Goal: Task Accomplishment & Management: Use online tool/utility

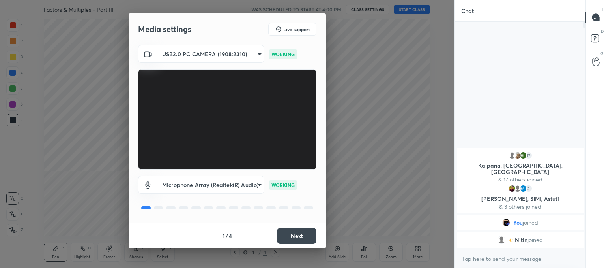
click at [298, 233] on button "Next" at bounding box center [296, 236] width 39 height 16
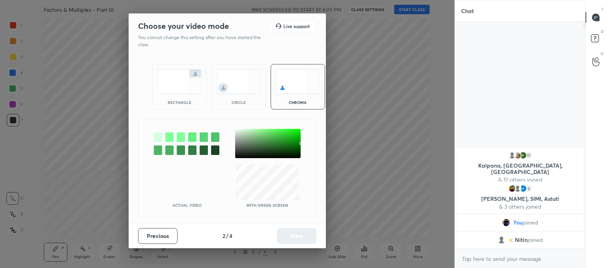
click at [241, 91] on img at bounding box center [239, 81] width 44 height 25
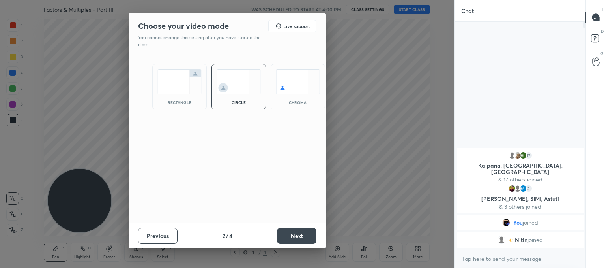
click at [301, 238] on button "Next" at bounding box center [296, 236] width 39 height 16
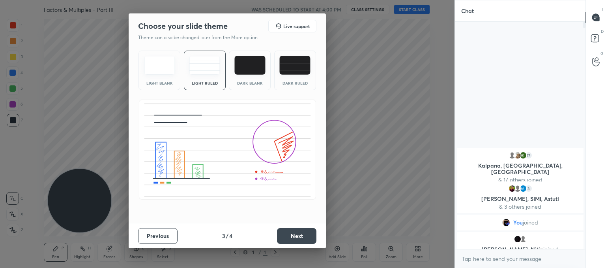
click at [294, 237] on button "Next" at bounding box center [296, 236] width 39 height 16
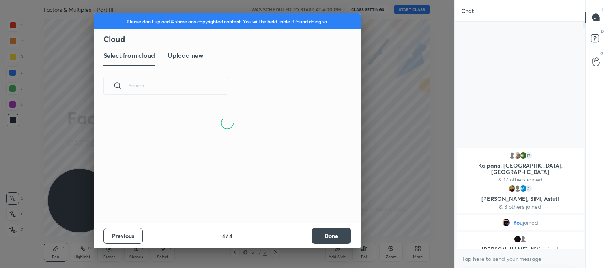
click at [189, 57] on h3 "Upload new" at bounding box center [186, 55] width 36 height 9
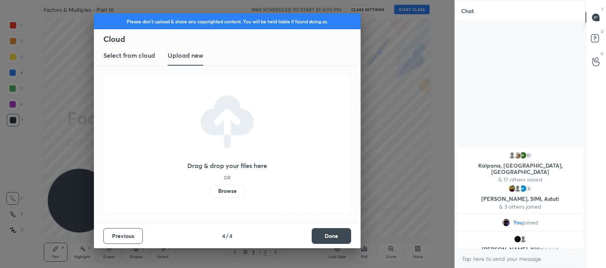
click at [233, 191] on label "Browse" at bounding box center [227, 190] width 35 height 13
click at [210, 191] on input "Browse" at bounding box center [210, 190] width 0 height 13
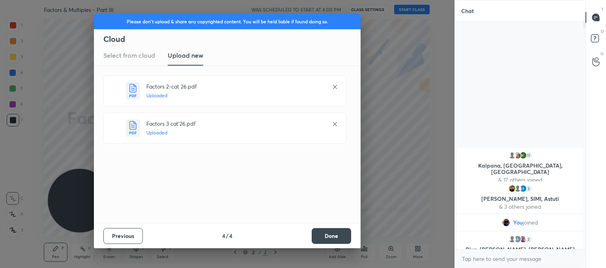
click at [329, 230] on button "Done" at bounding box center [331, 236] width 39 height 16
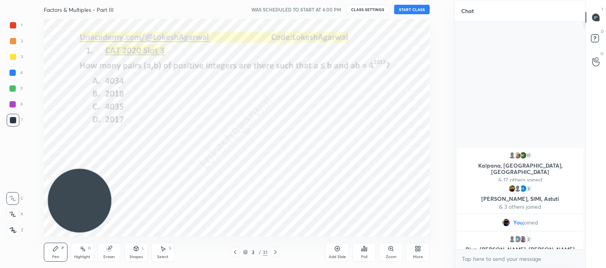
click at [234, 251] on icon at bounding box center [235, 252] width 6 height 6
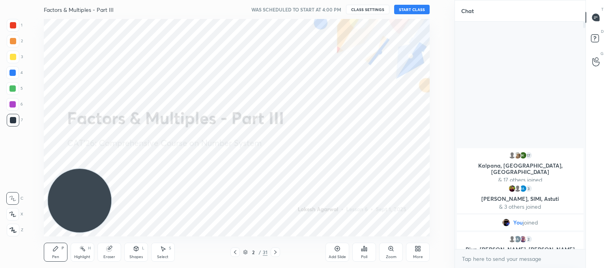
click at [407, 11] on button "START CLASS" at bounding box center [412, 9] width 36 height 9
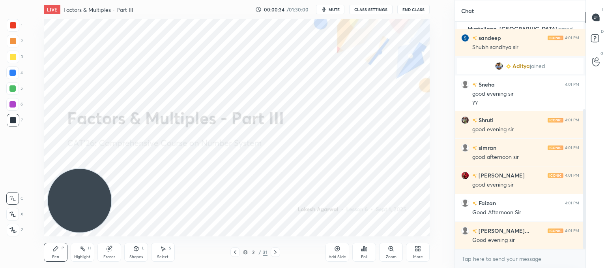
scroll to position [170, 0]
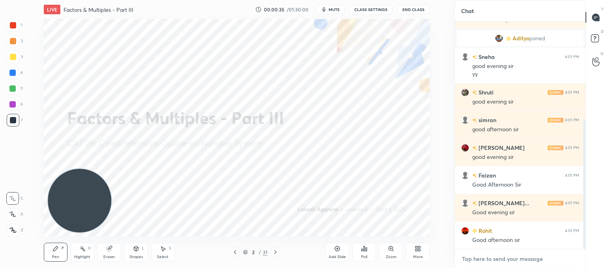
click at [497, 254] on textarea at bounding box center [520, 258] width 118 height 13
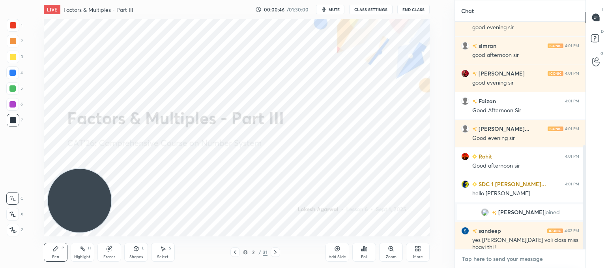
scroll to position [288, 0]
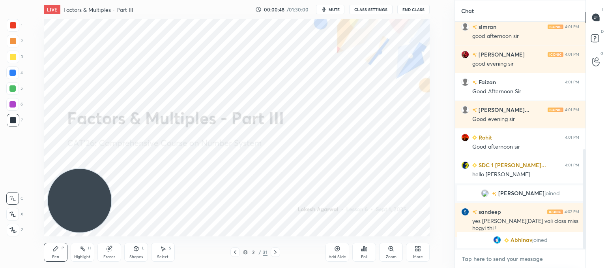
click at [536, 260] on textarea at bounding box center [520, 258] width 118 height 13
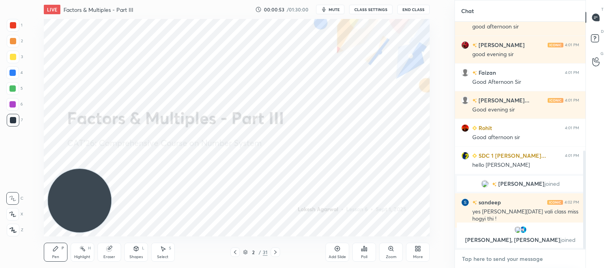
click at [485, 256] on textarea at bounding box center [520, 258] width 118 height 13
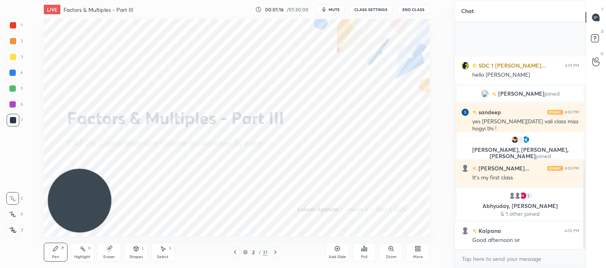
scroll to position [387, 0]
click at [165, 251] on icon at bounding box center [163, 248] width 6 height 6
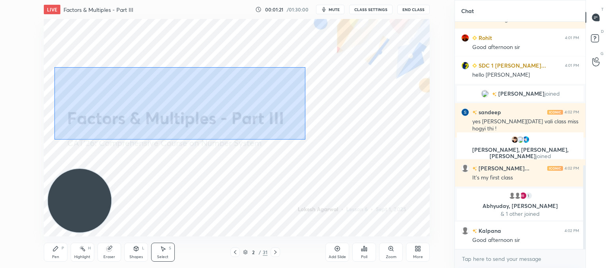
drag, startPoint x: 303, startPoint y: 138, endPoint x: 56, endPoint y: 67, distance: 256.8
click at [55, 67] on div "0 ° Undo Copy Duplicate Duplicate to new slide Delete" at bounding box center [237, 127] width 386 height 217
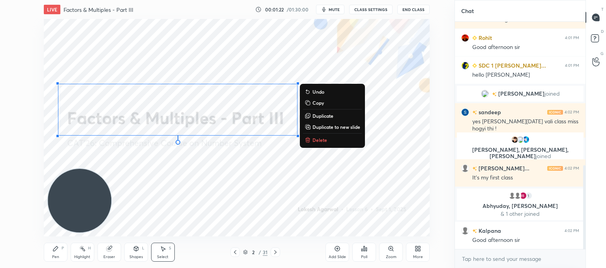
click at [325, 138] on p "Delete" at bounding box center [320, 140] width 15 height 6
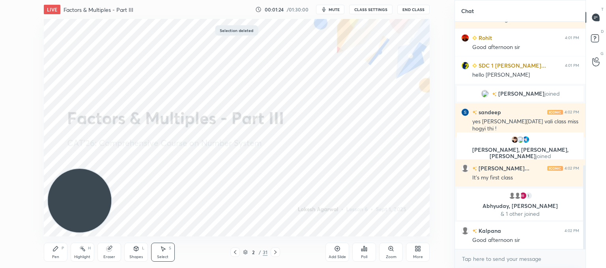
drag, startPoint x: 59, startPoint y: 252, endPoint x: 79, endPoint y: 242, distance: 22.6
click at [62, 250] on div "Pen P" at bounding box center [56, 251] width 24 height 19
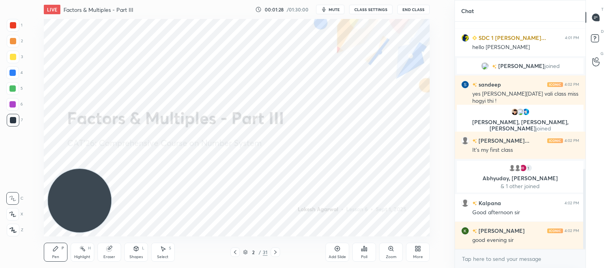
drag, startPoint x: 14, startPoint y: 229, endPoint x: 71, endPoint y: 208, distance: 61.6
click at [15, 229] on icon at bounding box center [12, 230] width 7 height 6
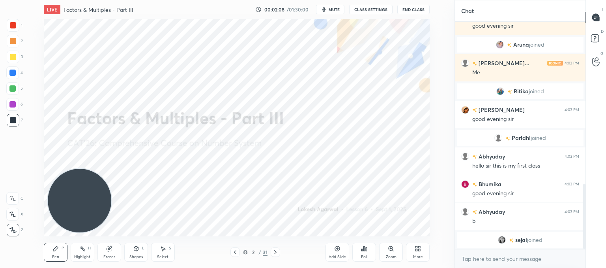
scroll to position [562, 0]
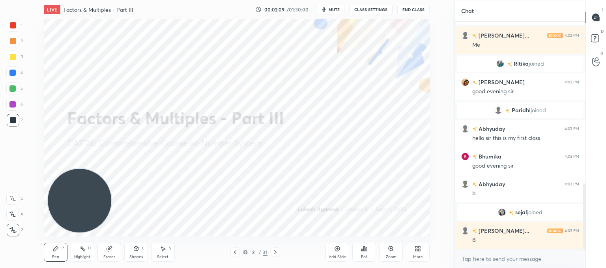
click at [365, 253] on div "Poll" at bounding box center [364, 251] width 24 height 19
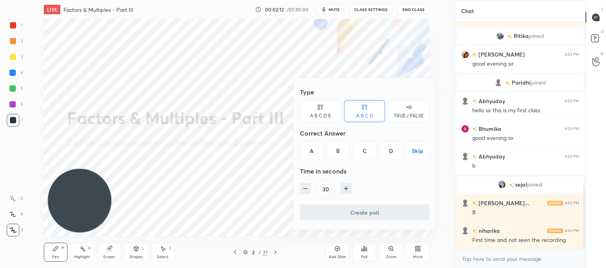
scroll to position [617, 0]
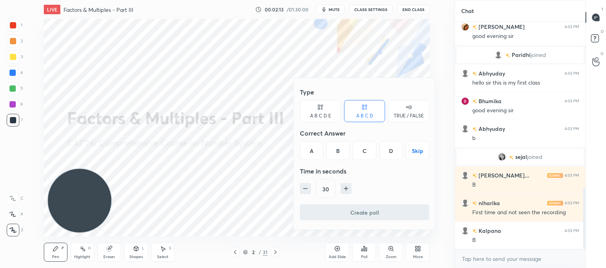
click at [415, 152] on button "Skip" at bounding box center [417, 150] width 23 height 19
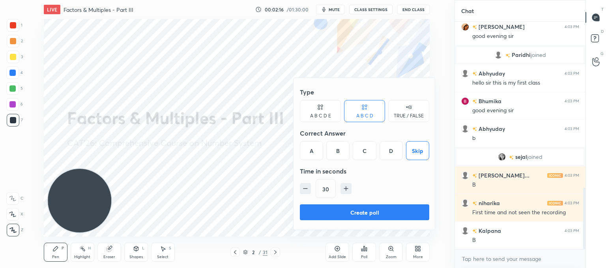
click at [379, 214] on button "Create poll" at bounding box center [364, 212] width 129 height 16
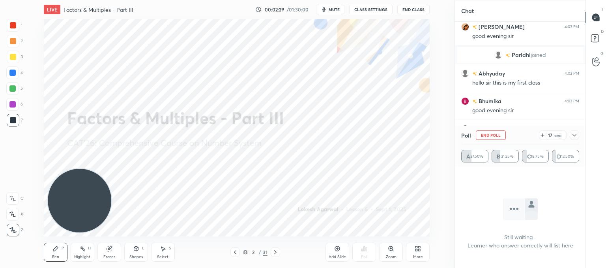
scroll to position [686, 0]
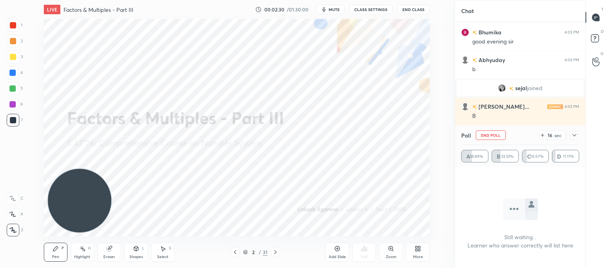
click at [576, 136] on icon at bounding box center [574, 135] width 6 height 6
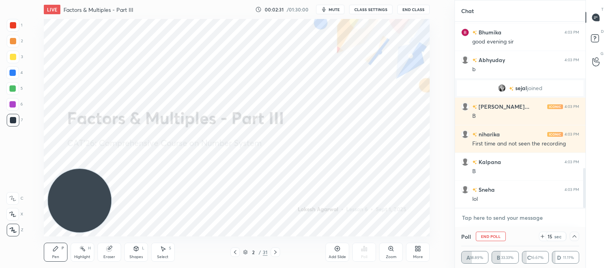
click at [490, 218] on textarea at bounding box center [520, 217] width 118 height 13
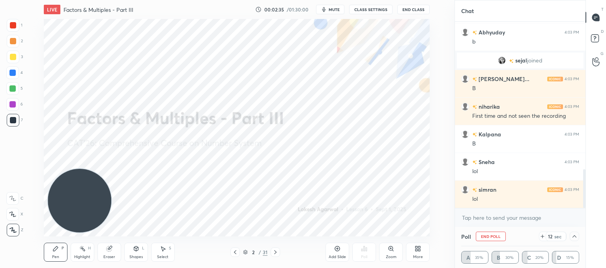
scroll to position [732, 0]
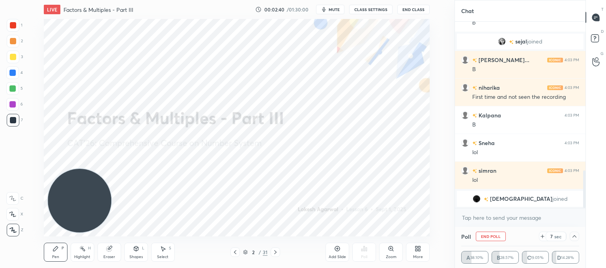
click at [573, 237] on icon at bounding box center [575, 236] width 4 height 2
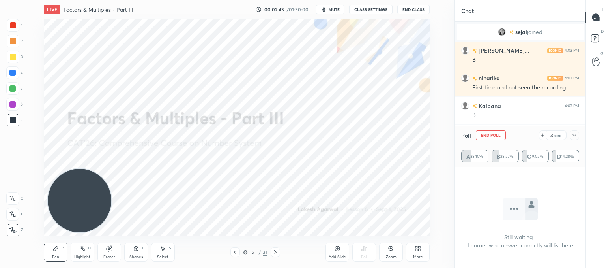
scroll to position [706, 0]
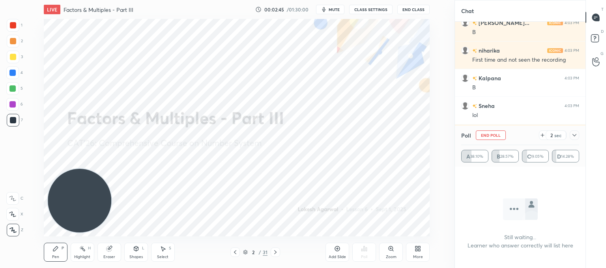
click at [576, 138] on icon at bounding box center [574, 135] width 6 height 6
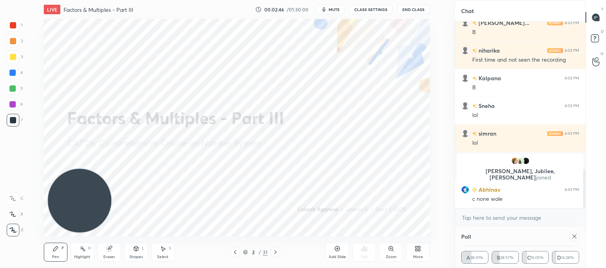
click at [480, 226] on div "x" at bounding box center [520, 217] width 131 height 19
click at [573, 237] on icon at bounding box center [574, 236] width 6 height 6
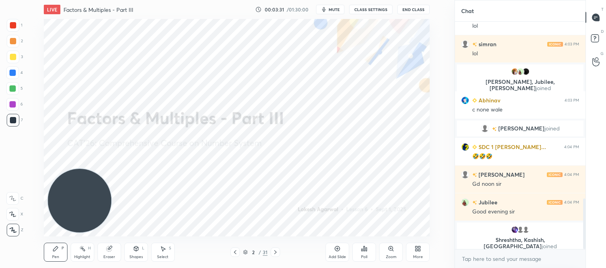
scroll to position [793, 0]
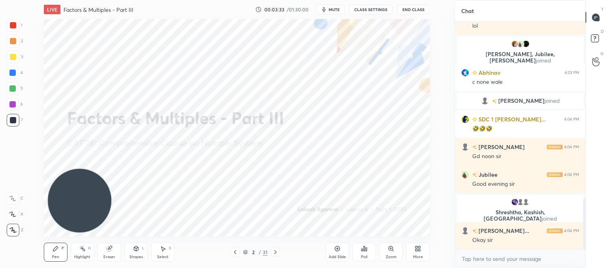
click at [279, 249] on div at bounding box center [275, 251] width 9 height 9
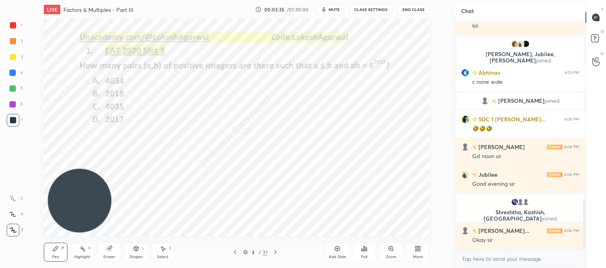
drag, startPoint x: 235, startPoint y: 253, endPoint x: 429, endPoint y: 255, distance: 193.4
click at [235, 253] on icon at bounding box center [235, 252] width 2 height 4
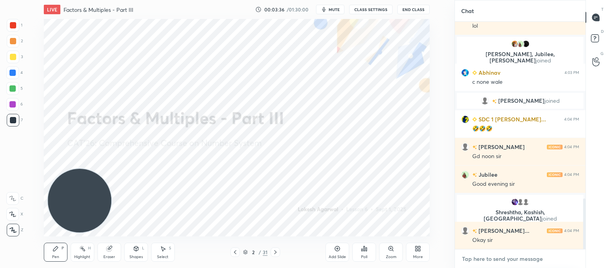
click at [486, 262] on textarea at bounding box center [520, 258] width 118 height 13
drag, startPoint x: 470, startPoint y: 223, endPoint x: 431, endPoint y: 127, distance: 103.4
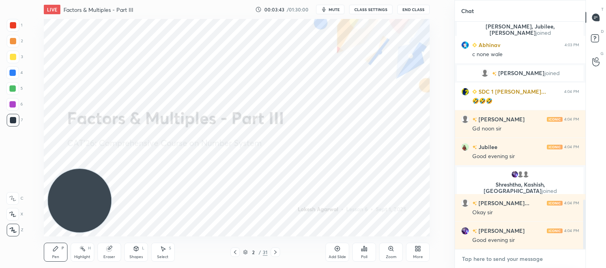
type textarea "x"
click at [488, 258] on textarea at bounding box center [520, 258] width 118 height 13
paste textarea "https://t.me/+Z_IYIO5ily43ZTRl"
type textarea "https://t.me/+Z_IYIO5ily43ZTRl"
type textarea "x"
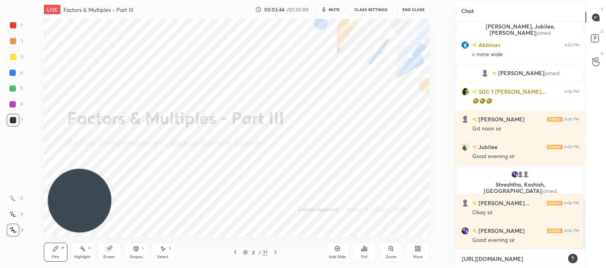
scroll to position [225, 128]
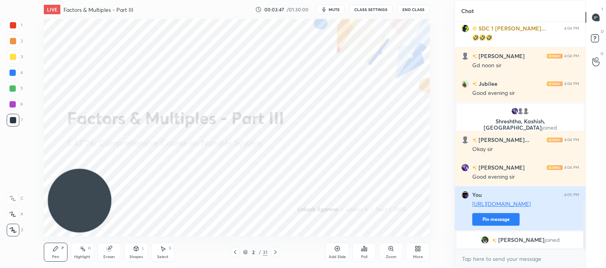
click at [492, 215] on button "Pin message" at bounding box center [495, 219] width 47 height 13
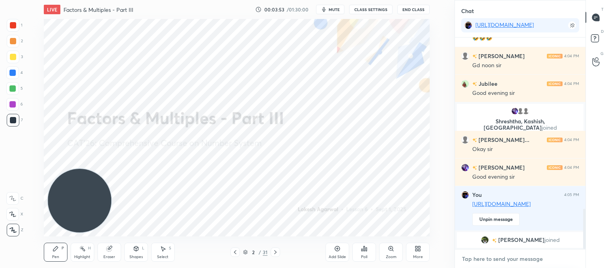
click at [505, 255] on textarea at bounding box center [520, 258] width 118 height 13
click at [276, 250] on icon at bounding box center [275, 252] width 6 height 6
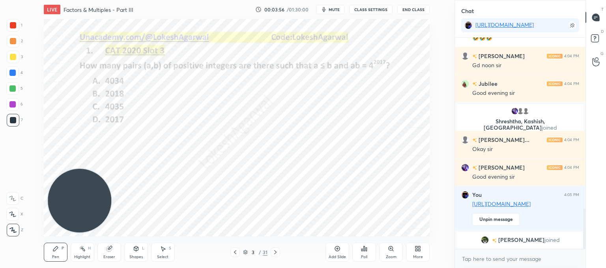
click at [276, 250] on icon at bounding box center [275, 252] width 6 height 6
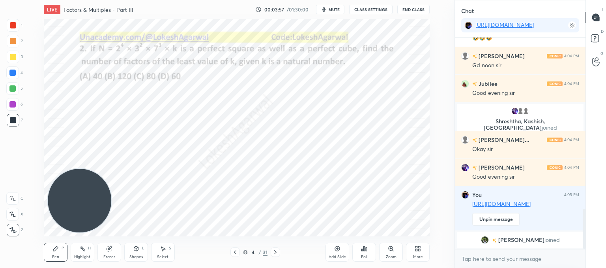
click at [276, 250] on icon at bounding box center [275, 252] width 6 height 6
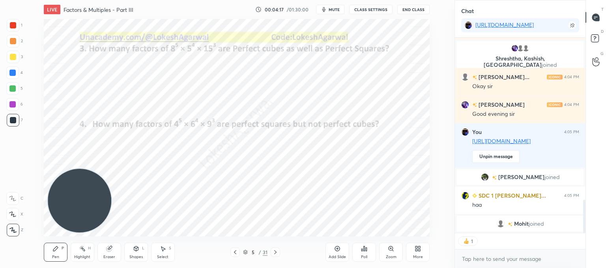
scroll to position [958, 0]
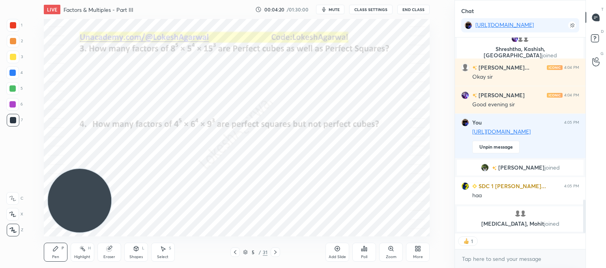
type textarea "x"
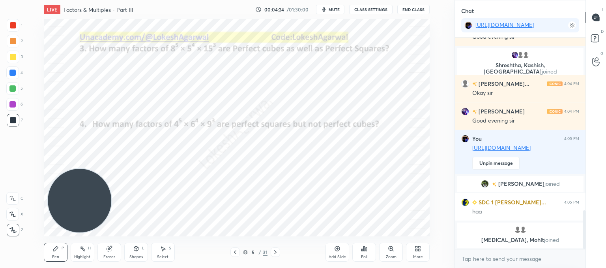
click at [367, 253] on div "Poll" at bounding box center [364, 251] width 24 height 19
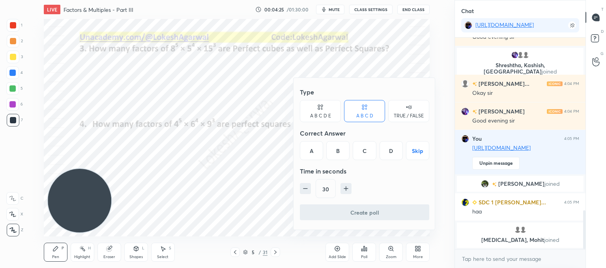
click at [327, 115] on div "A B C D E" at bounding box center [320, 115] width 21 height 5
click at [317, 151] on div "A" at bounding box center [309, 150] width 19 height 19
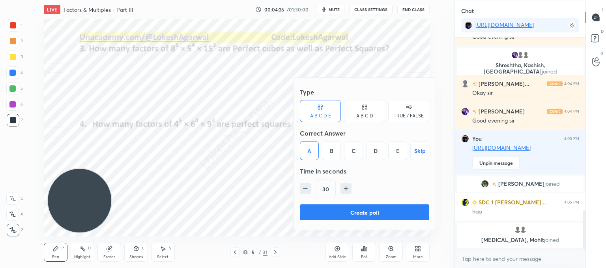
click at [305, 185] on icon "button" at bounding box center [305, 188] width 8 height 8
type input "15"
click at [316, 206] on button "Create poll" at bounding box center [364, 212] width 129 height 16
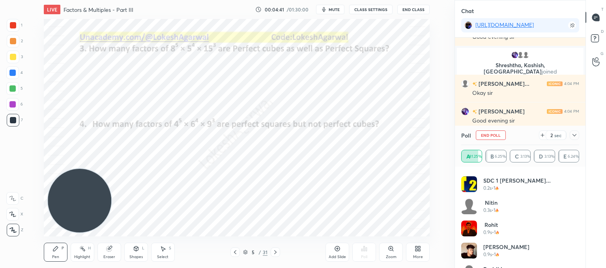
scroll to position [0, 0]
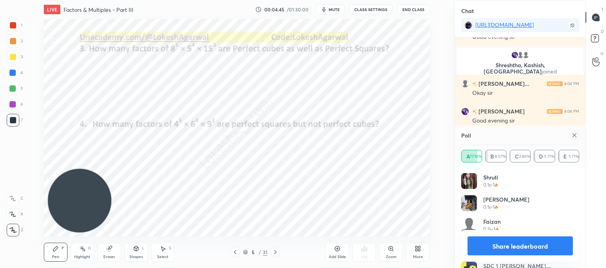
click at [575, 137] on icon at bounding box center [574, 135] width 6 height 6
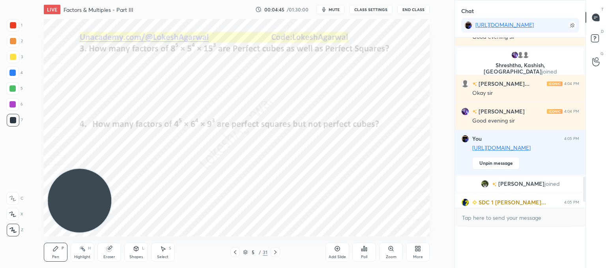
scroll to position [115, 128]
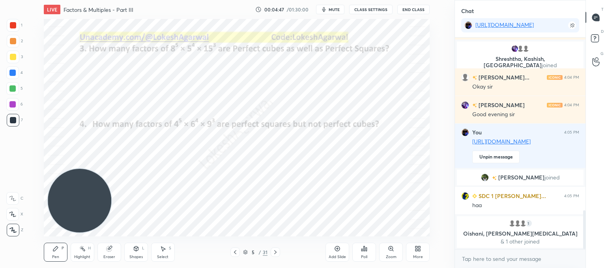
click at [366, 252] on div "Poll" at bounding box center [364, 251] width 24 height 19
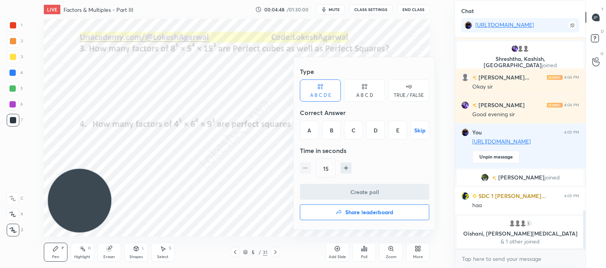
click at [377, 124] on div "D" at bounding box center [375, 129] width 19 height 19
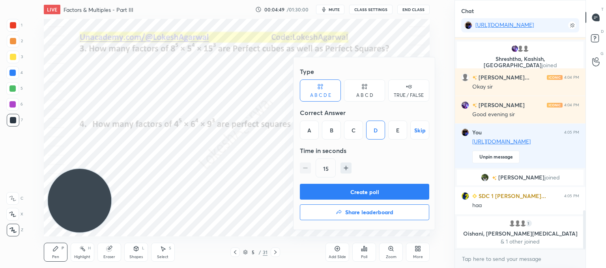
click at [366, 189] on button "Create poll" at bounding box center [364, 191] width 129 height 16
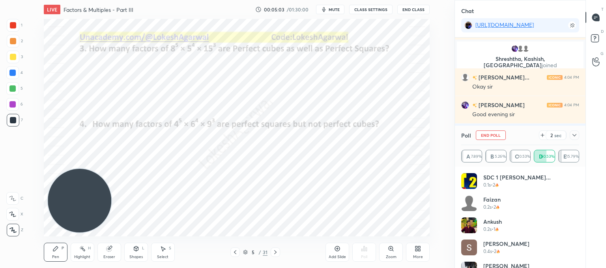
drag, startPoint x: 104, startPoint y: 253, endPoint x: 107, endPoint y: 241, distance: 12.6
click at [105, 252] on div "Eraser" at bounding box center [109, 251] width 24 height 19
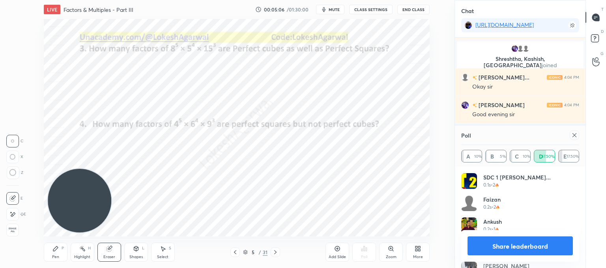
click at [572, 132] on icon at bounding box center [574, 135] width 6 height 6
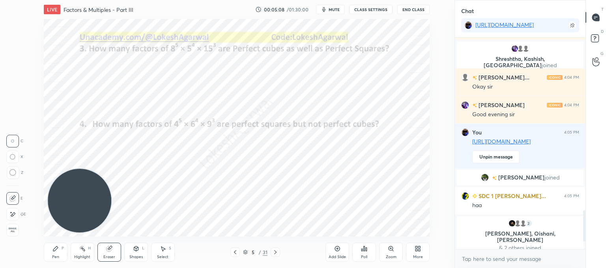
drag, startPoint x: 58, startPoint y: 253, endPoint x: 57, endPoint y: 224, distance: 29.2
click at [57, 253] on div "Pen P" at bounding box center [56, 251] width 24 height 19
click at [164, 258] on div "Select" at bounding box center [162, 257] width 11 height 4
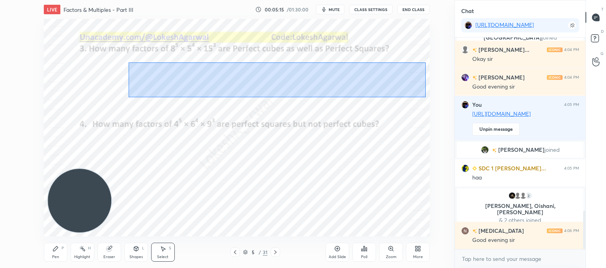
drag, startPoint x: 426, startPoint y: 97, endPoint x: 159, endPoint y: 76, distance: 267.1
click at [128, 62] on div "0 ° Undo Copy Duplicate Duplicate to new slide Delete" at bounding box center [237, 127] width 386 height 217
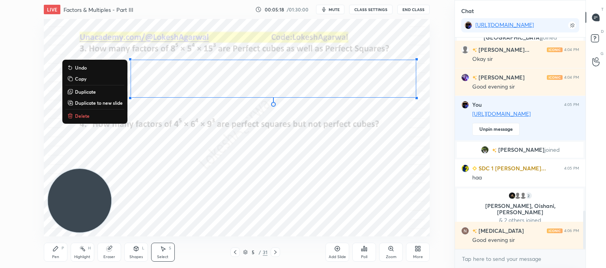
click at [87, 78] on button "Copy" at bounding box center [95, 78] width 59 height 9
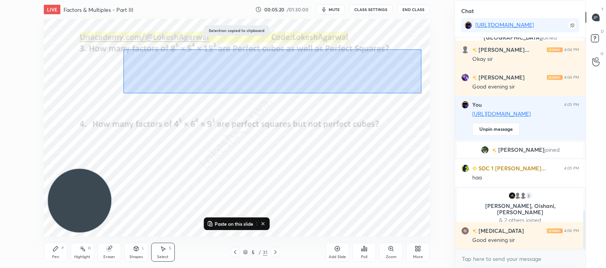
drag, startPoint x: 421, startPoint y: 93, endPoint x: 123, endPoint y: 52, distance: 300.6
click at [122, 52] on div "0 ° Undo Copy Paste here Duplicate Duplicate to new slide Delete" at bounding box center [237, 127] width 386 height 217
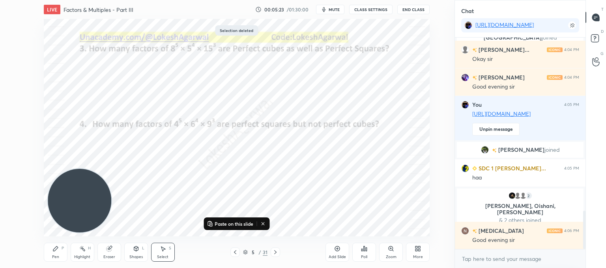
click at [275, 251] on icon at bounding box center [275, 252] width 6 height 6
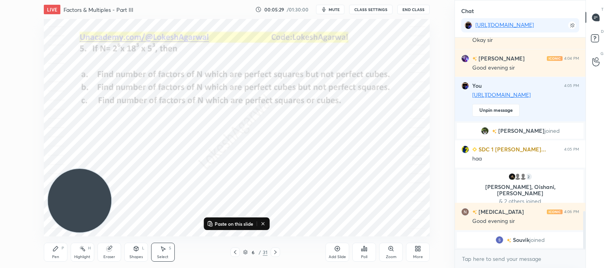
click at [43, 174] on div "0 ° Undo Copy Paste here Duplicate Duplicate to new slide Delete Paste on this …" at bounding box center [236, 127] width 423 height 217
drag, startPoint x: 54, startPoint y: 253, endPoint x: 56, endPoint y: 202, distance: 51.3
click at [55, 251] on div "Pen P" at bounding box center [56, 251] width 24 height 19
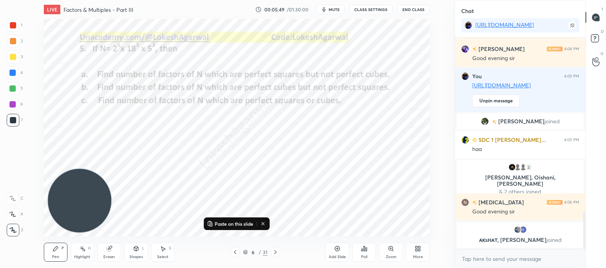
click at [362, 255] on div "Poll" at bounding box center [364, 257] width 6 height 4
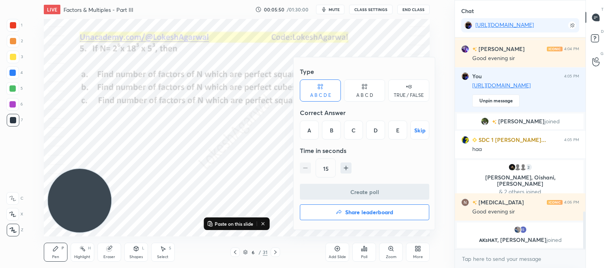
click at [393, 130] on div "E" at bounding box center [397, 129] width 19 height 19
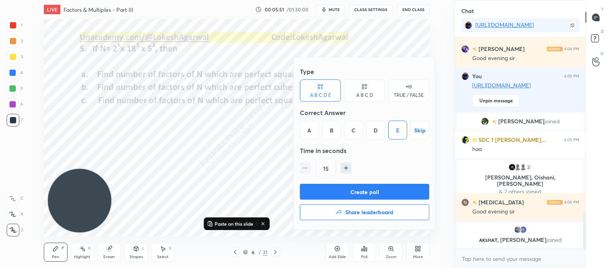
click at [339, 193] on button "Create poll" at bounding box center [364, 191] width 129 height 16
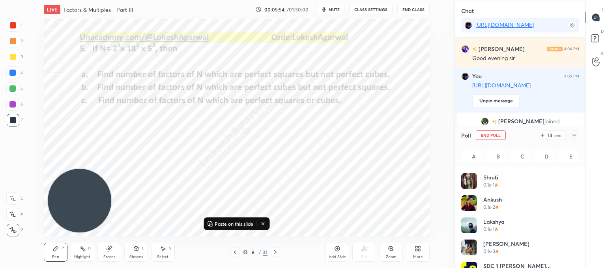
scroll to position [92, 116]
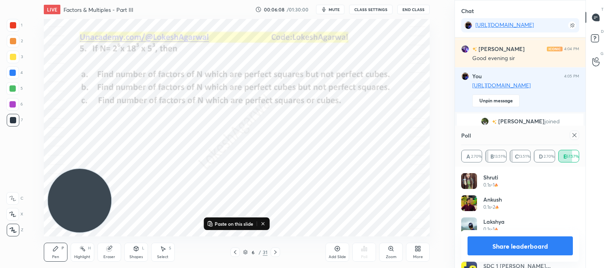
click at [573, 135] on icon at bounding box center [574, 135] width 6 height 6
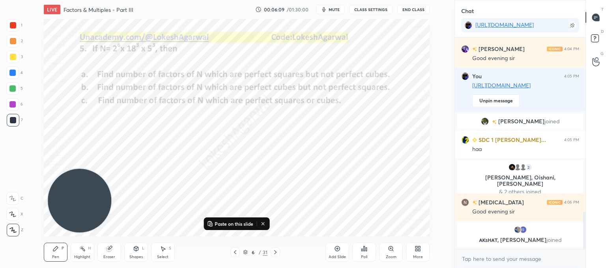
scroll to position [3, 2]
click at [360, 250] on div "Poll" at bounding box center [364, 251] width 24 height 19
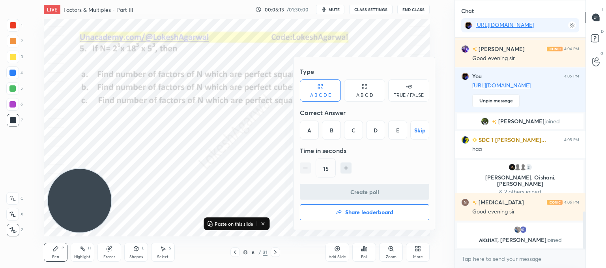
click at [335, 132] on div "B" at bounding box center [331, 129] width 19 height 19
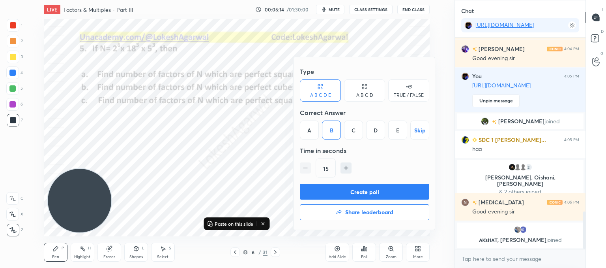
click at [347, 191] on button "Create poll" at bounding box center [364, 191] width 129 height 16
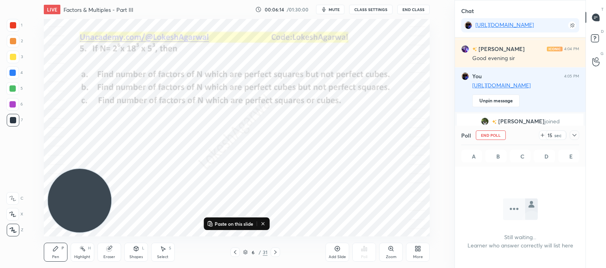
scroll to position [107, 128]
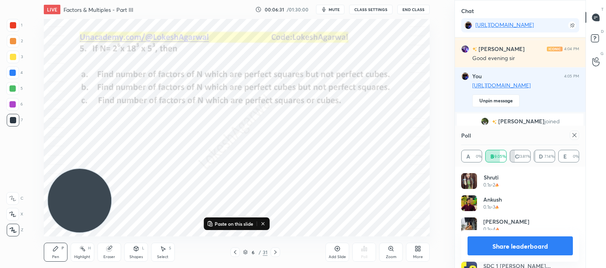
click at [575, 136] on icon at bounding box center [574, 135] width 6 height 6
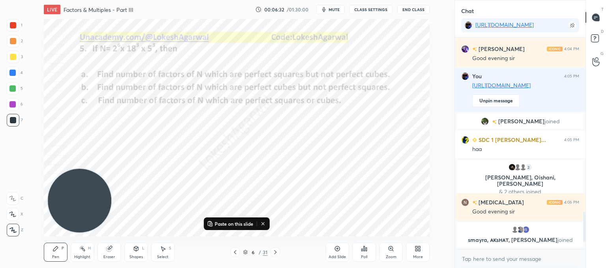
click at [167, 253] on div "Select S" at bounding box center [163, 251] width 24 height 19
click at [273, 254] on icon at bounding box center [275, 252] width 6 height 6
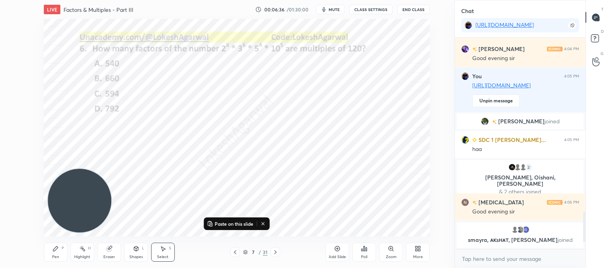
click at [274, 253] on icon at bounding box center [275, 252] width 6 height 6
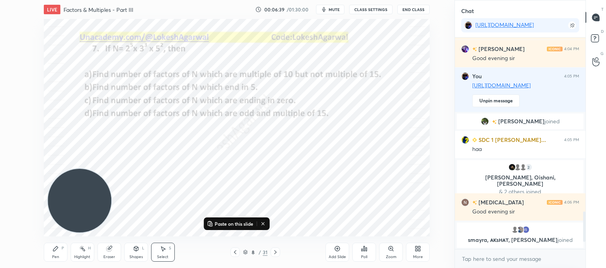
click at [61, 250] on div "Pen P" at bounding box center [56, 251] width 24 height 19
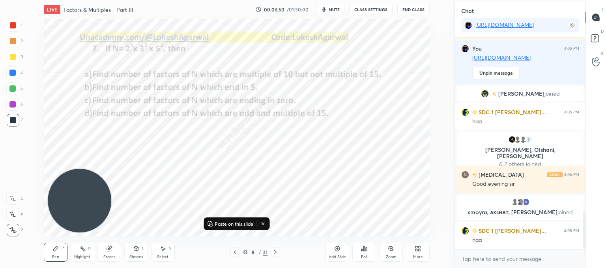
click at [104, 252] on div "Eraser" at bounding box center [109, 251] width 24 height 19
click at [53, 254] on div "Pen P" at bounding box center [56, 251] width 24 height 19
click at [368, 250] on div "Poll" at bounding box center [364, 251] width 24 height 19
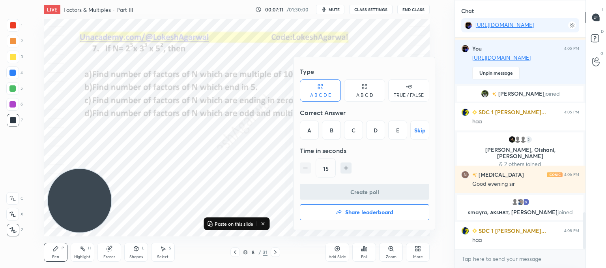
click at [332, 130] on div "B" at bounding box center [331, 129] width 19 height 19
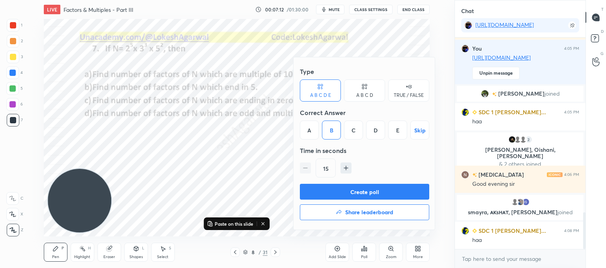
click at [332, 190] on button "Create poll" at bounding box center [364, 191] width 129 height 16
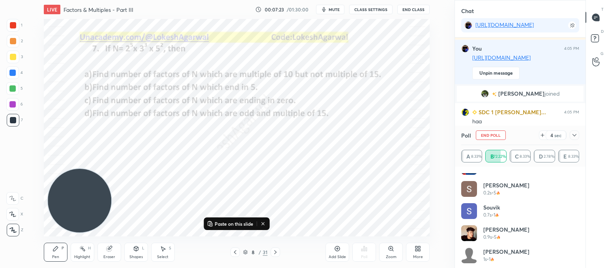
scroll to position [53, 0]
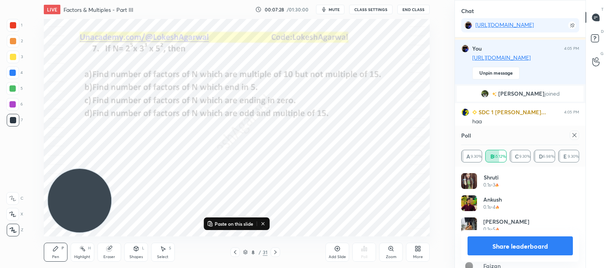
click at [573, 135] on icon at bounding box center [574, 135] width 6 height 6
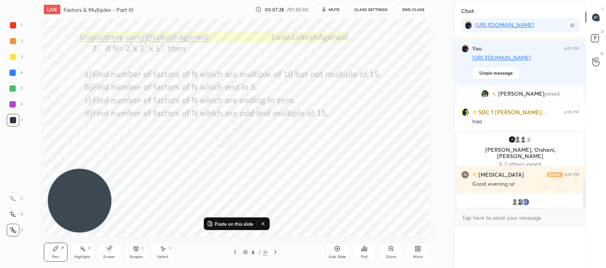
scroll to position [35, 116]
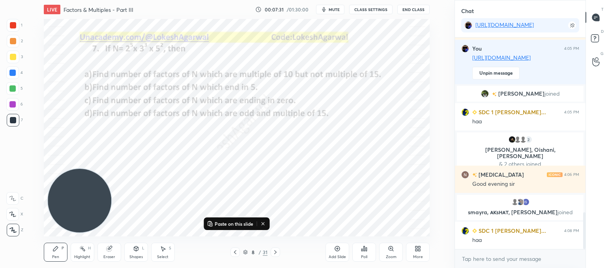
click at [369, 254] on div "Poll" at bounding box center [364, 251] width 24 height 19
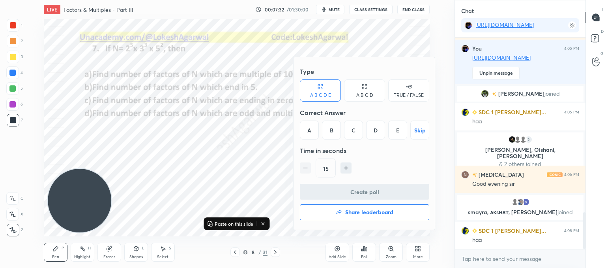
click at [391, 131] on div "E" at bounding box center [397, 129] width 19 height 19
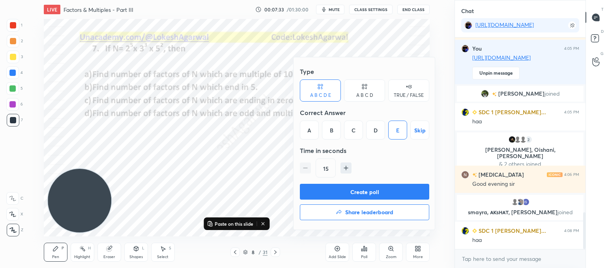
click at [368, 187] on button "Create poll" at bounding box center [364, 191] width 129 height 16
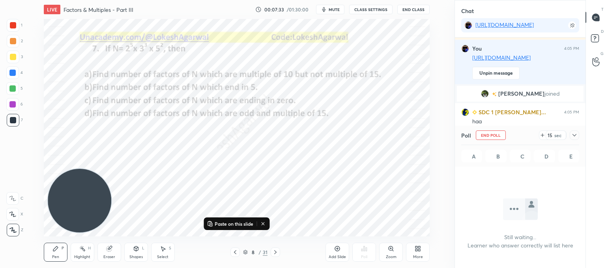
scroll to position [131, 128]
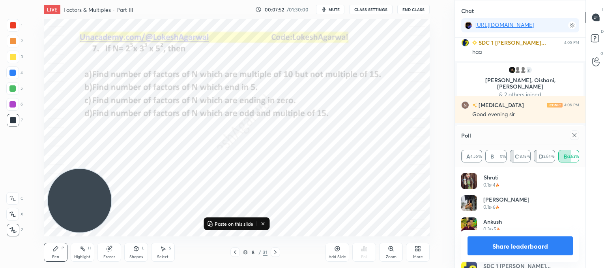
drag, startPoint x: 577, startPoint y: 137, endPoint x: 571, endPoint y: 155, distance: 19.4
click at [577, 136] on icon at bounding box center [574, 135] width 6 height 6
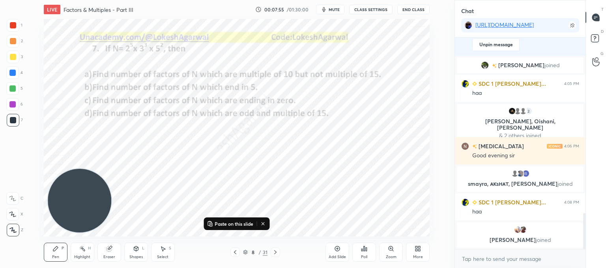
click at [368, 257] on div "Poll" at bounding box center [364, 251] width 24 height 19
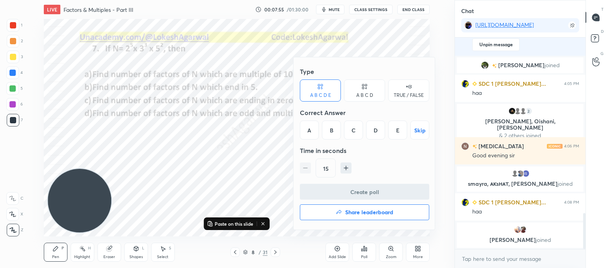
click at [355, 133] on div "C" at bounding box center [353, 129] width 19 height 19
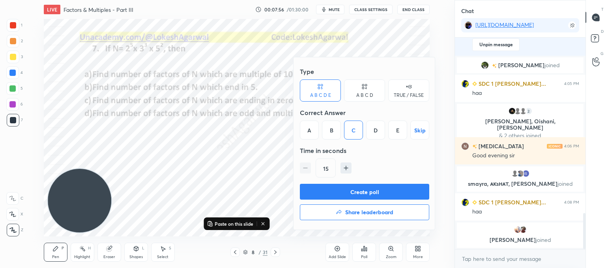
click at [346, 191] on button "Create poll" at bounding box center [364, 191] width 129 height 16
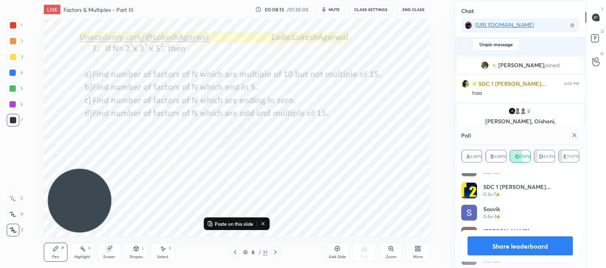
click at [574, 135] on icon at bounding box center [574, 135] width 6 height 6
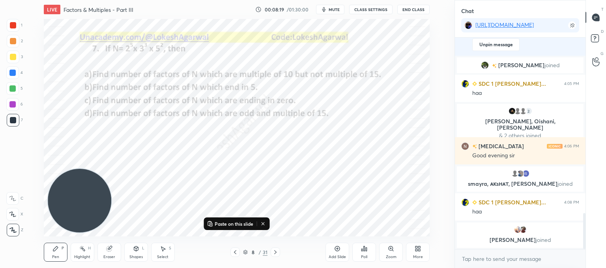
click at [365, 251] on icon at bounding box center [364, 248] width 1 height 5
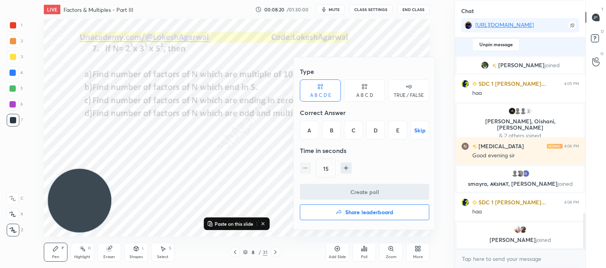
drag, startPoint x: 377, startPoint y: 131, endPoint x: 372, endPoint y: 160, distance: 28.9
click at [378, 133] on div "D" at bounding box center [375, 129] width 19 height 19
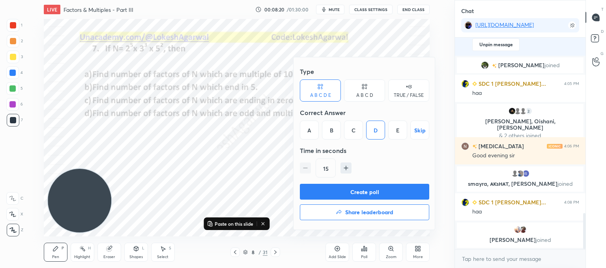
click at [362, 192] on button "Create poll" at bounding box center [364, 191] width 129 height 16
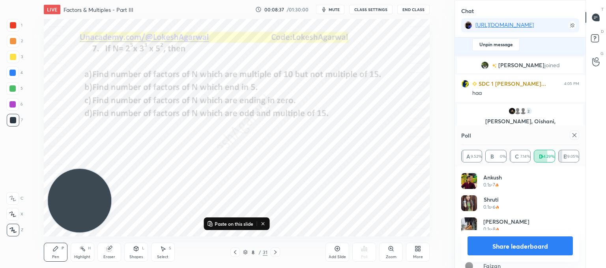
click at [575, 136] on icon at bounding box center [574, 135] width 6 height 6
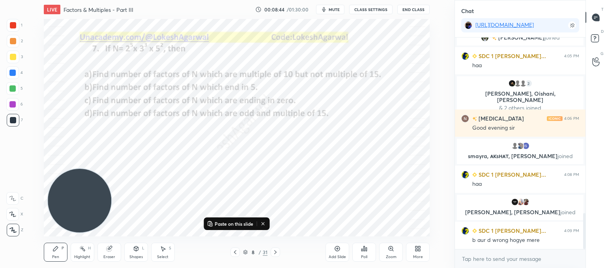
click at [273, 252] on icon at bounding box center [275, 252] width 6 height 6
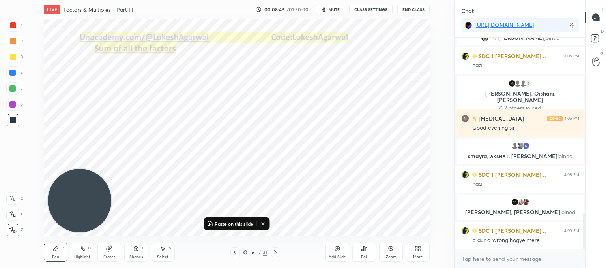
click at [273, 252] on icon at bounding box center [275, 252] width 6 height 6
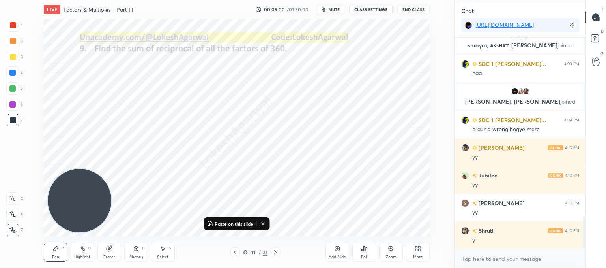
click at [274, 255] on icon at bounding box center [275, 252] width 6 height 6
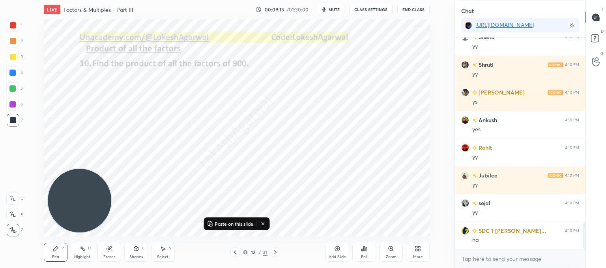
click at [277, 255] on icon at bounding box center [275, 252] width 6 height 6
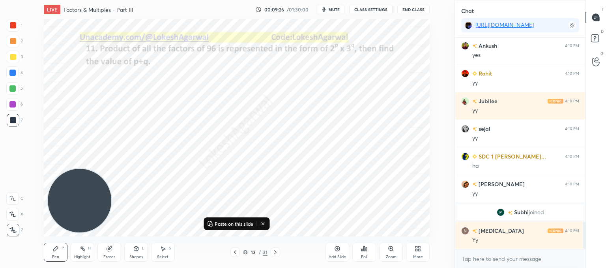
scroll to position [1462, 0]
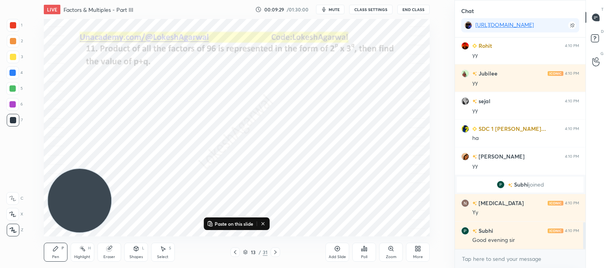
click at [163, 249] on icon at bounding box center [163, 248] width 4 height 5
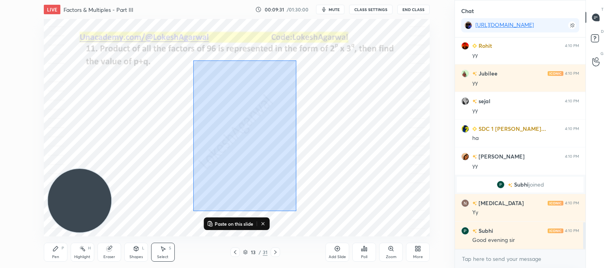
drag, startPoint x: 284, startPoint y: 207, endPoint x: 194, endPoint y: 61, distance: 171.2
click at [193, 60] on div "0 ° Undo Copy Paste here Duplicate Duplicate to new slide Delete" at bounding box center [237, 127] width 386 height 217
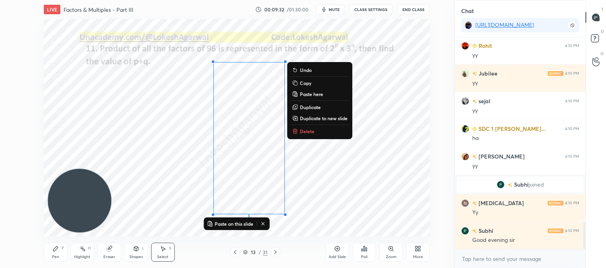
click at [307, 80] on p "Copy" at bounding box center [305, 83] width 11 height 6
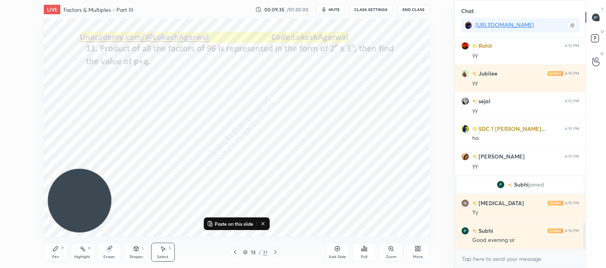
click at [363, 252] on div "Poll" at bounding box center [364, 251] width 24 height 19
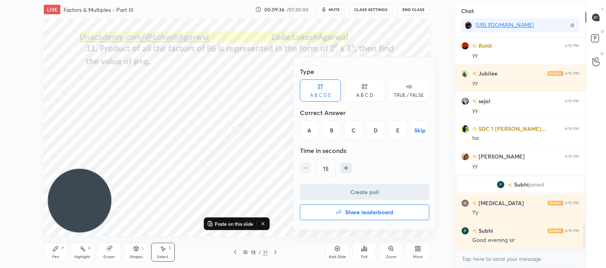
click at [375, 125] on div "D" at bounding box center [375, 129] width 19 height 19
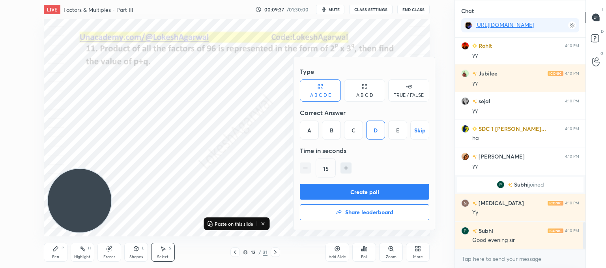
click at [353, 190] on button "Create poll" at bounding box center [364, 191] width 129 height 16
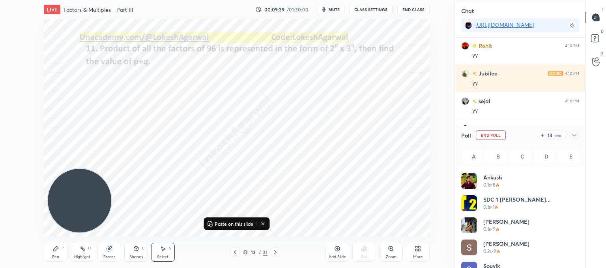
scroll to position [92, 116]
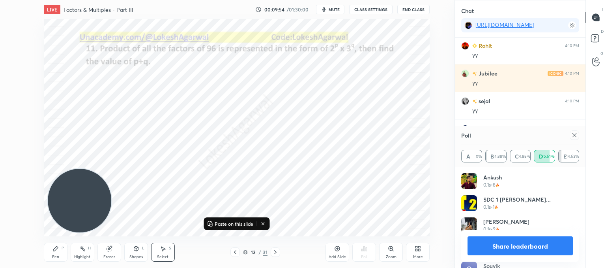
click at [573, 134] on icon at bounding box center [575, 135] width 4 height 4
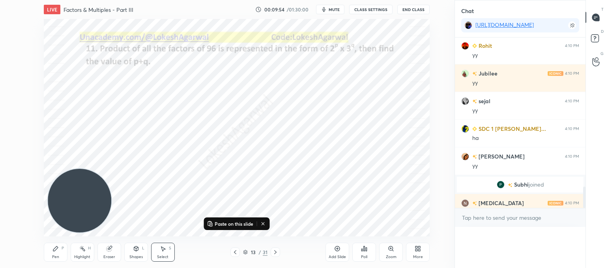
scroll to position [115, 128]
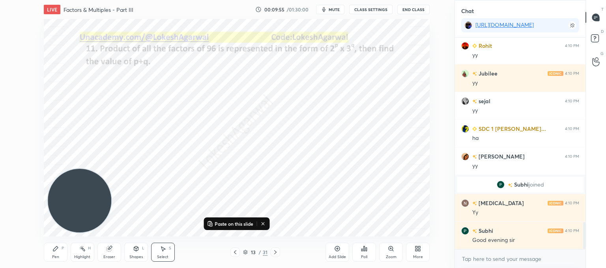
click at [275, 251] on icon at bounding box center [275, 252] width 2 height 4
click at [190, 95] on p "Paste here" at bounding box center [198, 95] width 23 height 6
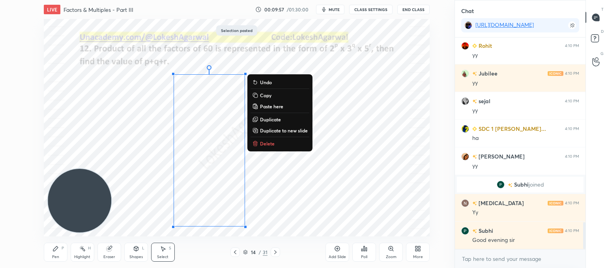
click at [373, 171] on div "0 ° Undo Copy Paste here Duplicate Duplicate to new slide Delete" at bounding box center [237, 127] width 386 height 217
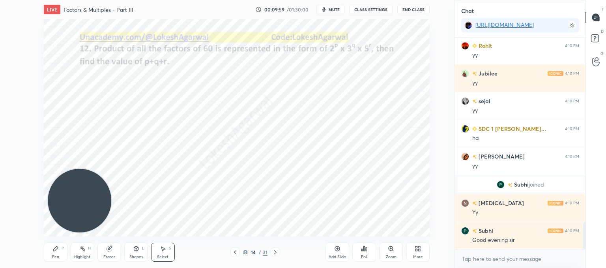
click at [367, 250] on icon at bounding box center [366, 249] width 1 height 4
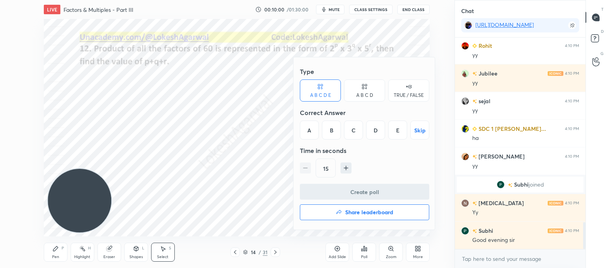
click at [313, 127] on div "A" at bounding box center [309, 129] width 19 height 19
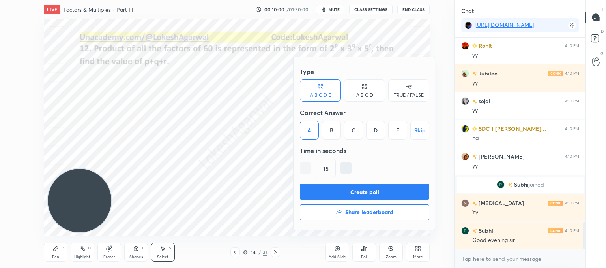
click at [338, 190] on button "Create poll" at bounding box center [364, 191] width 129 height 16
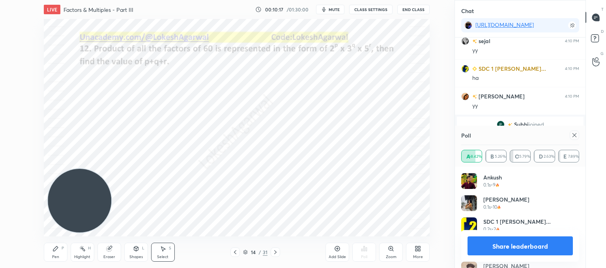
click at [573, 134] on icon at bounding box center [575, 135] width 4 height 4
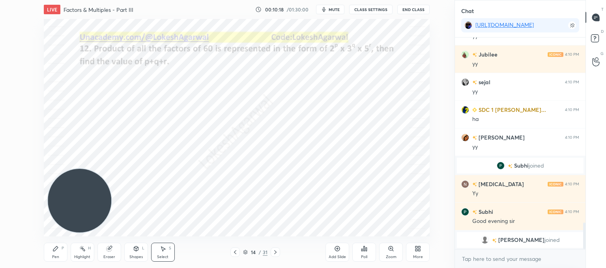
click at [275, 251] on icon at bounding box center [275, 252] width 2 height 4
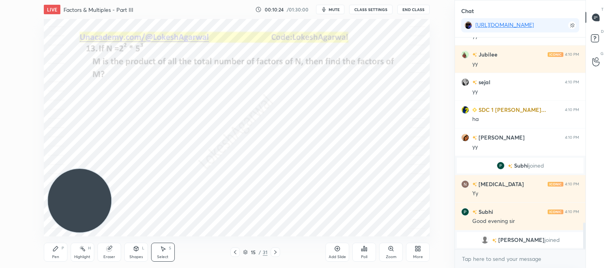
drag, startPoint x: 56, startPoint y: 250, endPoint x: 95, endPoint y: 193, distance: 69.1
click at [57, 250] on icon at bounding box center [55, 248] width 6 height 6
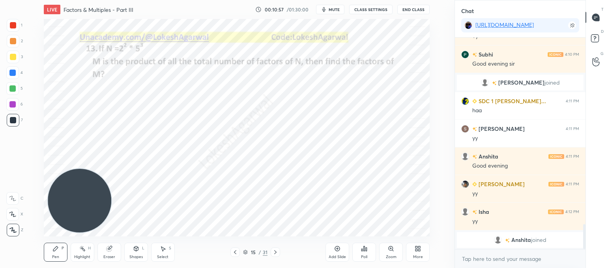
click at [369, 250] on div "Poll" at bounding box center [364, 251] width 24 height 19
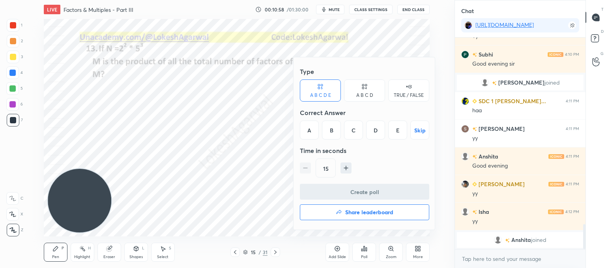
drag, startPoint x: 376, startPoint y: 85, endPoint x: 379, endPoint y: 96, distance: 11.1
click at [375, 85] on div "A B C D" at bounding box center [364, 90] width 41 height 22
click at [386, 128] on div "D" at bounding box center [391, 129] width 23 height 19
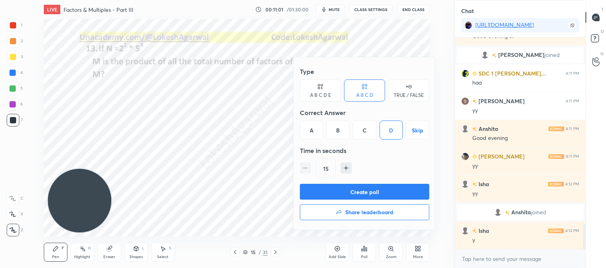
click at [344, 189] on button "Create poll" at bounding box center [364, 191] width 129 height 16
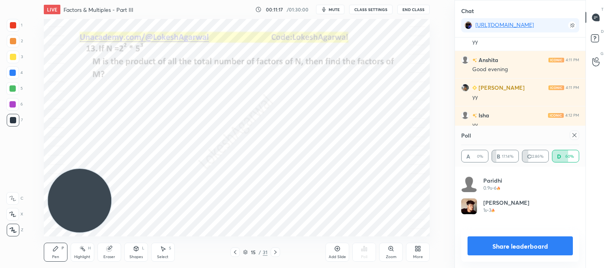
scroll to position [0, 0]
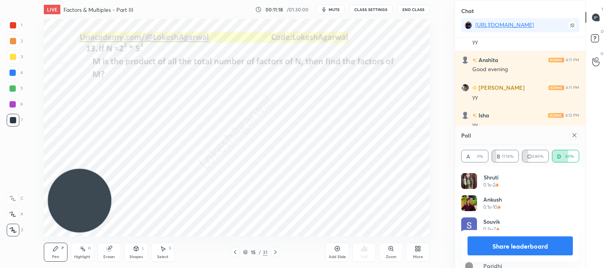
click at [574, 135] on icon at bounding box center [575, 135] width 4 height 4
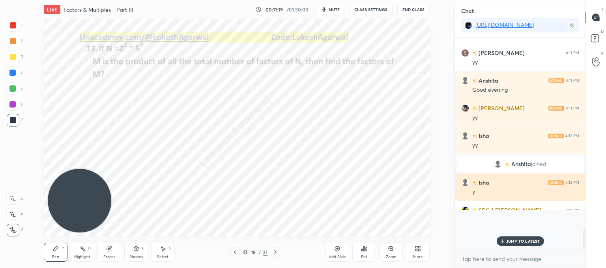
scroll to position [1622, 0]
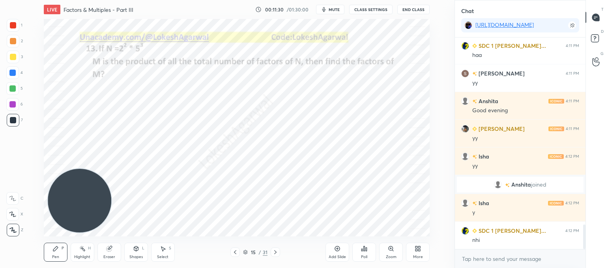
click at [277, 251] on icon at bounding box center [275, 252] width 6 height 6
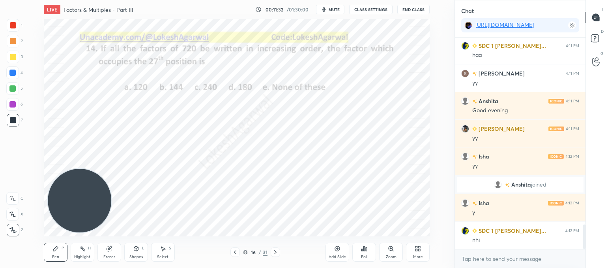
click at [277, 251] on icon at bounding box center [275, 252] width 6 height 6
click at [369, 253] on div "Poll" at bounding box center [364, 251] width 24 height 19
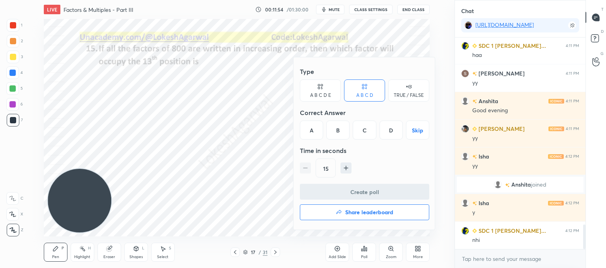
click at [248, 159] on div at bounding box center [303, 134] width 606 height 268
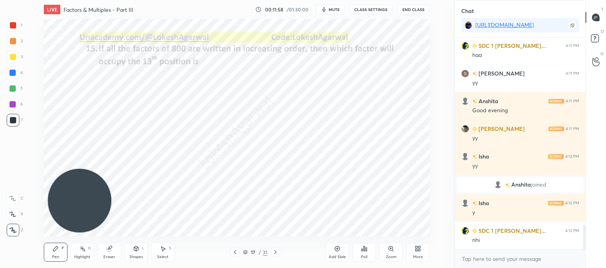
click at [361, 252] on div "Poll" at bounding box center [364, 251] width 24 height 19
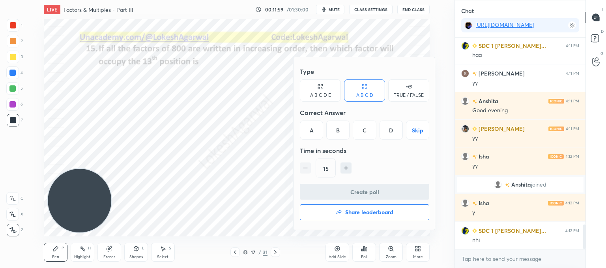
click at [315, 94] on div "A B C D E" at bounding box center [320, 95] width 21 height 5
click at [372, 130] on div "D" at bounding box center [375, 129] width 19 height 19
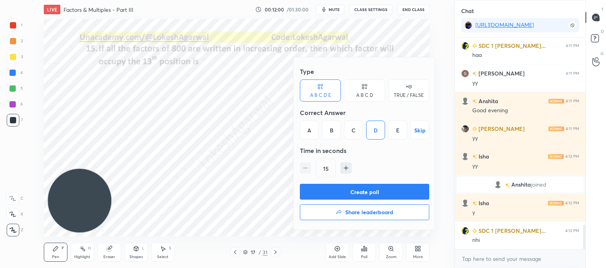
click at [355, 191] on button "Create poll" at bounding box center [364, 191] width 129 height 16
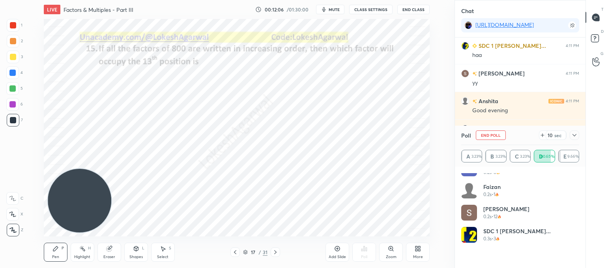
scroll to position [0, 0]
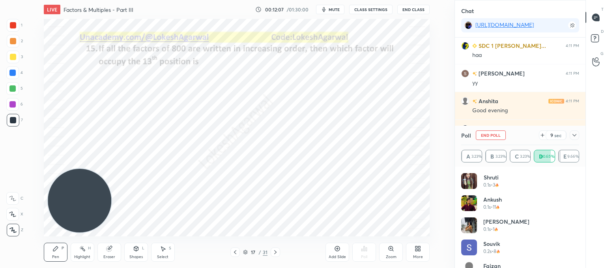
click at [161, 255] on div "Select" at bounding box center [162, 257] width 11 height 4
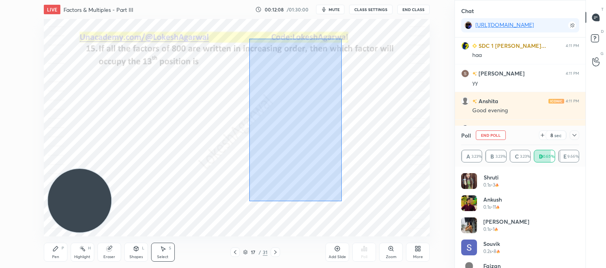
drag, startPoint x: 342, startPoint y: 201, endPoint x: 249, endPoint y: 39, distance: 186.6
click at [249, 39] on div "0 ° Undo Copy Paste here Duplicate Duplicate to new slide Delete" at bounding box center [237, 127] width 386 height 217
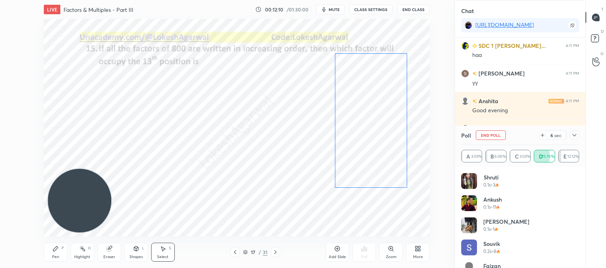
drag, startPoint x: 289, startPoint y: 102, endPoint x: 367, endPoint y: 101, distance: 77.7
click at [367, 101] on div "0 ° Undo Copy Paste here Duplicate Duplicate to new slide Delete" at bounding box center [237, 127] width 386 height 217
click at [207, 144] on div "0 ° Undo Copy Paste here Duplicate Duplicate to new slide Delete" at bounding box center [237, 127] width 386 height 217
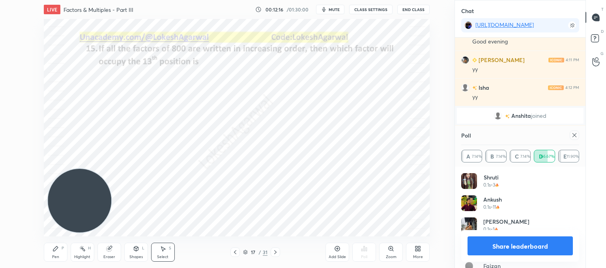
drag, startPoint x: 516, startPoint y: 243, endPoint x: 507, endPoint y: 243, distance: 8.7
click at [516, 243] on button "Share leaderboard" at bounding box center [520, 245] width 105 height 19
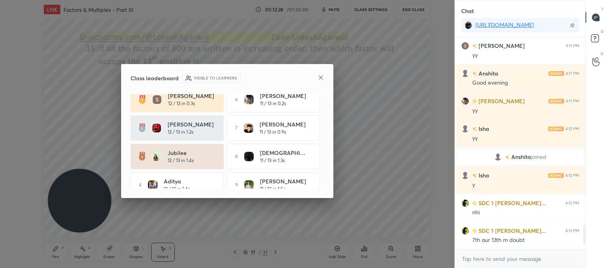
scroll to position [1656, 0]
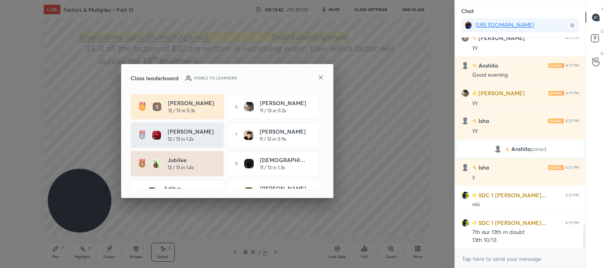
click at [320, 78] on icon at bounding box center [321, 77] width 6 height 6
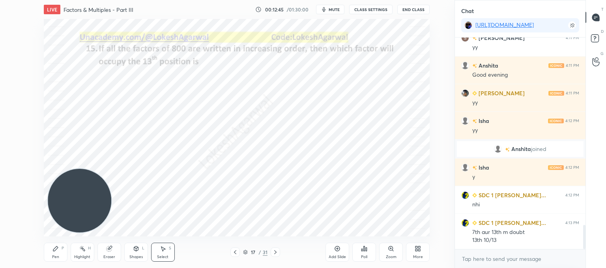
drag, startPoint x: 240, startPoint y: 248, endPoint x: 235, endPoint y: 250, distance: 5.6
click at [238, 248] on div "17 / 31" at bounding box center [255, 251] width 50 height 9
click at [235, 251] on icon at bounding box center [235, 252] width 2 height 4
click at [235, 252] on icon at bounding box center [235, 252] width 6 height 6
click at [234, 252] on icon at bounding box center [235, 252] width 6 height 6
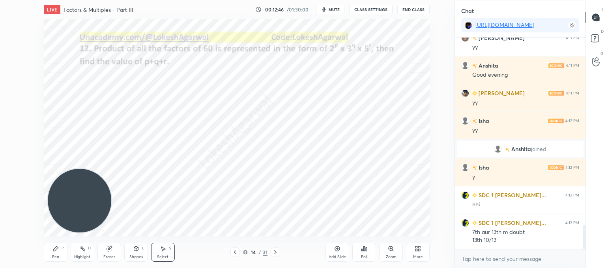
click at [234, 253] on icon at bounding box center [235, 252] width 6 height 6
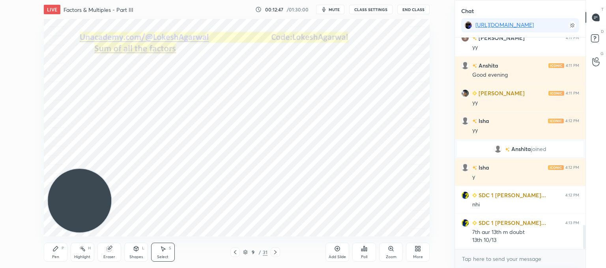
click at [234, 254] on icon at bounding box center [235, 252] width 6 height 6
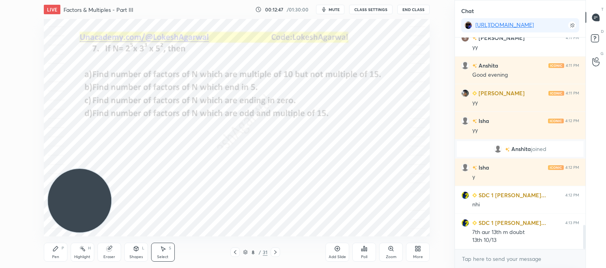
click at [234, 254] on icon at bounding box center [235, 252] width 6 height 6
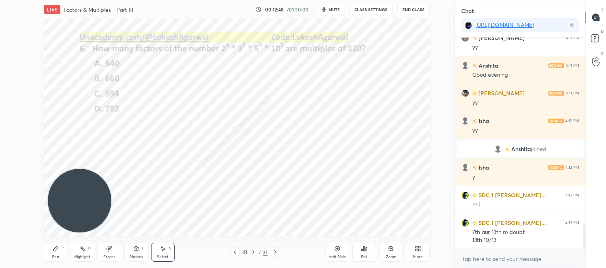
click at [234, 253] on icon at bounding box center [235, 252] width 6 height 6
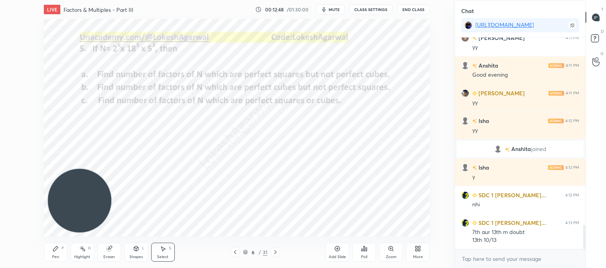
click at [234, 253] on icon at bounding box center [235, 252] width 6 height 6
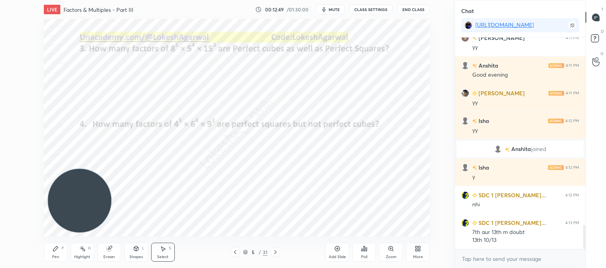
click at [233, 253] on icon at bounding box center [235, 252] width 6 height 6
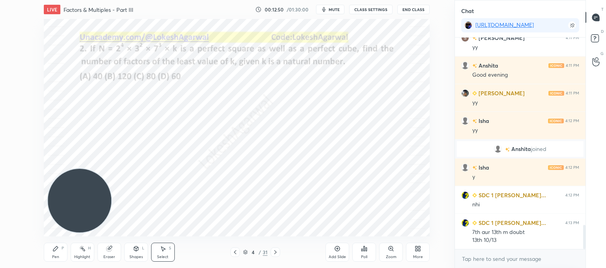
click at [57, 250] on icon at bounding box center [55, 248] width 6 height 6
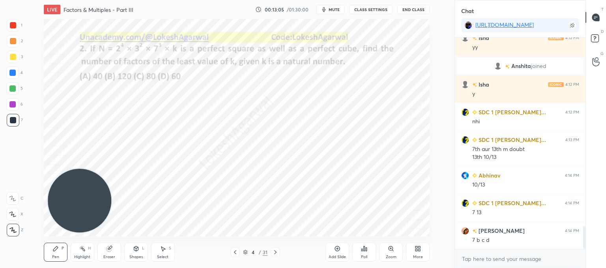
scroll to position [1767, 0]
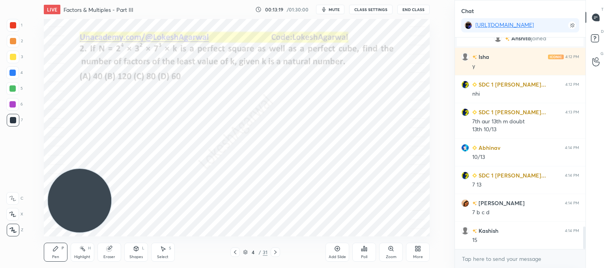
click at [163, 248] on icon at bounding box center [163, 248] width 4 height 5
click at [169, 74] on div "0 ° Undo Copy Paste here Duplicate Duplicate to new slide Delete" at bounding box center [237, 127] width 386 height 217
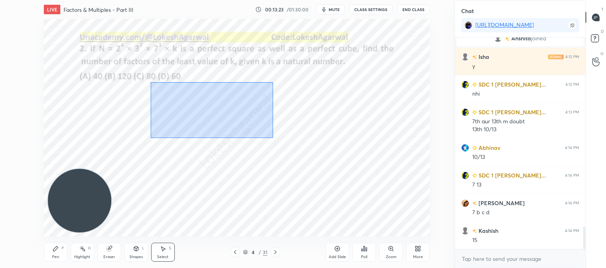
drag, startPoint x: 150, startPoint y: 82, endPoint x: 273, endPoint y: 138, distance: 134.7
click at [273, 138] on div "0 ° Undo Copy Paste here Duplicate Duplicate to new slide Delete" at bounding box center [237, 127] width 386 height 217
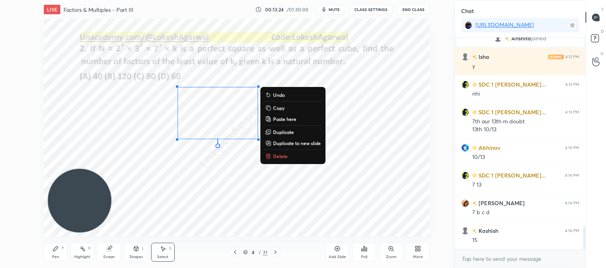
click at [279, 106] on p "Copy" at bounding box center [278, 108] width 11 height 6
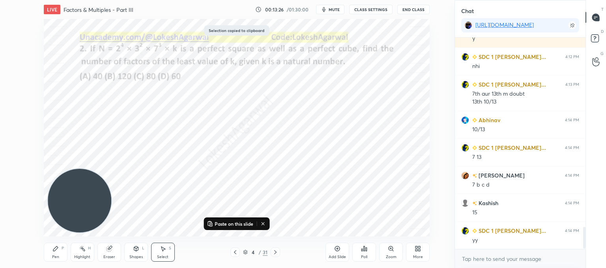
scroll to position [1822, 0]
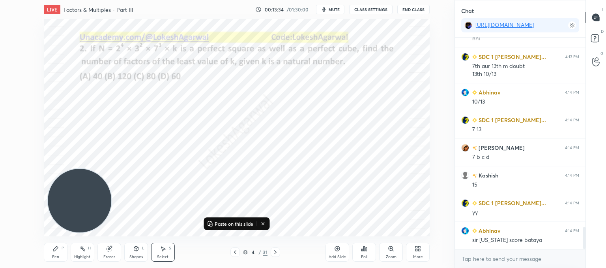
drag, startPoint x: 55, startPoint y: 253, endPoint x: 58, endPoint y: 249, distance: 5.1
click at [57, 250] on div "Pen P" at bounding box center [56, 251] width 24 height 19
click at [112, 247] on div "Eraser" at bounding box center [109, 251] width 24 height 19
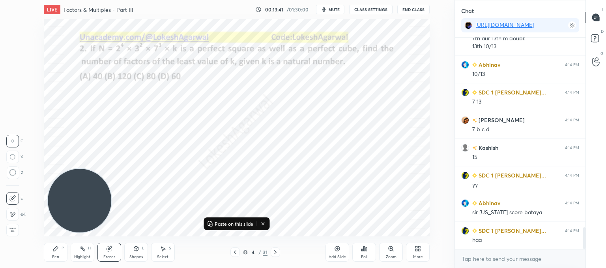
scroll to position [1885, 0]
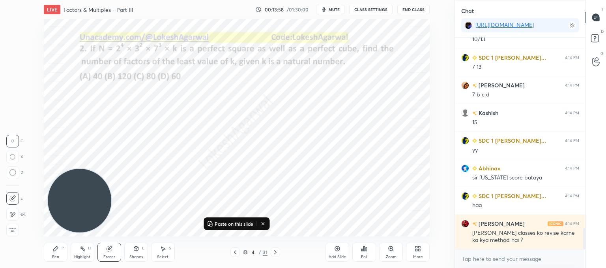
click at [165, 251] on icon at bounding box center [163, 248] width 6 height 6
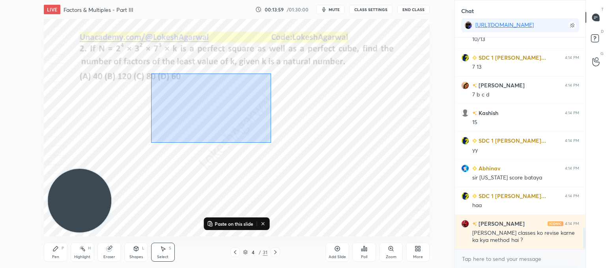
drag, startPoint x: 270, startPoint y: 142, endPoint x: 197, endPoint y: 112, distance: 78.8
click at [153, 73] on div "0 ° Undo Copy Paste here Duplicate Duplicate to new slide Delete" at bounding box center [237, 127] width 386 height 217
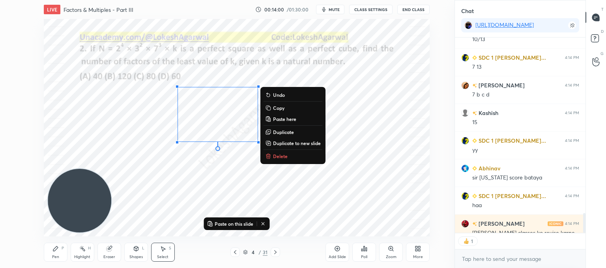
scroll to position [3, 2]
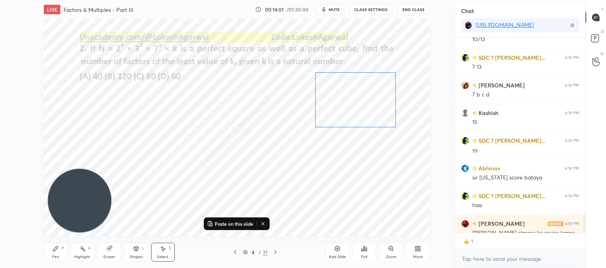
drag, startPoint x: 206, startPoint y: 115, endPoint x: 343, endPoint y: 101, distance: 138.5
click at [343, 101] on div "0 ° Undo Copy Paste here Duplicate Duplicate to new slide Delete" at bounding box center [237, 127] width 386 height 217
click at [289, 182] on div "0 ° Undo Copy Paste here Duplicate Duplicate to new slide Delete" at bounding box center [237, 127] width 386 height 217
click at [273, 251] on icon at bounding box center [275, 252] width 6 height 6
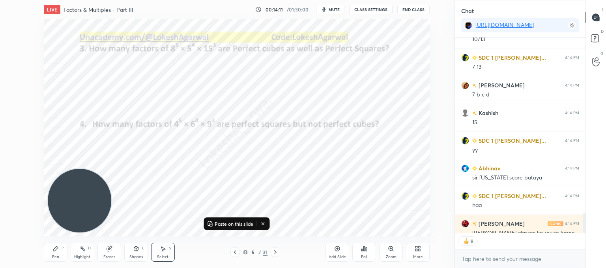
click at [273, 251] on icon at bounding box center [275, 252] width 6 height 6
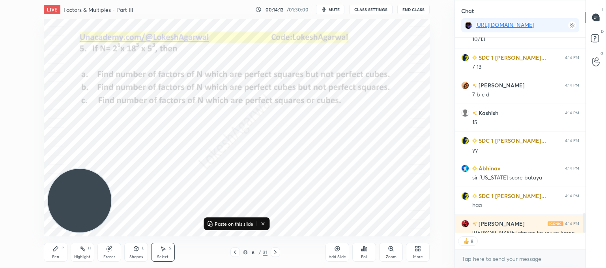
click at [273, 251] on icon at bounding box center [275, 252] width 6 height 6
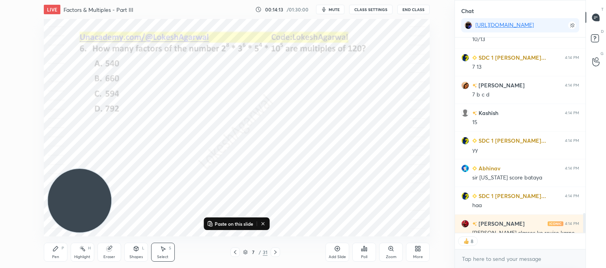
click at [273, 251] on icon at bounding box center [275, 252] width 6 height 6
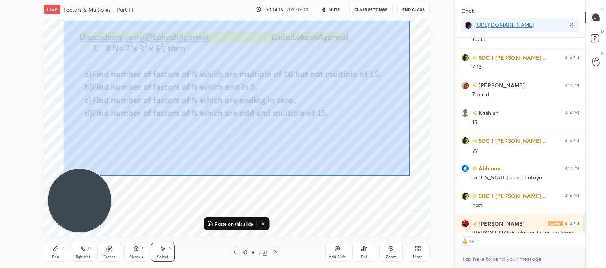
drag, startPoint x: 410, startPoint y: 175, endPoint x: 286, endPoint y: 79, distance: 156.3
click at [65, 22] on div "0 ° Undo Copy Paste here Duplicate Duplicate to new slide Delete" at bounding box center [237, 127] width 386 height 217
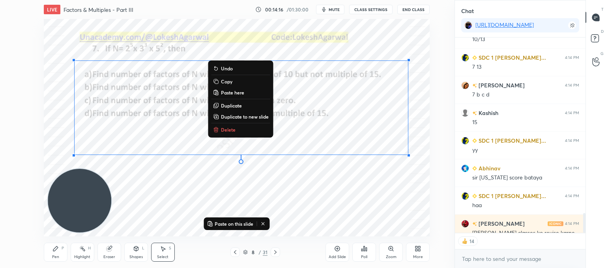
click at [225, 128] on p "Delete" at bounding box center [228, 129] width 15 height 6
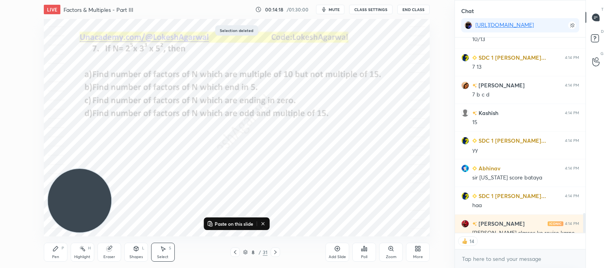
click at [53, 249] on icon at bounding box center [55, 248] width 6 height 6
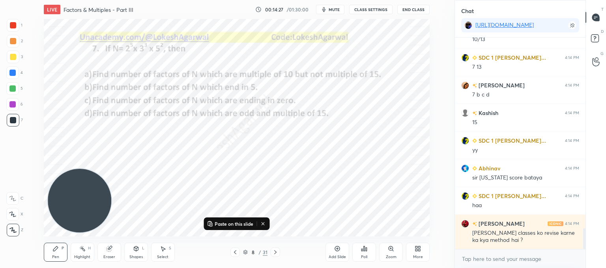
scroll to position [1912, 0]
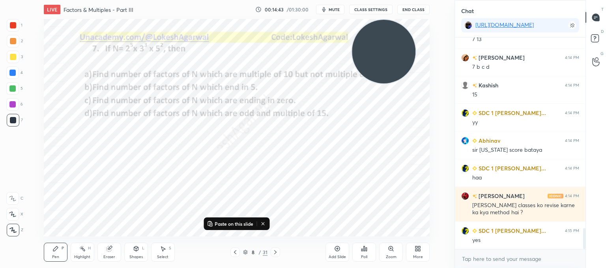
drag, startPoint x: 68, startPoint y: 204, endPoint x: 365, endPoint y: 18, distance: 350.8
click at [380, 13] on div "LIVE Factors & Multiples - Part III 00:14:43 / 01:30:00 mute CLASS SETTINGS End…" at bounding box center [236, 134] width 423 height 268
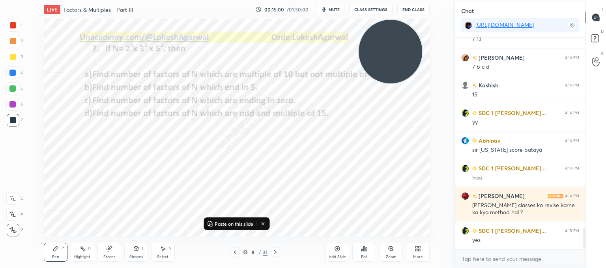
drag, startPoint x: 112, startPoint y: 254, endPoint x: 125, endPoint y: 247, distance: 14.5
click at [113, 255] on div "Eraser" at bounding box center [109, 257] width 12 height 4
click at [53, 251] on icon at bounding box center [55, 248] width 5 height 5
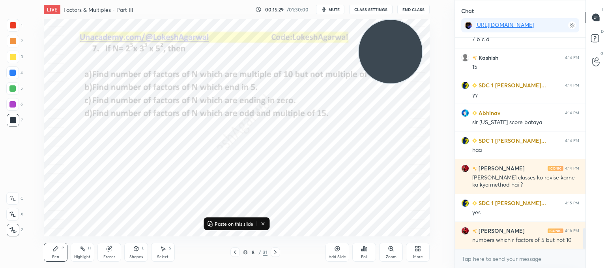
drag, startPoint x: 165, startPoint y: 250, endPoint x: 173, endPoint y: 239, distance: 13.8
click at [167, 249] on div "Select S" at bounding box center [163, 251] width 24 height 19
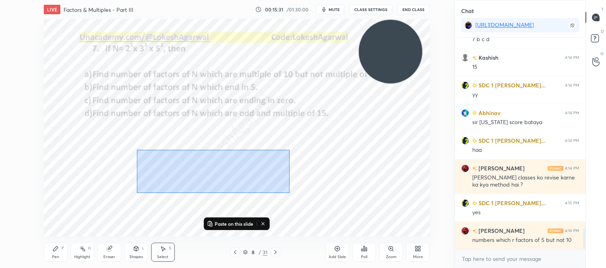
drag, startPoint x: 291, startPoint y: 193, endPoint x: 149, endPoint y: 158, distance: 146.7
click at [137, 150] on div "0 ° Undo Copy Paste here Duplicate Duplicate to new slide Delete" at bounding box center [237, 127] width 386 height 217
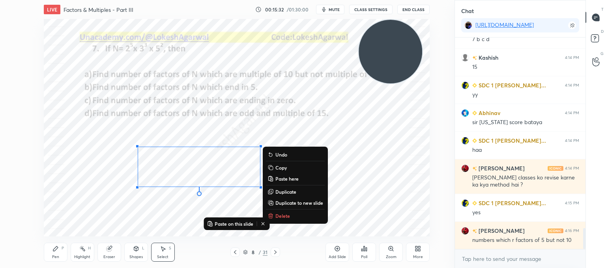
click at [286, 214] on p "Delete" at bounding box center [282, 215] width 15 height 6
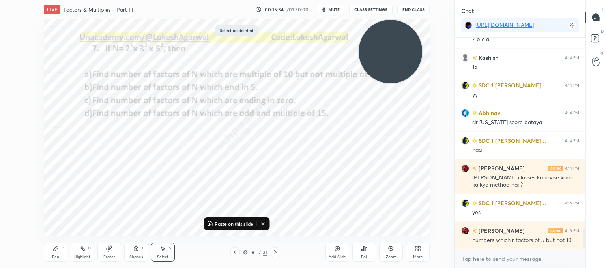
click at [52, 249] on div "Pen P" at bounding box center [56, 251] width 24 height 19
click at [263, 221] on icon at bounding box center [263, 223] width 6 height 6
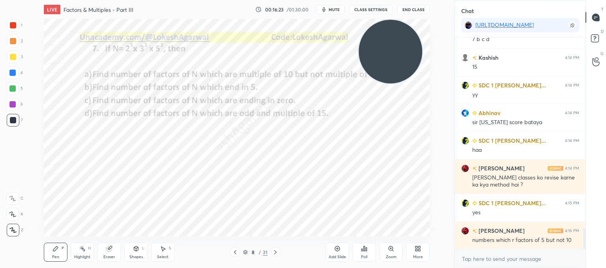
scroll to position [1967, 0]
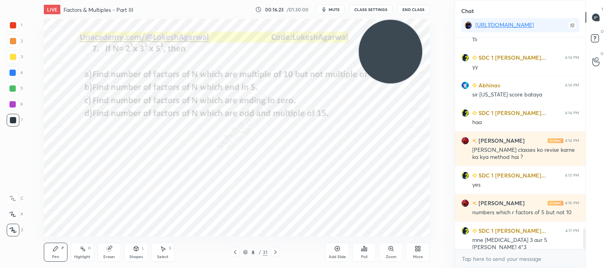
drag, startPoint x: 259, startPoint y: 261, endPoint x: 237, endPoint y: 244, distance: 27.9
click at [261, 261] on div "Pen P Highlight H Eraser Shapes L Select S 8 / 31 Add Slide Poll Zoom More" at bounding box center [237, 252] width 386 height 32
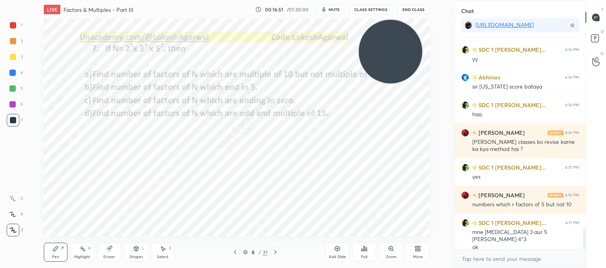
click at [340, 247] on icon at bounding box center [337, 248] width 6 height 6
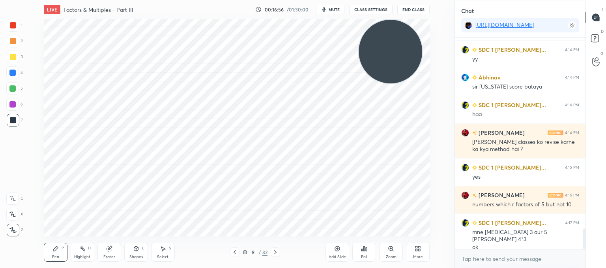
click at [234, 250] on icon at bounding box center [235, 252] width 6 height 6
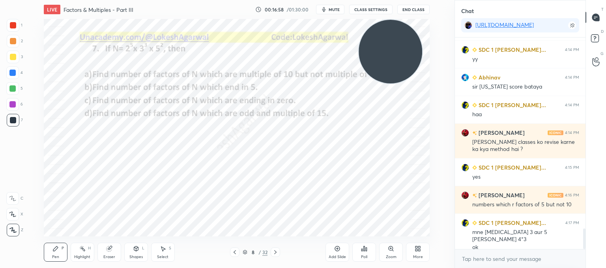
click at [277, 251] on icon at bounding box center [275, 252] width 6 height 6
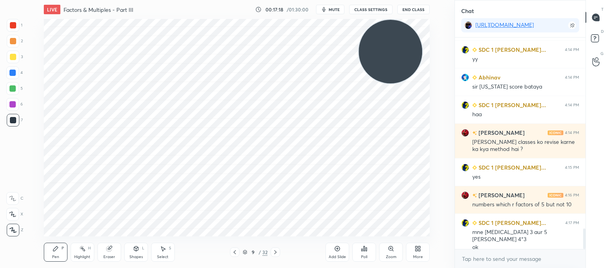
click at [231, 251] on div at bounding box center [234, 251] width 9 height 9
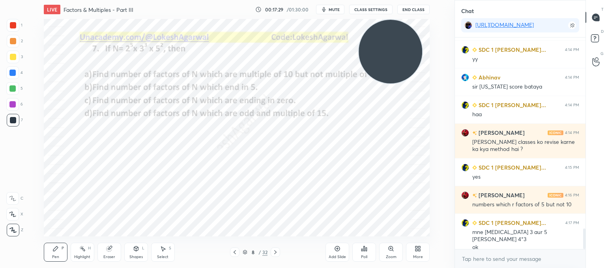
click at [275, 251] on icon at bounding box center [275, 252] width 6 height 6
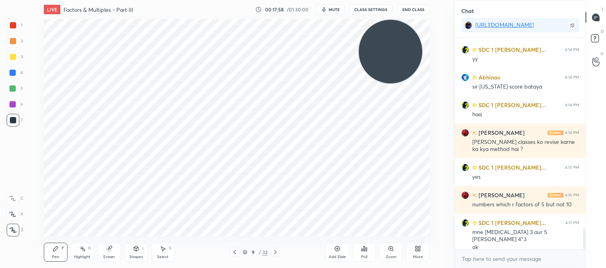
scroll to position [2003, 0]
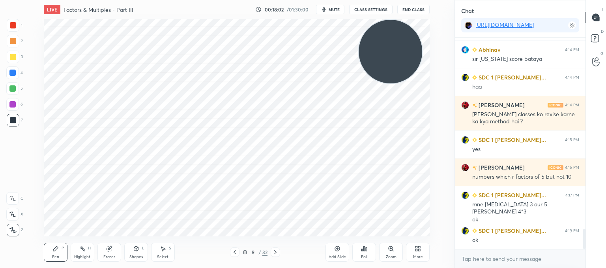
drag, startPoint x: 112, startPoint y: 256, endPoint x: 111, endPoint y: 248, distance: 8.0
click at [113, 256] on div "Eraser" at bounding box center [109, 257] width 12 height 4
click at [52, 250] on div "Pen P" at bounding box center [56, 251] width 24 height 19
click at [237, 251] on icon at bounding box center [235, 252] width 6 height 6
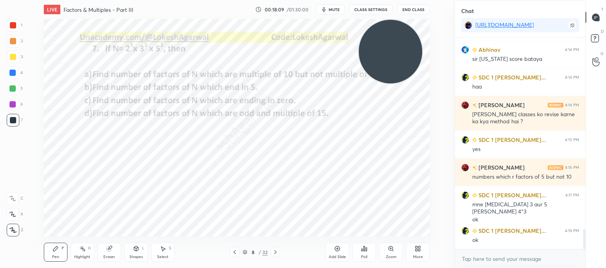
click at [276, 251] on icon at bounding box center [275, 252] width 6 height 6
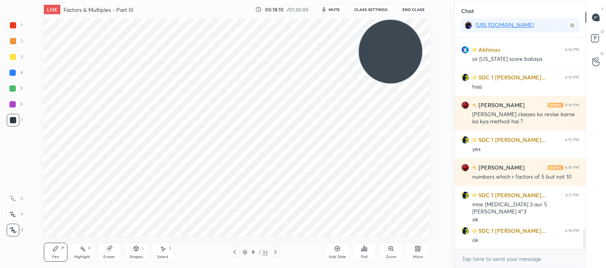
click at [276, 249] on icon at bounding box center [275, 252] width 6 height 6
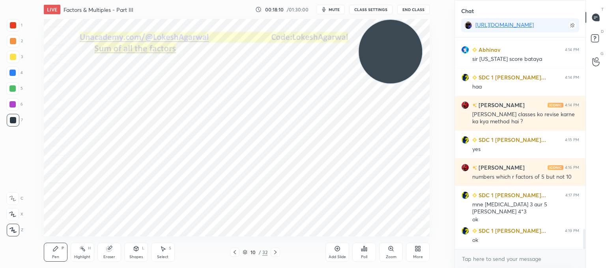
click at [277, 248] on div at bounding box center [275, 251] width 9 height 9
click at [277, 249] on icon at bounding box center [275, 252] width 6 height 6
click at [278, 249] on icon at bounding box center [275, 252] width 6 height 6
click at [277, 250] on icon at bounding box center [275, 252] width 6 height 6
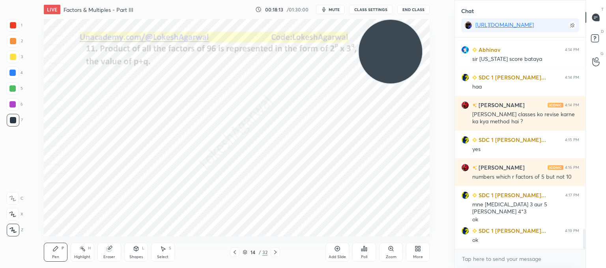
click at [279, 249] on div at bounding box center [275, 251] width 9 height 9
click at [279, 248] on div at bounding box center [275, 251] width 9 height 9
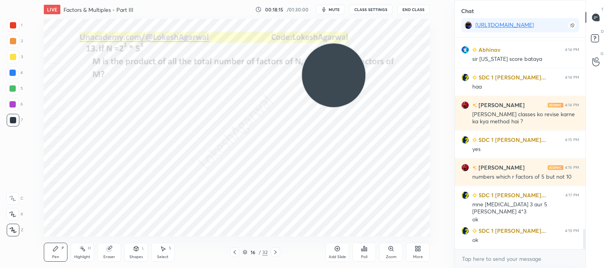
drag, startPoint x: 393, startPoint y: 52, endPoint x: 51, endPoint y: 241, distance: 391.2
click at [13, 264] on div "1 2 3 4 5 6 7 C X Z C X Z E E Erase all H H LIVE Factors & Multiples - Part III…" at bounding box center [224, 134] width 448 height 268
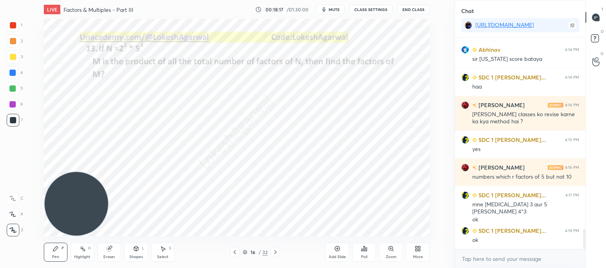
drag, startPoint x: 160, startPoint y: 252, endPoint x: 170, endPoint y: 239, distance: 15.8
click at [161, 250] on div "Select S" at bounding box center [163, 251] width 24 height 19
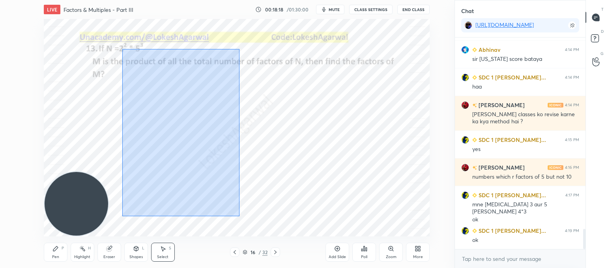
drag, startPoint x: 187, startPoint y: 180, endPoint x: 171, endPoint y: 96, distance: 85.6
click at [125, 51] on div "0 ° Undo Copy Paste here Duplicate Duplicate to new slide Delete" at bounding box center [237, 127] width 386 height 217
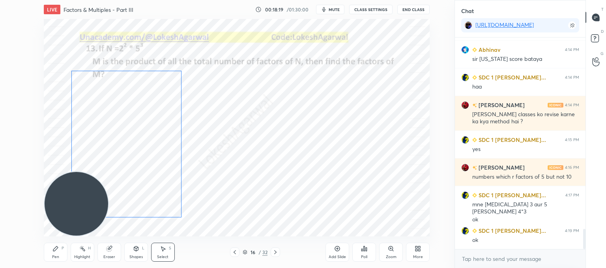
drag, startPoint x: 198, startPoint y: 131, endPoint x: 142, endPoint y: 134, distance: 56.5
click at [131, 138] on div "0 ° Undo Copy Paste here Duplicate Duplicate to new slide Delete" at bounding box center [237, 127] width 386 height 217
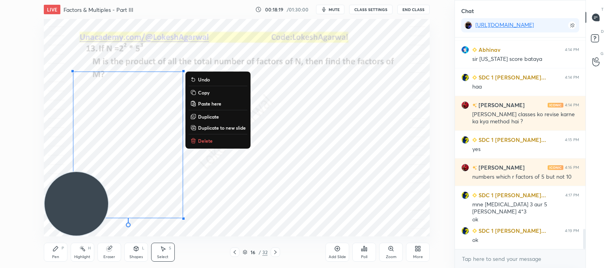
click at [315, 126] on div "0 ° Undo Copy Paste here Duplicate Duplicate to new slide Delete" at bounding box center [237, 127] width 386 height 217
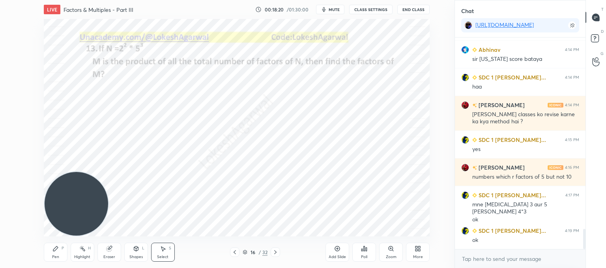
drag, startPoint x: 55, startPoint y: 247, endPoint x: 66, endPoint y: 228, distance: 22.6
click at [56, 245] on icon at bounding box center [55, 248] width 6 height 6
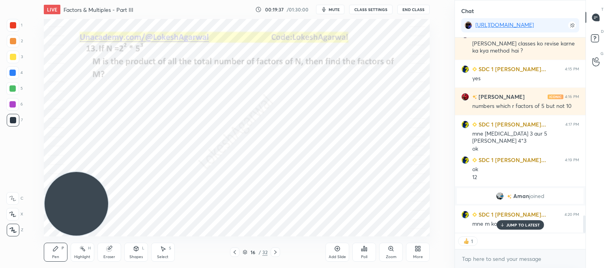
scroll to position [1976, 0]
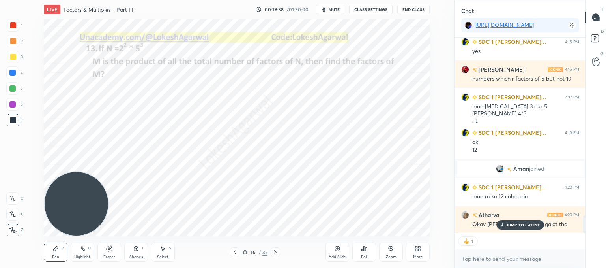
click at [507, 222] on p "JUMP TO LATEST" at bounding box center [523, 224] width 34 height 5
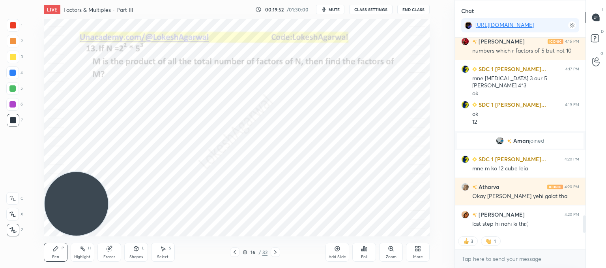
click at [272, 253] on icon at bounding box center [275, 252] width 6 height 6
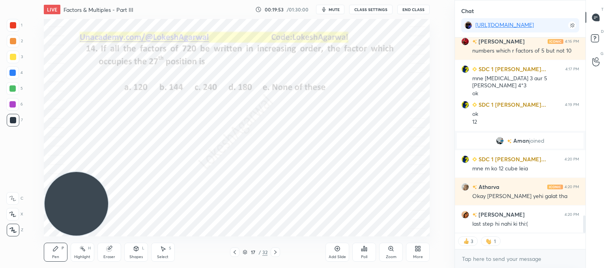
click at [272, 253] on icon at bounding box center [275, 252] width 6 height 6
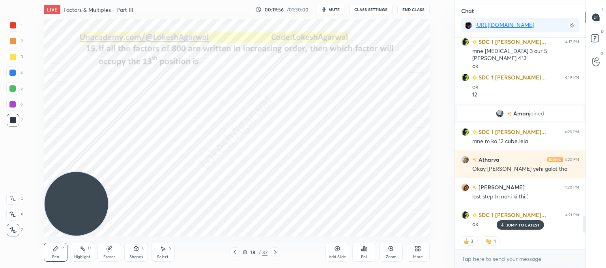
type textarea "x"
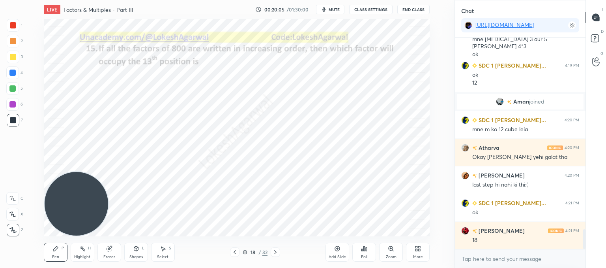
scroll to position [2071, 0]
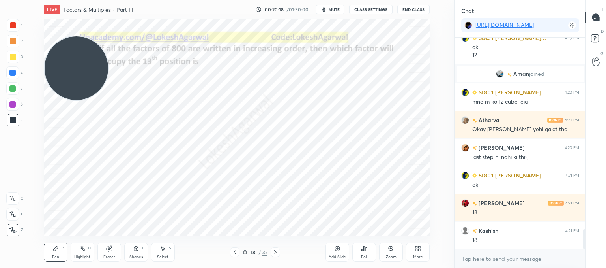
drag, startPoint x: 71, startPoint y: 136, endPoint x: 56, endPoint y: 77, distance: 61.5
click at [41, 62] on div "Setting up your live class Poll for secs No correct answer Start poll" at bounding box center [236, 127] width 423 height 217
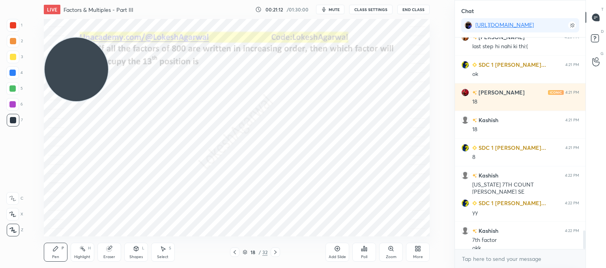
scroll to position [2189, 0]
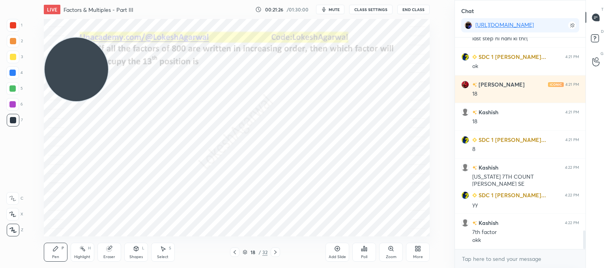
click at [338, 251] on icon at bounding box center [337, 248] width 6 height 6
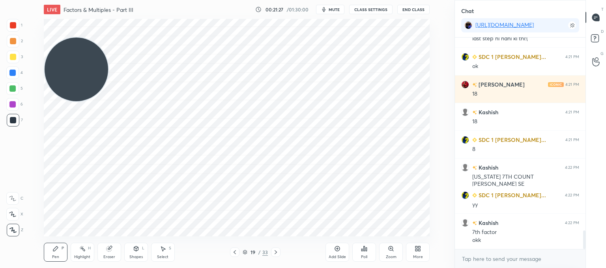
drag, startPoint x: 80, startPoint y: 213, endPoint x: 85, endPoint y: 188, distance: 25.9
click at [80, 101] on video at bounding box center [77, 69] width 64 height 64
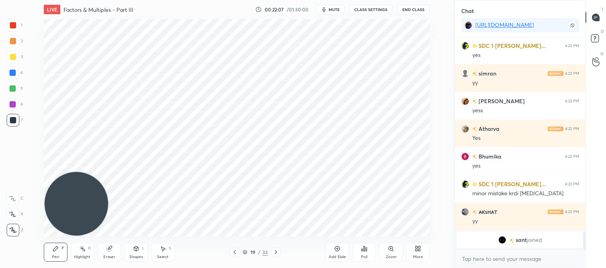
scroll to position [2411, 0]
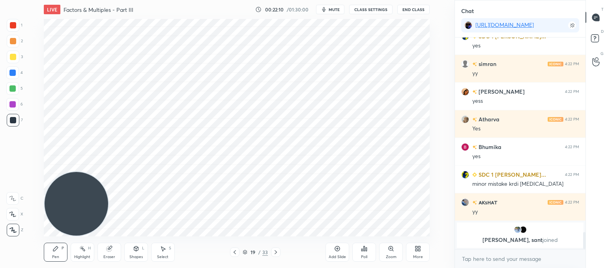
click at [162, 252] on div "Select S" at bounding box center [163, 251] width 24 height 19
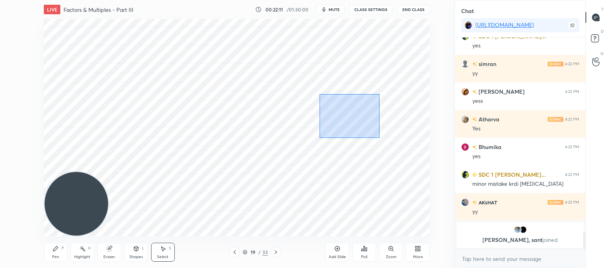
drag, startPoint x: 319, startPoint y: 94, endPoint x: 452, endPoint y: 185, distance: 161.8
click at [452, 185] on div "1 2 3 4 5 6 7 C X Z C X Z E E Erase all H H LIVE Factors & Multiples - Part III…" at bounding box center [227, 134] width 455 height 268
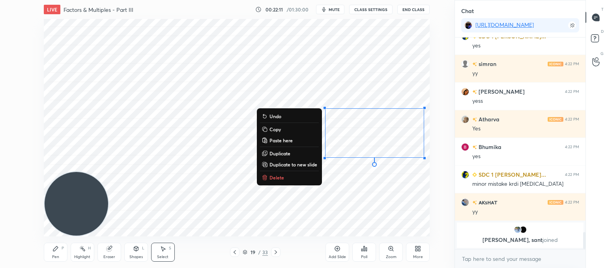
click at [274, 183] on div "0 ° Undo Copy Paste here Duplicate Duplicate to new slide Delete" at bounding box center [237, 127] width 386 height 217
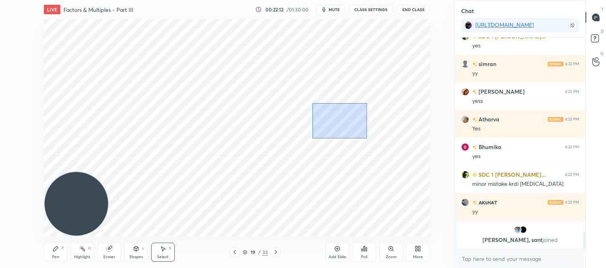
drag, startPoint x: 367, startPoint y: 138, endPoint x: 436, endPoint y: 184, distance: 83.6
click at [440, 185] on div "0 ° Undo Copy Paste here Duplicate Duplicate to new slide Delete Setting up you…" at bounding box center [236, 127] width 423 height 217
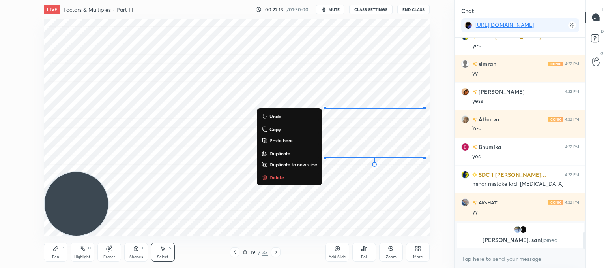
click at [277, 180] on p "Delete" at bounding box center [277, 177] width 15 height 6
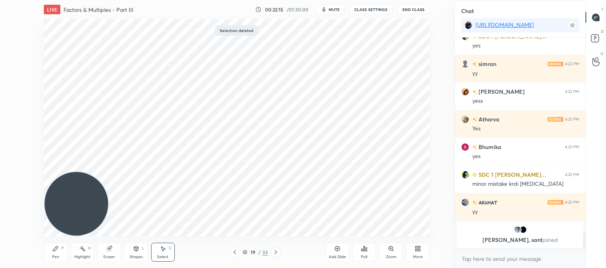
drag, startPoint x: 50, startPoint y: 251, endPoint x: 96, endPoint y: 204, distance: 66.1
click at [52, 251] on div "Pen P" at bounding box center [56, 251] width 24 height 19
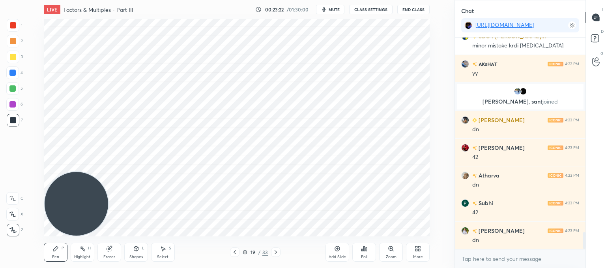
scroll to position [2428, 0]
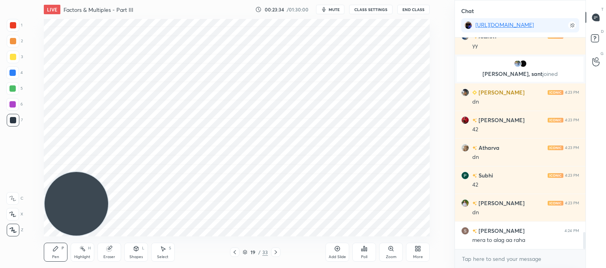
click at [366, 255] on div "Poll" at bounding box center [364, 257] width 6 height 4
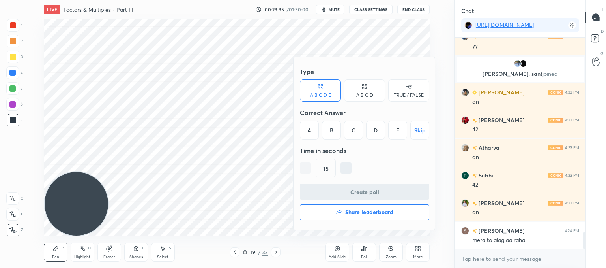
click at [373, 128] on div "D" at bounding box center [375, 129] width 19 height 19
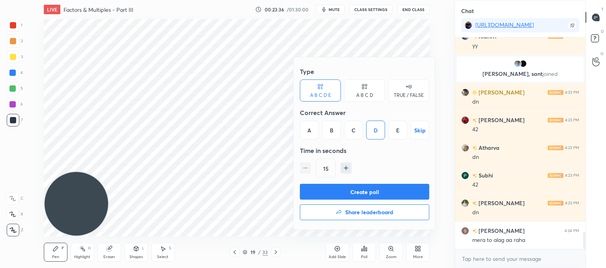
click at [346, 170] on icon "button" at bounding box center [346, 168] width 8 height 8
type input "30"
click at [346, 188] on button "Create poll" at bounding box center [364, 191] width 129 height 16
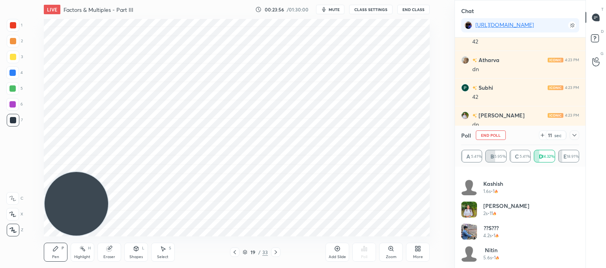
scroll to position [2473, 0]
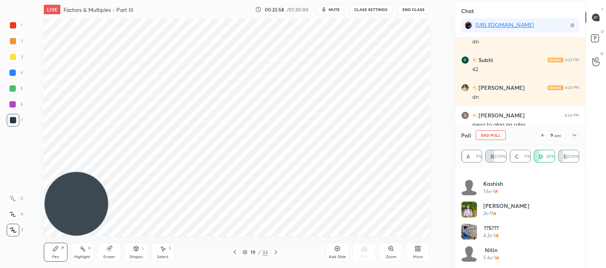
drag, startPoint x: 567, startPoint y: 127, endPoint x: 569, endPoint y: 131, distance: 4.6
click at [567, 127] on div "Poll End Poll 9 sec" at bounding box center [520, 134] width 118 height 19
click at [571, 134] on div at bounding box center [574, 134] width 9 height 9
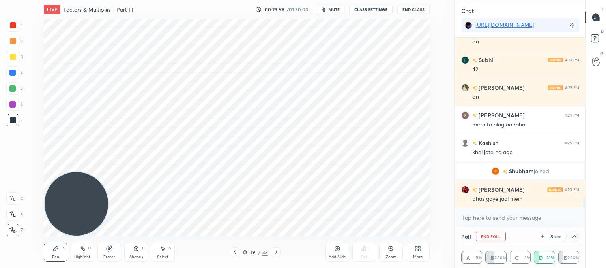
scroll to position [0, 0]
click at [486, 221] on textarea at bounding box center [520, 217] width 118 height 13
click at [545, 238] on icon at bounding box center [542, 236] width 6 height 6
click at [576, 236] on icon at bounding box center [575, 236] width 4 height 2
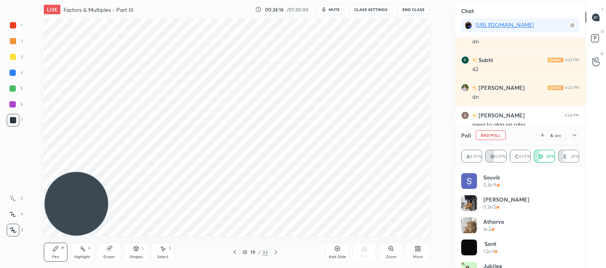
click at [575, 138] on icon at bounding box center [574, 135] width 6 height 6
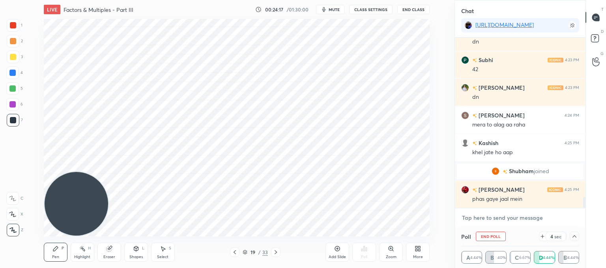
click at [494, 213] on textarea at bounding box center [520, 217] width 118 height 13
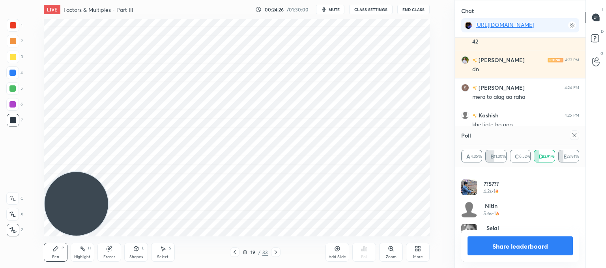
click at [575, 135] on icon at bounding box center [575, 135] width 4 height 4
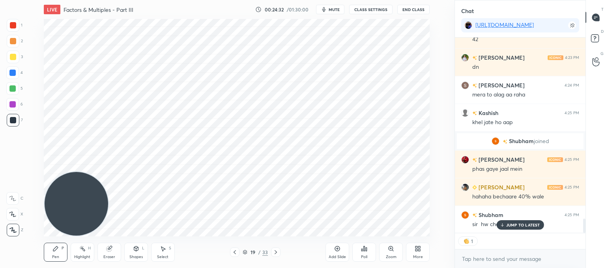
click at [472, 198] on div "1 2 3 4 5 6 7 C X Z C X Z E E Erase all H H LIVE Factors & Multiples - Part III…" at bounding box center [303, 134] width 606 height 268
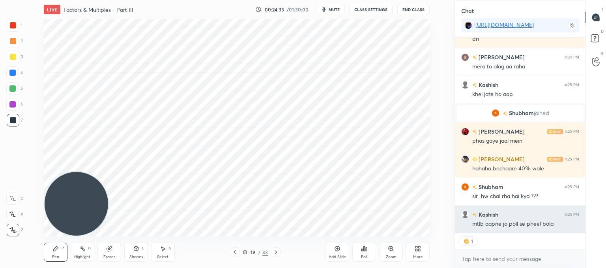
click at [517, 225] on div "Subhi 4:23 PM 42 Damini 4:23 PM dn Ujjwal 4:24 PM mera to alag aa raha Kashish …" at bounding box center [520, 134] width 131 height 195
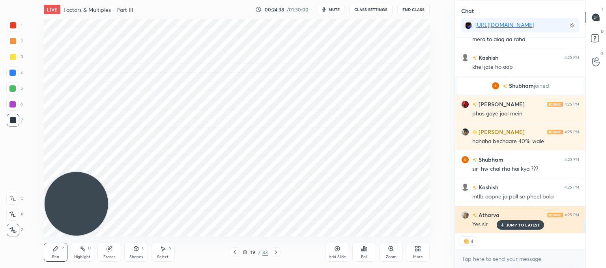
click at [521, 223] on p "JUMP TO LATEST" at bounding box center [523, 224] width 34 height 5
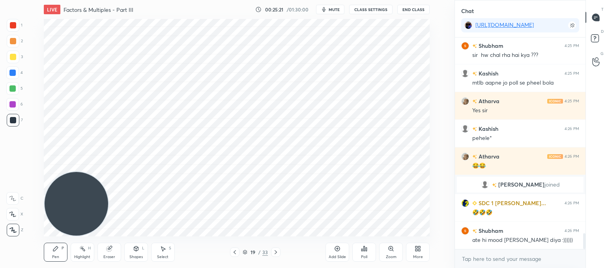
drag, startPoint x: 111, startPoint y: 251, endPoint x: 112, endPoint y: 239, distance: 12.7
click at [110, 250] on icon at bounding box center [109, 248] width 6 height 6
drag, startPoint x: 11, startPoint y: 170, endPoint x: 24, endPoint y: 158, distance: 17.6
click at [13, 169] on icon at bounding box center [12, 172] width 7 height 7
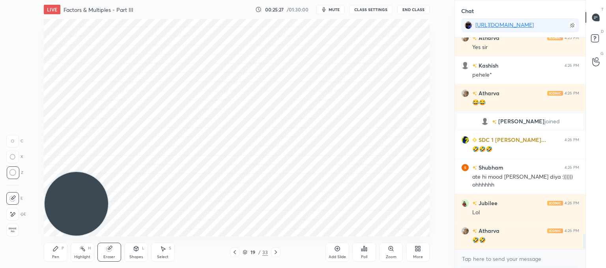
scroll to position [2708, 0]
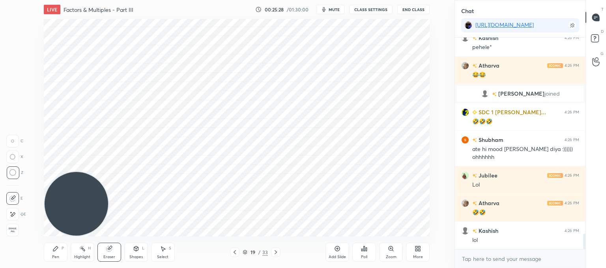
click at [54, 250] on div "Pen P" at bounding box center [56, 251] width 24 height 19
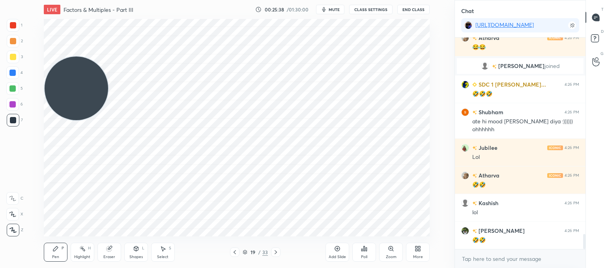
drag, startPoint x: 64, startPoint y: 90, endPoint x: 53, endPoint y: -14, distance: 104.0
click at [53, 0] on html "1 2 3 4 5 6 7 C X Z C X Z E E Erase all H H LIVE Factors & Multiples - Part III…" at bounding box center [303, 0] width 606 height 0
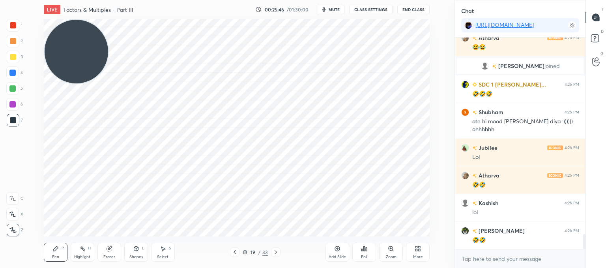
click at [338, 251] on icon at bounding box center [337, 248] width 6 height 6
drag, startPoint x: 92, startPoint y: 53, endPoint x: 86, endPoint y: 141, distance: 88.2
click at [88, 83] on video at bounding box center [77, 52] width 64 height 64
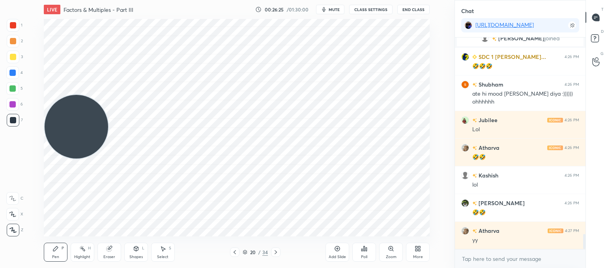
scroll to position [2763, 0]
click at [237, 251] on icon at bounding box center [235, 252] width 6 height 6
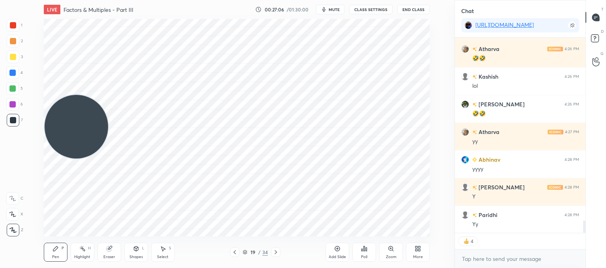
scroll to position [2890, 0]
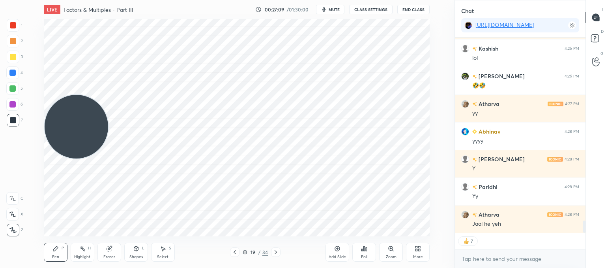
click at [275, 251] on icon at bounding box center [276, 252] width 6 height 6
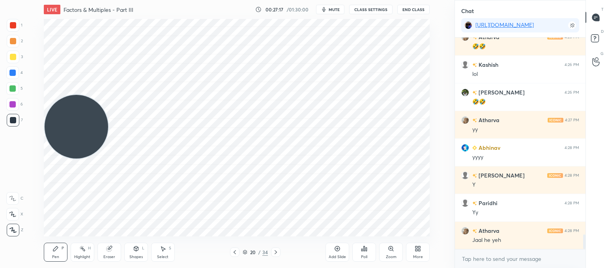
scroll to position [2873, 0]
drag, startPoint x: 164, startPoint y: 249, endPoint x: 182, endPoint y: 238, distance: 21.1
click at [167, 248] on div "Select S" at bounding box center [163, 251] width 24 height 19
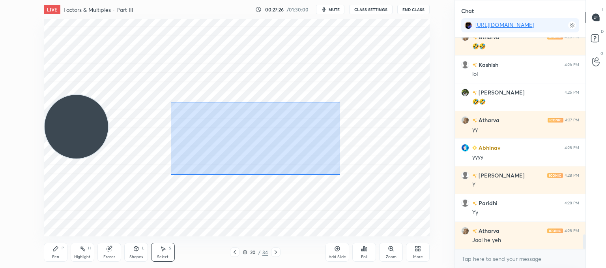
drag, startPoint x: 340, startPoint y: 174, endPoint x: 180, endPoint y: 100, distance: 176.4
click at [172, 101] on div "0 ° Undo Copy Paste here Duplicate Duplicate to new slide Delete" at bounding box center [237, 127] width 386 height 217
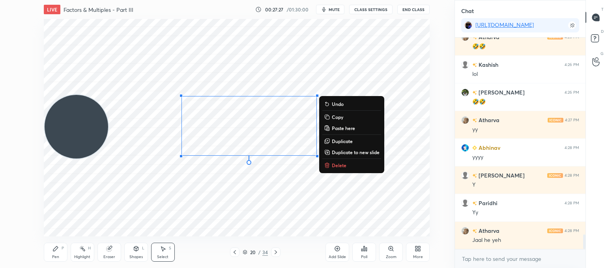
click at [337, 165] on p "Delete" at bounding box center [339, 165] width 15 height 6
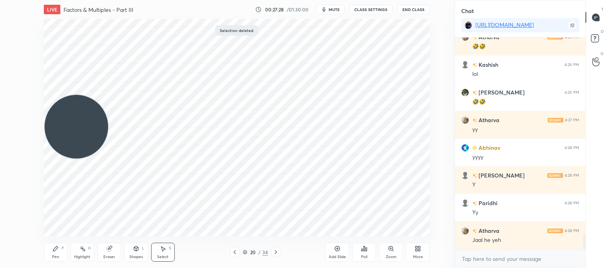
click at [52, 255] on div "Pen P" at bounding box center [56, 251] width 24 height 19
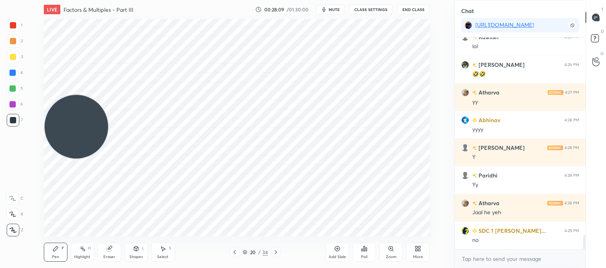
click at [234, 253] on icon at bounding box center [235, 252] width 6 height 6
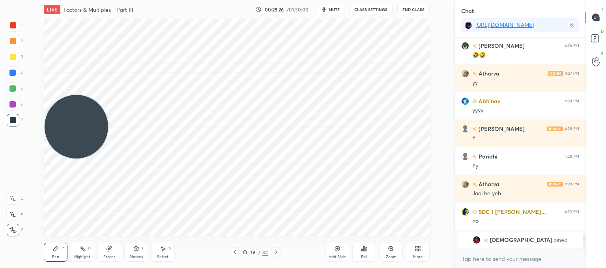
click at [332, 230] on div "LIVE Factors & Multiples - Part III 00:28:26 / 01:30:00 mute CLASS SETTINGS End…" at bounding box center [236, 134] width 423 height 268
drag, startPoint x: 164, startPoint y: 253, endPoint x: 170, endPoint y: 240, distance: 14.5
click at [165, 253] on div "Select S" at bounding box center [163, 251] width 24 height 19
drag, startPoint x: 339, startPoint y: 231, endPoint x: 155, endPoint y: 110, distance: 220.9
click at [154, 110] on div "LIVE Factors & Multiples - Part III 00:28:31 / 01:30:00 mute CLASS SETTINGS End…" at bounding box center [236, 134] width 423 height 268
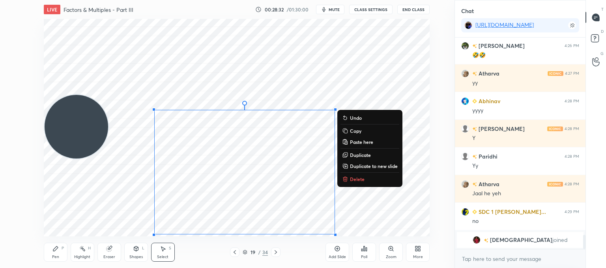
drag, startPoint x: 153, startPoint y: 99, endPoint x: 320, endPoint y: 226, distance: 210.4
click at [325, 234] on div "0 ° Undo Copy Paste here Duplicate Duplicate to new slide Delete" at bounding box center [237, 127] width 386 height 217
drag, startPoint x: 358, startPoint y: 180, endPoint x: 309, endPoint y: 169, distance: 50.2
click at [358, 180] on p "Delete" at bounding box center [357, 179] width 15 height 6
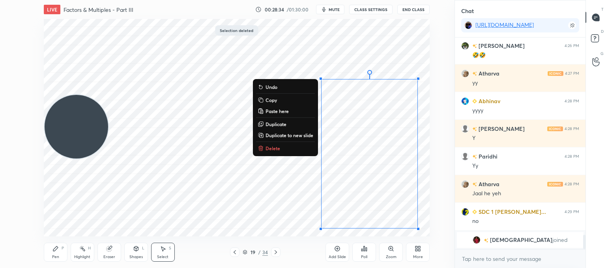
drag, startPoint x: 321, startPoint y: 92, endPoint x: 406, endPoint y: 231, distance: 163.2
click at [409, 235] on div "LIVE Factors & Multiples - Part III 00:28:34 / 01:30:00 mute CLASS SETTINGS End…" at bounding box center [236, 134] width 423 height 268
click at [267, 148] on p "Delete" at bounding box center [273, 148] width 15 height 6
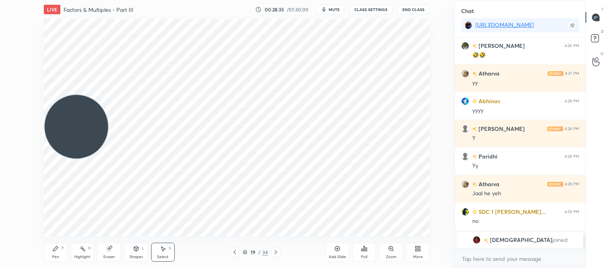
scroll to position [2845, 0]
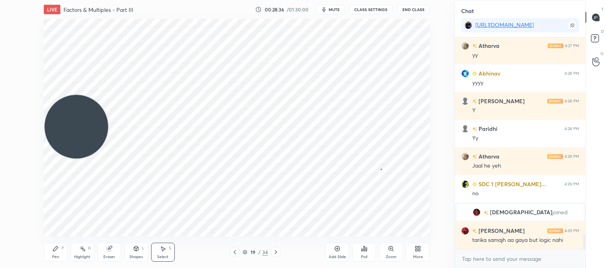
drag, startPoint x: 380, startPoint y: 168, endPoint x: 427, endPoint y: 235, distance: 81.0
click at [428, 236] on div "LIVE Factors & Multiples - Part III 00:28:36 / 01:30:00 mute CLASS SETTINGS End…" at bounding box center [236, 134] width 423 height 268
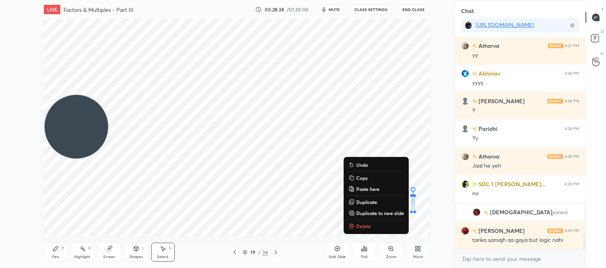
click at [362, 224] on p "Delete" at bounding box center [363, 226] width 15 height 6
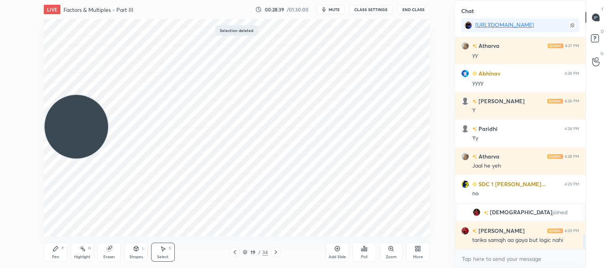
drag, startPoint x: 52, startPoint y: 254, endPoint x: 62, endPoint y: 246, distance: 12.3
click at [54, 255] on div "Pen" at bounding box center [55, 257] width 7 height 4
click at [107, 247] on icon at bounding box center [108, 248] width 5 height 5
click at [58, 255] on div "Pen" at bounding box center [55, 257] width 7 height 4
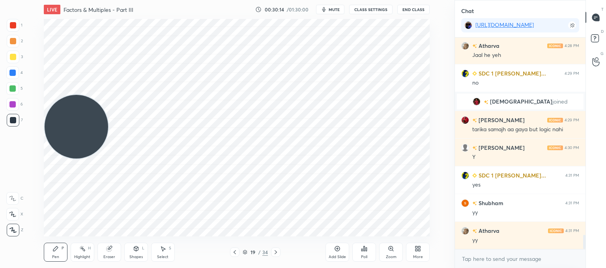
scroll to position [2, 2]
drag, startPoint x: 107, startPoint y: 251, endPoint x: 109, endPoint y: 243, distance: 8.4
click at [107, 252] on div "Eraser" at bounding box center [109, 251] width 24 height 19
click at [48, 256] on div "Pen P" at bounding box center [56, 251] width 24 height 19
click at [234, 253] on icon at bounding box center [235, 252] width 6 height 6
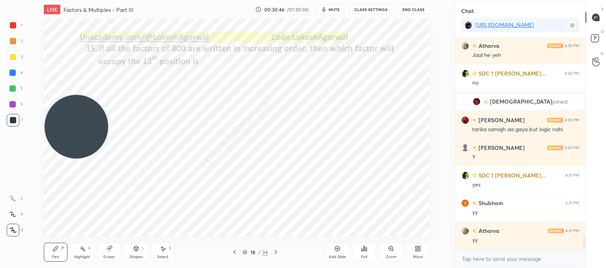
scroll to position [2983, 0]
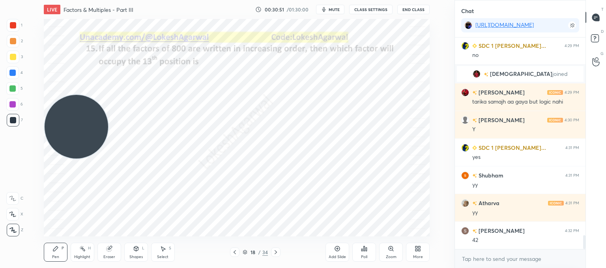
click at [275, 249] on icon at bounding box center [276, 252] width 6 height 6
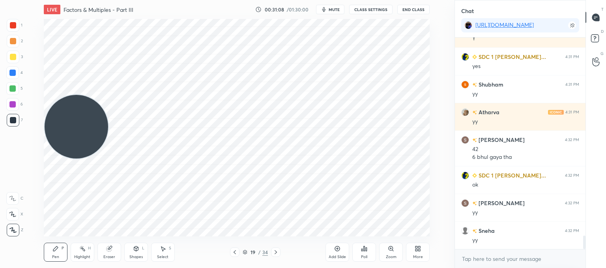
scroll to position [3101, 0]
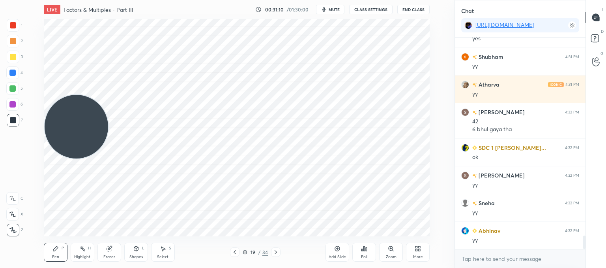
click at [277, 253] on icon at bounding box center [276, 252] width 6 height 6
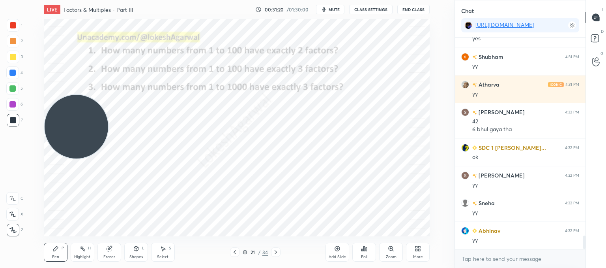
click at [236, 250] on icon at bounding box center [235, 252] width 2 height 4
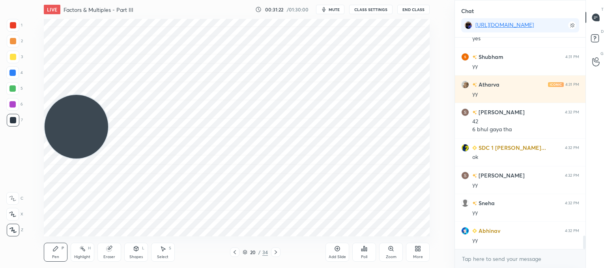
click at [234, 251] on icon at bounding box center [235, 252] width 6 height 6
click at [273, 250] on icon at bounding box center [276, 252] width 6 height 6
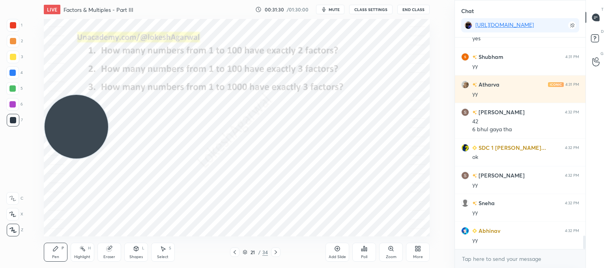
drag, startPoint x: 79, startPoint y: 252, endPoint x: 78, endPoint y: 206, distance: 46.2
click at [80, 248] on div "LIVE Factors & Multiples - Part III 00:31:30 / 01:30:00 mute CLASS SETTINGS End…" at bounding box center [236, 134] width 423 height 268
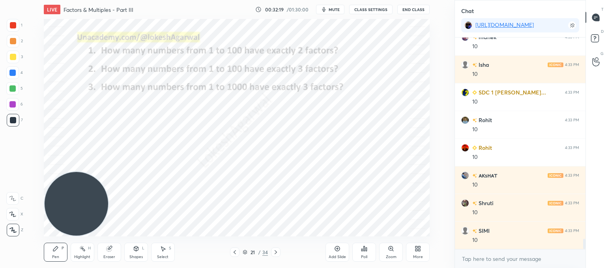
scroll to position [4179, 0]
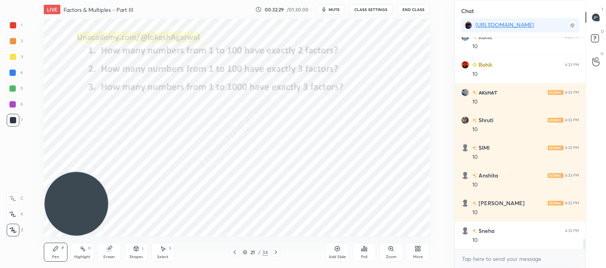
click at [112, 251] on div "Eraser" at bounding box center [109, 251] width 24 height 19
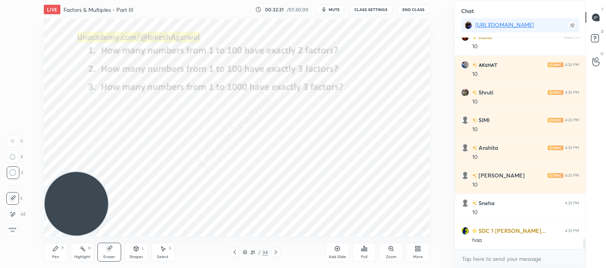
click at [160, 246] on icon at bounding box center [163, 248] width 6 height 6
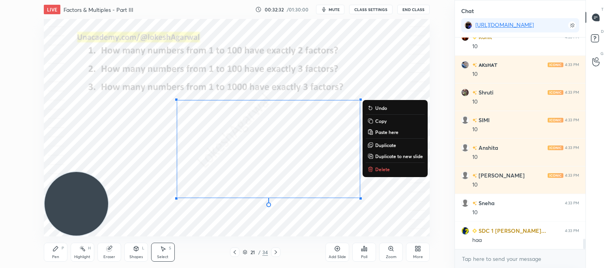
drag, startPoint x: 262, startPoint y: 142, endPoint x: 352, endPoint y: 200, distance: 107.4
click at [402, 237] on div "LIVE Factors & Multiples - Part III 00:32:32 / 01:30:00 mute CLASS SETTINGS End…" at bounding box center [236, 134] width 423 height 268
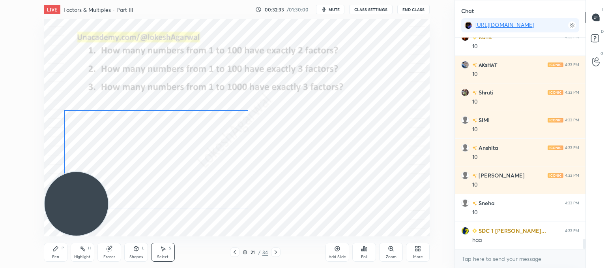
drag, startPoint x: 314, startPoint y: 150, endPoint x: 225, endPoint y: 171, distance: 91.6
click at [202, 161] on div "0 ° Undo Copy Paste here Duplicate Duplicate to new slide Delete" at bounding box center [237, 127] width 386 height 217
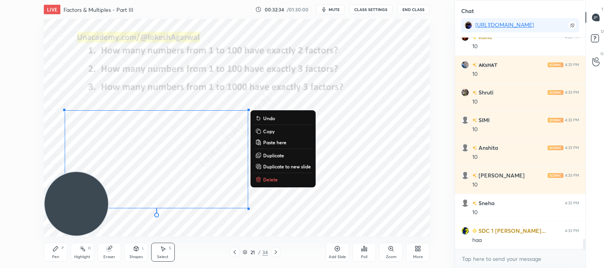
click at [66, 255] on div "Pen P" at bounding box center [56, 251] width 24 height 19
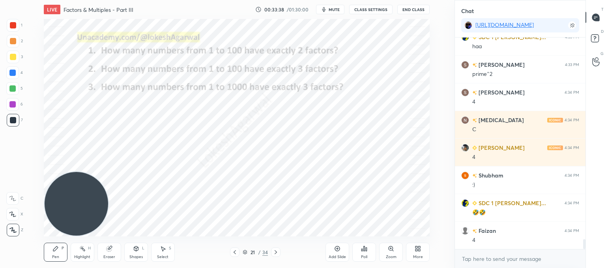
scroll to position [4427, 0]
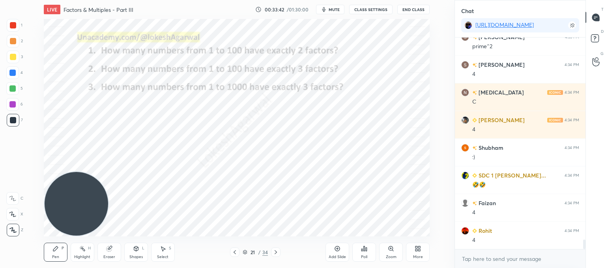
click at [334, 250] on icon at bounding box center [337, 248] width 6 height 6
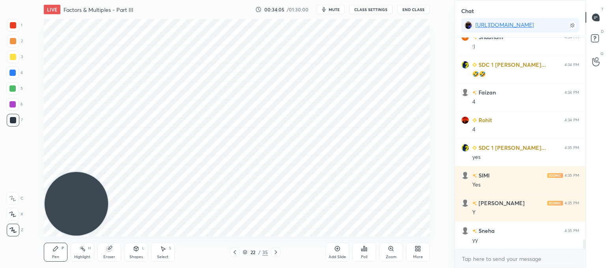
scroll to position [4565, 0]
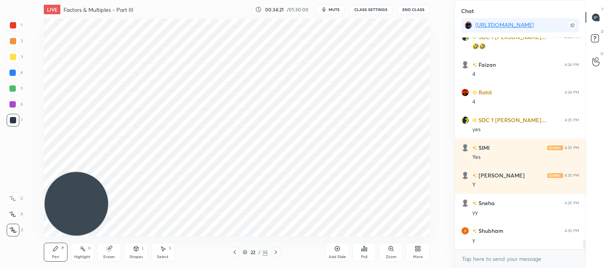
click at [234, 251] on icon at bounding box center [235, 252] width 6 height 6
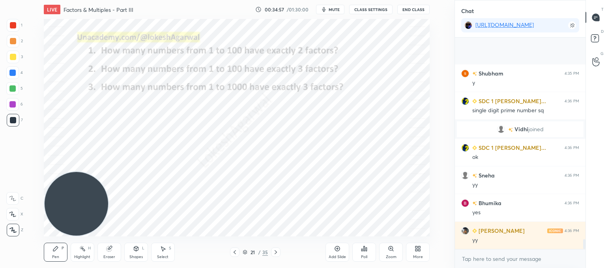
scroll to position [4266, 0]
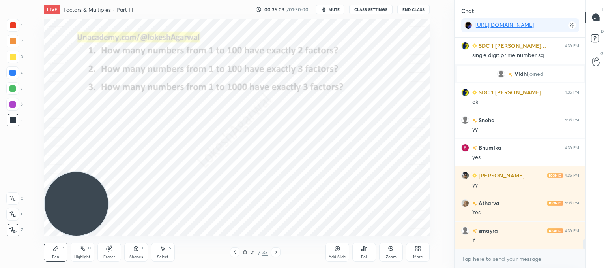
drag, startPoint x: 338, startPoint y: 250, endPoint x: 330, endPoint y: 244, distance: 9.9
click at [337, 250] on icon at bounding box center [337, 248] width 6 height 6
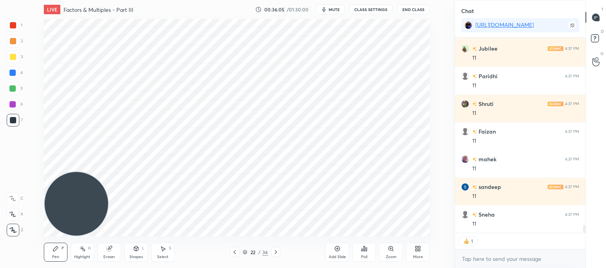
scroll to position [209, 128]
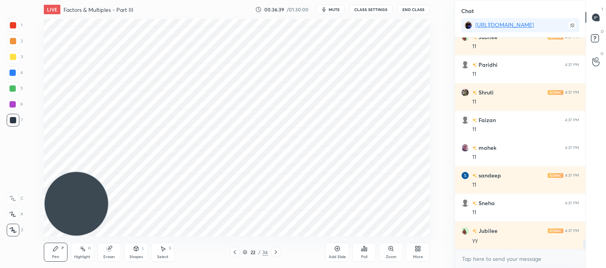
click at [342, 251] on div "Add Slide" at bounding box center [338, 251] width 24 height 19
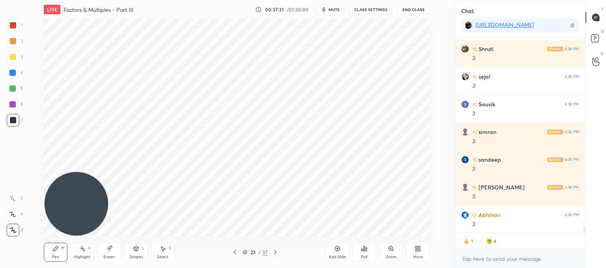
scroll to position [5304, 0]
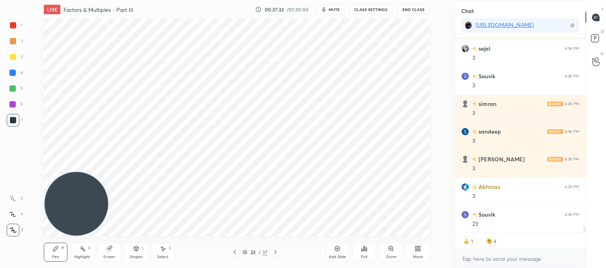
type textarea "x"
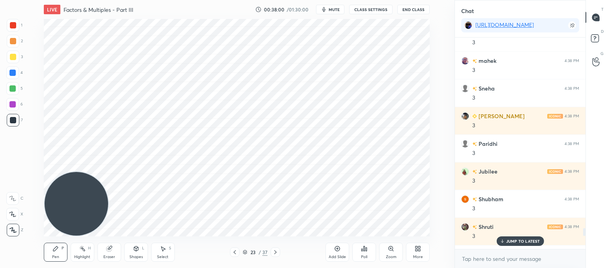
scroll to position [5178, 0]
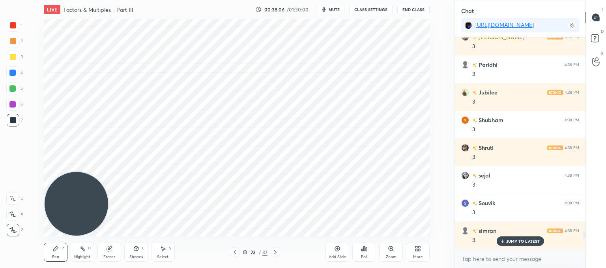
click at [341, 253] on div "Add Slide" at bounding box center [338, 251] width 24 height 19
click at [511, 240] on p "23 NEW MESSAGES" at bounding box center [523, 240] width 38 height 5
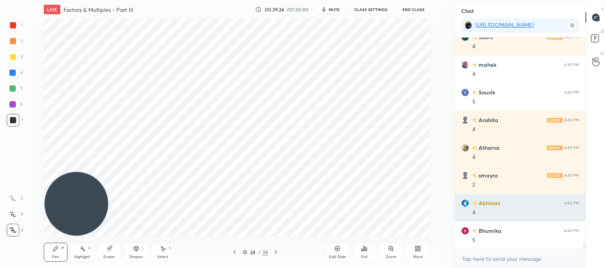
scroll to position [6073, 0]
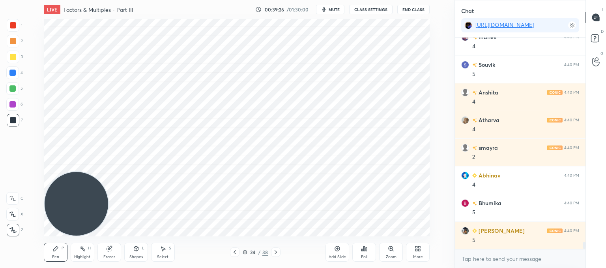
click at [440, 103] on div "Setting up your live class Poll for secs No correct answer Start poll" at bounding box center [236, 127] width 423 height 217
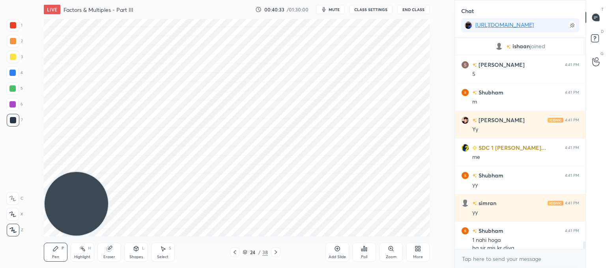
scroll to position [5860, 0]
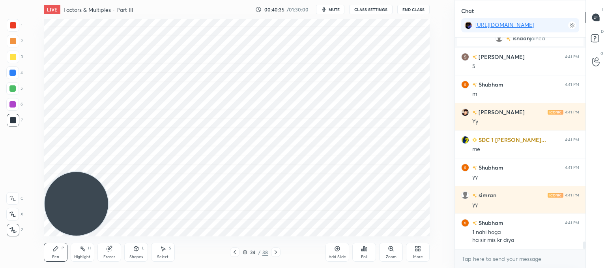
click at [110, 252] on div "Eraser" at bounding box center [109, 251] width 24 height 19
drag, startPoint x: 53, startPoint y: 247, endPoint x: 62, endPoint y: 239, distance: 11.7
click at [53, 246] on icon at bounding box center [55, 248] width 6 height 6
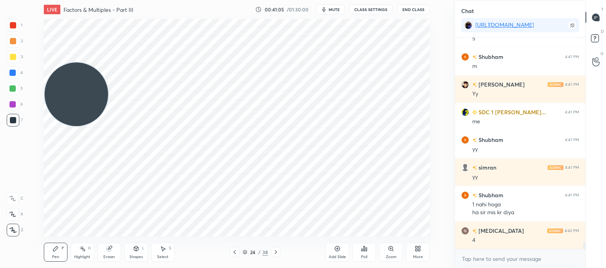
drag, startPoint x: 64, startPoint y: 98, endPoint x: 52, endPoint y: 35, distance: 63.9
click at [54, 62] on video at bounding box center [77, 94] width 64 height 64
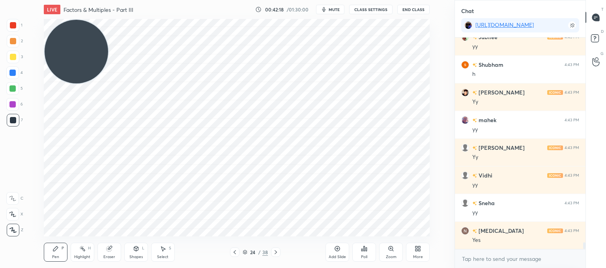
scroll to position [6302, 0]
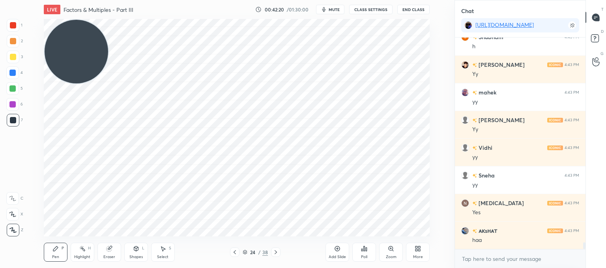
drag, startPoint x: 158, startPoint y: 258, endPoint x: 204, endPoint y: 238, distance: 50.1
click at [161, 256] on div "Select" at bounding box center [162, 257] width 11 height 4
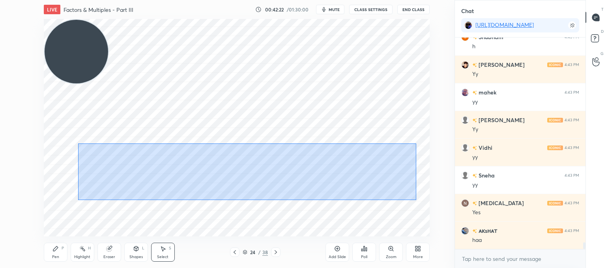
drag, startPoint x: 417, startPoint y: 196, endPoint x: 71, endPoint y: 147, distance: 348.7
click at [71, 147] on div "0 ° Undo Copy Paste here Duplicate Duplicate to new slide Delete" at bounding box center [237, 127] width 386 height 217
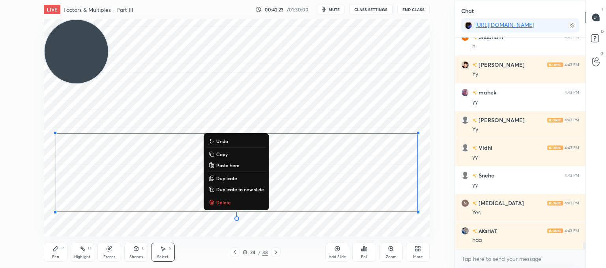
click at [228, 200] on p "Delete" at bounding box center [223, 202] width 15 height 6
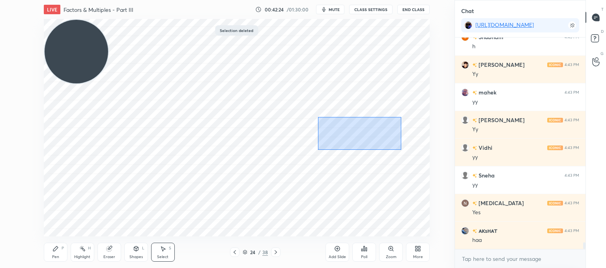
drag, startPoint x: 319, startPoint y: 117, endPoint x: 414, endPoint y: 170, distance: 108.8
click at [425, 174] on div "0 ° Undo Copy Paste here Duplicate Duplicate to new slide Delete" at bounding box center [237, 127] width 386 height 217
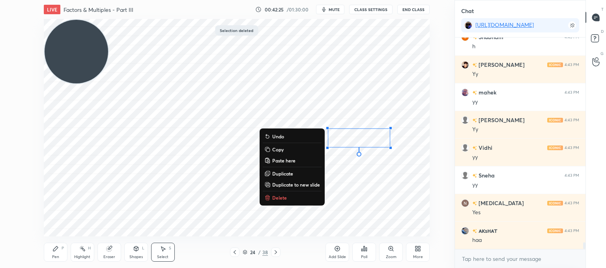
scroll to position [6330, 0]
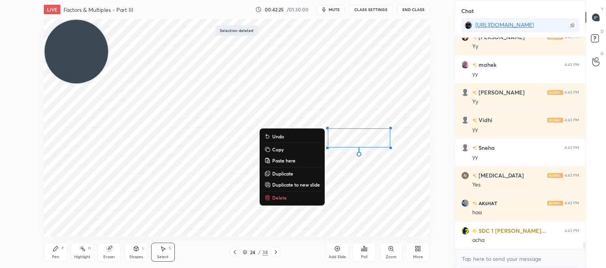
drag, startPoint x: 271, startPoint y: 196, endPoint x: 412, endPoint y: 128, distance: 155.5
click at [273, 195] on p "Delete" at bounding box center [279, 197] width 15 height 6
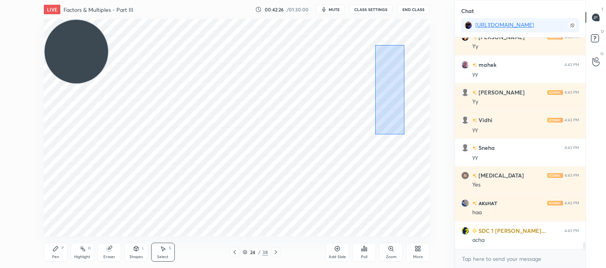
drag, startPoint x: 401, startPoint y: 124, endPoint x: 377, endPoint y: 47, distance: 80.9
click at [371, 43] on div "0 ° Undo Copy Paste here Duplicate Duplicate to new slide Delete" at bounding box center [237, 127] width 386 height 217
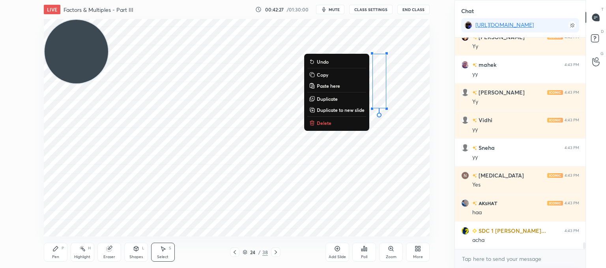
click at [323, 125] on p "Delete" at bounding box center [324, 123] width 15 height 6
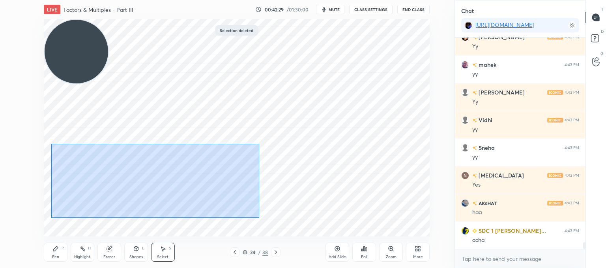
drag, startPoint x: 254, startPoint y: 219, endPoint x: 54, endPoint y: 140, distance: 215.4
click at [43, 140] on div "0 ° Undo Copy Paste here Duplicate Duplicate to new slide Delete Selection dele…" at bounding box center [236, 127] width 423 height 217
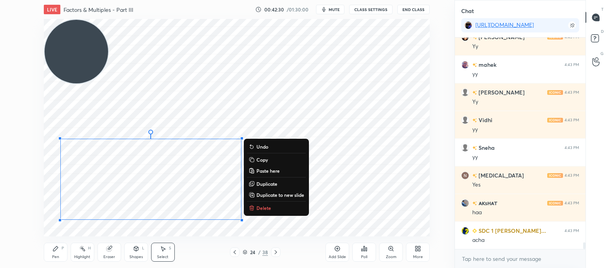
click at [257, 209] on p "Delete" at bounding box center [263, 207] width 15 height 6
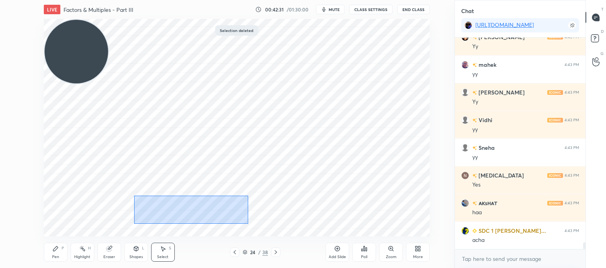
drag, startPoint x: 198, startPoint y: 215, endPoint x: 131, endPoint y: 195, distance: 69.7
click at [131, 195] on div "0 ° Undo Copy Paste here Duplicate Duplicate to new slide Delete" at bounding box center [237, 127] width 386 height 217
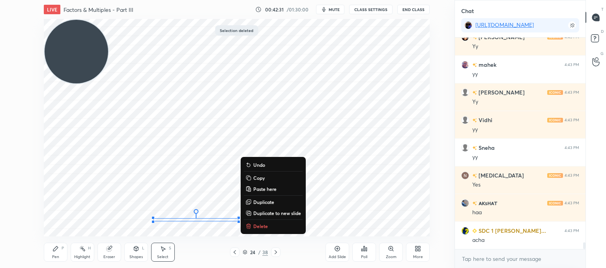
click at [269, 223] on button "Delete" at bounding box center [273, 225] width 59 height 9
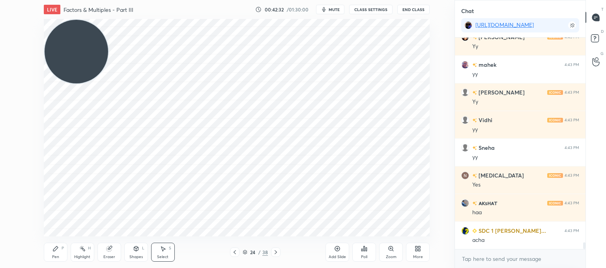
drag, startPoint x: 47, startPoint y: 253, endPoint x: 69, endPoint y: 240, distance: 25.9
click at [49, 253] on div "Pen P" at bounding box center [56, 251] width 24 height 19
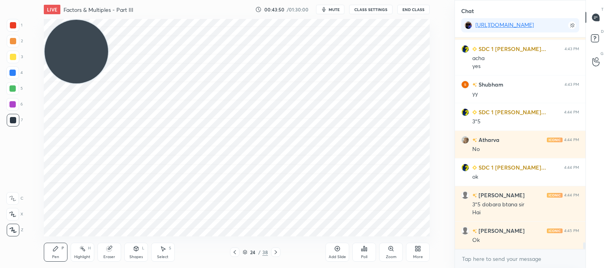
scroll to position [6539, 0]
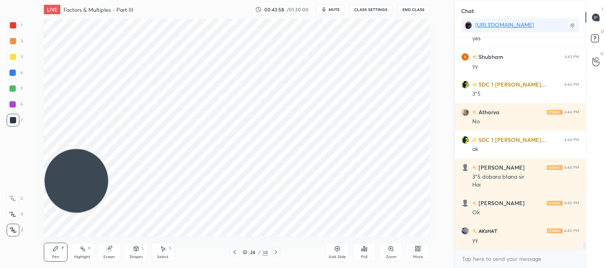
drag, startPoint x: 92, startPoint y: 52, endPoint x: 96, endPoint y: 181, distance: 128.7
click at [85, 187] on video at bounding box center [77, 181] width 64 height 64
click at [273, 251] on icon at bounding box center [276, 252] width 6 height 6
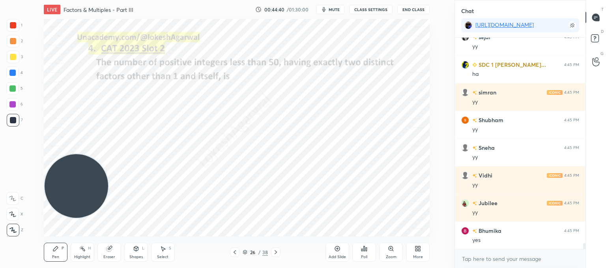
scroll to position [7119, 0]
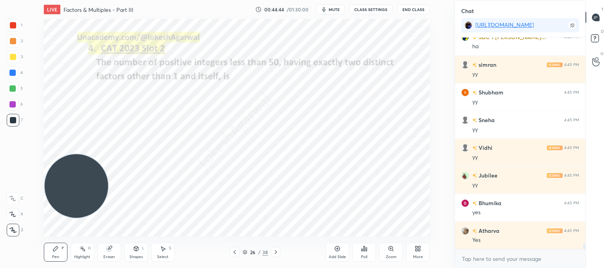
drag, startPoint x: 158, startPoint y: 253, endPoint x: 170, endPoint y: 243, distance: 15.2
click at [160, 251] on div "Select S" at bounding box center [163, 251] width 24 height 19
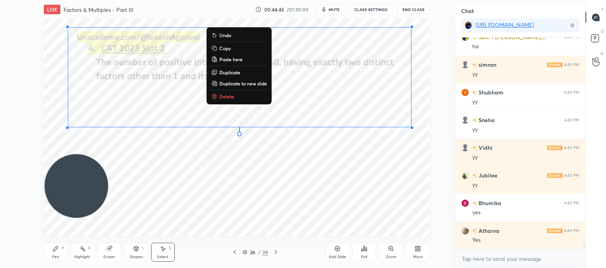
drag, startPoint x: 406, startPoint y: 136, endPoint x: 42, endPoint y: 15, distance: 382.9
click at [41, 15] on div "LIVE Factors & Multiples - Part III 00:44:45 / 01:30:00 mute CLASS SETTINGS End…" at bounding box center [236, 134] width 423 height 268
click at [231, 101] on div "0 ° Undo Copy Paste here Duplicate Duplicate to new slide Delete" at bounding box center [237, 127] width 386 height 217
click at [228, 90] on div "0 ° Undo Copy Paste here Duplicate Duplicate to new slide Delete" at bounding box center [237, 127] width 386 height 217
click at [222, 97] on p "Delete" at bounding box center [226, 97] width 15 height 6
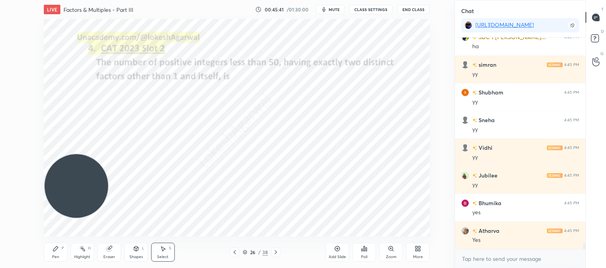
scroll to position [7147, 0]
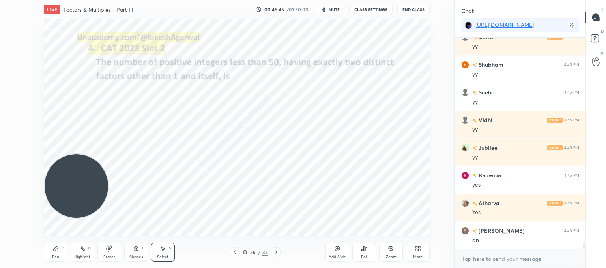
drag, startPoint x: 52, startPoint y: 249, endPoint x: 96, endPoint y: 216, distance: 55.6
click at [52, 247] on div "Pen P" at bounding box center [56, 251] width 24 height 19
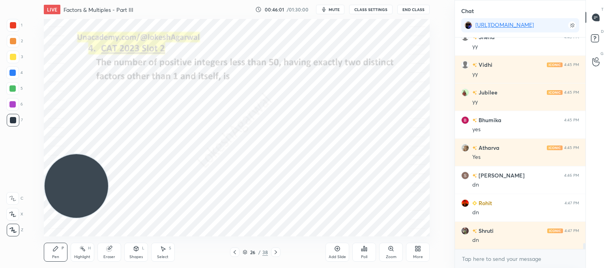
scroll to position [7230, 0]
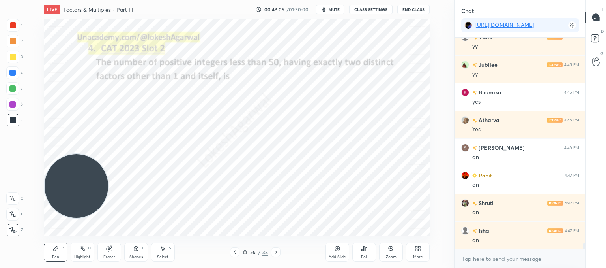
click at [369, 254] on div "Poll" at bounding box center [364, 251] width 24 height 19
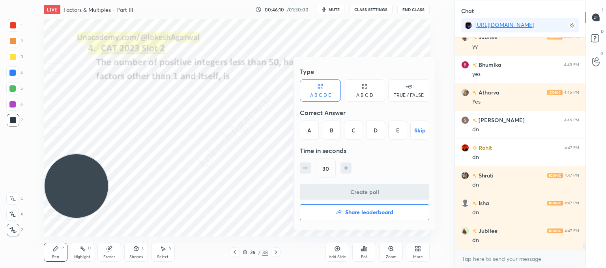
scroll to position [7285, 0]
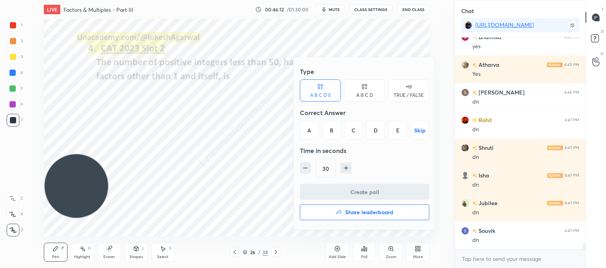
click at [372, 129] on div "D" at bounding box center [375, 129] width 19 height 19
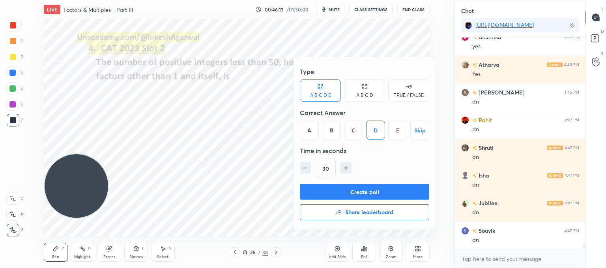
click at [346, 174] on div "30" at bounding box center [364, 167] width 129 height 19
click at [347, 166] on icon "button" at bounding box center [346, 168] width 8 height 8
type input "45"
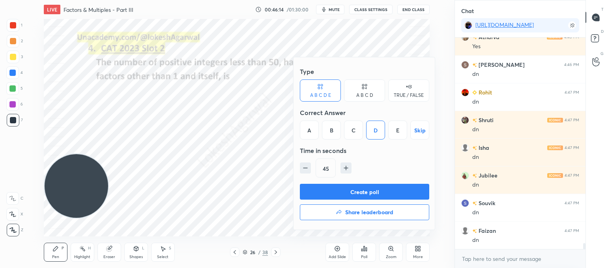
click at [350, 194] on button "Create poll" at bounding box center [364, 191] width 129 height 16
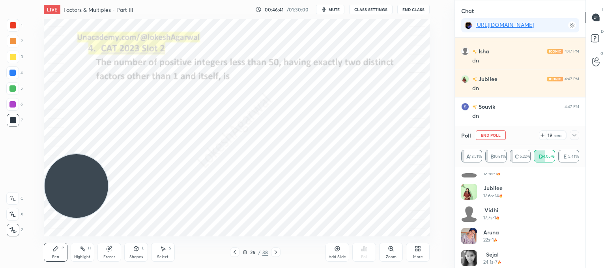
scroll to position [347, 0]
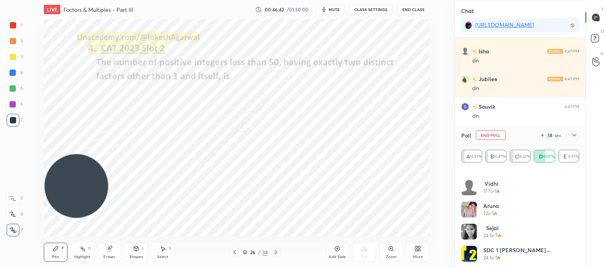
click at [575, 136] on icon at bounding box center [574, 135] width 6 height 6
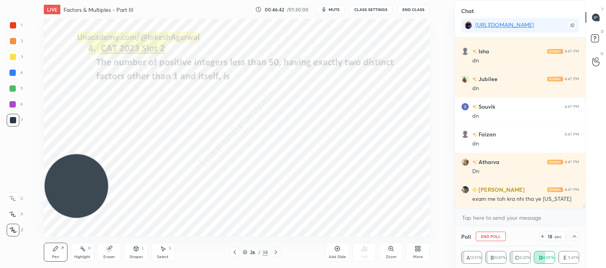
scroll to position [0, 0]
click at [496, 217] on textarea at bounding box center [520, 217] width 118 height 13
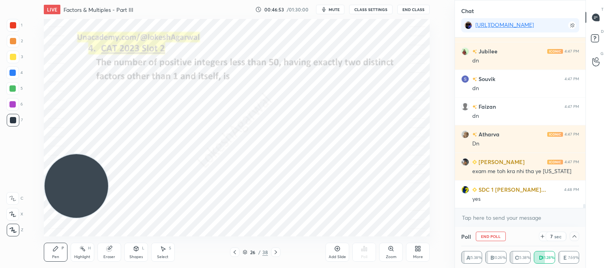
click at [545, 236] on icon at bounding box center [542, 236] width 6 height 6
click at [166, 252] on div "Select S" at bounding box center [163, 251] width 24 height 19
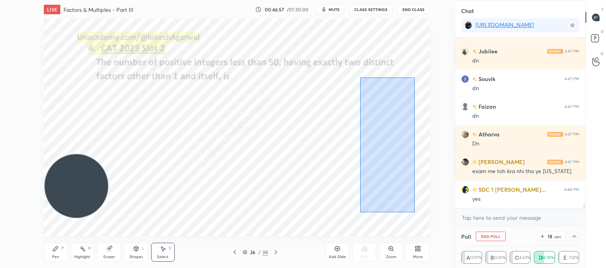
drag, startPoint x: 415, startPoint y: 212, endPoint x: 361, endPoint y: 81, distance: 141.6
click at [359, 77] on div "0 ° Undo Copy Paste here Duplicate Duplicate to new slide Delete" at bounding box center [237, 127] width 386 height 217
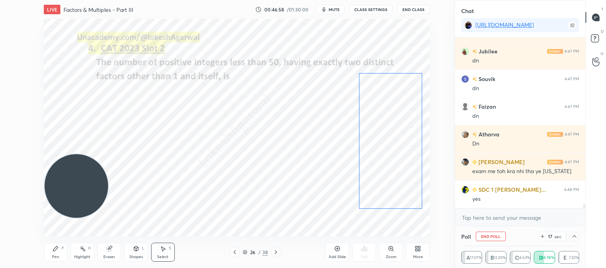
drag, startPoint x: 382, startPoint y: 109, endPoint x: 386, endPoint y: 109, distance: 4.4
click at [386, 109] on div "0 ° Undo Copy Paste here Duplicate Duplicate to new slide Delete" at bounding box center [237, 127] width 386 height 217
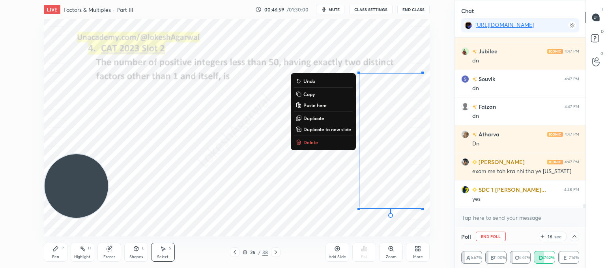
click at [258, 150] on div "0 ° Undo Copy Paste here Duplicate Duplicate to new slide Delete" at bounding box center [237, 127] width 386 height 217
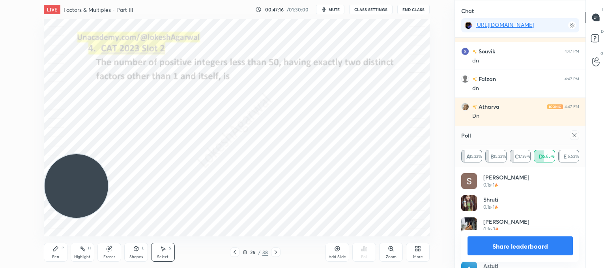
scroll to position [7499, 0]
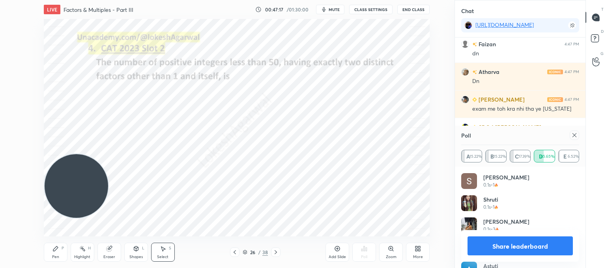
drag, startPoint x: 575, startPoint y: 137, endPoint x: 330, endPoint y: 226, distance: 260.2
click at [574, 136] on icon at bounding box center [574, 135] width 6 height 6
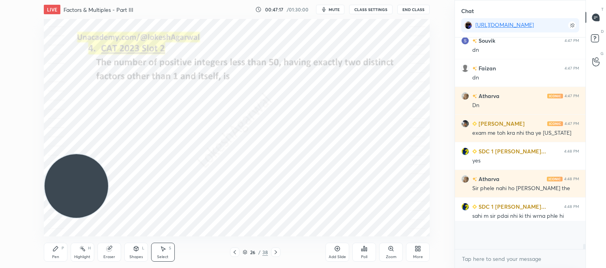
scroll to position [139, 128]
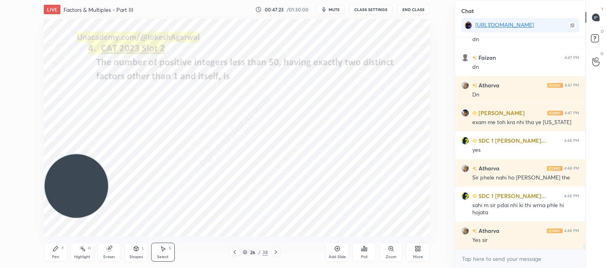
click at [59, 251] on div "Pen P" at bounding box center [56, 251] width 24 height 19
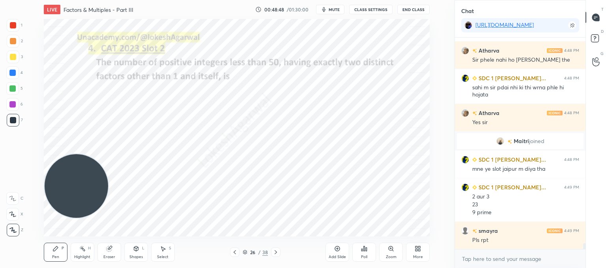
scroll to position [7095, 0]
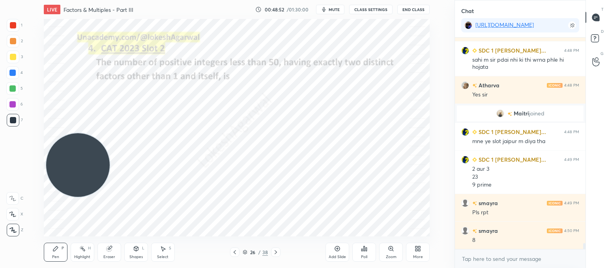
drag, startPoint x: 87, startPoint y: 182, endPoint x: 432, endPoint y: 21, distance: 380.8
click at [432, 21] on div "Setting up your live class Poll for secs No correct answer Start poll" at bounding box center [236, 127] width 423 height 217
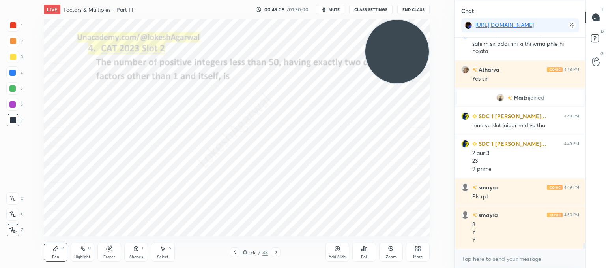
scroll to position [7138, 0]
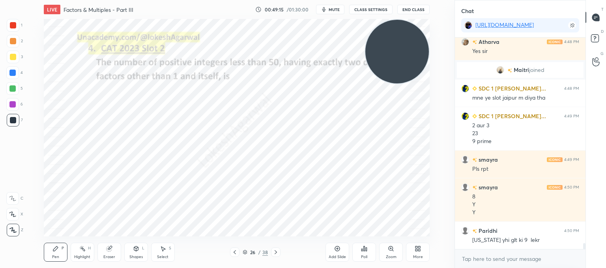
click at [162, 251] on div "Select S" at bounding box center [163, 251] width 24 height 19
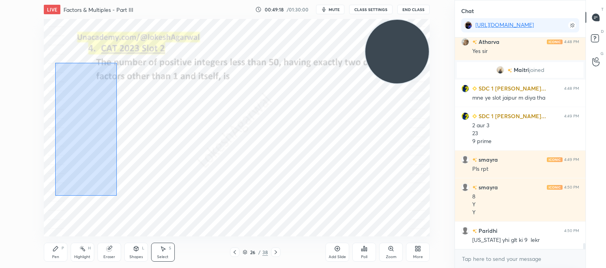
drag, startPoint x: 115, startPoint y: 194, endPoint x: 45, endPoint y: 59, distance: 152.3
click at [45, 59] on div "0 ° Undo Copy Paste here Duplicate Duplicate to new slide Delete" at bounding box center [237, 127] width 386 height 217
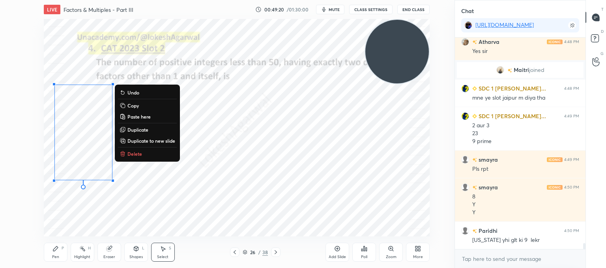
drag, startPoint x: 131, startPoint y: 152, endPoint x: 216, endPoint y: 109, distance: 94.9
click at [132, 152] on p "Delete" at bounding box center [134, 153] width 15 height 6
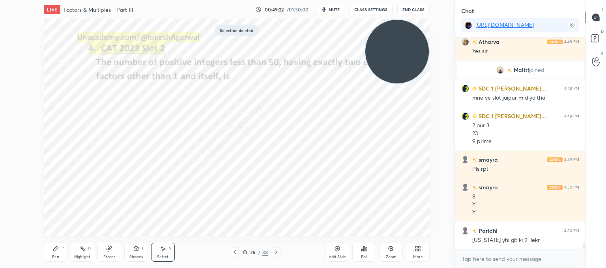
click at [54, 251] on icon at bounding box center [55, 248] width 6 height 6
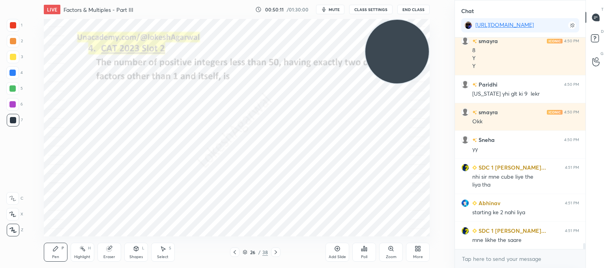
scroll to position [7319, 0]
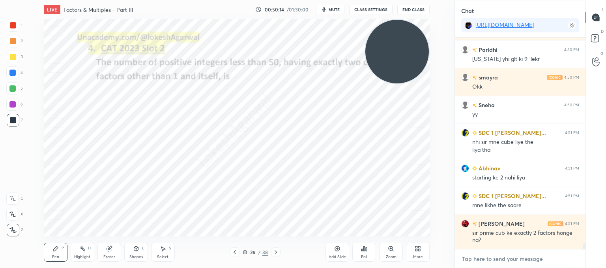
click at [499, 258] on textarea at bounding box center [520, 258] width 118 height 13
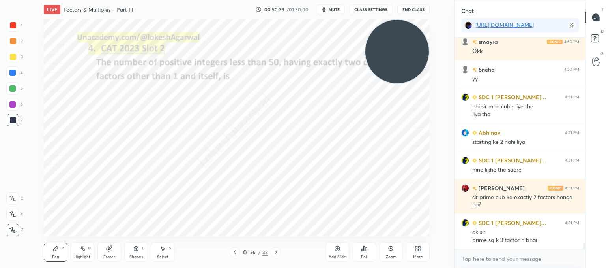
scroll to position [7382, 0]
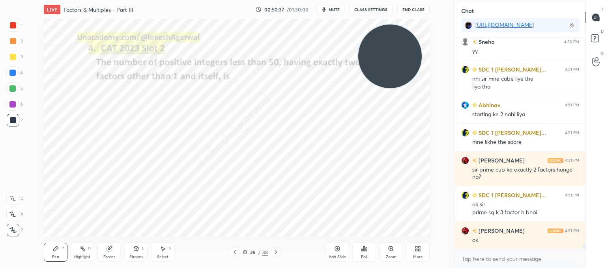
drag, startPoint x: 410, startPoint y: 52, endPoint x: 0, endPoint y: 265, distance: 461.9
click at [0, 265] on div "1 2 3 4 5 6 7 C X Z C X Z E E Erase all H H LIVE Factors & Multiples - Part III…" at bounding box center [224, 134] width 448 height 268
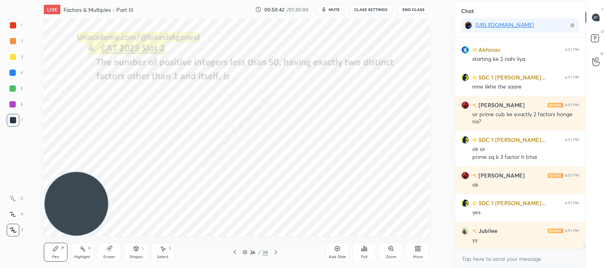
scroll to position [7465, 0]
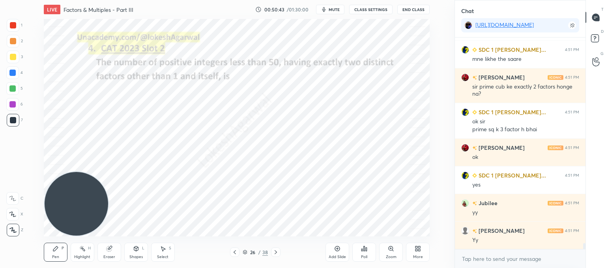
click at [117, 249] on div "Eraser" at bounding box center [109, 251] width 24 height 19
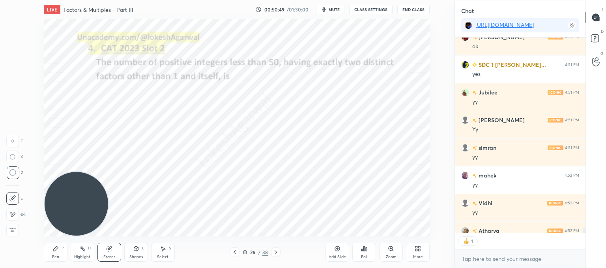
scroll to position [7619, 0]
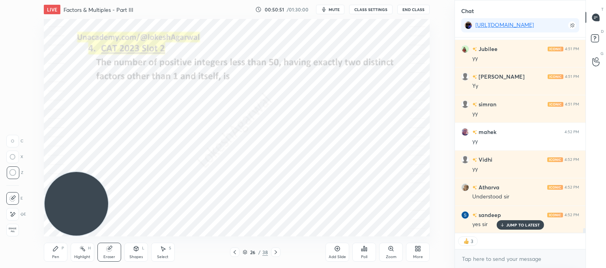
click at [275, 250] on icon at bounding box center [276, 252] width 6 height 6
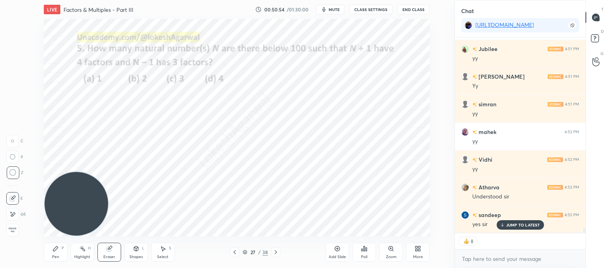
click at [57, 255] on div "Pen" at bounding box center [55, 257] width 7 height 4
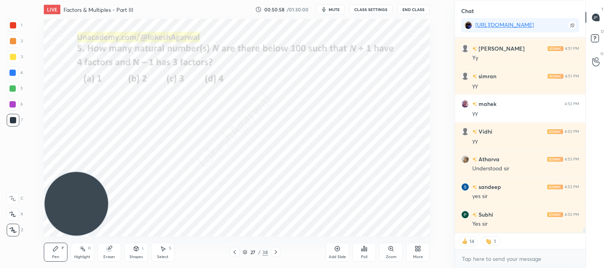
click at [276, 251] on icon at bounding box center [276, 252] width 6 height 6
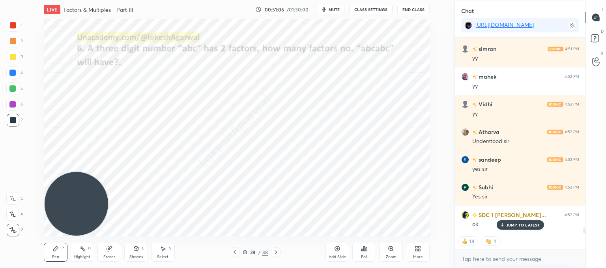
click at [340, 247] on icon at bounding box center [337, 248] width 6 height 6
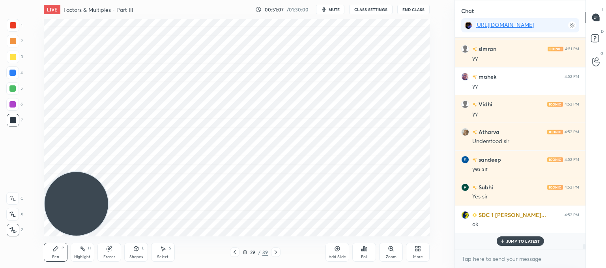
scroll to position [209, 128]
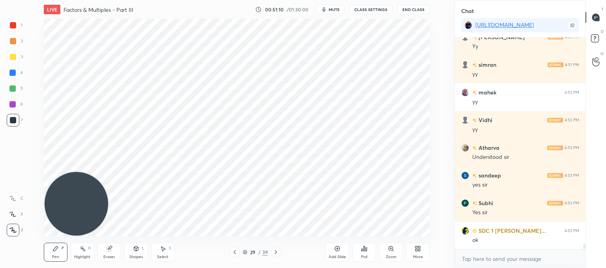
drag, startPoint x: 234, startPoint y: 251, endPoint x: 234, endPoint y: 245, distance: 6.0
click at [234, 250] on icon at bounding box center [235, 252] width 6 height 6
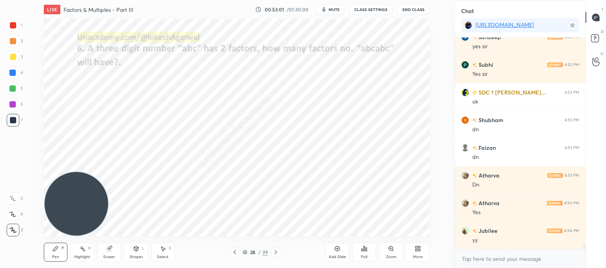
scroll to position [7824, 0]
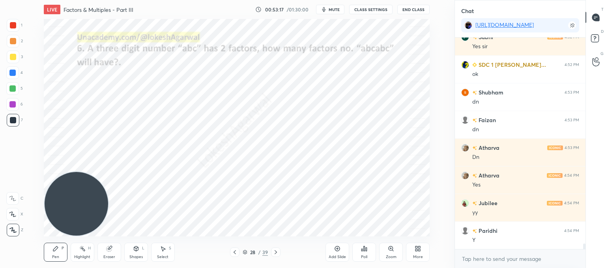
click at [363, 258] on div "Poll" at bounding box center [364, 257] width 6 height 4
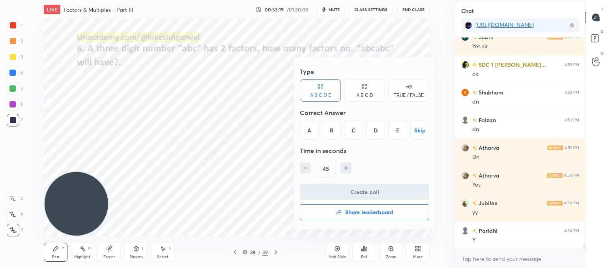
click at [377, 127] on div "D" at bounding box center [375, 129] width 19 height 19
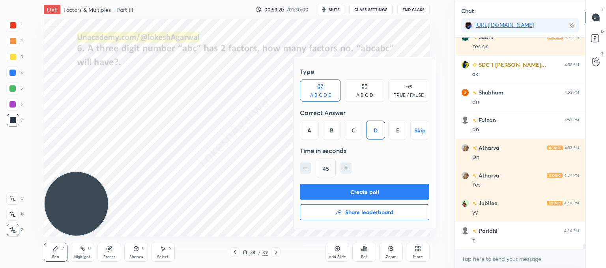
click at [320, 186] on button "Create poll" at bounding box center [364, 191] width 129 height 16
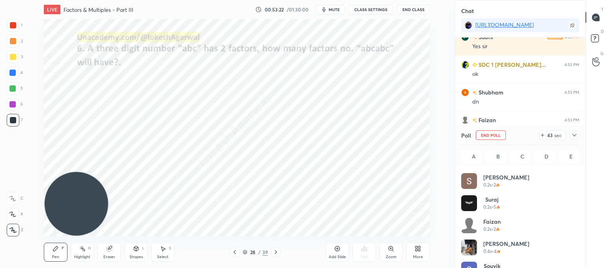
scroll to position [92, 116]
click at [165, 253] on div "Select S" at bounding box center [163, 251] width 24 height 19
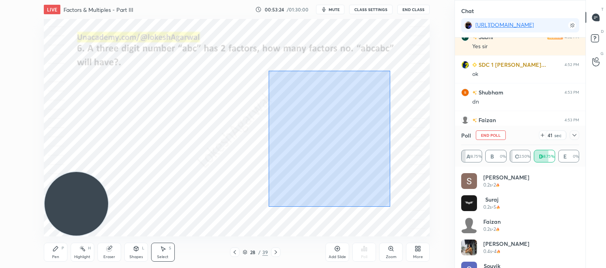
drag, startPoint x: 390, startPoint y: 206, endPoint x: 271, endPoint y: 69, distance: 181.6
click at [271, 68] on div "0 ° Undo Copy Paste here Duplicate Duplicate to new slide Delete" at bounding box center [237, 127] width 386 height 217
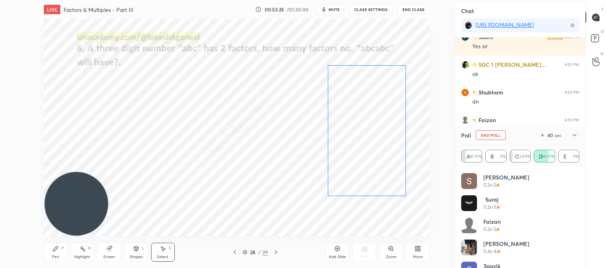
drag, startPoint x: 321, startPoint y: 109, endPoint x: 361, endPoint y: 109, distance: 39.9
click at [361, 109] on div "0 ° Undo Copy Paste here Duplicate Duplicate to new slide Delete" at bounding box center [237, 127] width 386 height 217
click at [314, 215] on div "0 ° Undo Copy Paste here Duplicate Duplicate to new slide Delete" at bounding box center [237, 127] width 386 height 217
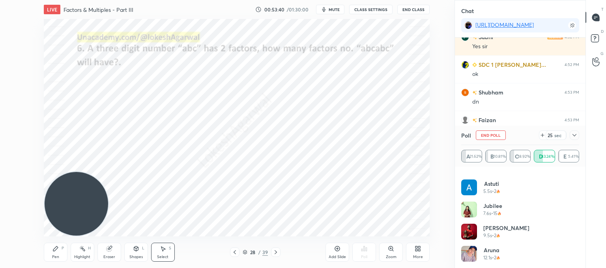
scroll to position [7892, 0]
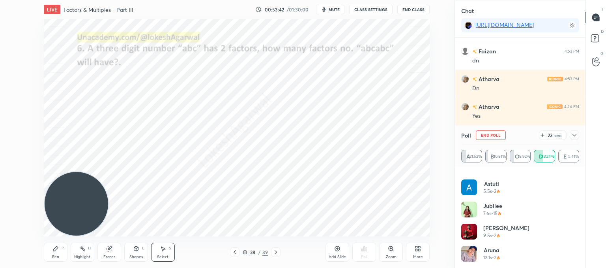
click at [575, 137] on icon at bounding box center [574, 135] width 6 height 6
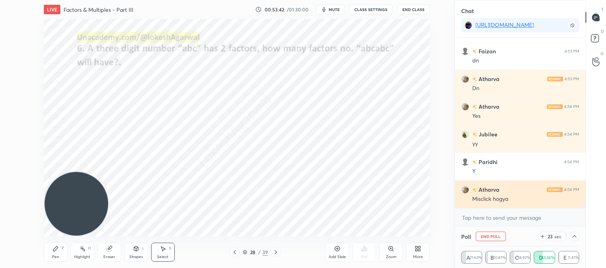
scroll to position [0, 0]
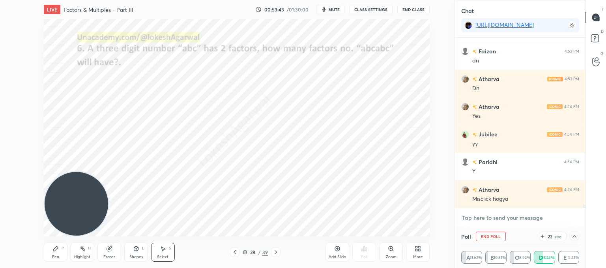
click at [486, 215] on textarea at bounding box center [520, 217] width 118 height 13
click at [578, 234] on div at bounding box center [574, 235] width 9 height 9
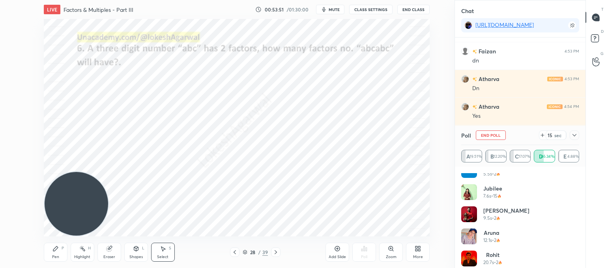
scroll to position [325, 0]
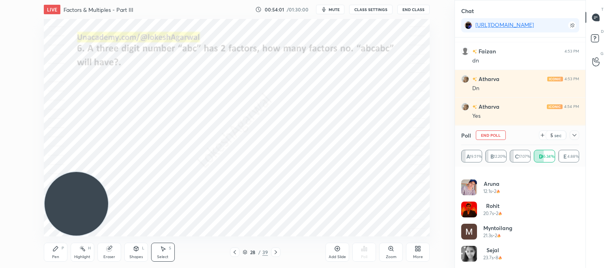
click at [576, 136] on icon at bounding box center [574, 135] width 6 height 6
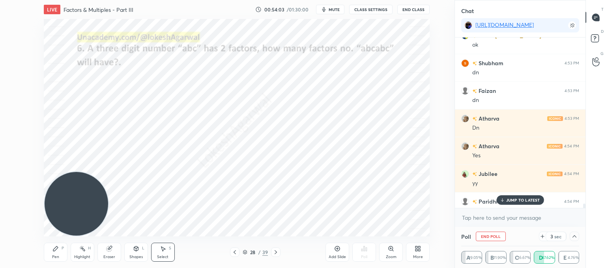
click at [515, 202] on div "JUMP TO LATEST" at bounding box center [519, 199] width 47 height 9
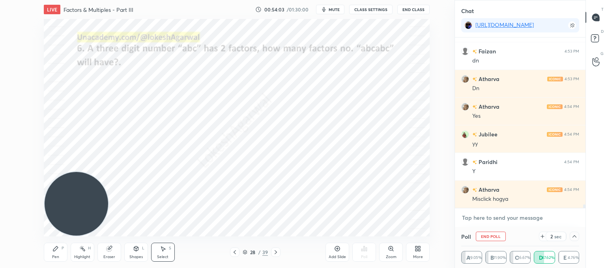
click at [490, 214] on textarea at bounding box center [520, 217] width 118 height 13
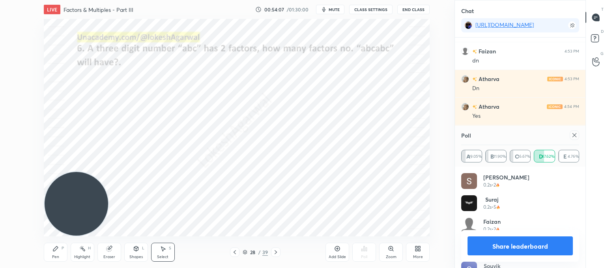
click at [575, 137] on icon at bounding box center [574, 135] width 6 height 6
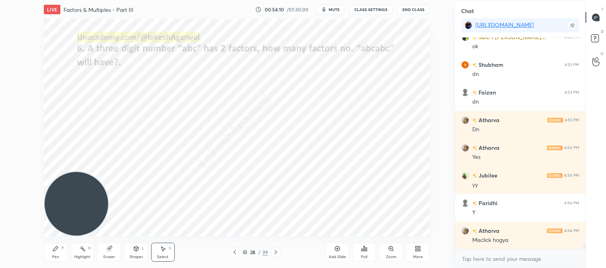
drag, startPoint x: 274, startPoint y: 251, endPoint x: 271, endPoint y: 248, distance: 4.8
click at [274, 252] on icon at bounding box center [276, 252] width 6 height 6
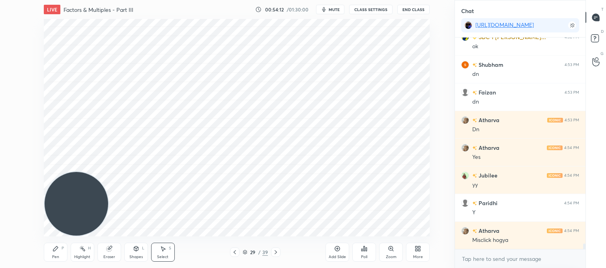
click at [56, 257] on div "Pen" at bounding box center [55, 257] width 7 height 4
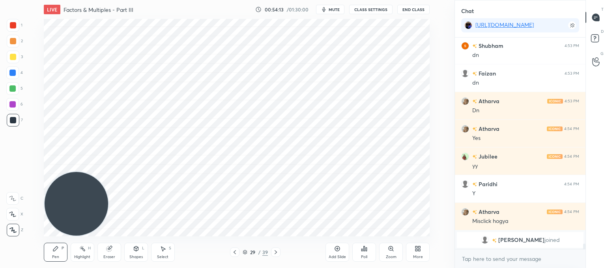
click at [108, 248] on icon at bounding box center [108, 248] width 5 height 5
click at [58, 245] on div "Pen P" at bounding box center [56, 251] width 24 height 19
click at [110, 247] on g at bounding box center [109, 248] width 6 height 6
drag, startPoint x: 55, startPoint y: 249, endPoint x: 95, endPoint y: 200, distance: 63.1
click at [55, 248] on icon at bounding box center [55, 248] width 5 height 5
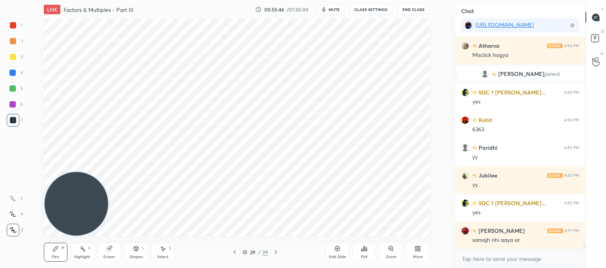
scroll to position [7758, 0]
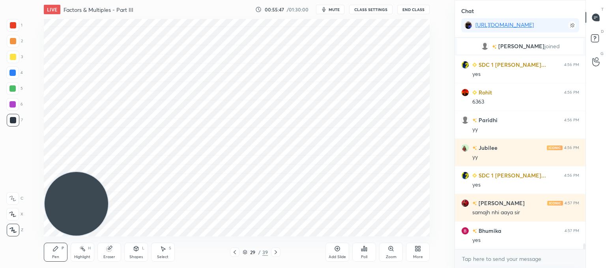
drag, startPoint x: 106, startPoint y: 254, endPoint x: 136, endPoint y: 243, distance: 31.7
click at [108, 255] on div "Eraser" at bounding box center [109, 257] width 12 height 4
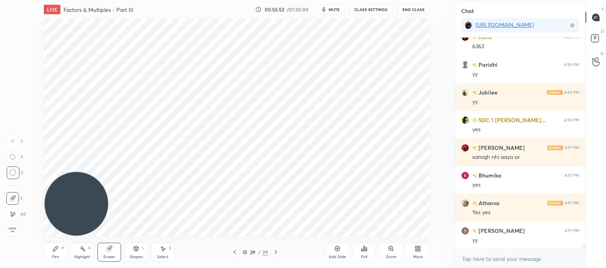
scroll to position [7841, 0]
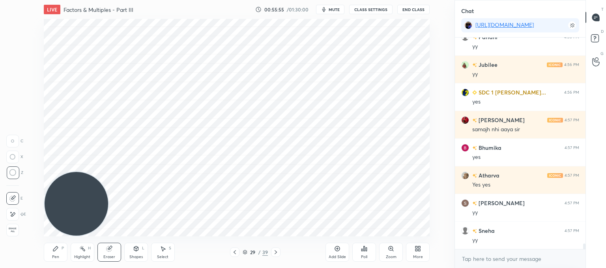
drag, startPoint x: 54, startPoint y: 250, endPoint x: 96, endPoint y: 230, distance: 46.1
click at [56, 250] on icon at bounding box center [55, 248] width 6 height 6
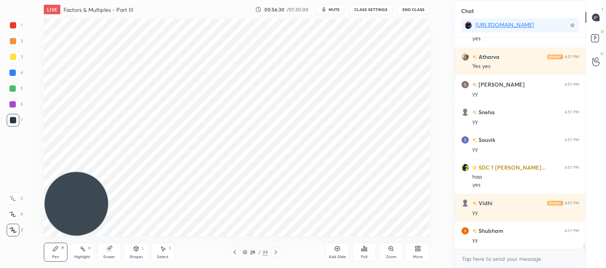
scroll to position [7987, 0]
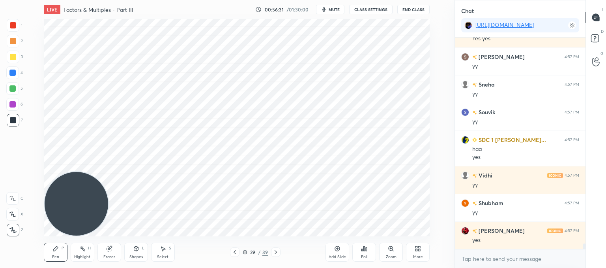
click at [235, 250] on icon at bounding box center [235, 252] width 2 height 4
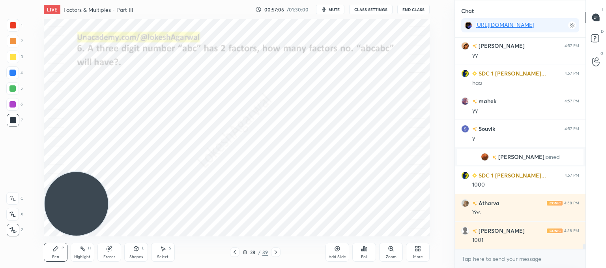
scroll to position [8255, 0]
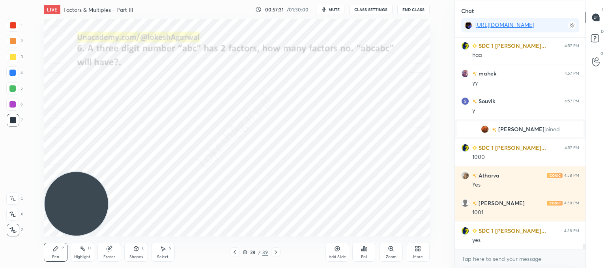
click at [116, 250] on div "Eraser" at bounding box center [109, 251] width 24 height 19
drag, startPoint x: 52, startPoint y: 252, endPoint x: 84, endPoint y: 239, distance: 34.7
click at [56, 251] on div "Pen P" at bounding box center [56, 251] width 24 height 19
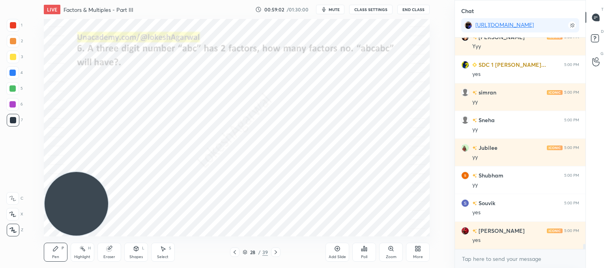
scroll to position [8712, 0]
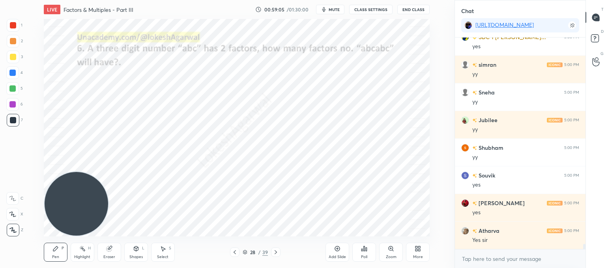
click at [275, 252] on icon at bounding box center [276, 252] width 6 height 6
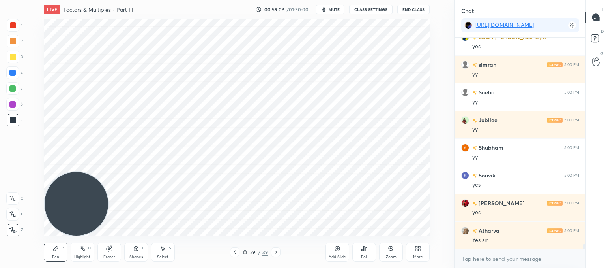
scroll to position [8740, 0]
click at [340, 249] on icon at bounding box center [337, 248] width 6 height 6
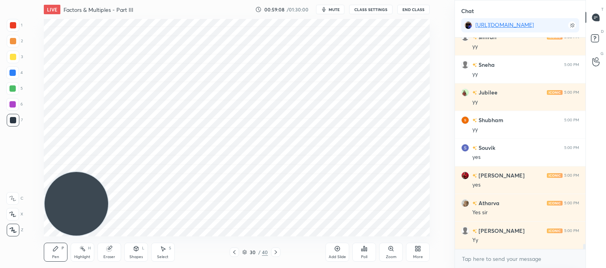
scroll to position [8768, 0]
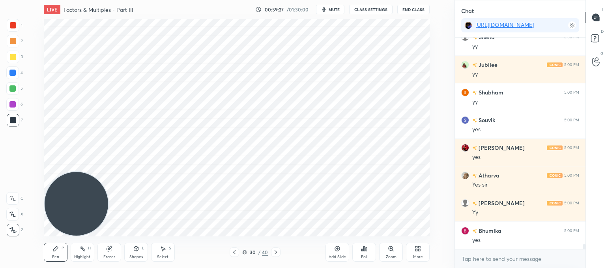
click at [111, 250] on icon at bounding box center [109, 248] width 6 height 6
click at [235, 253] on icon at bounding box center [234, 252] width 2 height 4
click at [275, 250] on icon at bounding box center [276, 252] width 6 height 6
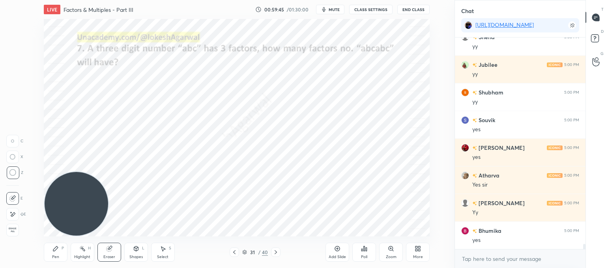
click at [56, 250] on icon at bounding box center [55, 248] width 6 height 6
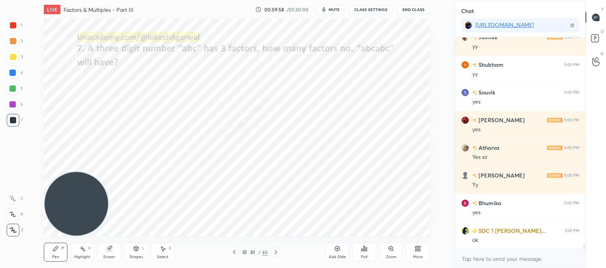
click at [278, 253] on icon at bounding box center [276, 252] width 6 height 6
click at [237, 250] on icon at bounding box center [234, 252] width 6 height 6
click at [335, 246] on icon at bounding box center [337, 248] width 6 height 6
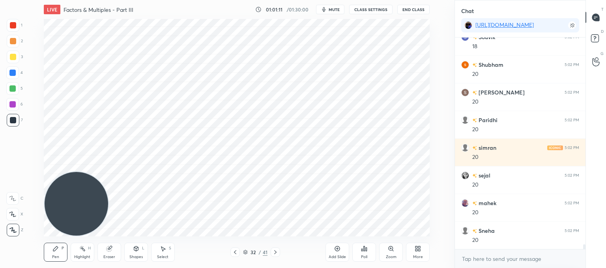
scroll to position [9569, 0]
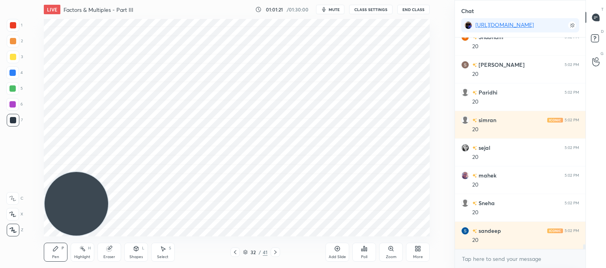
click at [333, 10] on span "mute" at bounding box center [334, 10] width 11 height 6
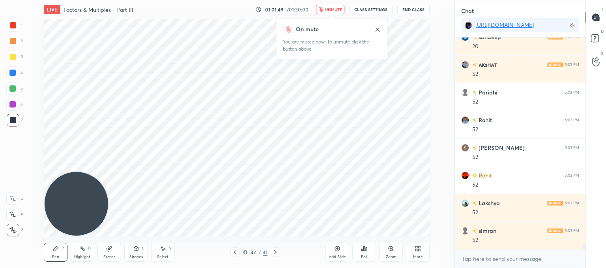
scroll to position [9817, 0]
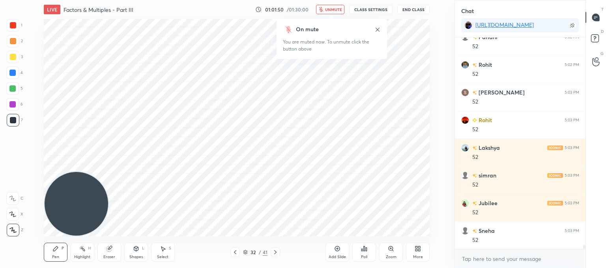
click at [326, 6] on button "unmute" at bounding box center [330, 9] width 28 height 9
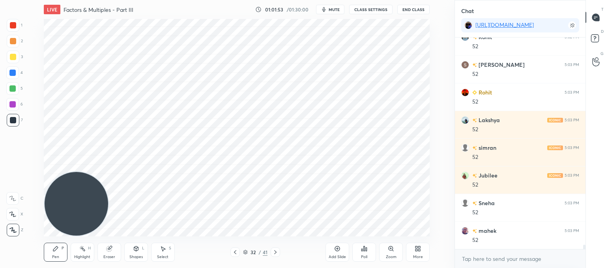
scroll to position [9872, 0]
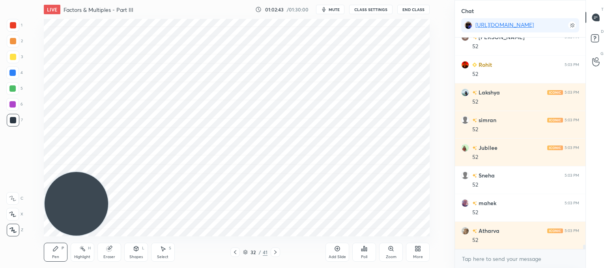
drag, startPoint x: 112, startPoint y: 251, endPoint x: 122, endPoint y: 240, distance: 15.1
click at [113, 250] on div "Eraser" at bounding box center [109, 251] width 24 height 19
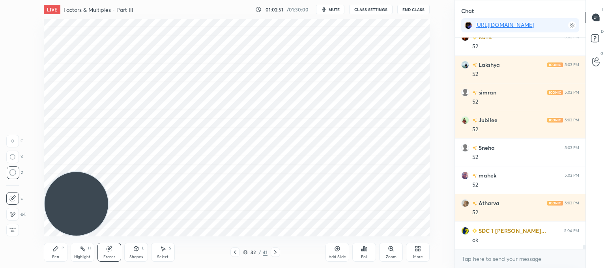
scroll to position [9928, 0]
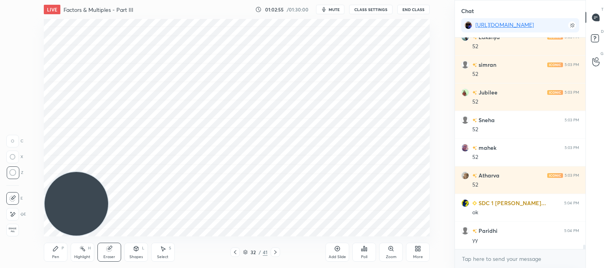
drag, startPoint x: 48, startPoint y: 253, endPoint x: 64, endPoint y: 242, distance: 19.6
click at [49, 253] on div "Pen P" at bounding box center [56, 251] width 24 height 19
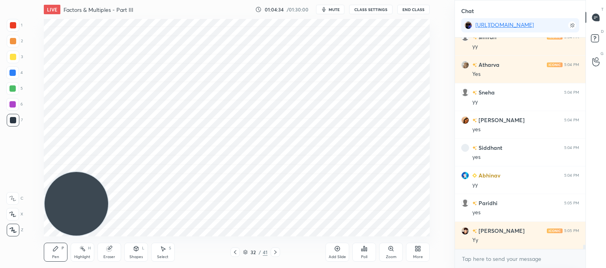
scroll to position [10342, 0]
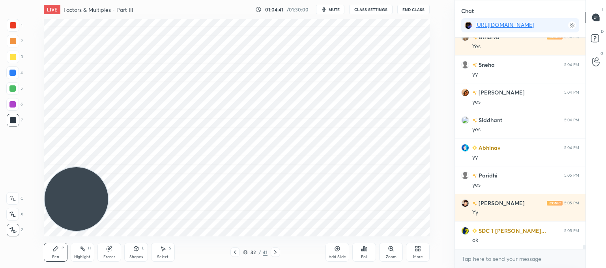
drag, startPoint x: 66, startPoint y: 174, endPoint x: 49, endPoint y: -14, distance: 188.7
click at [49, 0] on html "1 2 3 4 5 6 7 C X Z C X Z E E Erase all H H LIVE Factors & Multiples - Part III…" at bounding box center [303, 0] width 606 height 0
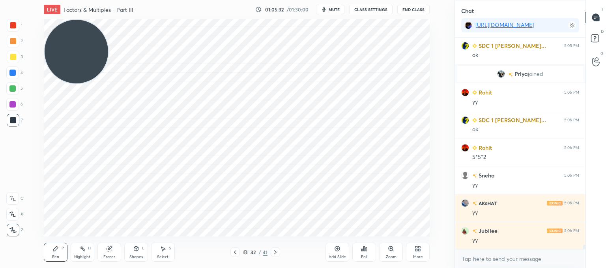
scroll to position [9767, 0]
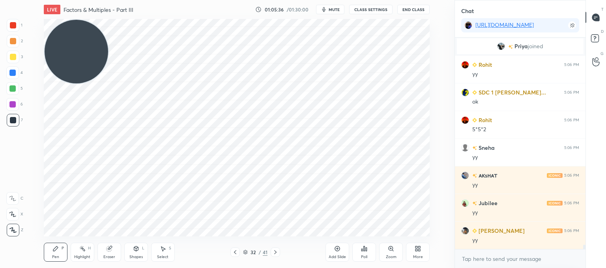
drag, startPoint x: 339, startPoint y: 251, endPoint x: 325, endPoint y: 236, distance: 20.7
click at [338, 251] on div "Add Slide" at bounding box center [338, 251] width 24 height 19
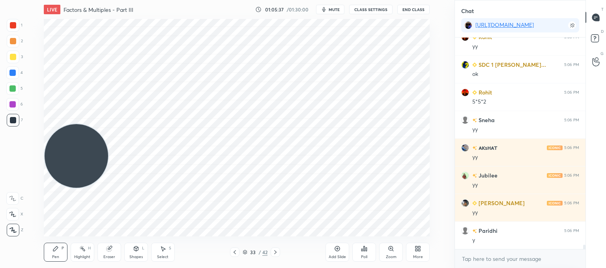
drag, startPoint x: 67, startPoint y: 160, endPoint x: 75, endPoint y: 141, distance: 20.4
click at [67, 171] on video at bounding box center [77, 156] width 64 height 64
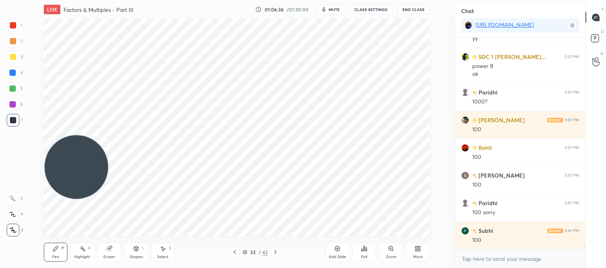
scroll to position [10051, 0]
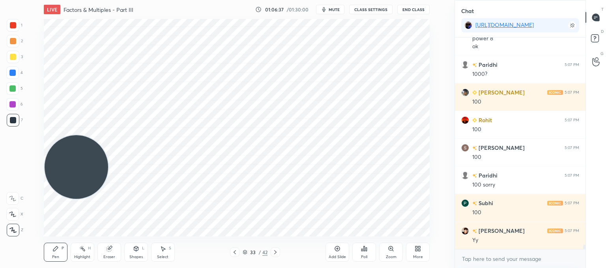
drag, startPoint x: 97, startPoint y: 250, endPoint x: 125, endPoint y: 237, distance: 30.9
click at [98, 250] on div "Pen P Highlight H Eraser Shapes L Select S" at bounding box center [114, 251] width 141 height 19
drag, startPoint x: 110, startPoint y: 249, endPoint x: 129, endPoint y: 237, distance: 22.8
click at [112, 247] on div "Eraser" at bounding box center [109, 251] width 24 height 19
click at [51, 254] on div "Pen P" at bounding box center [56, 251] width 24 height 19
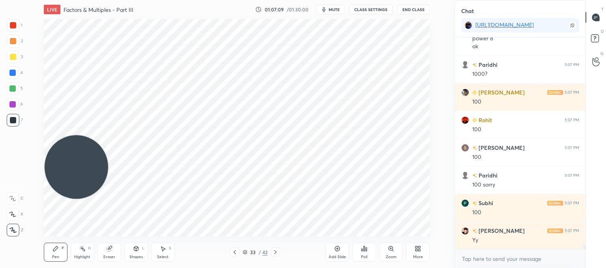
scroll to position [10078, 0]
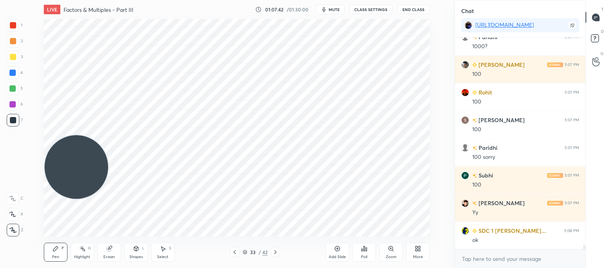
click at [148, 254] on div "Pen P Highlight H Eraser Shapes L Select S" at bounding box center [114, 251] width 141 height 19
drag, startPoint x: 112, startPoint y: 250, endPoint x: 118, endPoint y: 247, distance: 6.2
click at [115, 250] on div "Eraser" at bounding box center [109, 251] width 24 height 19
click at [56, 249] on div "Pen P" at bounding box center [56, 251] width 24 height 19
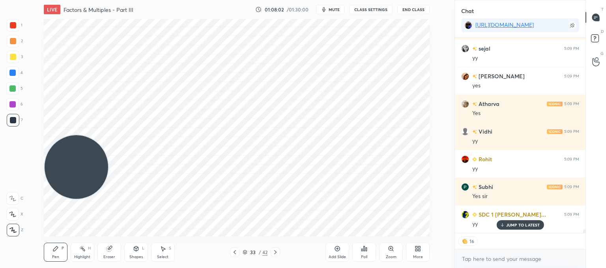
scroll to position [10509, 0]
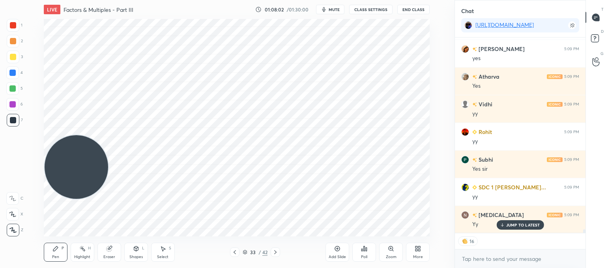
click at [341, 250] on div "Add Slide" at bounding box center [338, 251] width 24 height 19
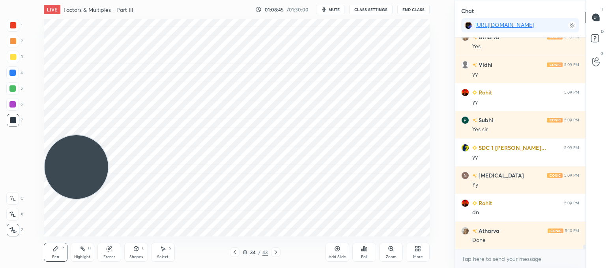
scroll to position [10576, 0]
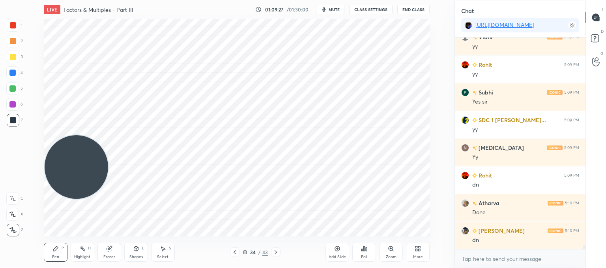
click at [365, 253] on div "Poll" at bounding box center [364, 251] width 24 height 19
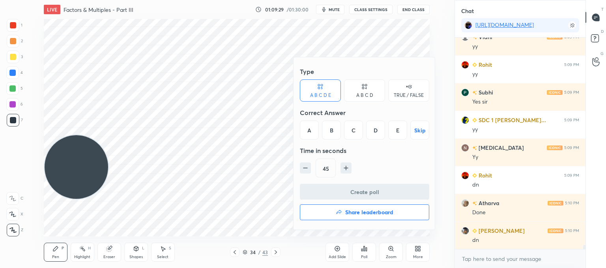
click at [346, 124] on div "C" at bounding box center [353, 129] width 19 height 19
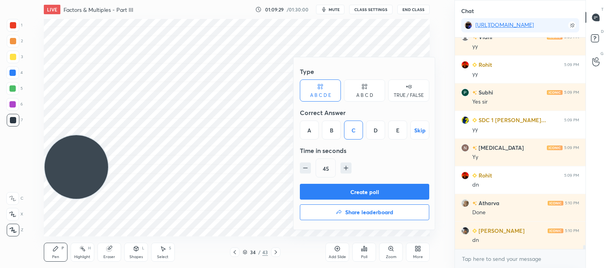
click at [343, 187] on button "Create poll" at bounding box center [364, 191] width 129 height 16
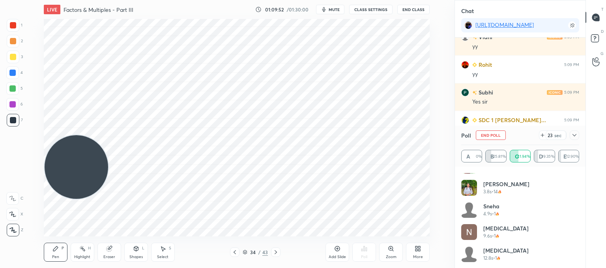
scroll to position [193, 0]
click at [543, 135] on icon at bounding box center [542, 135] width 6 height 6
click at [576, 135] on icon at bounding box center [575, 135] width 4 height 2
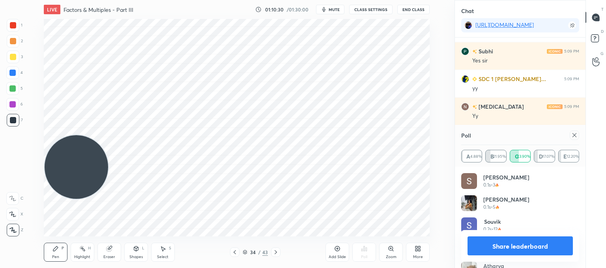
scroll to position [92, 116]
click at [576, 135] on icon at bounding box center [574, 135] width 6 height 6
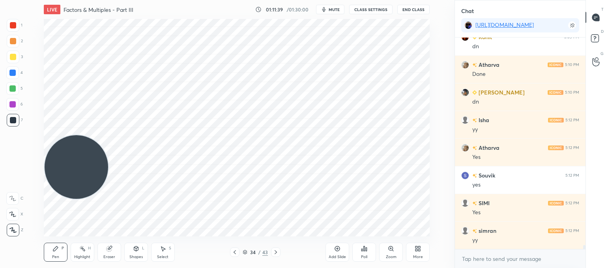
scroll to position [10741, 0]
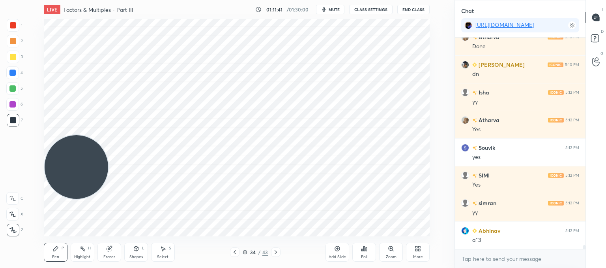
drag, startPoint x: 107, startPoint y: 245, endPoint x: 111, endPoint y: 240, distance: 6.2
click at [109, 244] on div "Eraser" at bounding box center [109, 251] width 24 height 19
click at [60, 248] on div "Pen P" at bounding box center [56, 251] width 24 height 19
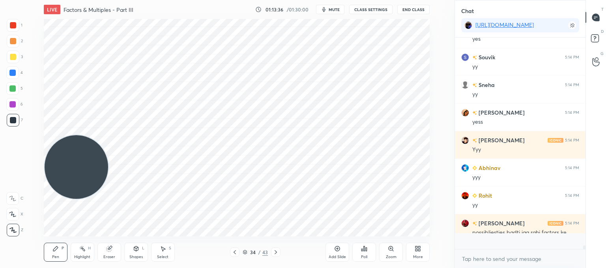
scroll to position [11108, 0]
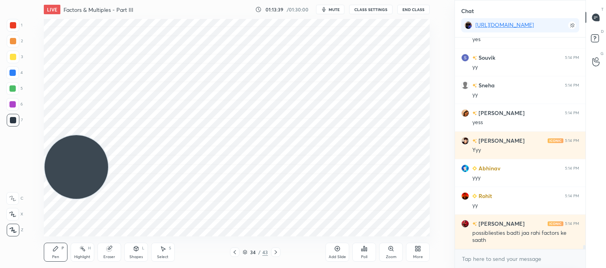
click at [279, 251] on div at bounding box center [275, 251] width 9 height 9
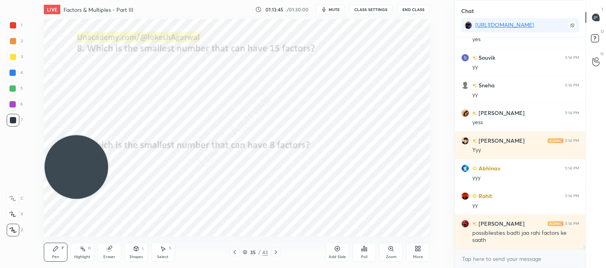
click at [274, 251] on icon at bounding box center [276, 252] width 6 height 6
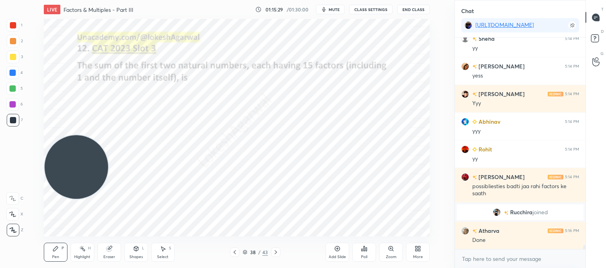
scroll to position [10725, 0]
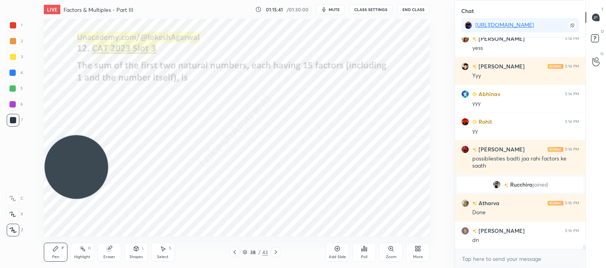
click at [356, 248] on div "Poll" at bounding box center [364, 251] width 24 height 19
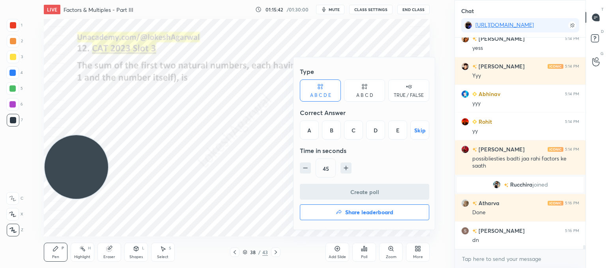
click at [254, 170] on div at bounding box center [303, 134] width 606 height 268
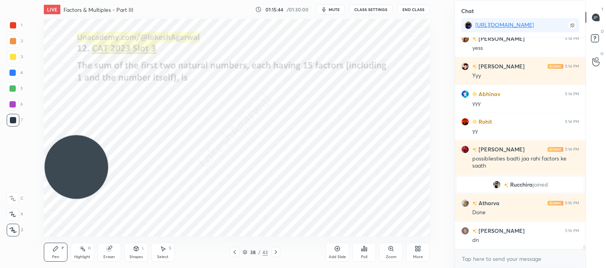
click at [366, 250] on icon at bounding box center [366, 249] width 1 height 4
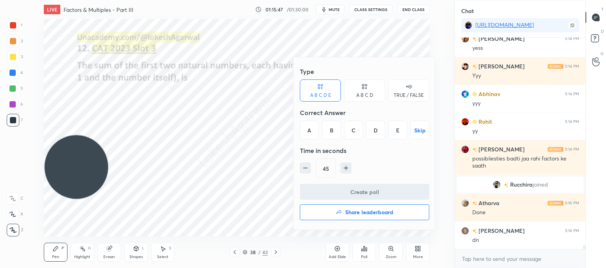
click at [368, 88] on div "A B C D" at bounding box center [364, 90] width 41 height 22
click at [314, 128] on div "A" at bounding box center [311, 129] width 23 height 19
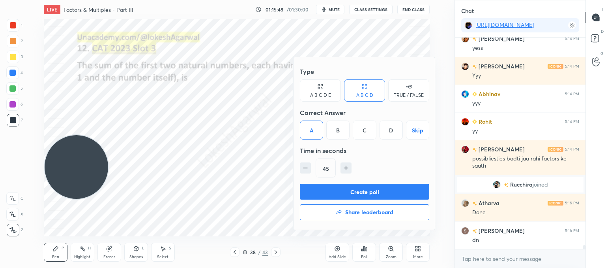
click at [380, 191] on button "Create poll" at bounding box center [364, 191] width 129 height 16
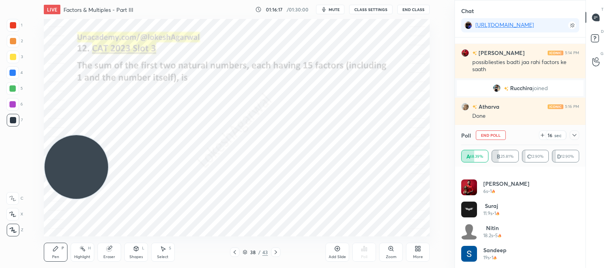
scroll to position [10849, 0]
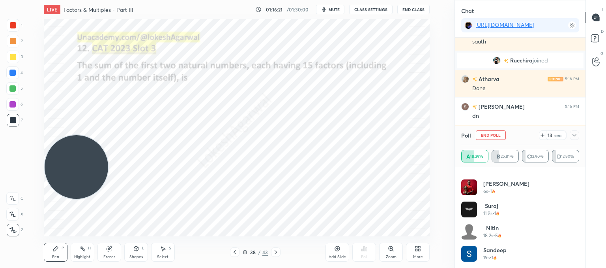
click at [578, 133] on div at bounding box center [574, 134] width 9 height 9
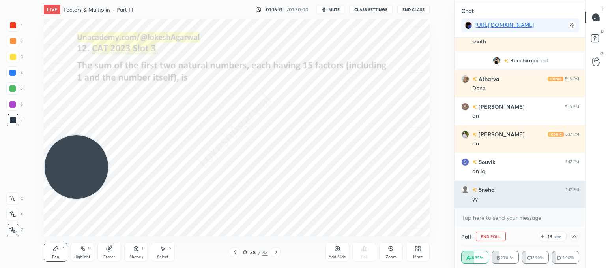
scroll to position [0, 0]
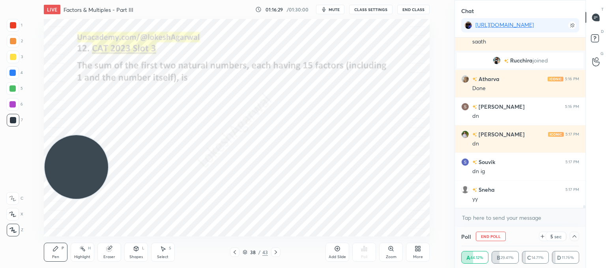
drag, startPoint x: 109, startPoint y: 252, endPoint x: 117, endPoint y: 240, distance: 14.6
click at [111, 247] on div "Eraser" at bounding box center [109, 251] width 24 height 19
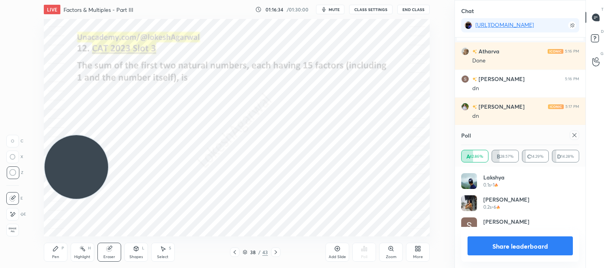
scroll to position [2, 2]
click at [574, 134] on icon at bounding box center [575, 135] width 4 height 4
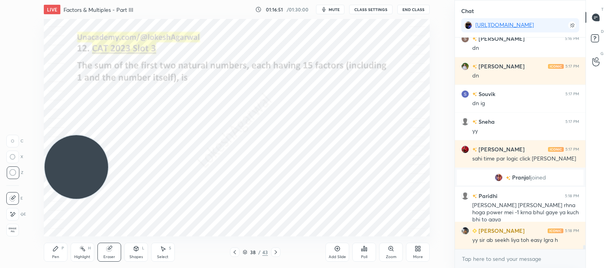
click at [167, 256] on div "Select" at bounding box center [162, 257] width 11 height 4
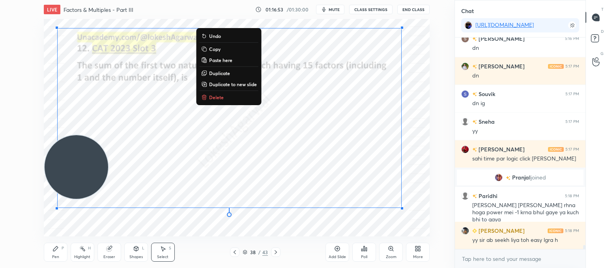
drag, startPoint x: 404, startPoint y: 212, endPoint x: 55, endPoint y: 39, distance: 388.9
click at [16, 15] on div "1 2 3 4 5 6 7 C X Z C X Z E E Erase all H H LIVE Factors & Multiples - Part III…" at bounding box center [224, 134] width 448 height 268
click at [210, 96] on p "Delete" at bounding box center [216, 97] width 15 height 6
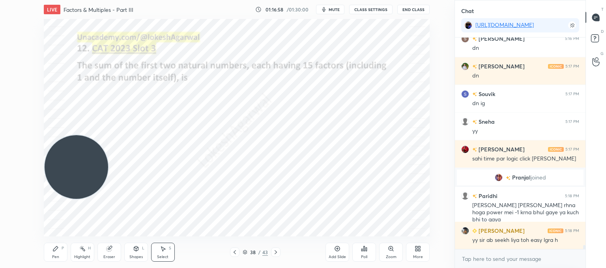
drag, startPoint x: 57, startPoint y: 255, endPoint x: 65, endPoint y: 243, distance: 14.2
click at [59, 253] on div "Pen P" at bounding box center [56, 251] width 24 height 19
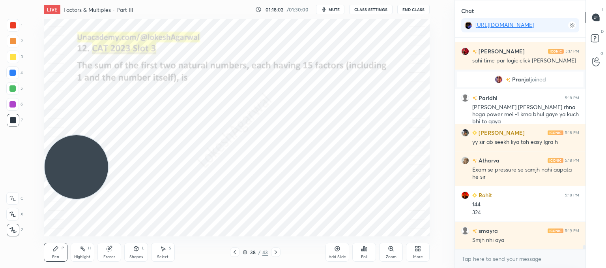
scroll to position [10994, 0]
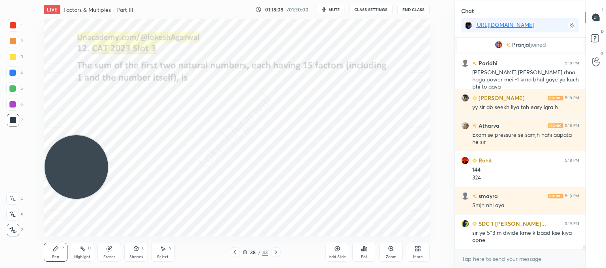
drag, startPoint x: 161, startPoint y: 253, endPoint x: 167, endPoint y: 251, distance: 6.9
click at [163, 253] on div "Select S" at bounding box center [163, 251] width 24 height 19
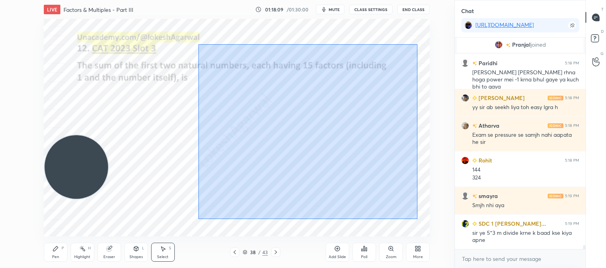
drag, startPoint x: 418, startPoint y: 218, endPoint x: 108, endPoint y: 20, distance: 368.5
click at [97, 19] on div "0 ° Undo Copy Paste here Duplicate Duplicate to new slide Delete" at bounding box center [237, 127] width 386 height 217
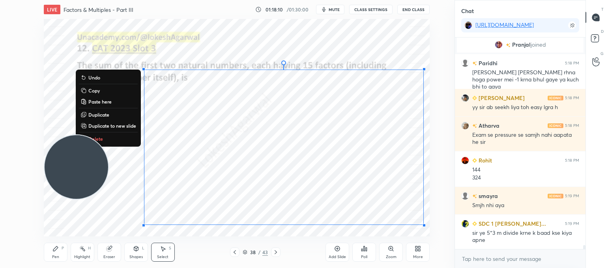
click at [106, 138] on video at bounding box center [77, 167] width 64 height 64
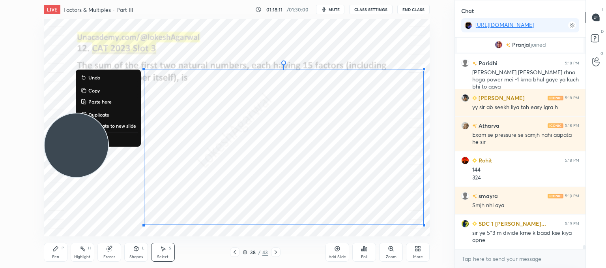
drag, startPoint x: 80, startPoint y: 166, endPoint x: 59, endPoint y: 46, distance: 121.5
click at [28, 0] on html "1 2 3 4 5 6 7 C X Z C X Z E E Erase all H H LIVE Factors & Multiples - Part III…" at bounding box center [303, 0] width 606 height 0
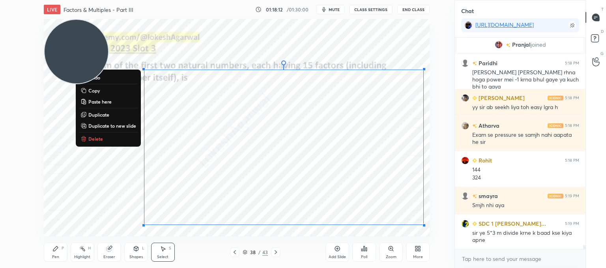
click at [95, 140] on p "Delete" at bounding box center [95, 138] width 15 height 6
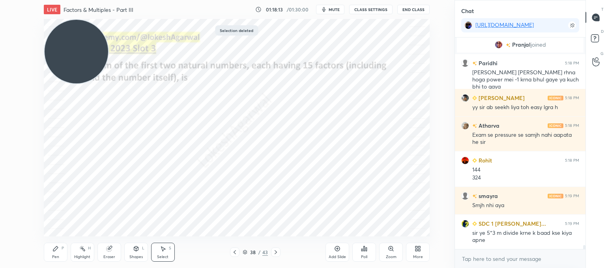
click at [55, 246] on icon at bounding box center [55, 248] width 6 height 6
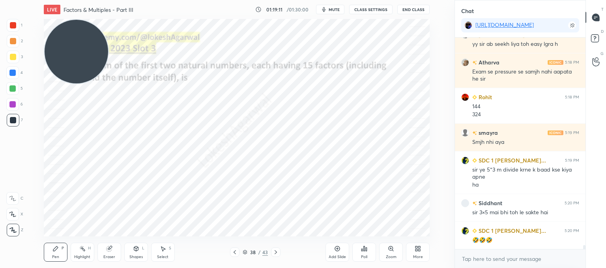
scroll to position [11085, 0]
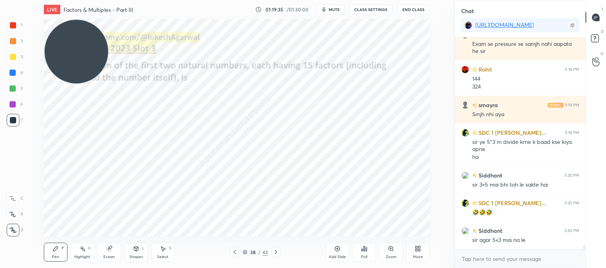
drag, startPoint x: 162, startPoint y: 251, endPoint x: 186, endPoint y: 240, distance: 26.7
click at [166, 248] on div "Select S" at bounding box center [163, 251] width 24 height 19
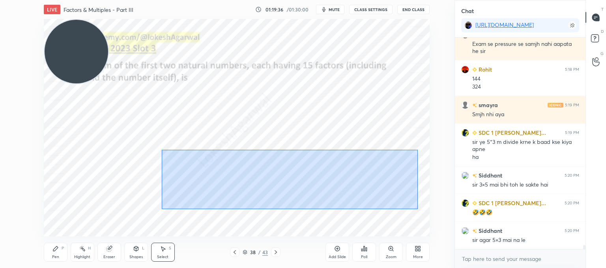
drag, startPoint x: 414, startPoint y: 202, endPoint x: 246, endPoint y: 151, distance: 175.5
click at [164, 150] on div "0 ° Undo Copy Paste here Duplicate Duplicate to new slide Delete" at bounding box center [237, 127] width 386 height 217
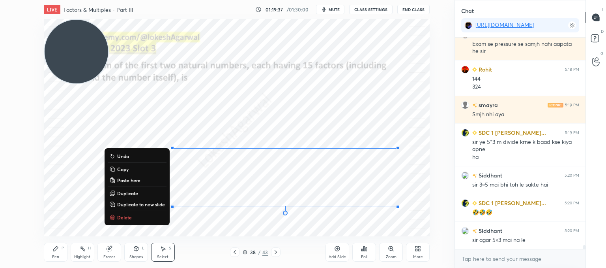
drag, startPoint x: 129, startPoint y: 215, endPoint x: 157, endPoint y: 207, distance: 29.4
click at [131, 215] on button "Delete" at bounding box center [137, 216] width 59 height 9
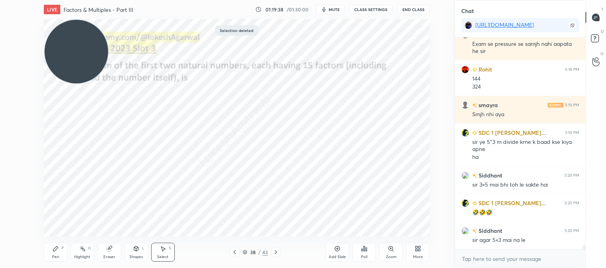
drag, startPoint x: 237, startPoint y: 144, endPoint x: 249, endPoint y: 151, distance: 14.7
click at [249, 151] on div "0 ° Undo Copy Paste here Duplicate Duplicate to new slide Delete" at bounding box center [237, 127] width 386 height 217
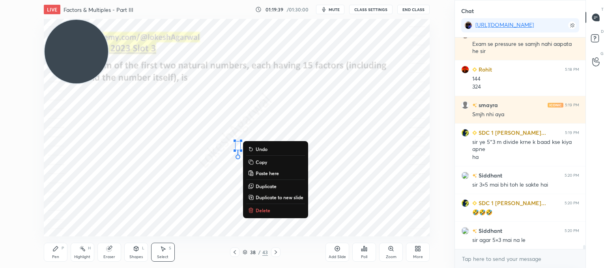
click at [267, 210] on p "Delete" at bounding box center [263, 210] width 15 height 6
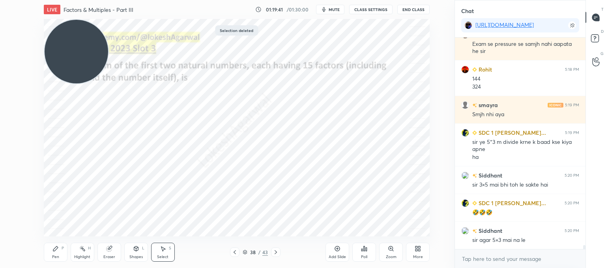
drag, startPoint x: 56, startPoint y: 253, endPoint x: 66, endPoint y: 248, distance: 10.8
click at [58, 253] on div "Pen P" at bounding box center [56, 251] width 24 height 19
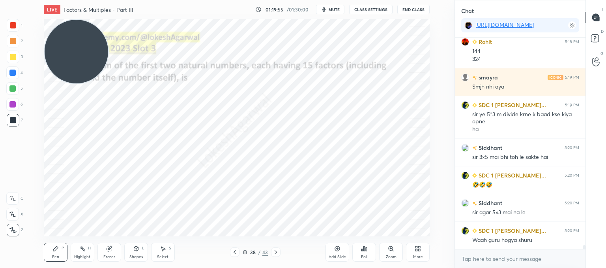
scroll to position [11140, 0]
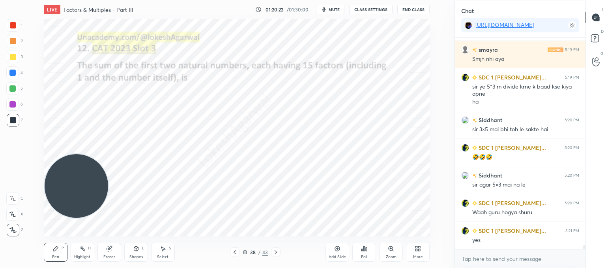
drag, startPoint x: 86, startPoint y: 52, endPoint x: 98, endPoint y: 192, distance: 140.6
click at [47, 209] on video at bounding box center [77, 186] width 64 height 64
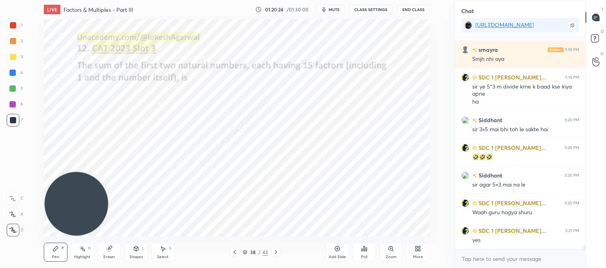
scroll to position [11148, 0]
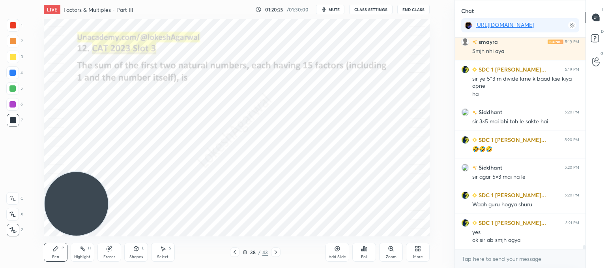
click at [120, 250] on div "Eraser" at bounding box center [109, 251] width 24 height 19
click at [59, 247] on div "Pen P" at bounding box center [56, 251] width 24 height 19
click at [233, 251] on icon at bounding box center [235, 252] width 6 height 6
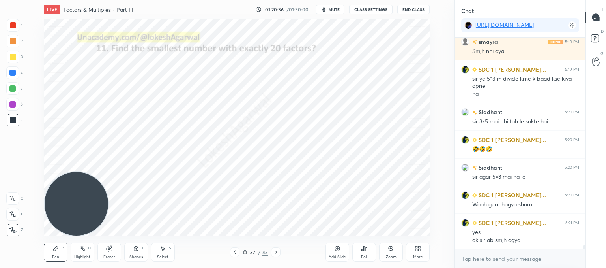
click at [233, 251] on icon at bounding box center [235, 252] width 6 height 6
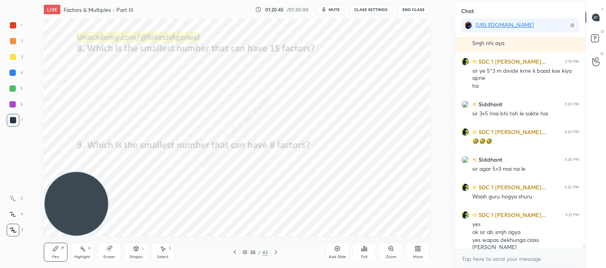
click at [276, 252] on icon at bounding box center [276, 252] width 2 height 4
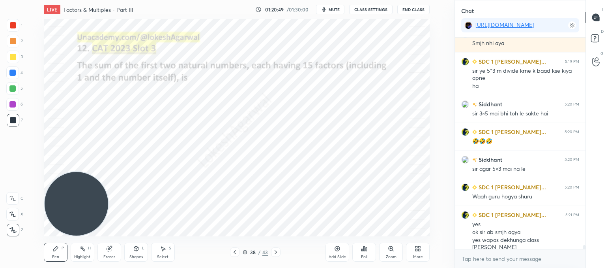
click at [277, 252] on icon at bounding box center [276, 252] width 6 height 6
drag, startPoint x: 333, startPoint y: 252, endPoint x: 328, endPoint y: 233, distance: 19.4
click at [332, 252] on div "Add Slide" at bounding box center [338, 251] width 24 height 19
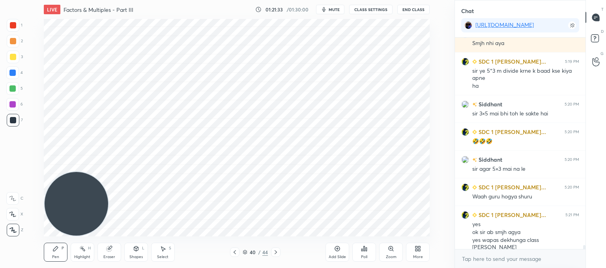
drag, startPoint x: 167, startPoint y: 256, endPoint x: 183, endPoint y: 242, distance: 21.0
click at [170, 253] on div "Select S" at bounding box center [163, 251] width 24 height 19
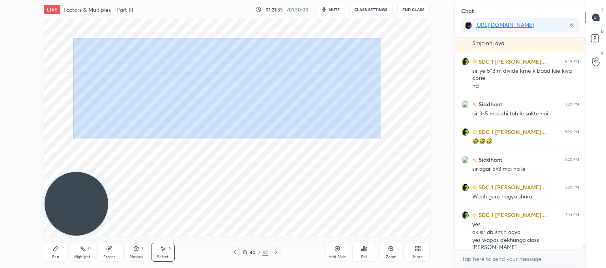
drag, startPoint x: 381, startPoint y: 139, endPoint x: 155, endPoint y: 33, distance: 249.6
click at [77, 23] on div "0 ° Undo Copy Paste here Duplicate Duplicate to new slide Delete" at bounding box center [237, 127] width 386 height 217
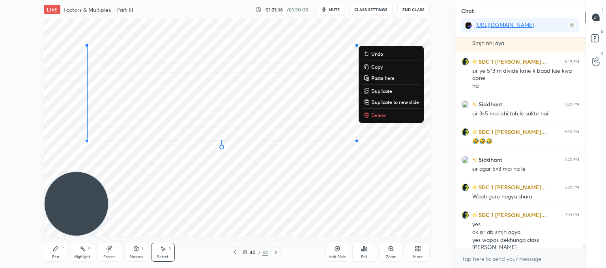
click at [384, 119] on button "Delete" at bounding box center [391, 114] width 59 height 9
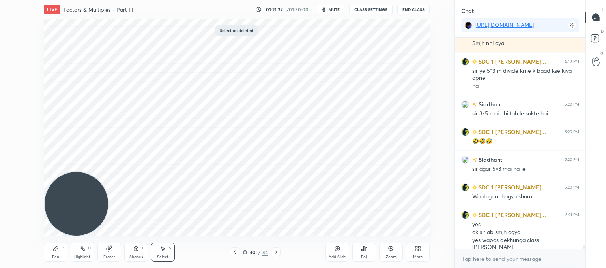
scroll to position [11183, 0]
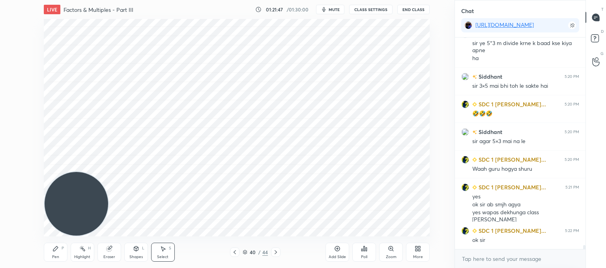
click at [238, 253] on div at bounding box center [234, 251] width 9 height 9
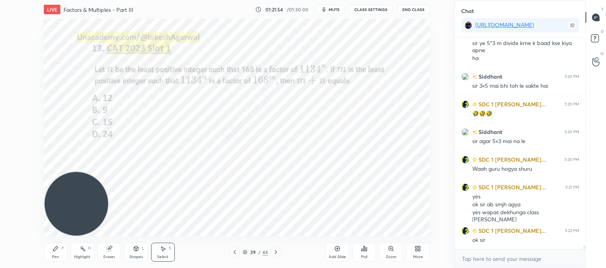
click at [277, 251] on icon at bounding box center [276, 252] width 6 height 6
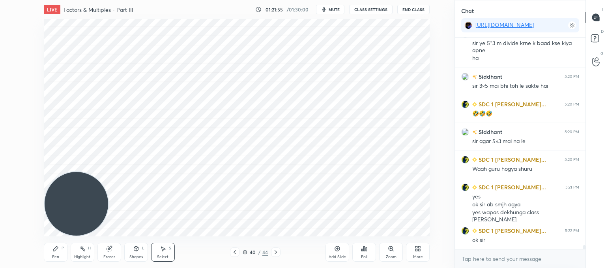
click at [278, 251] on icon at bounding box center [276, 252] width 6 height 6
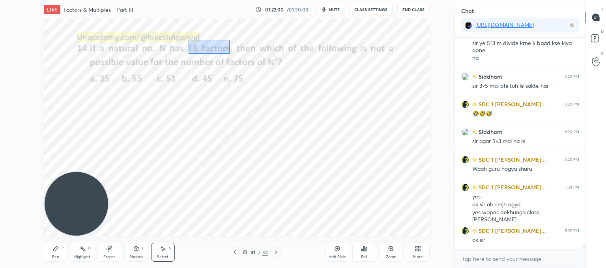
drag, startPoint x: 189, startPoint y: 52, endPoint x: 242, endPoint y: 56, distance: 52.6
click at [230, 43] on div "0 ° Undo Copy Paste here Duplicate Duplicate to new slide Delete" at bounding box center [237, 127] width 386 height 217
click at [337, 255] on div "Add Slide" at bounding box center [337, 257] width 17 height 4
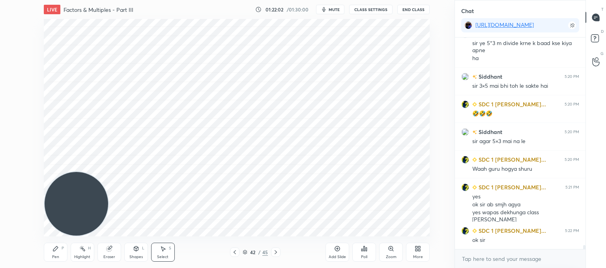
drag, startPoint x: 53, startPoint y: 253, endPoint x: 54, endPoint y: 248, distance: 4.9
click at [54, 253] on div "Pen P" at bounding box center [56, 251] width 24 height 19
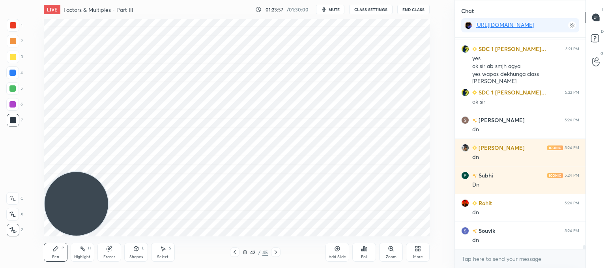
scroll to position [11349, 0]
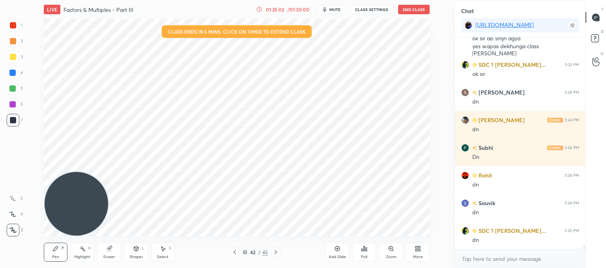
click at [369, 252] on div "Poll" at bounding box center [364, 251] width 24 height 19
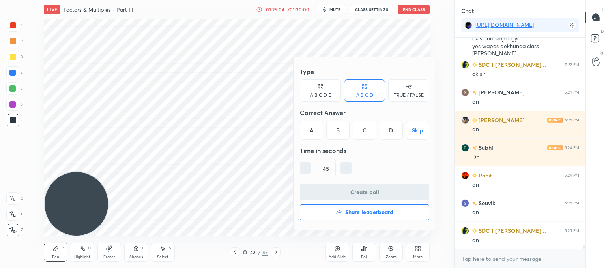
click at [369, 214] on h4 "Share leaderboard" at bounding box center [369, 212] width 48 height 6
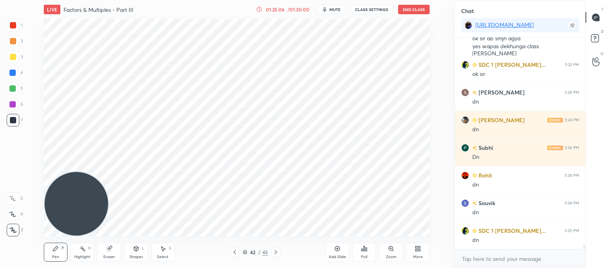
click at [369, 255] on div "Poll" at bounding box center [364, 251] width 24 height 19
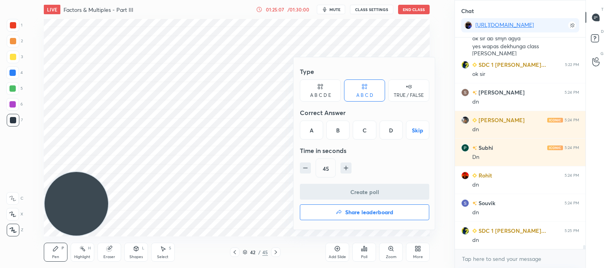
click at [324, 90] on div "A B C D E" at bounding box center [320, 90] width 41 height 22
click at [398, 131] on div "E" at bounding box center [397, 129] width 19 height 19
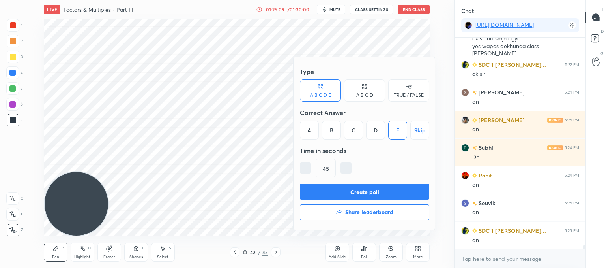
click at [326, 189] on button "Create poll" at bounding box center [364, 191] width 129 height 16
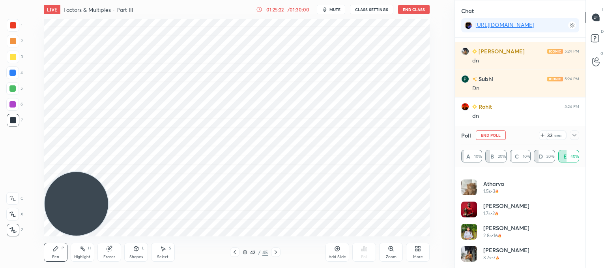
scroll to position [82, 0]
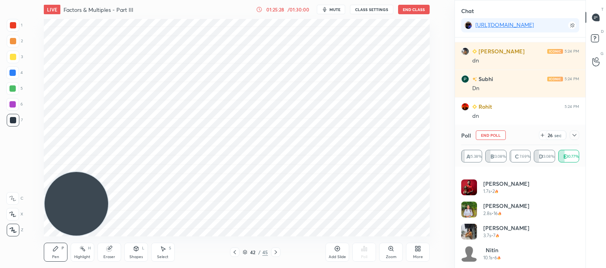
click at [576, 138] on icon at bounding box center [574, 135] width 6 height 6
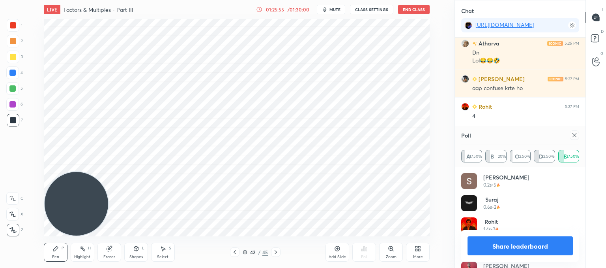
scroll to position [11591, 0]
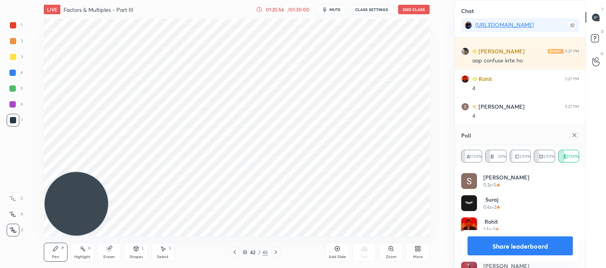
click at [576, 132] on icon at bounding box center [574, 135] width 6 height 6
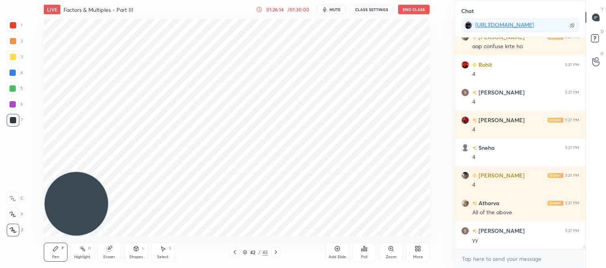
click at [153, 249] on div "Select S" at bounding box center [163, 251] width 24 height 19
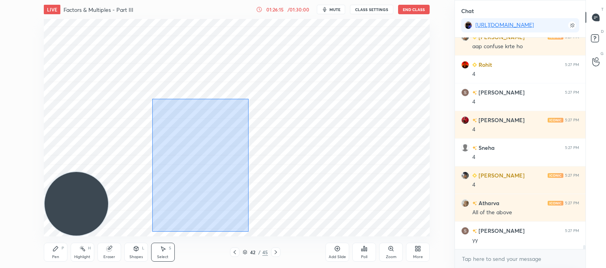
drag, startPoint x: 248, startPoint y: 231, endPoint x: 184, endPoint y: 109, distance: 137.3
click at [155, 98] on div "0 ° Undo Copy Paste here Duplicate Duplicate to new slide Delete" at bounding box center [237, 127] width 386 height 217
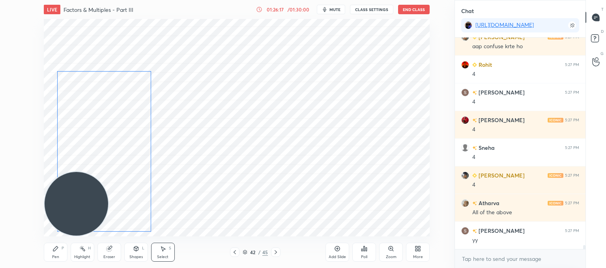
drag, startPoint x: 211, startPoint y: 135, endPoint x: 108, endPoint y: 134, distance: 103.4
click at [108, 134] on div "0 ° Undo Copy Paste here Duplicate Duplicate to new slide Delete" at bounding box center [237, 127] width 386 height 217
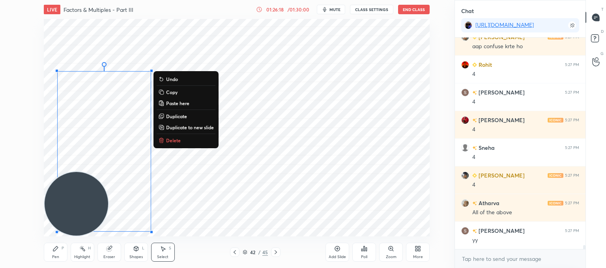
click at [254, 161] on div "0 ° Undo Copy Paste here Duplicate Duplicate to new slide Delete" at bounding box center [237, 127] width 386 height 217
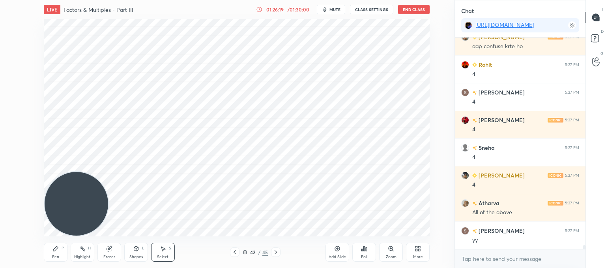
click at [58, 255] on div "Pen" at bounding box center [55, 257] width 7 height 4
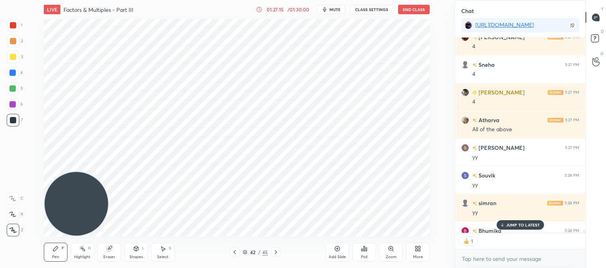
scroll to position [11732, 0]
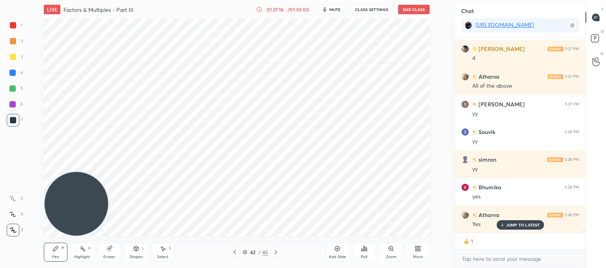
click at [525, 225] on p "JUMP TO LATEST" at bounding box center [523, 224] width 34 height 5
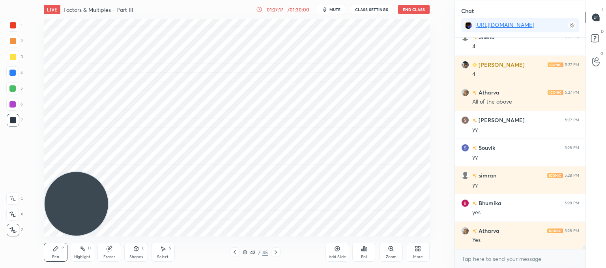
scroll to position [11716, 0]
drag, startPoint x: 75, startPoint y: 198, endPoint x: 28, endPoint y: 9, distance: 194.8
click at [28, 8] on div "LIVE Factors & Multiples - Part III 01:27:21 / 01:30:00 mute CLASS SETTINGS End…" at bounding box center [236, 134] width 423 height 268
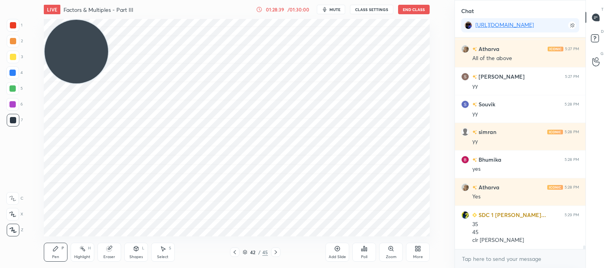
scroll to position [11787, 0]
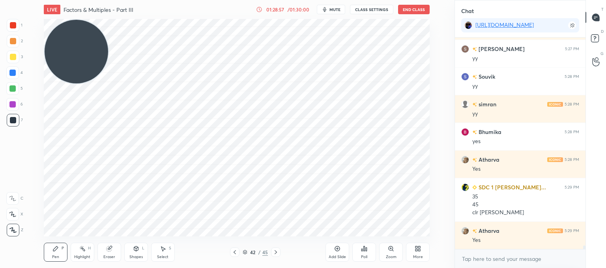
click at [237, 249] on icon at bounding box center [235, 252] width 6 height 6
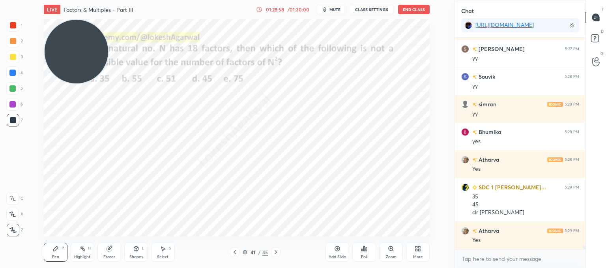
scroll to position [11815, 0]
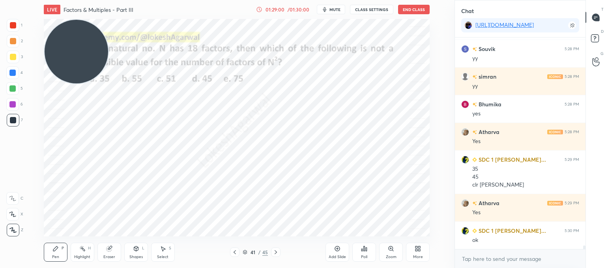
click at [278, 248] on div at bounding box center [275, 251] width 9 height 9
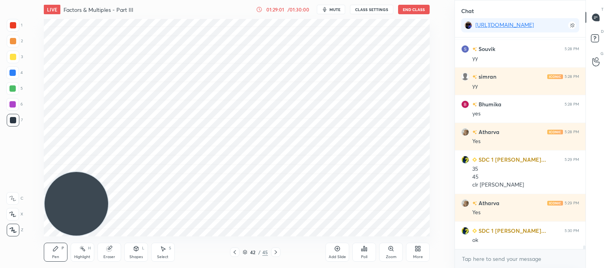
drag, startPoint x: 70, startPoint y: 45, endPoint x: 44, endPoint y: 203, distance: 160.3
click at [3, 234] on div "1 2 3 4 5 6 7 C X Z C X Z E E Erase all H H LIVE Factors & Multiples - Part III…" at bounding box center [224, 134] width 448 height 268
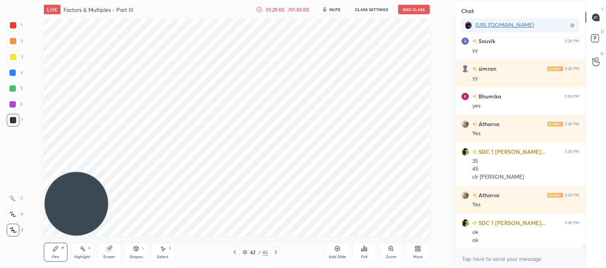
scroll to position [11850, 0]
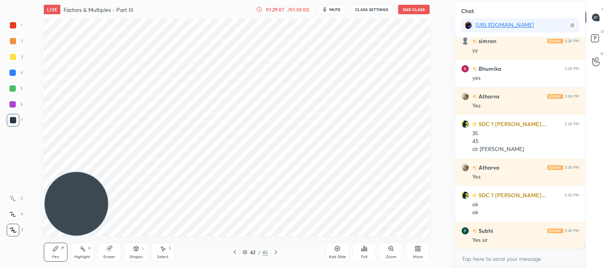
click at [277, 252] on icon at bounding box center [276, 252] width 6 height 6
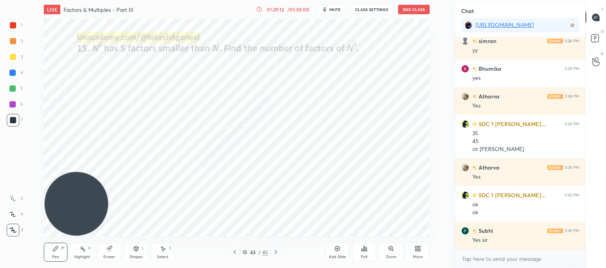
drag, startPoint x: 336, startPoint y: 252, endPoint x: 333, endPoint y: 247, distance: 6.0
click at [337, 251] on div "Add Slide" at bounding box center [338, 251] width 24 height 19
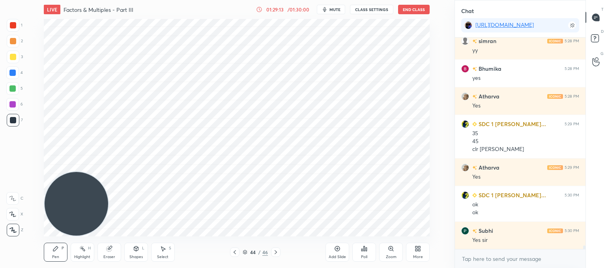
scroll to position [11878, 0]
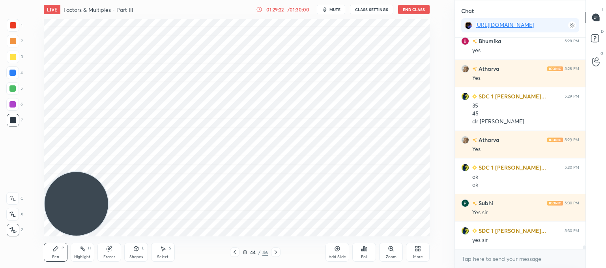
drag, startPoint x: 161, startPoint y: 250, endPoint x: 165, endPoint y: 248, distance: 4.1
click at [163, 251] on icon at bounding box center [163, 248] width 6 height 6
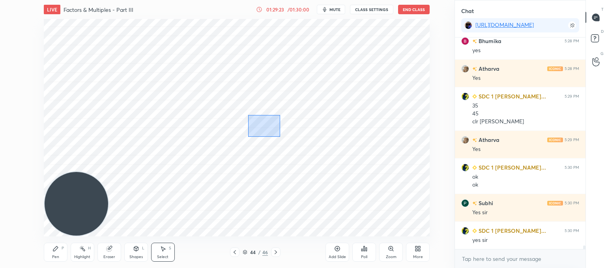
drag, startPoint x: 280, startPoint y: 136, endPoint x: 128, endPoint y: 13, distance: 195.5
click at [127, 12] on div "LIVE Factors & Multiples - Part III 01:29:23 / 01:30:00 mute CLASS SETTINGS End…" at bounding box center [236, 134] width 423 height 268
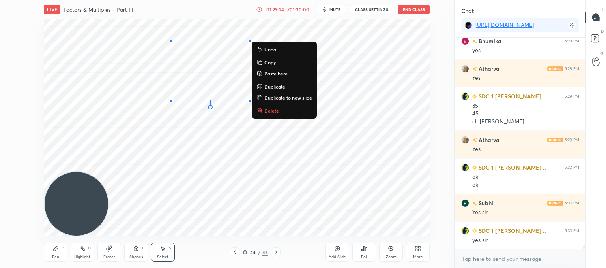
drag, startPoint x: 268, startPoint y: 113, endPoint x: 260, endPoint y: 114, distance: 7.9
click at [269, 113] on p "Delete" at bounding box center [271, 110] width 15 height 6
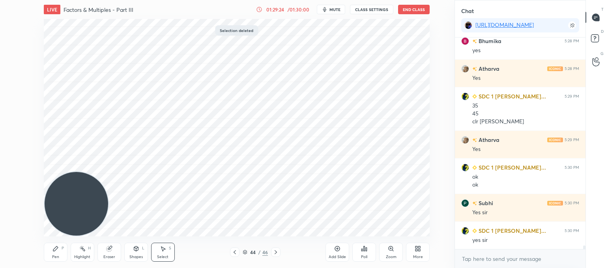
click at [58, 249] on icon at bounding box center [55, 248] width 6 height 6
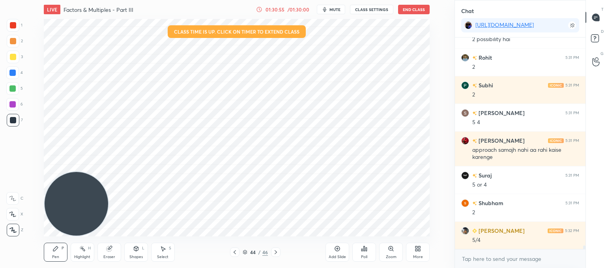
scroll to position [12216, 0]
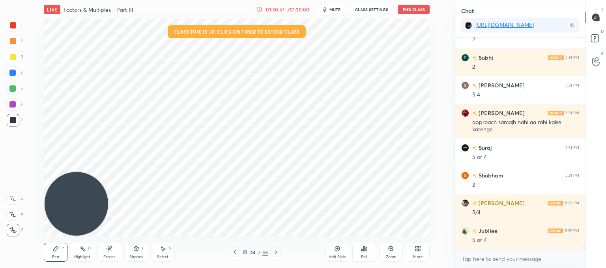
click at [107, 251] on icon at bounding box center [109, 248] width 6 height 6
click at [56, 244] on div "Pen P" at bounding box center [56, 251] width 24 height 19
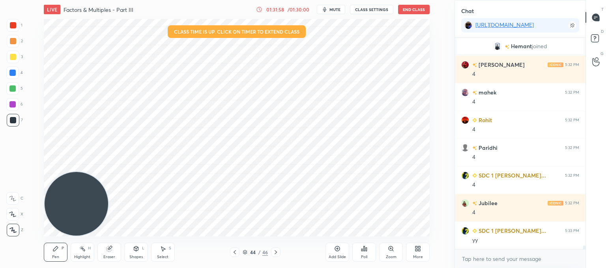
scroll to position [12055, 0]
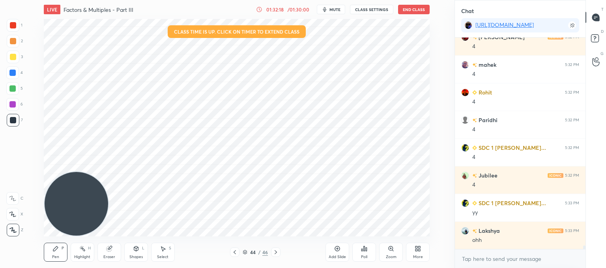
click at [164, 253] on div "Select S" at bounding box center [163, 251] width 24 height 19
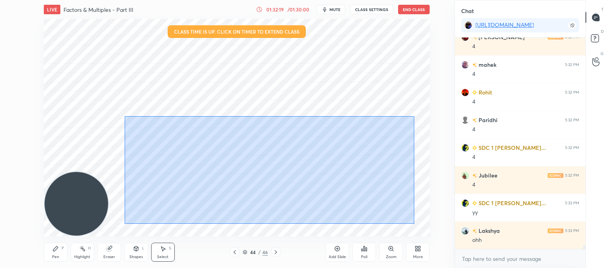
drag, startPoint x: 414, startPoint y: 223, endPoint x: 182, endPoint y: 136, distance: 247.7
click at [131, 118] on div "0 ° Undo Copy Paste here Duplicate Duplicate to new slide Delete" at bounding box center [237, 127] width 386 height 217
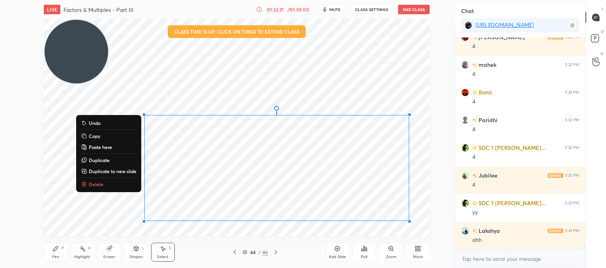
drag, startPoint x: 58, startPoint y: 153, endPoint x: 0, endPoint y: -1, distance: 164.3
click at [0, 0] on html "1 2 3 4 5 6 7 C X Z C X Z E E Erase all H H LIVE Factors & Multiples - Part III…" at bounding box center [303, 0] width 606 height 0
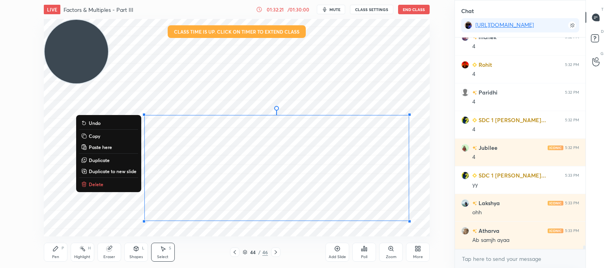
click at [95, 183] on p "Delete" at bounding box center [96, 184] width 15 height 6
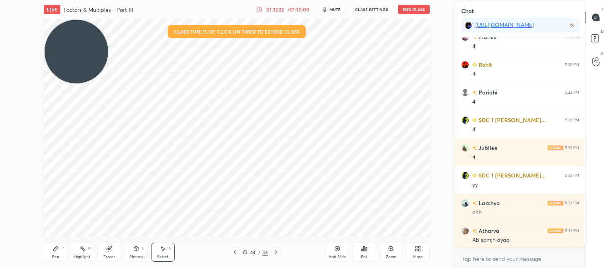
drag, startPoint x: 395, startPoint y: 97, endPoint x: 405, endPoint y: 114, distance: 19.8
click at [405, 114] on div "0 ° Undo Copy Paste here Duplicate Duplicate to new slide Delete" at bounding box center [237, 127] width 386 height 217
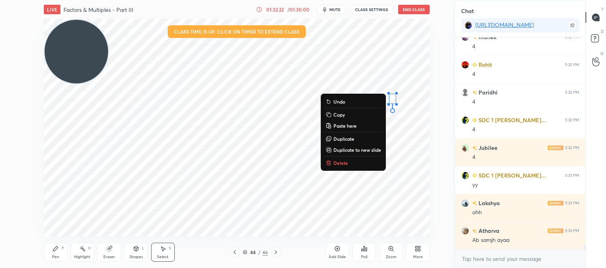
scroll to position [12110, 0]
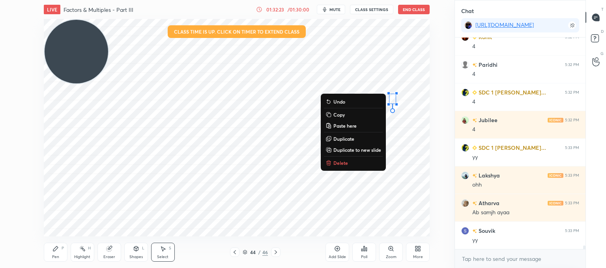
click at [336, 163] on p "Delete" at bounding box center [340, 162] width 15 height 6
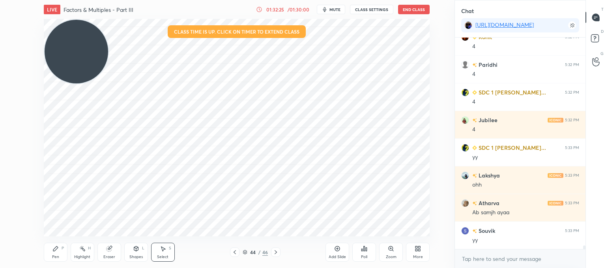
click at [53, 250] on icon at bounding box center [55, 248] width 5 height 5
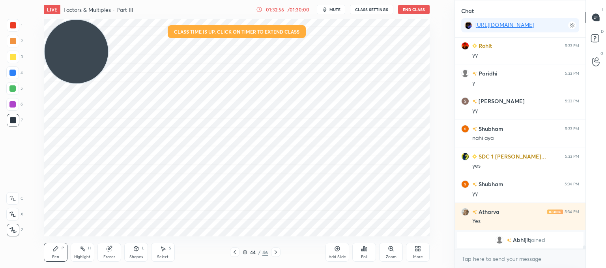
scroll to position [12169, 0]
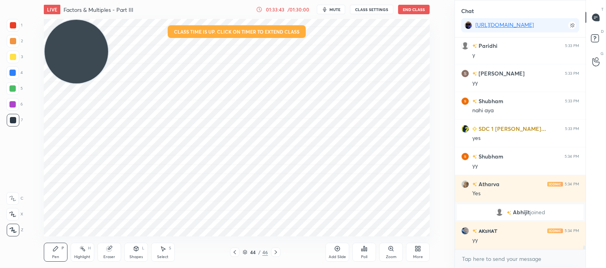
click at [412, 228] on div "LIVE Factors & Multiples - Part III 01:33:43 / 01:30:00 mute CLASS SETTINGS End…" at bounding box center [236, 134] width 423 height 268
click at [409, 232] on div "Add Slide Poll Zoom More" at bounding box center [378, 252] width 104 height 44
drag, startPoint x: 110, startPoint y: 248, endPoint x: 115, endPoint y: 240, distance: 10.1
click at [112, 246] on div "Eraser" at bounding box center [109, 251] width 24 height 19
drag, startPoint x: 61, startPoint y: 255, endPoint x: 71, endPoint y: 247, distance: 13.3
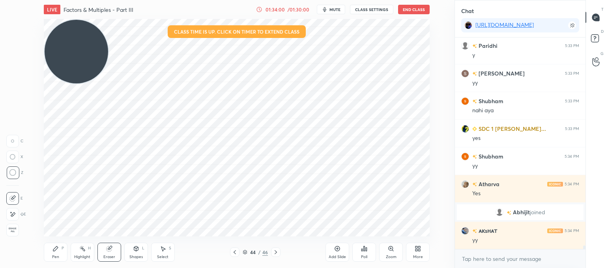
click at [61, 254] on div "Pen P" at bounding box center [56, 251] width 24 height 19
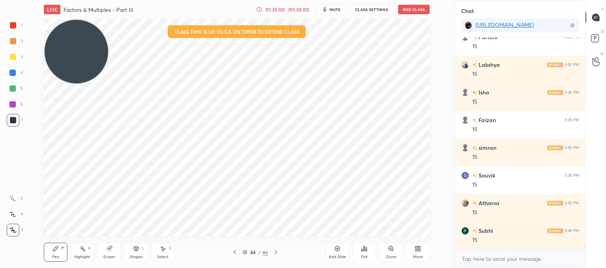
scroll to position [12694, 0]
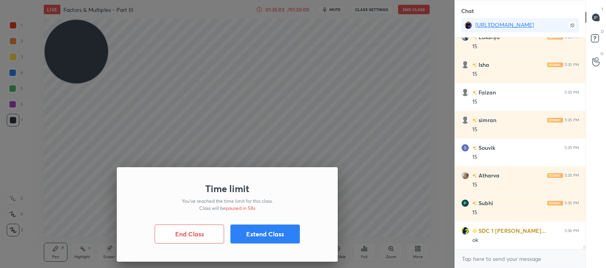
click at [260, 234] on button "Extend Class" at bounding box center [264, 233] width 69 height 19
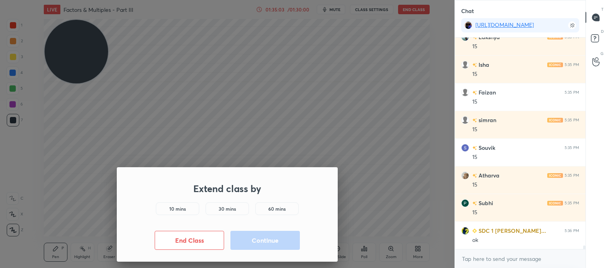
scroll to position [12721, 0]
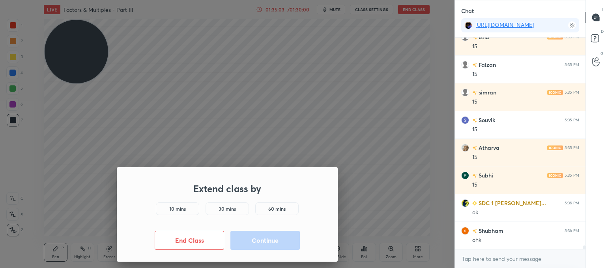
click at [177, 210] on h5 "10 mins" at bounding box center [177, 208] width 17 height 7
click at [267, 243] on button "Continue" at bounding box center [264, 239] width 69 height 19
click at [269, 237] on button "Continue" at bounding box center [264, 239] width 69 height 19
click at [270, 242] on div "Extend class by 10 mins 30 mins 60 mins End Class Continue" at bounding box center [227, 134] width 455 height 268
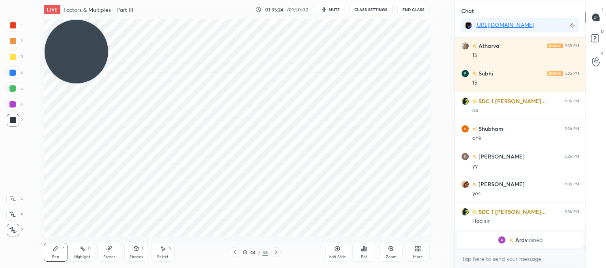
scroll to position [12679, 0]
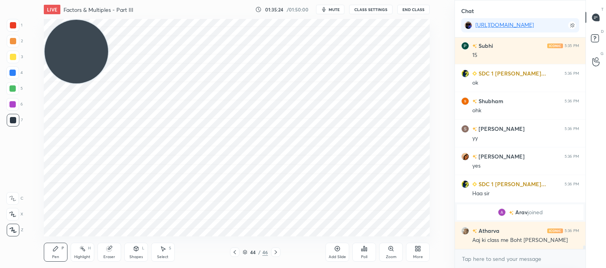
click at [236, 251] on icon at bounding box center [235, 252] width 6 height 6
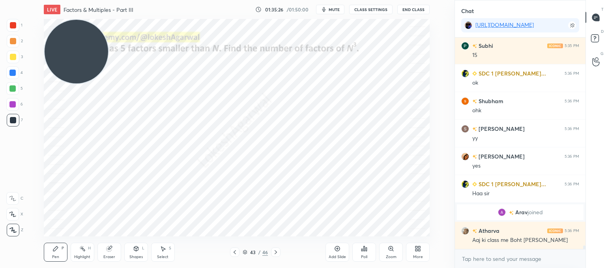
click at [236, 251] on icon at bounding box center [235, 252] width 6 height 6
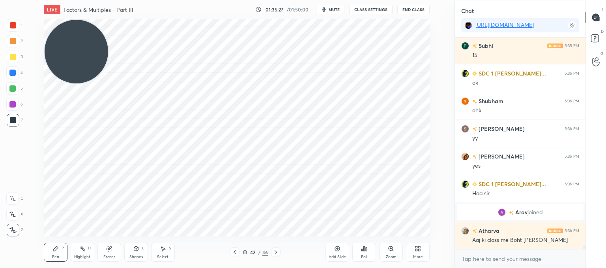
click at [236, 251] on icon at bounding box center [235, 252] width 6 height 6
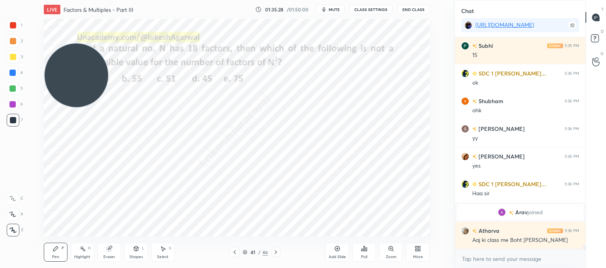
drag, startPoint x: 82, startPoint y: 57, endPoint x: 82, endPoint y: 193, distance: 135.3
click at [69, 107] on video at bounding box center [77, 75] width 64 height 64
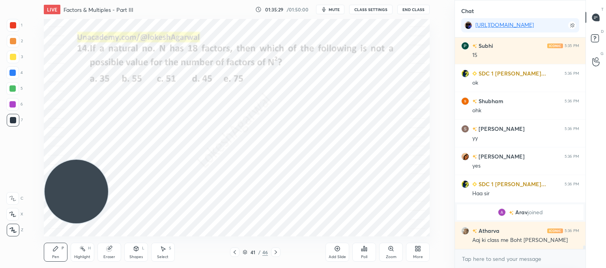
click at [232, 251] on icon at bounding box center [235, 252] width 6 height 6
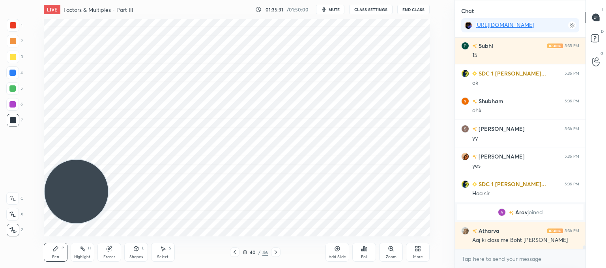
click at [235, 252] on icon at bounding box center [235, 252] width 6 height 6
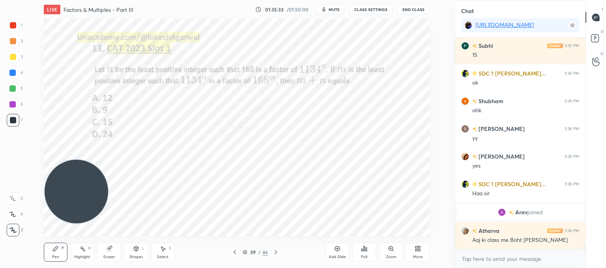
click at [235, 252] on icon at bounding box center [235, 252] width 6 height 6
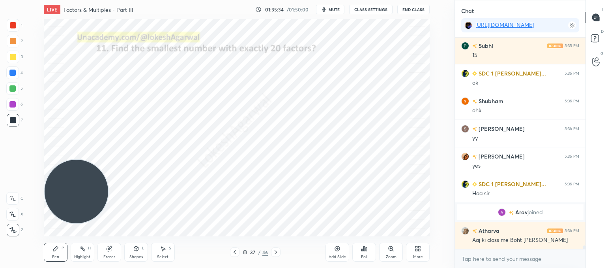
click at [235, 252] on icon at bounding box center [235, 252] width 6 height 6
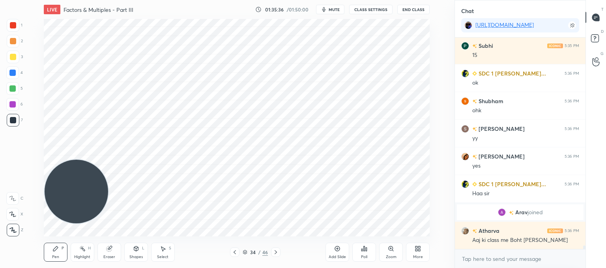
click at [235, 252] on icon at bounding box center [235, 252] width 6 height 6
click at [235, 251] on icon at bounding box center [235, 252] width 6 height 6
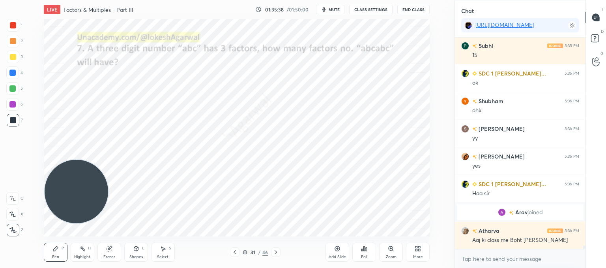
scroll to position [12706, 0]
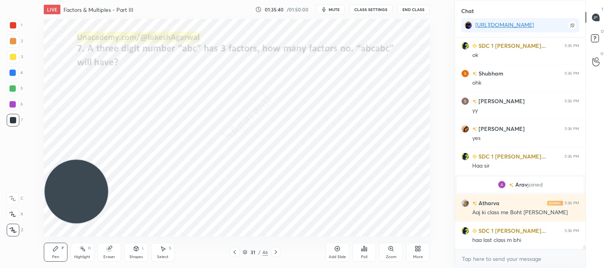
click at [234, 253] on icon at bounding box center [235, 252] width 6 height 6
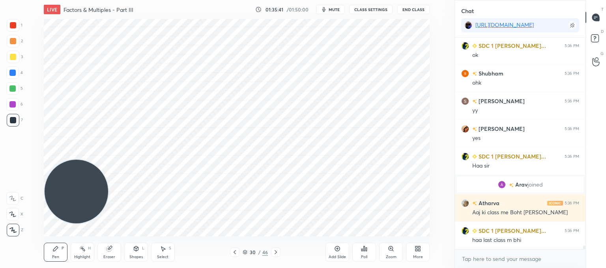
scroll to position [12734, 0]
click at [234, 253] on icon at bounding box center [235, 252] width 6 height 6
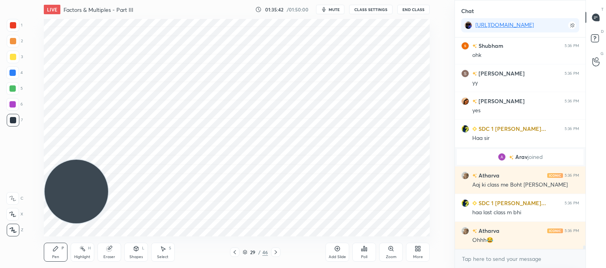
click at [234, 253] on icon at bounding box center [235, 252] width 6 height 6
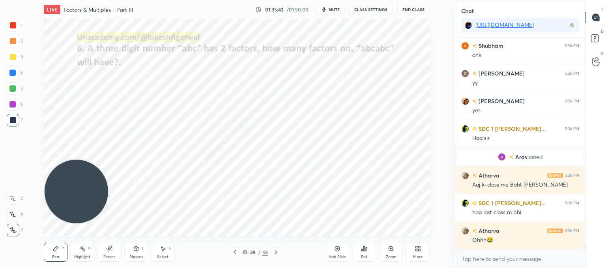
click at [234, 253] on icon at bounding box center [235, 252] width 6 height 6
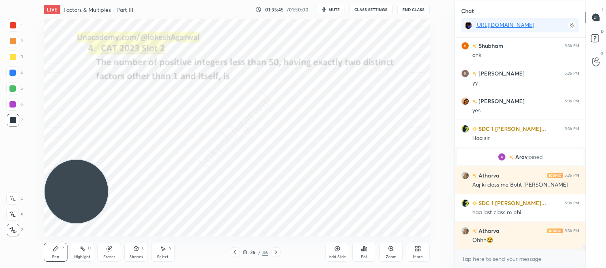
click at [234, 253] on icon at bounding box center [235, 252] width 6 height 6
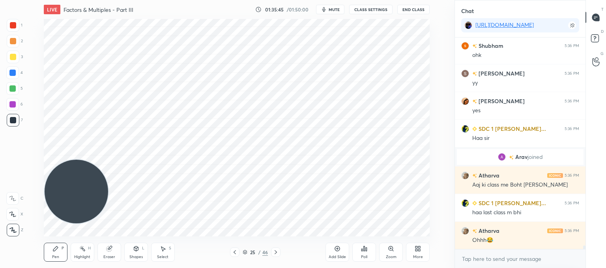
click at [234, 253] on icon at bounding box center [235, 252] width 6 height 6
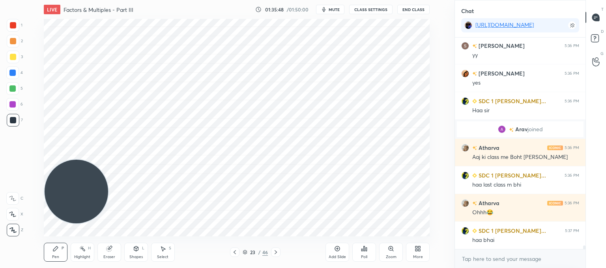
click at [234, 249] on icon at bounding box center [235, 252] width 6 height 6
click at [237, 253] on icon at bounding box center [235, 252] width 6 height 6
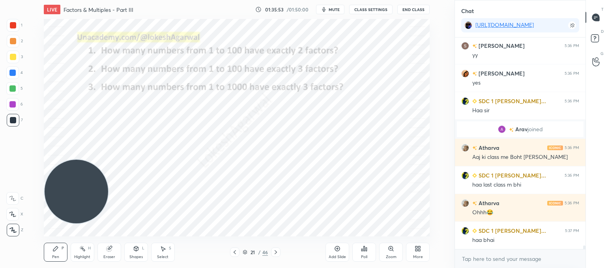
scroll to position [12769, 0]
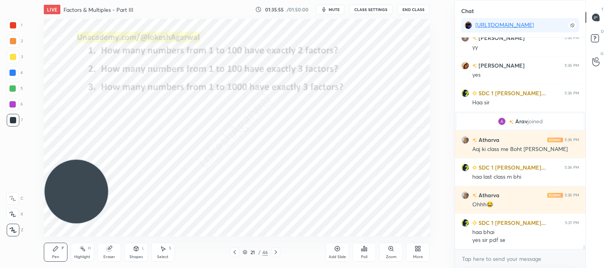
click at [236, 251] on icon at bounding box center [235, 252] width 6 height 6
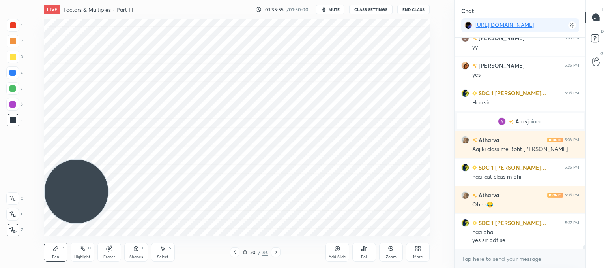
click at [236, 251] on icon at bounding box center [235, 252] width 6 height 6
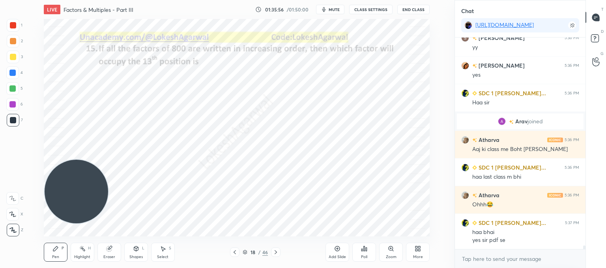
click at [236, 251] on icon at bounding box center [235, 252] width 6 height 6
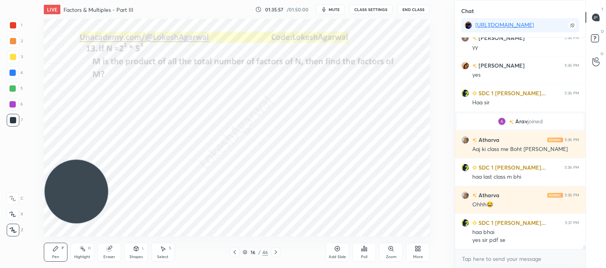
click at [236, 251] on icon at bounding box center [235, 252] width 6 height 6
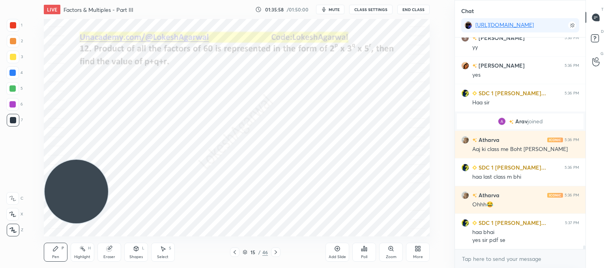
click at [236, 251] on icon at bounding box center [235, 252] width 6 height 6
click at [237, 251] on icon at bounding box center [235, 252] width 6 height 6
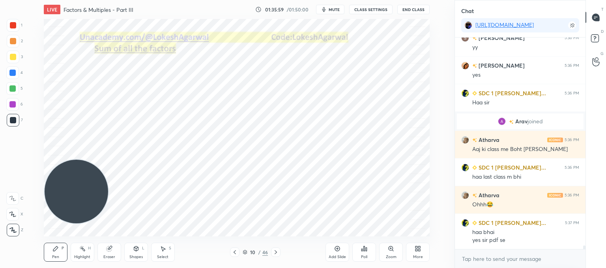
click at [237, 251] on icon at bounding box center [235, 252] width 6 height 6
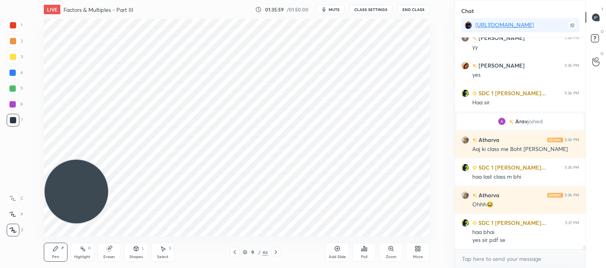
click at [237, 251] on icon at bounding box center [235, 252] width 6 height 6
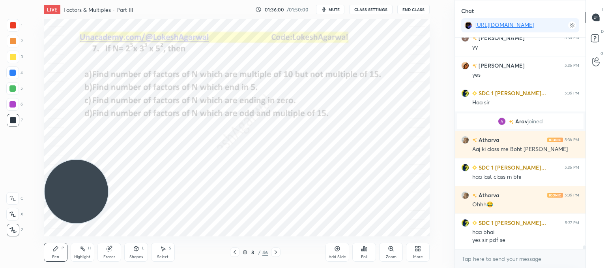
click at [276, 252] on icon at bounding box center [276, 252] width 2 height 4
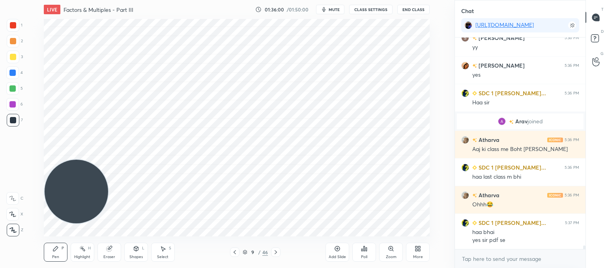
click at [276, 252] on icon at bounding box center [276, 252] width 2 height 4
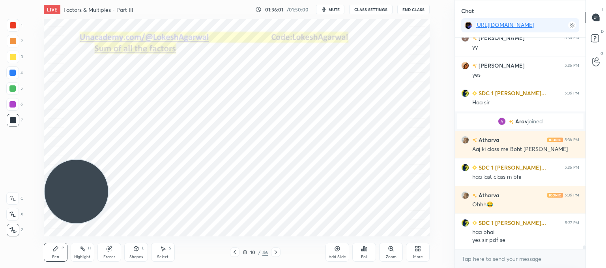
click at [276, 252] on icon at bounding box center [276, 252] width 2 height 4
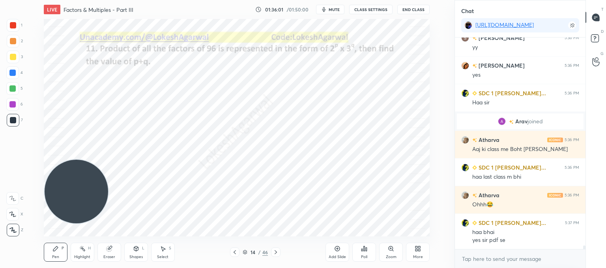
click at [276, 252] on icon at bounding box center [276, 252] width 2 height 4
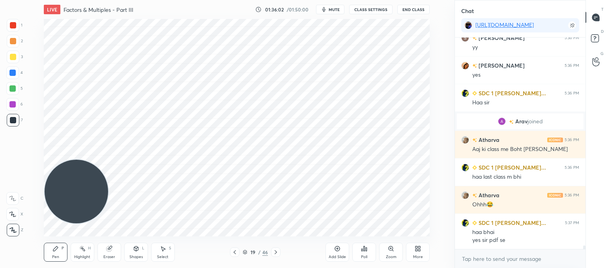
click at [276, 252] on icon at bounding box center [276, 252] width 2 height 4
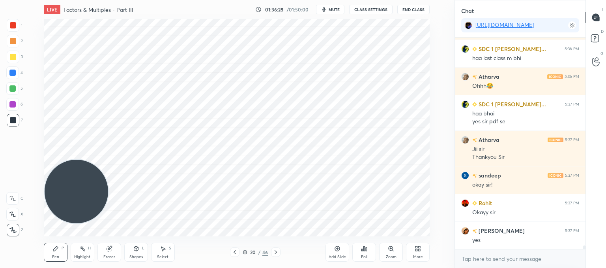
scroll to position [12915, 0]
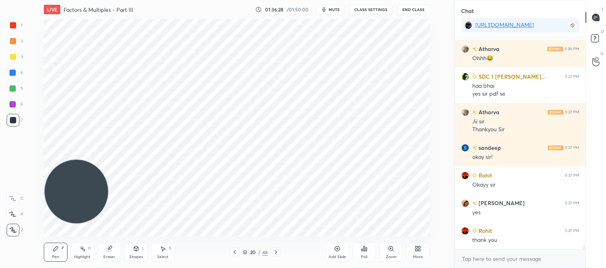
click at [161, 249] on icon at bounding box center [163, 248] width 6 height 6
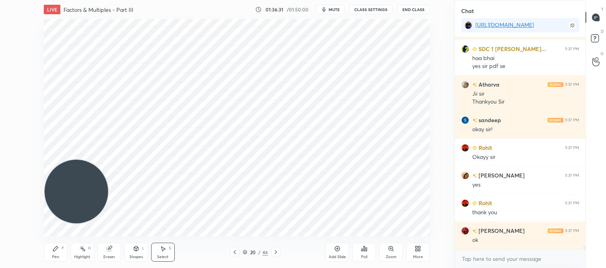
scroll to position [12971, 0]
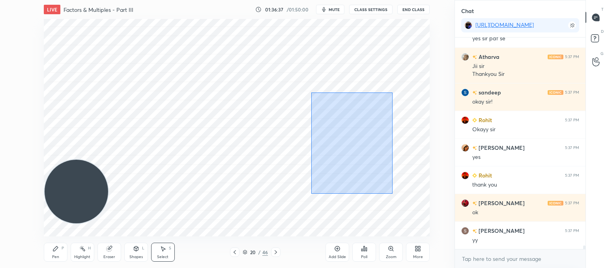
drag, startPoint x: 393, startPoint y: 193, endPoint x: 311, endPoint y: 92, distance: 129.9
click at [311, 92] on div "0 ° Undo Copy Paste here Duplicate Duplicate to new slide Delete" at bounding box center [237, 127] width 386 height 217
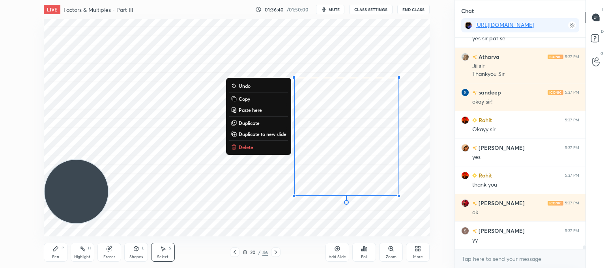
click at [342, 206] on div "0 ° Undo Copy Paste here Duplicate Duplicate to new slide Delete" at bounding box center [237, 127] width 386 height 217
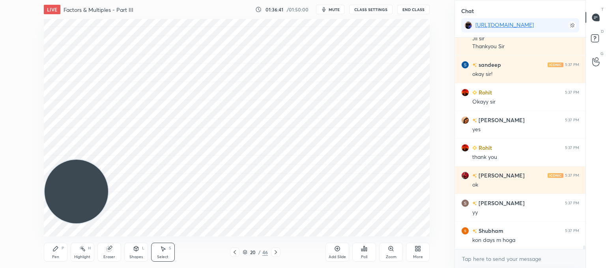
scroll to position [13026, 0]
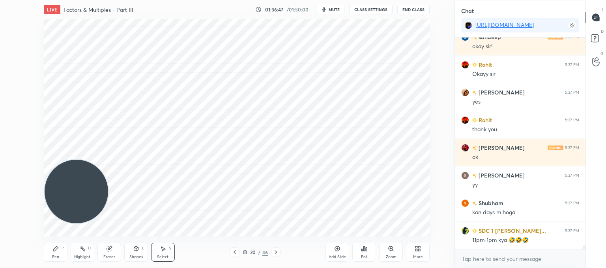
drag, startPoint x: 61, startPoint y: 256, endPoint x: 85, endPoint y: 240, distance: 28.5
click at [62, 257] on div "Pen P" at bounding box center [56, 251] width 24 height 19
click at [343, 252] on div "Add Slide" at bounding box center [338, 251] width 24 height 19
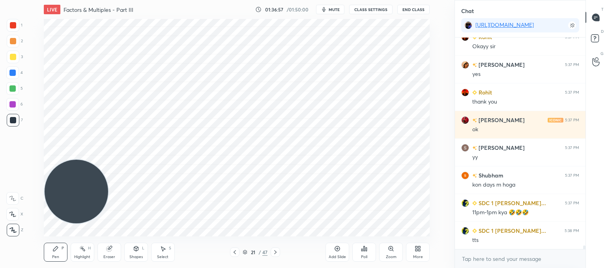
drag, startPoint x: 232, startPoint y: 250, endPoint x: 251, endPoint y: 241, distance: 21.2
click at [232, 250] on icon at bounding box center [235, 252] width 6 height 6
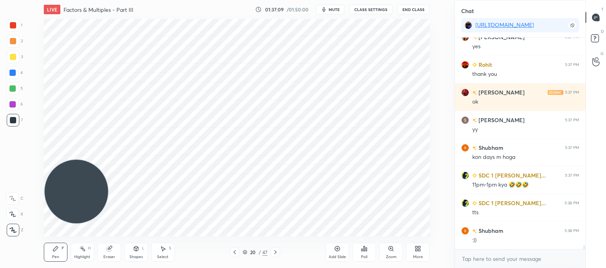
click at [280, 249] on div at bounding box center [275, 251] width 9 height 9
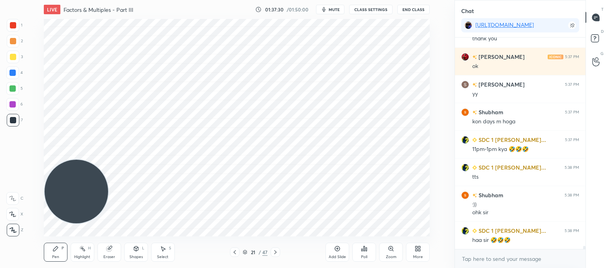
scroll to position [13144, 0]
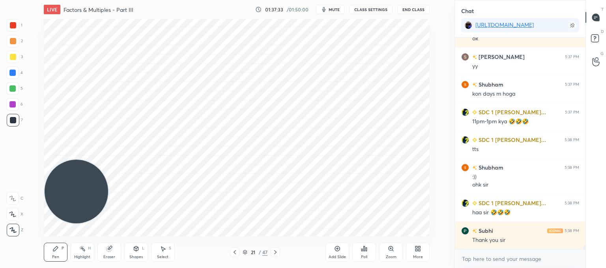
click at [409, 11] on button "End Class" at bounding box center [413, 9] width 32 height 9
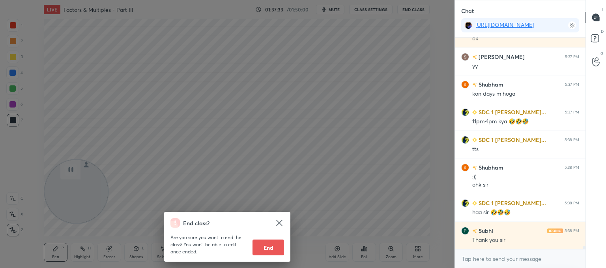
scroll to position [13172, 0]
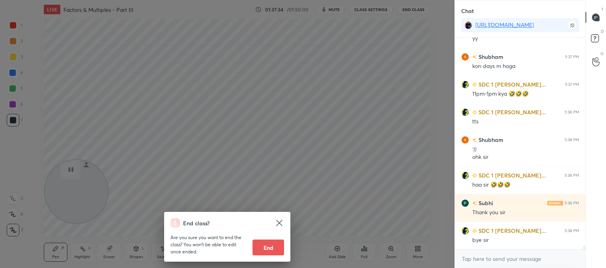
click at [272, 97] on div "End class? Are you sure you want to end the class? You won’t be able to edit on…" at bounding box center [227, 134] width 455 height 268
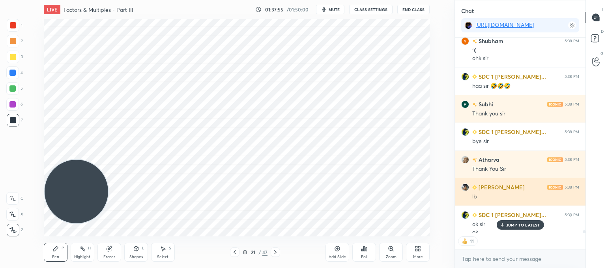
scroll to position [13279, 0]
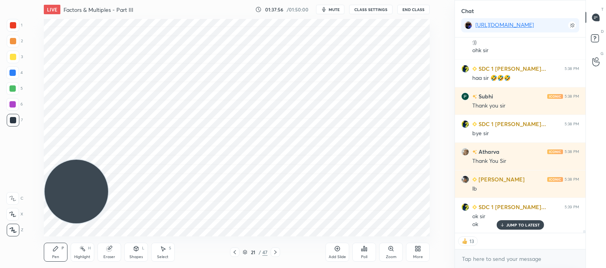
click at [411, 11] on button "End Class" at bounding box center [413, 9] width 32 height 9
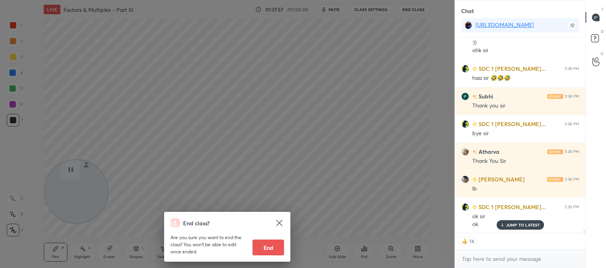
click at [266, 245] on button "End" at bounding box center [269, 247] width 32 height 16
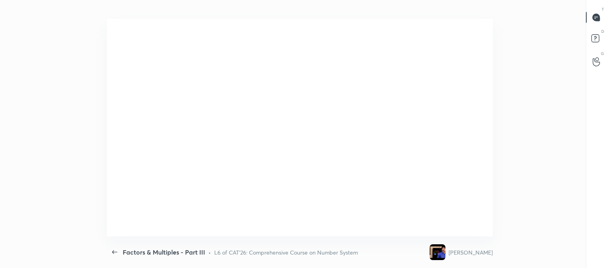
scroll to position [0, 0]
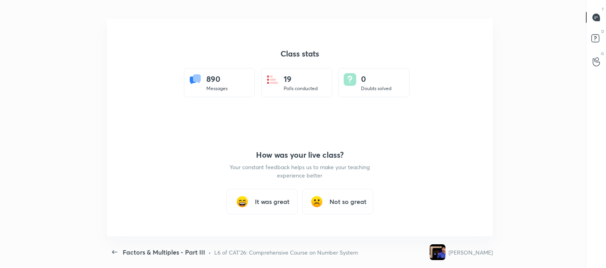
click at [253, 197] on div "It was great" at bounding box center [261, 201] width 71 height 25
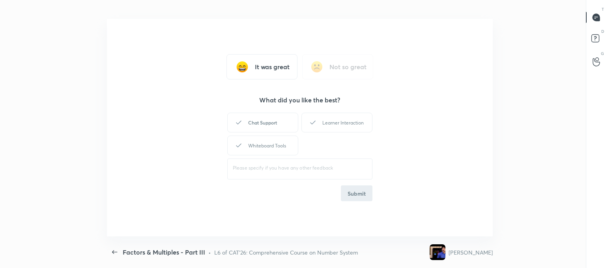
click at [251, 116] on div "Chat Support" at bounding box center [262, 122] width 71 height 20
drag, startPoint x: 326, startPoint y: 125, endPoint x: 320, endPoint y: 128, distance: 6.5
click at [326, 125] on div "Learner Interaction" at bounding box center [336, 122] width 71 height 20
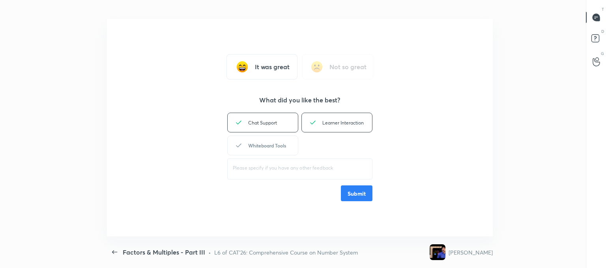
click at [271, 145] on div "Whiteboard Tools" at bounding box center [262, 145] width 71 height 20
click at [348, 191] on button "Submit" at bounding box center [357, 193] width 32 height 16
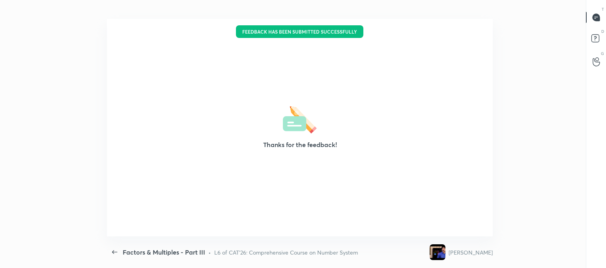
type textarea "x"
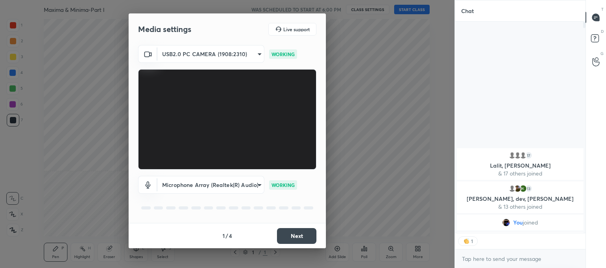
scroll to position [3, 2]
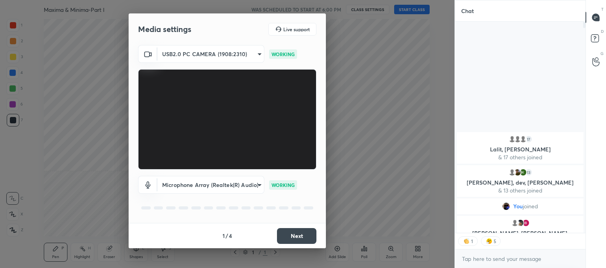
click at [308, 236] on button "Next" at bounding box center [296, 236] width 39 height 16
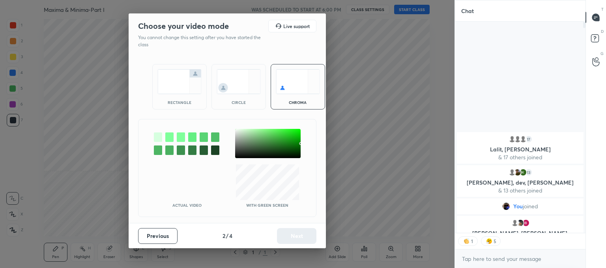
click at [226, 75] on img at bounding box center [239, 81] width 44 height 25
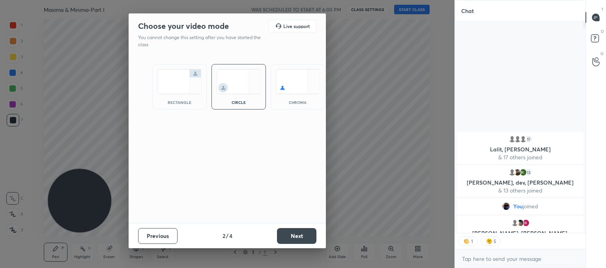
click at [307, 237] on button "Next" at bounding box center [296, 236] width 39 height 16
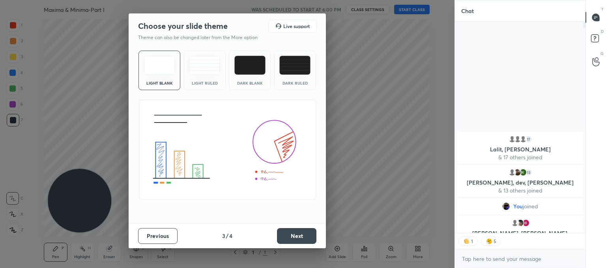
click at [198, 71] on img at bounding box center [204, 65] width 31 height 19
click at [294, 234] on button "Next" at bounding box center [296, 236] width 39 height 16
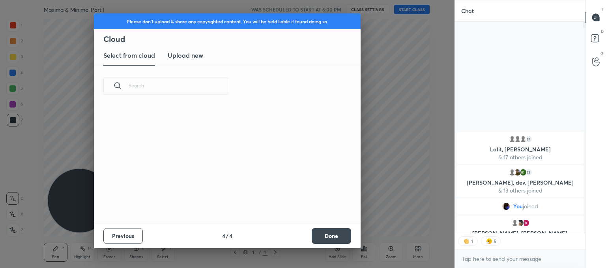
scroll to position [117, 253]
click at [194, 52] on h3 "Upload new" at bounding box center [186, 55] width 36 height 9
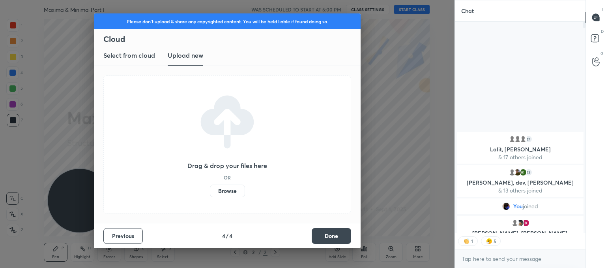
click at [230, 192] on label "Browse" at bounding box center [227, 190] width 35 height 13
click at [210, 192] on input "Browse" at bounding box center [210, 190] width 0 height 13
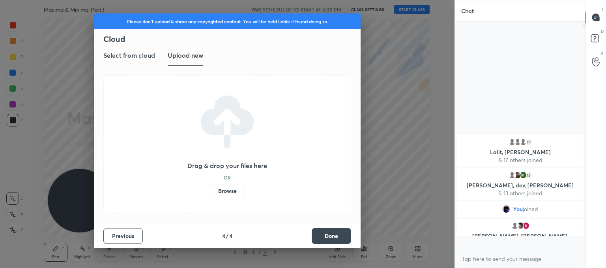
scroll to position [225, 128]
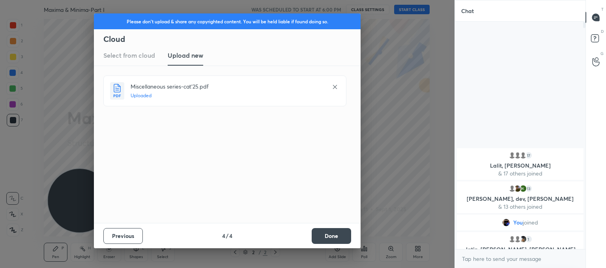
click at [329, 237] on button "Done" at bounding box center [331, 236] width 39 height 16
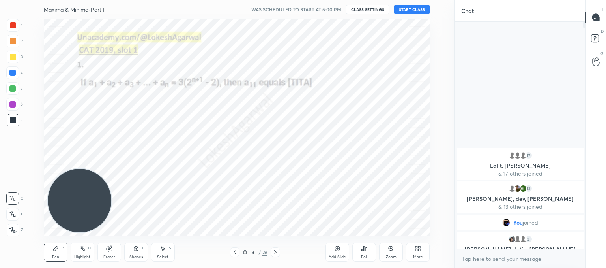
click at [236, 251] on icon at bounding box center [235, 252] width 6 height 6
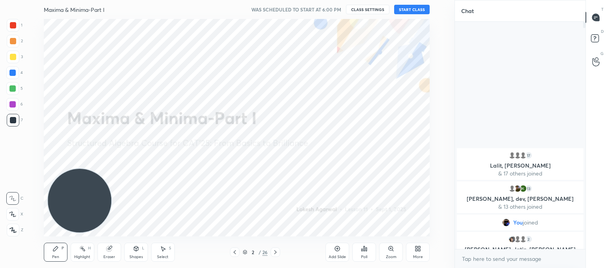
click at [407, 13] on button "START CLASS" at bounding box center [412, 9] width 36 height 9
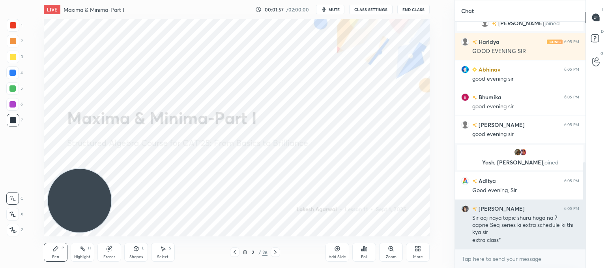
scroll to position [367, 0]
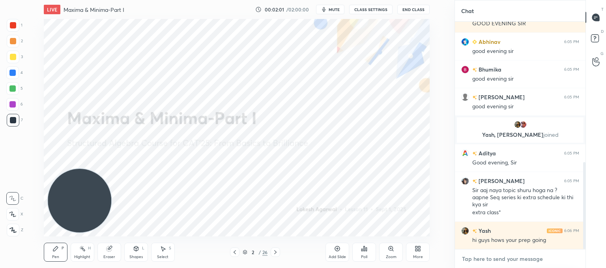
click at [496, 257] on textarea at bounding box center [520, 258] width 118 height 13
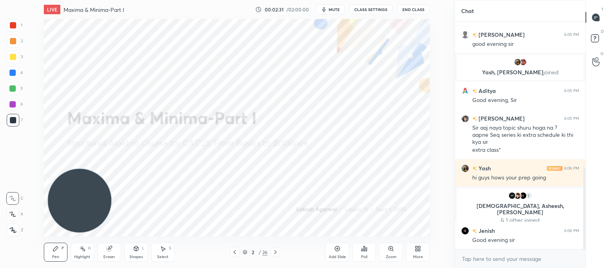
scroll to position [431, 0]
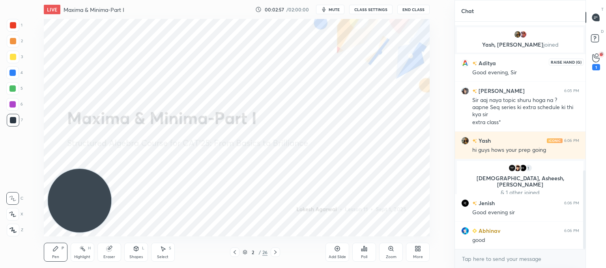
click at [595, 65] on div "1" at bounding box center [596, 67] width 8 height 6
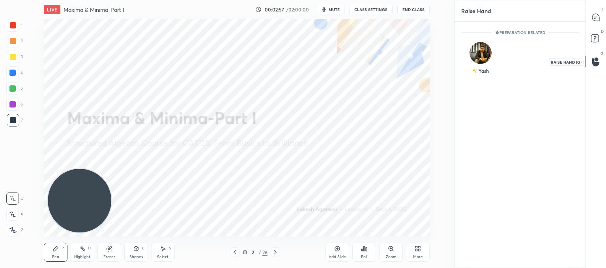
scroll to position [2, 2]
click at [482, 46] on img "grid" at bounding box center [481, 53] width 22 height 22
click at [598, 15] on icon at bounding box center [595, 17] width 7 height 7
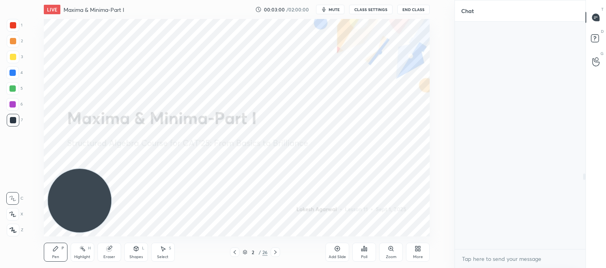
scroll to position [225, 128]
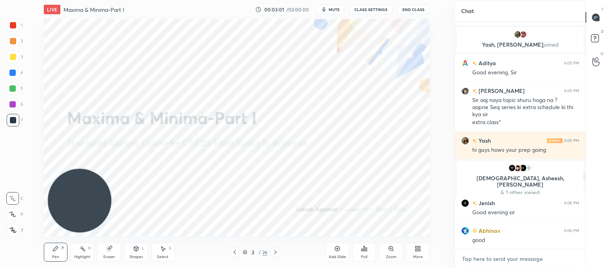
click at [485, 258] on textarea at bounding box center [520, 258] width 118 height 13
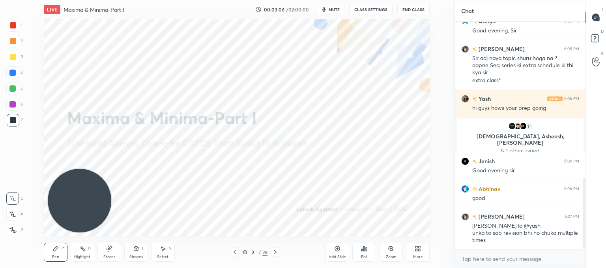
drag, startPoint x: 13, startPoint y: 229, endPoint x: 26, endPoint y: 225, distance: 14.1
click at [12, 228] on icon at bounding box center [12, 230] width 7 height 6
click at [595, 59] on icon at bounding box center [595, 61] width 7 height 9
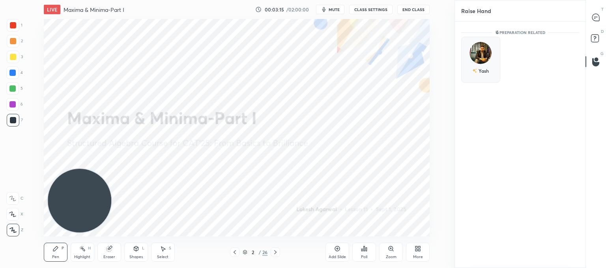
click at [474, 51] on img "grid" at bounding box center [481, 53] width 22 height 22
click at [476, 76] on button "INVITE" at bounding box center [481, 76] width 32 height 10
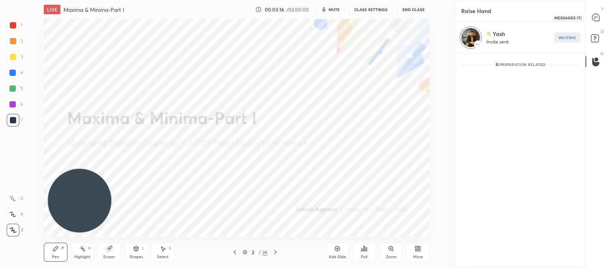
click at [601, 18] on div at bounding box center [596, 17] width 16 height 14
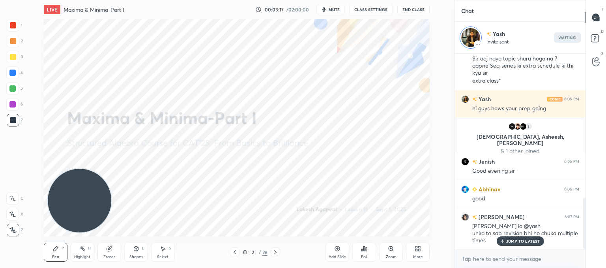
scroll to position [549, 0]
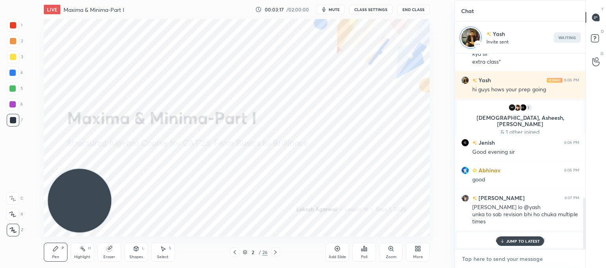
click at [507, 255] on textarea at bounding box center [520, 258] width 118 height 13
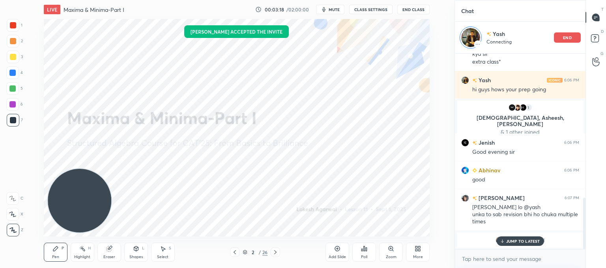
click at [518, 234] on div "[PERSON_NAME] joined" at bounding box center [520, 240] width 127 height 16
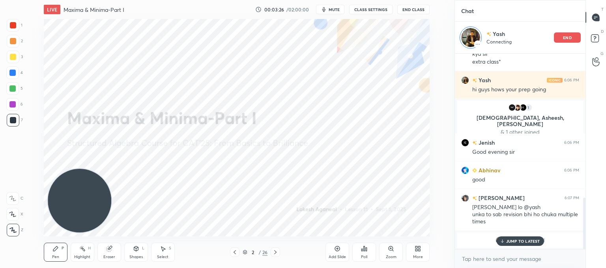
click at [511, 241] on p "JUMP TO LATEST" at bounding box center [523, 240] width 34 height 5
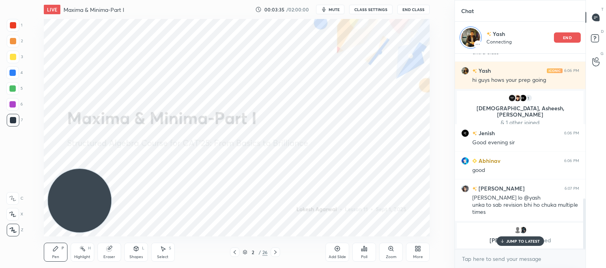
click at [571, 37] on p "end" at bounding box center [567, 38] width 9 height 4
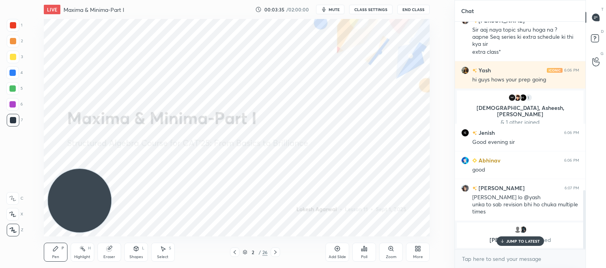
scroll to position [527, 0]
click at [488, 262] on textarea at bounding box center [520, 258] width 118 height 13
click at [489, 264] on div "x" at bounding box center [520, 258] width 131 height 19
drag, startPoint x: 487, startPoint y: 256, endPoint x: 460, endPoint y: 236, distance: 33.5
click at [481, 251] on div "x" at bounding box center [520, 258] width 131 height 19
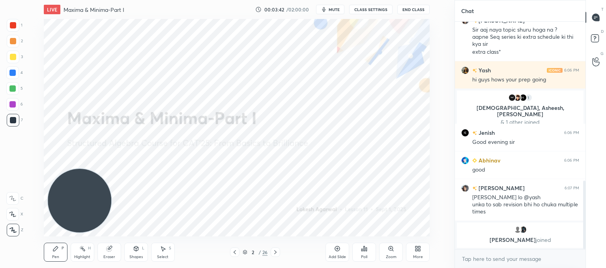
type textarea "x"
click at [280, 250] on div at bounding box center [275, 251] width 9 height 9
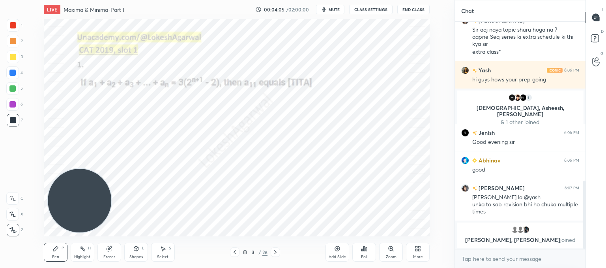
click at [280, 250] on div at bounding box center [275, 251] width 9 height 9
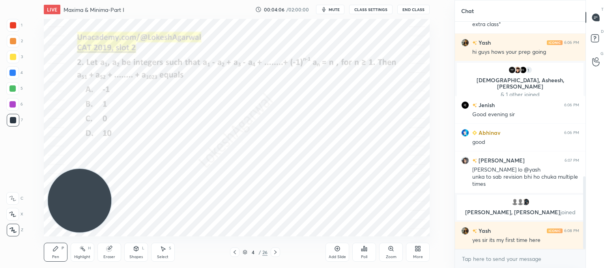
scroll to position [485, 0]
click at [362, 253] on div "Poll" at bounding box center [364, 251] width 24 height 19
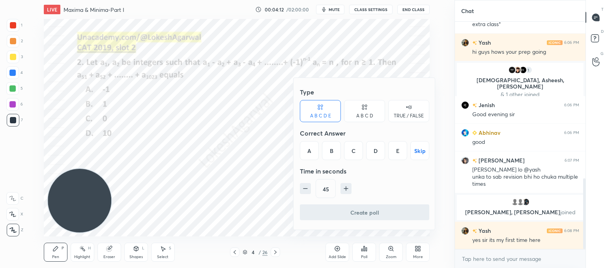
scroll to position [503, 0]
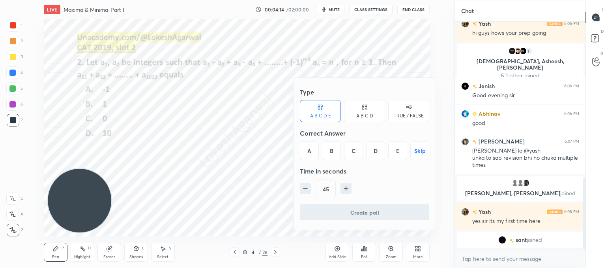
click at [215, 155] on div at bounding box center [303, 134] width 606 height 268
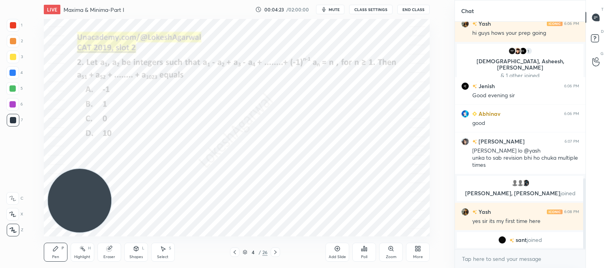
scroll to position [538, 0]
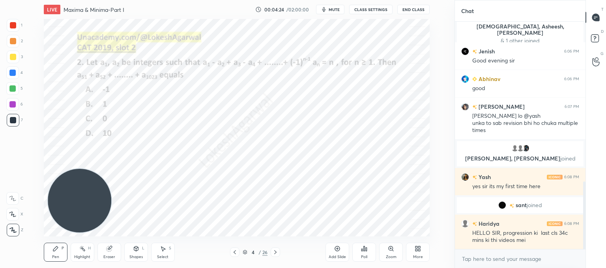
click at [366, 251] on div "Poll" at bounding box center [364, 251] width 24 height 19
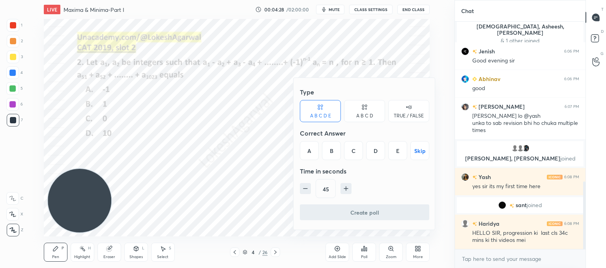
click at [251, 168] on div at bounding box center [303, 134] width 606 height 268
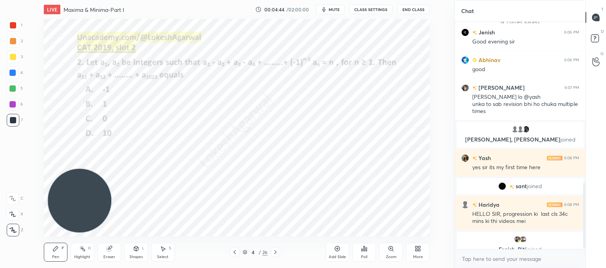
scroll to position [567, 0]
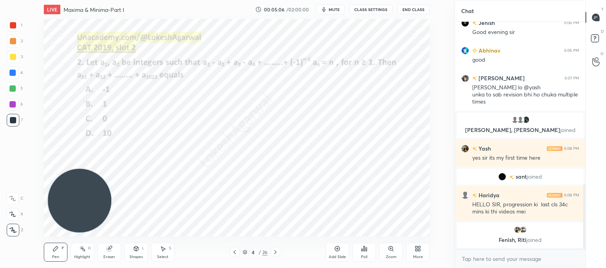
click at [163, 255] on div "Select" at bounding box center [162, 257] width 11 height 4
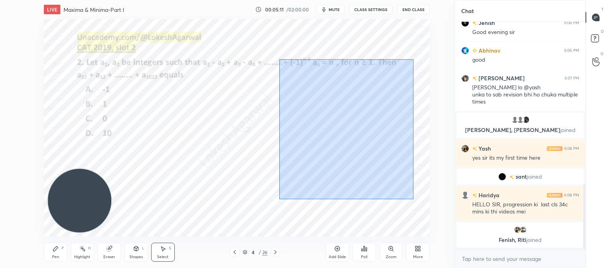
drag, startPoint x: 414, startPoint y: 199, endPoint x: 277, endPoint y: 58, distance: 195.9
click at [277, 58] on div "0 ° Undo Copy Duplicate Duplicate to new slide Delete" at bounding box center [237, 127] width 386 height 217
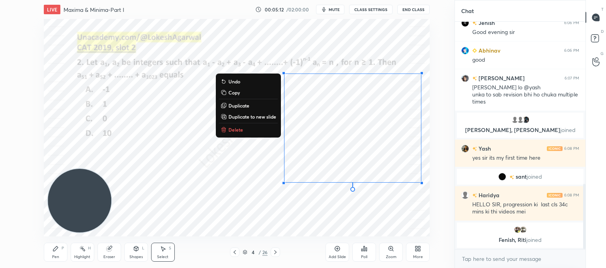
click at [236, 131] on p "Delete" at bounding box center [235, 129] width 15 height 6
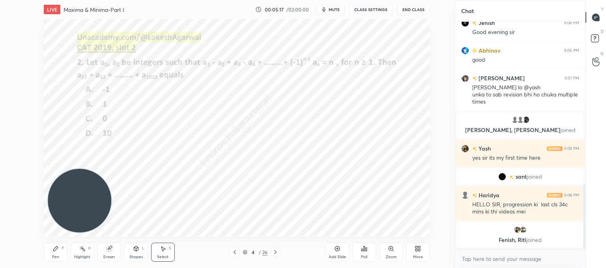
click at [367, 249] on icon at bounding box center [366, 249] width 1 height 4
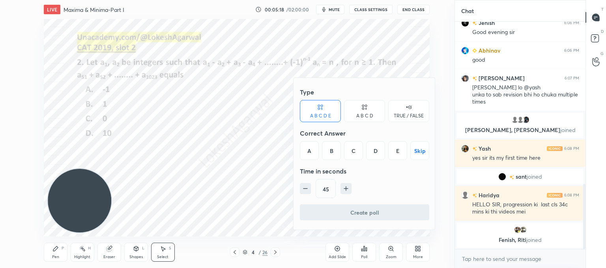
click at [368, 109] on div "A B C D" at bounding box center [364, 111] width 41 height 22
click at [307, 187] on icon "button" at bounding box center [305, 188] width 8 height 8
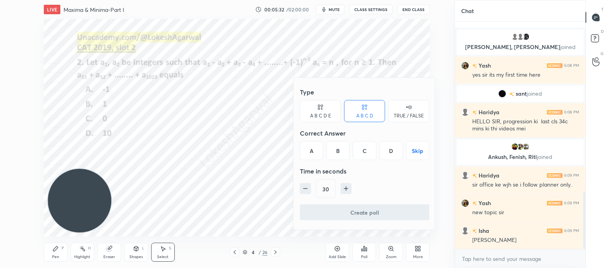
scroll to position [668, 0]
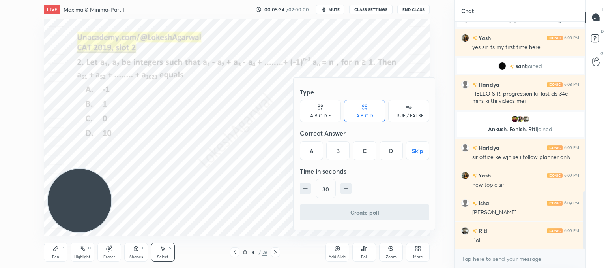
click at [346, 148] on div "B" at bounding box center [337, 150] width 23 height 19
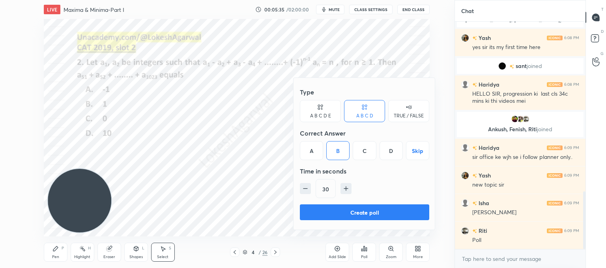
click at [301, 190] on icon "button" at bounding box center [305, 188] width 8 height 8
type input "15"
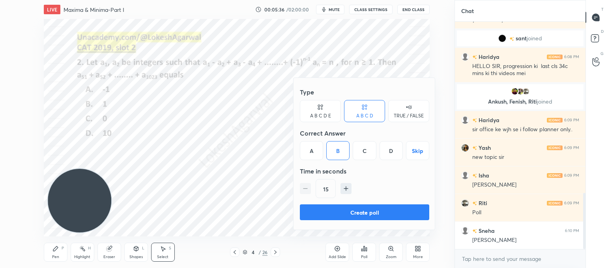
scroll to position [724, 0]
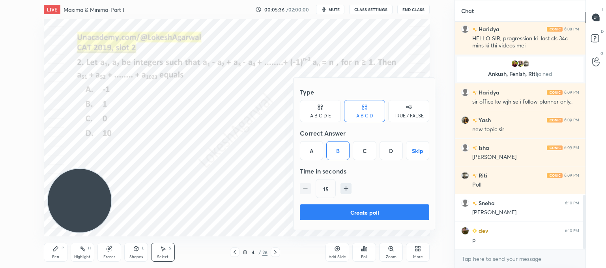
click at [363, 212] on button "Create poll" at bounding box center [364, 212] width 129 height 16
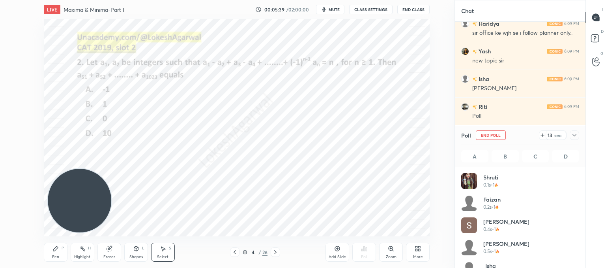
scroll to position [92, 116]
drag, startPoint x: 53, startPoint y: 252, endPoint x: 71, endPoint y: 194, distance: 60.8
click at [54, 248] on div "Pen P" at bounding box center [56, 251] width 24 height 19
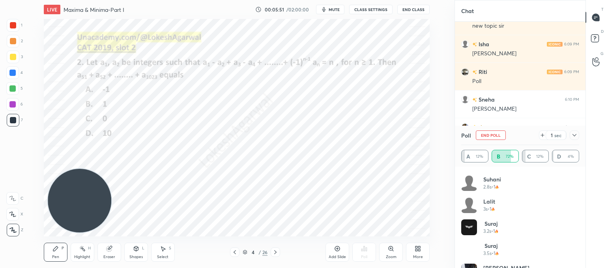
scroll to position [303, 0]
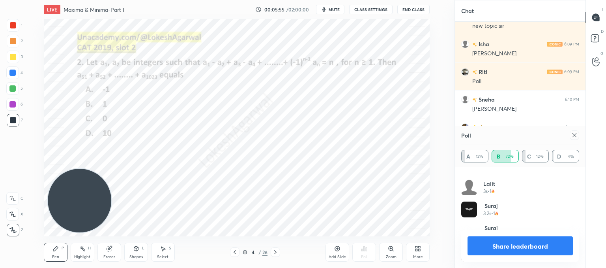
drag, startPoint x: 575, startPoint y: 134, endPoint x: 445, endPoint y: 134, distance: 130.2
click at [575, 134] on icon at bounding box center [574, 135] width 6 height 6
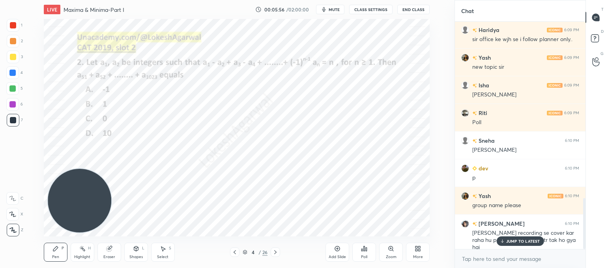
scroll to position [0, 0]
click at [275, 250] on icon at bounding box center [275, 252] width 6 height 6
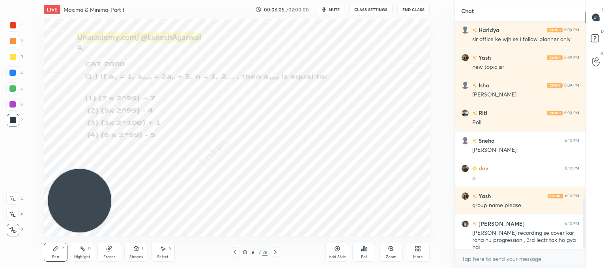
click at [376, 250] on div "Poll" at bounding box center [364, 251] width 24 height 19
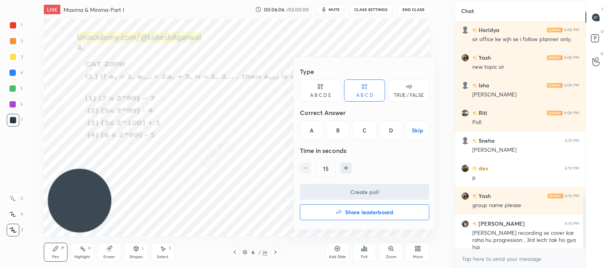
click at [384, 126] on div "D" at bounding box center [391, 129] width 23 height 19
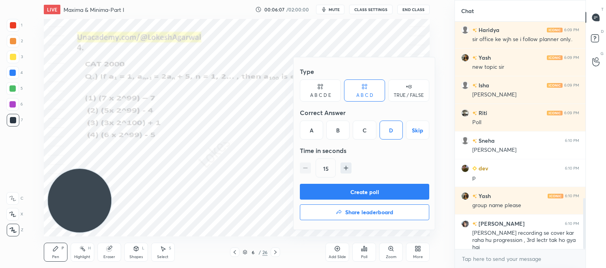
click at [358, 192] on button "Create poll" at bounding box center [364, 191] width 129 height 16
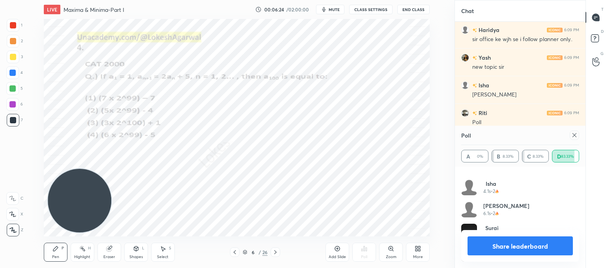
click at [577, 138] on div at bounding box center [574, 134] width 9 height 9
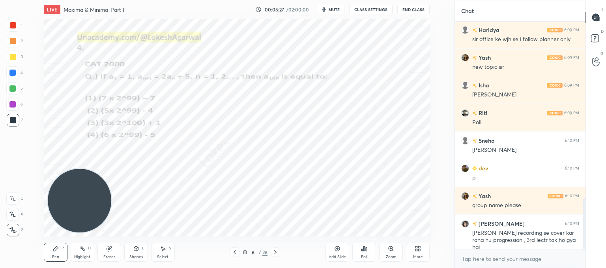
click at [271, 250] on div at bounding box center [275, 251] width 9 height 9
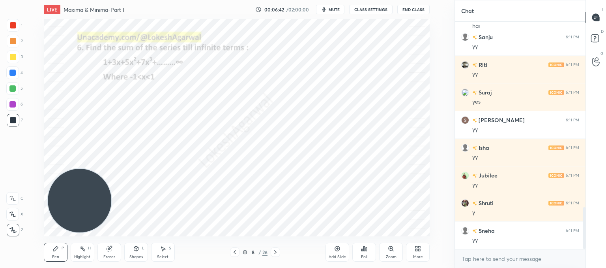
click at [276, 255] on icon at bounding box center [275, 252] width 6 height 6
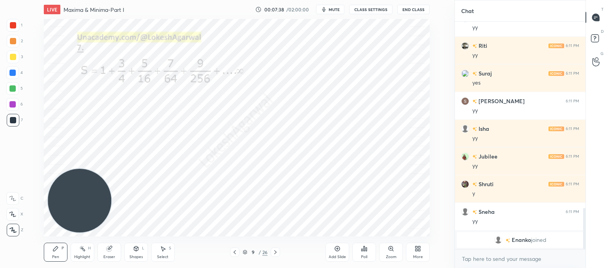
click at [367, 253] on div "Poll" at bounding box center [364, 251] width 24 height 19
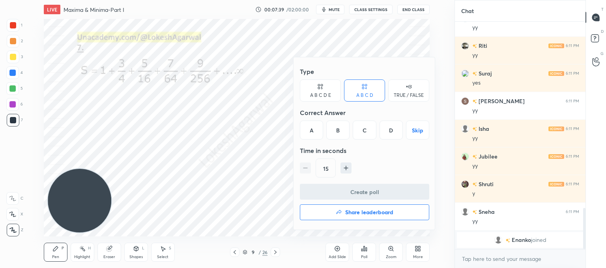
click at [319, 86] on icon at bounding box center [320, 86] width 6 height 8
click at [379, 127] on div "D" at bounding box center [375, 129] width 19 height 19
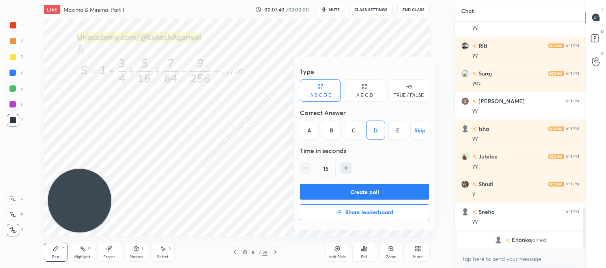
click at [358, 191] on button "Create poll" at bounding box center [364, 191] width 129 height 16
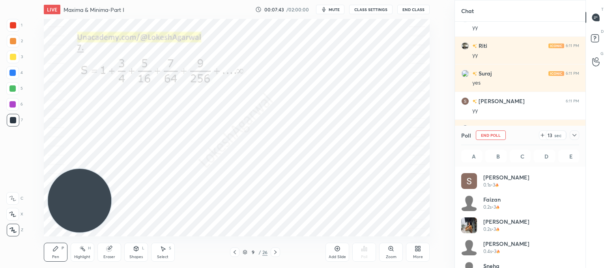
scroll to position [92, 116]
click at [164, 250] on icon at bounding box center [163, 248] width 6 height 6
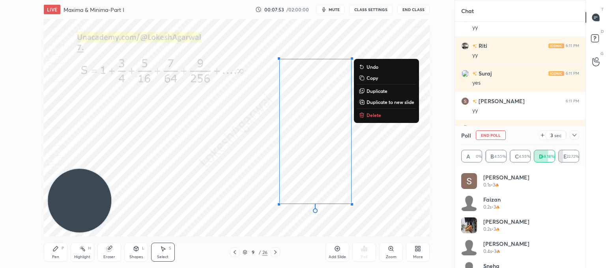
drag, startPoint x: 319, startPoint y: 174, endPoint x: 314, endPoint y: 71, distance: 103.5
click at [255, 7] on div "LIVE Maxima & Minima-Part I 00:07:53 / 02:00:00 mute CLASS SETTINGS End Class 0…" at bounding box center [236, 134] width 423 height 268
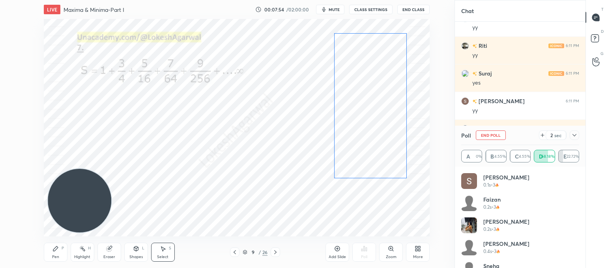
drag, startPoint x: 308, startPoint y: 110, endPoint x: 363, endPoint y: 85, distance: 60.2
click at [363, 85] on div "0 ° Undo Copy Duplicate Duplicate to new slide Delete" at bounding box center [237, 127] width 386 height 217
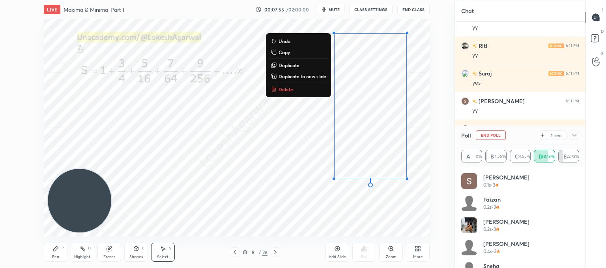
click at [256, 151] on div "0 ° Undo Copy Duplicate Duplicate to new slide Delete" at bounding box center [237, 127] width 386 height 217
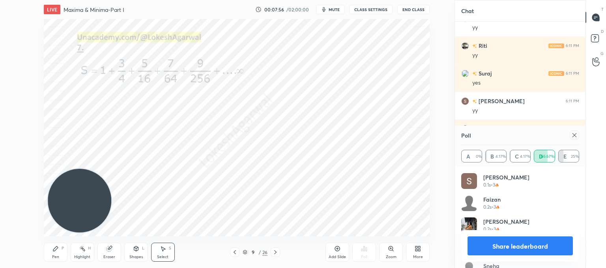
scroll to position [925, 0]
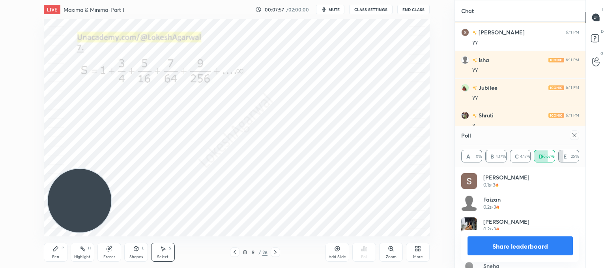
click at [575, 135] on icon at bounding box center [575, 135] width 4 height 4
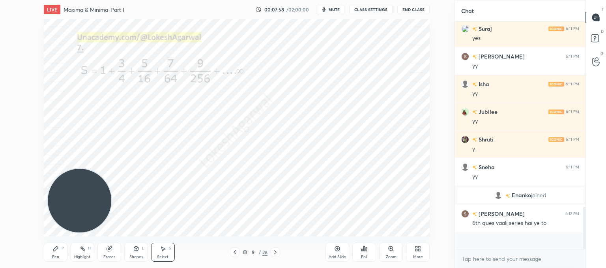
scroll to position [218, 128]
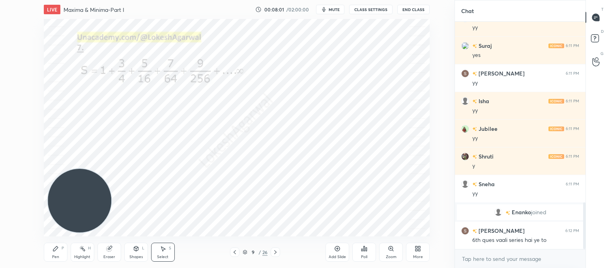
click at [236, 249] on icon at bounding box center [235, 252] width 6 height 6
click at [276, 249] on icon at bounding box center [275, 252] width 6 height 6
click at [275, 250] on icon at bounding box center [275, 252] width 2 height 4
click at [278, 251] on icon at bounding box center [275, 252] width 6 height 6
drag, startPoint x: 51, startPoint y: 255, endPoint x: 73, endPoint y: 237, distance: 28.6
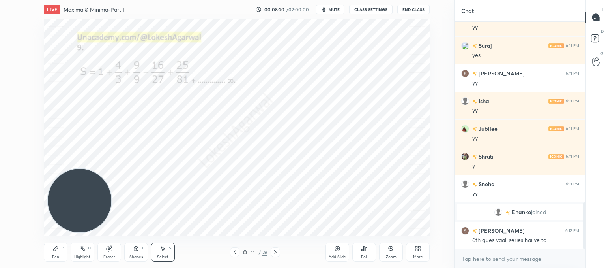
click at [52, 255] on div "Pen" at bounding box center [55, 257] width 7 height 4
click at [366, 248] on icon at bounding box center [366, 249] width 1 height 4
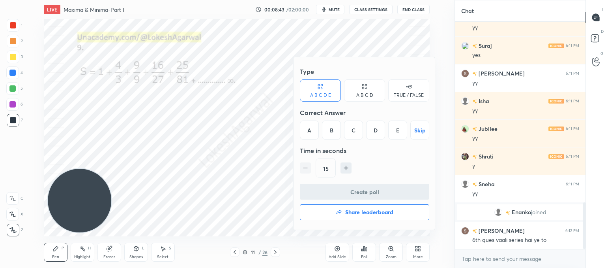
click at [398, 125] on div "E" at bounding box center [397, 129] width 19 height 19
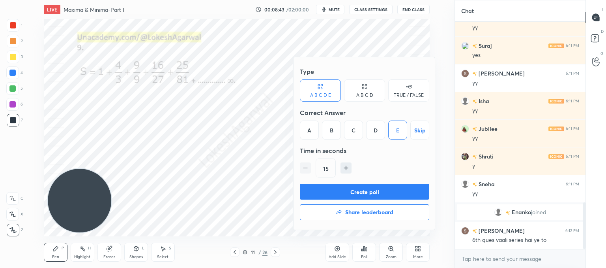
click at [354, 185] on button "Create poll" at bounding box center [364, 191] width 129 height 16
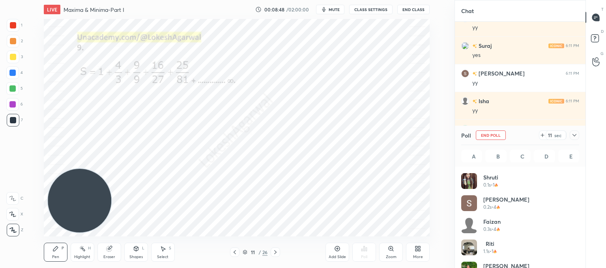
scroll to position [79, 0]
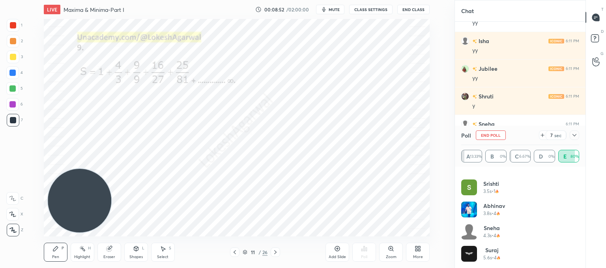
click at [578, 135] on div at bounding box center [574, 134] width 9 height 9
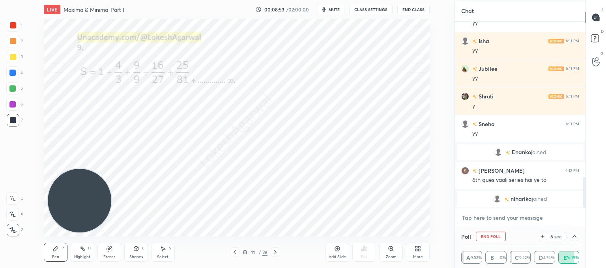
click at [483, 219] on textarea at bounding box center [520, 217] width 118 height 13
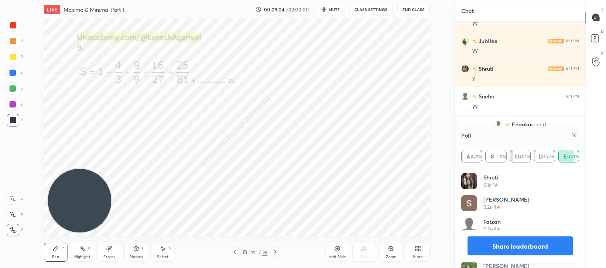
scroll to position [984, 0]
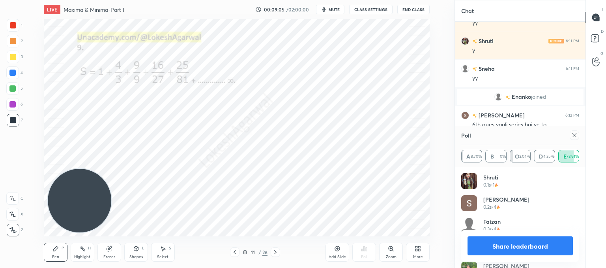
click at [577, 134] on icon at bounding box center [574, 135] width 6 height 6
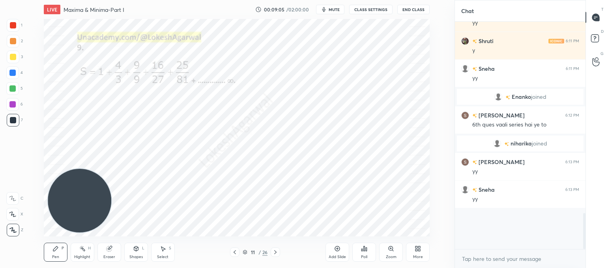
scroll to position [2, 2]
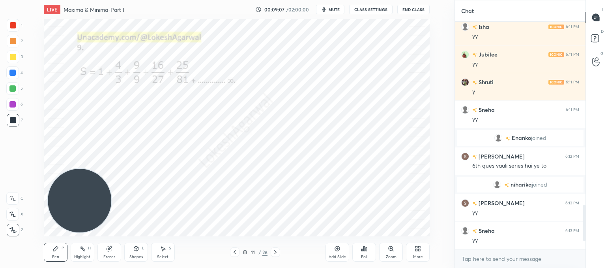
click at [281, 248] on div "11 / 26" at bounding box center [255, 251] width 141 height 9
click at [273, 251] on icon at bounding box center [275, 252] width 6 height 6
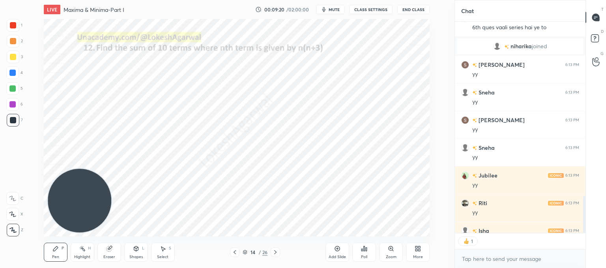
click at [272, 254] on icon at bounding box center [275, 252] width 6 height 6
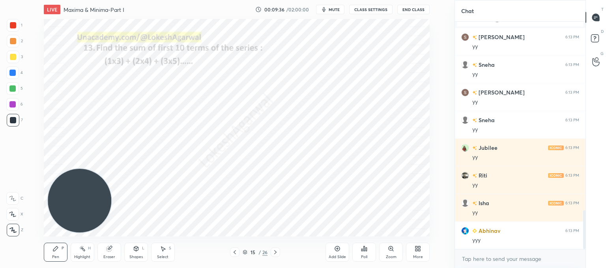
click at [361, 252] on div "Poll" at bounding box center [364, 251] width 24 height 19
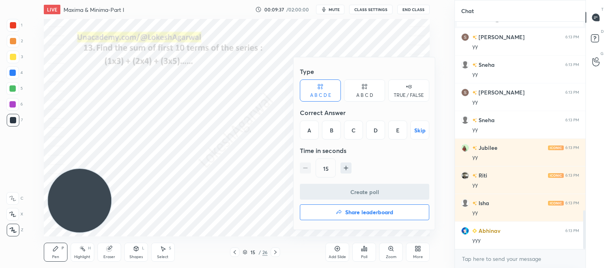
click at [369, 88] on div "A B C D" at bounding box center [364, 90] width 41 height 22
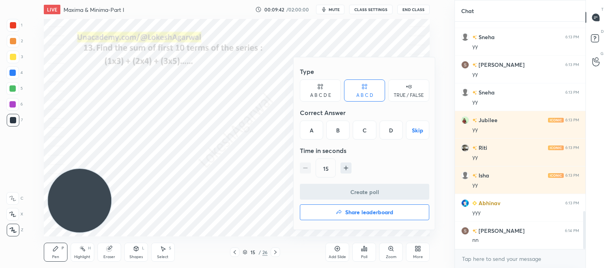
click at [225, 130] on div at bounding box center [303, 134] width 606 height 268
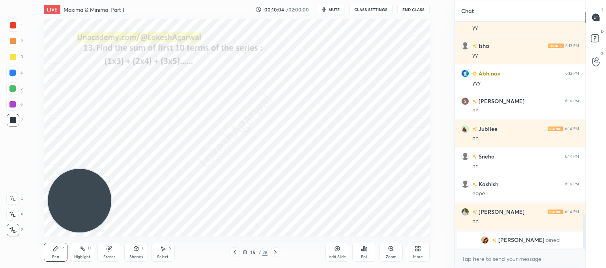
click at [273, 251] on icon at bounding box center [275, 252] width 6 height 6
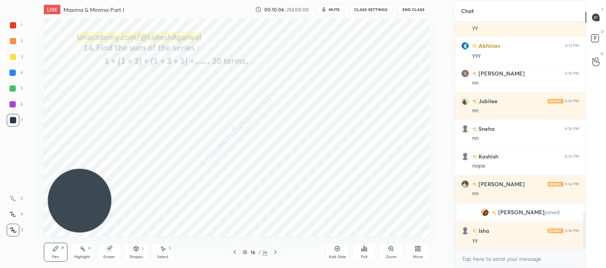
scroll to position [1203, 0]
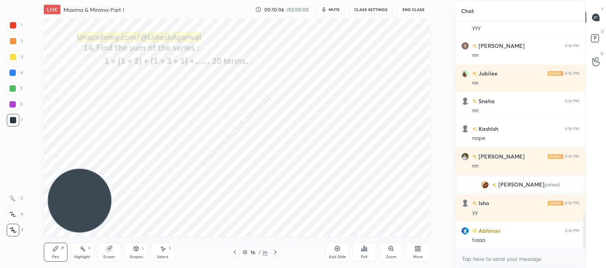
click at [234, 254] on icon at bounding box center [235, 252] width 6 height 6
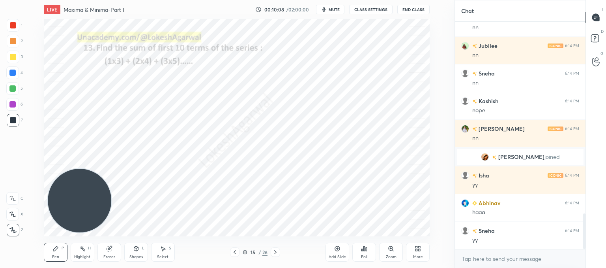
click at [163, 251] on div "Select S" at bounding box center [163, 251] width 24 height 19
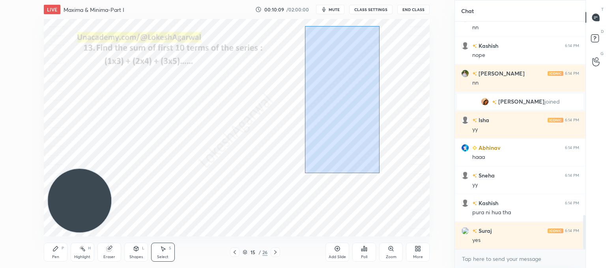
drag, startPoint x: 376, startPoint y: 164, endPoint x: 336, endPoint y: 67, distance: 104.4
click at [305, 26] on div "0 ° Undo Copy Duplicate Duplicate to new slide Delete" at bounding box center [237, 127] width 386 height 217
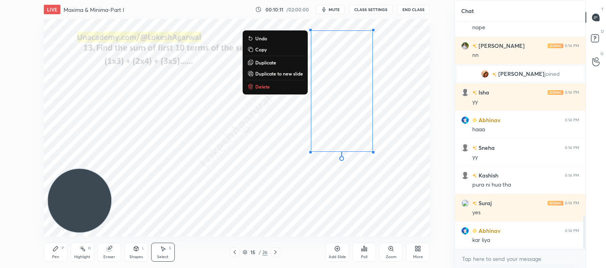
scroll to position [1341, 0]
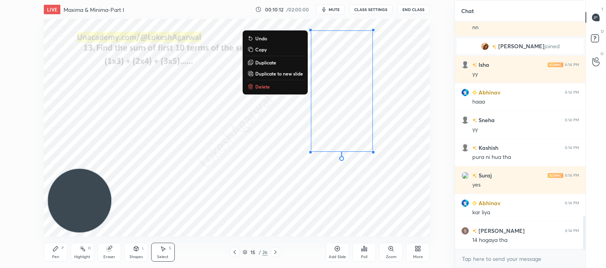
click at [262, 51] on p "Copy" at bounding box center [260, 49] width 11 height 6
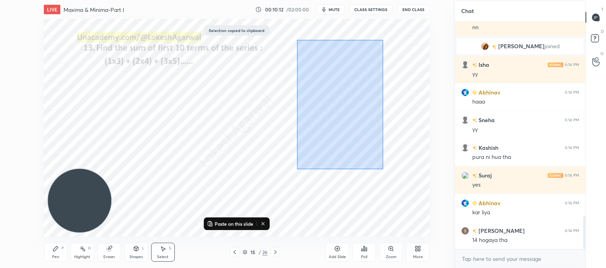
drag, startPoint x: 328, startPoint y: 97, endPoint x: 286, endPoint y: 21, distance: 87.4
click at [286, 19] on div "0 ° Undo Copy Paste here Duplicate Duplicate to new slide Delete" at bounding box center [237, 127] width 386 height 217
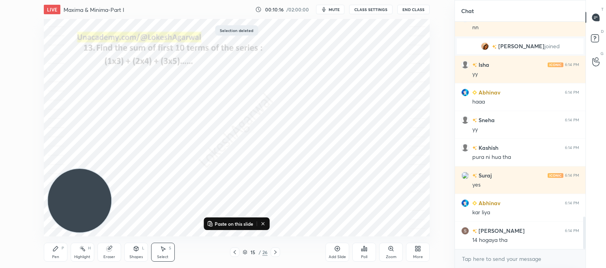
scroll to position [1368, 0]
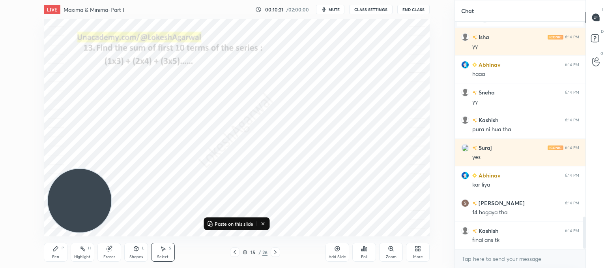
click at [273, 253] on icon at bounding box center [275, 252] width 6 height 6
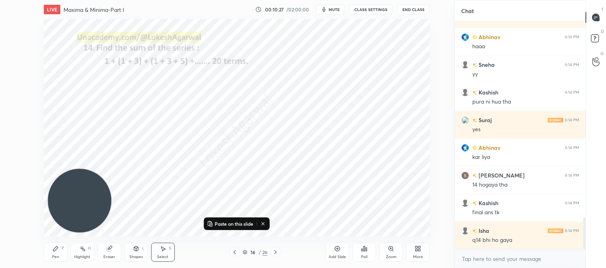
click at [234, 249] on icon at bounding box center [235, 252] width 6 height 6
click at [64, 247] on div "P" at bounding box center [63, 248] width 2 height 4
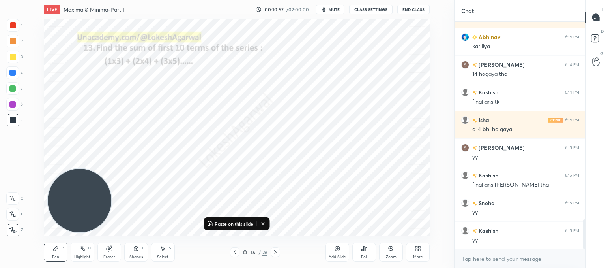
scroll to position [1514, 0]
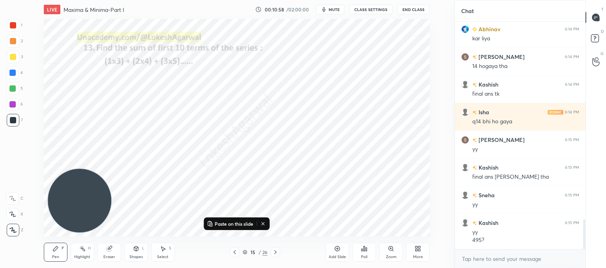
click at [166, 250] on icon at bounding box center [163, 248] width 6 height 6
click at [52, 252] on div "Pen P" at bounding box center [56, 251] width 24 height 19
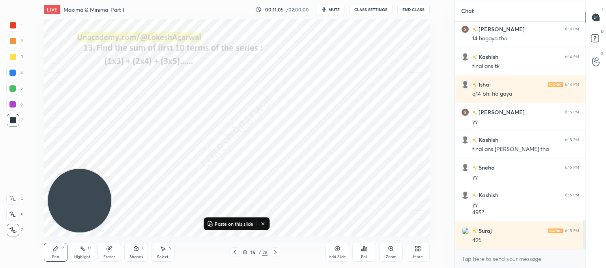
drag, startPoint x: 109, startPoint y: 254, endPoint x: 123, endPoint y: 245, distance: 16.3
click at [112, 251] on div "Eraser" at bounding box center [109, 251] width 24 height 19
click at [63, 245] on div "Pen P" at bounding box center [56, 251] width 24 height 19
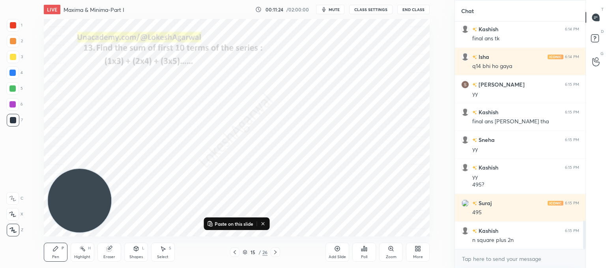
scroll to position [1597, 0]
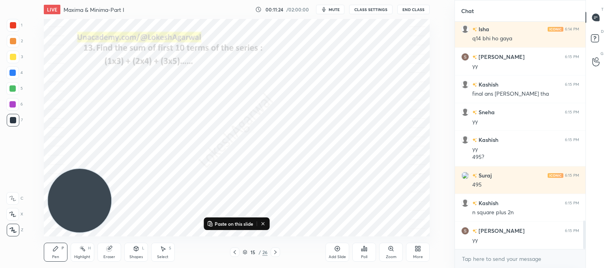
click at [157, 260] on div "Pen P Highlight H Eraser Shapes L Select S 15 / 26 Add Slide Poll Zoom More" at bounding box center [237, 252] width 386 height 32
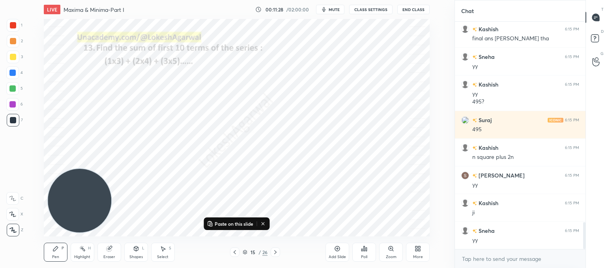
scroll to position [1680, 0]
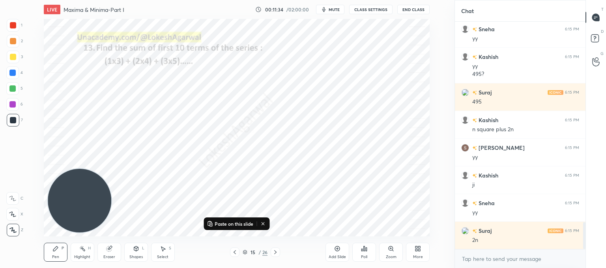
click at [169, 252] on div "Select S" at bounding box center [163, 251] width 24 height 19
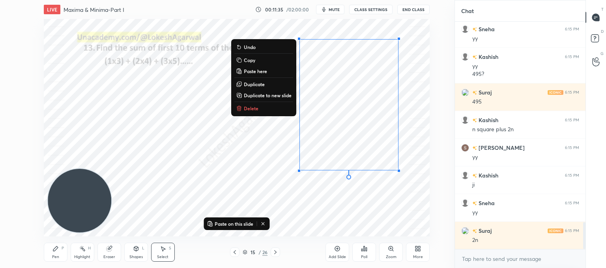
drag, startPoint x: 396, startPoint y: 165, endPoint x: 278, endPoint y: 43, distance: 169.7
click at [258, 0] on html "1 2 3 4 5 6 7 C X Z C X Z E E Erase all H H LIVE Maxima & Minima-Part I 00:11:3…" at bounding box center [303, 0] width 606 height 0
click at [254, 109] on p "Delete" at bounding box center [251, 108] width 15 height 6
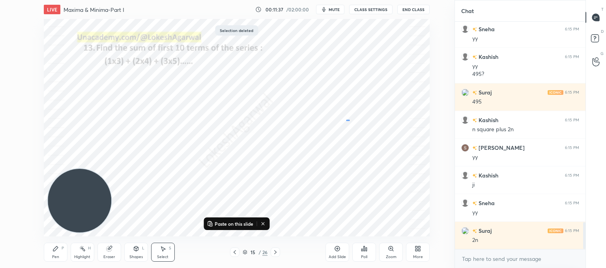
drag, startPoint x: 349, startPoint y: 121, endPoint x: 232, endPoint y: 37, distance: 143.9
click at [232, 37] on div "0 ° Undo Copy Paste here Duplicate Duplicate to new slide Delete" at bounding box center [237, 127] width 386 height 217
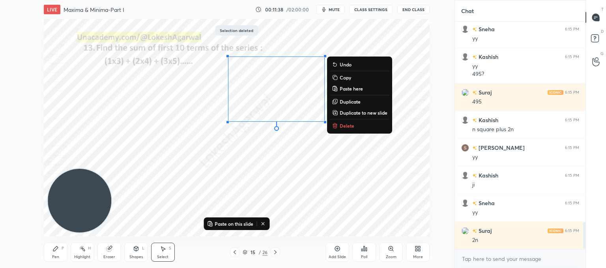
click at [348, 129] on button "Delete" at bounding box center [359, 125] width 59 height 9
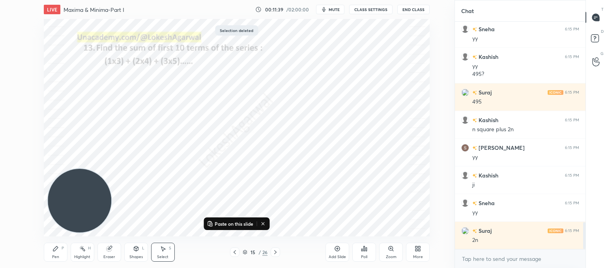
drag, startPoint x: 53, startPoint y: 253, endPoint x: 95, endPoint y: 212, distance: 58.3
click at [56, 249] on div "Pen P" at bounding box center [56, 251] width 24 height 19
click at [273, 251] on icon at bounding box center [275, 252] width 6 height 6
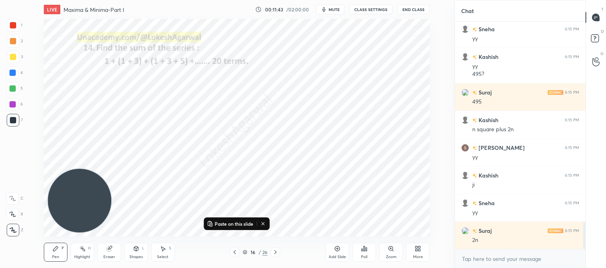
scroll to position [1708, 0]
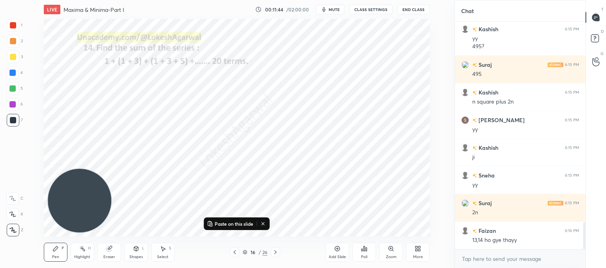
click at [273, 251] on icon at bounding box center [275, 252] width 6 height 6
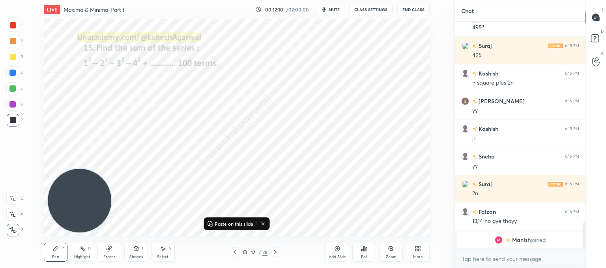
click at [362, 250] on icon at bounding box center [362, 250] width 1 height 2
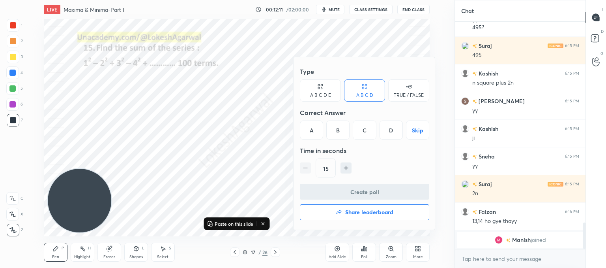
click at [366, 134] on div "C" at bounding box center [364, 129] width 23 height 19
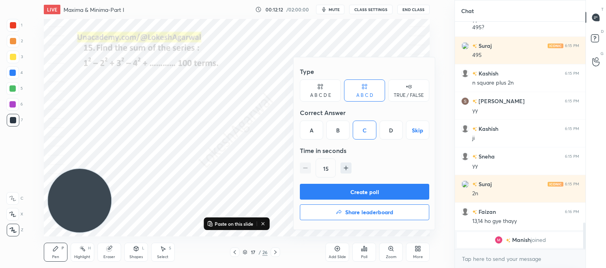
click at [341, 191] on button "Create poll" at bounding box center [364, 191] width 129 height 16
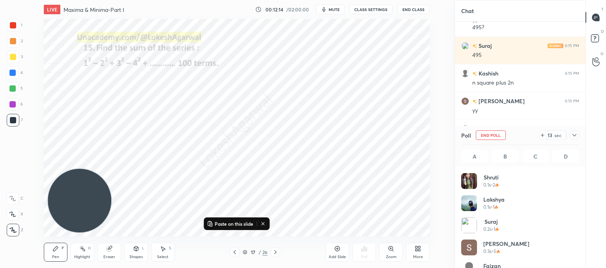
scroll to position [92, 116]
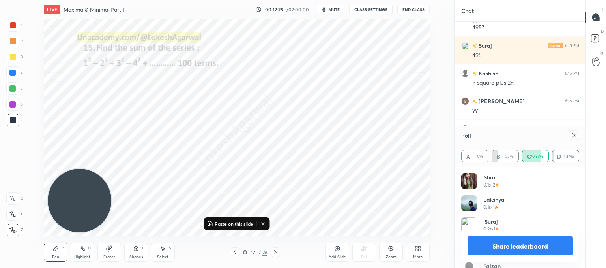
click at [580, 133] on div "Poll A 0% B 25% C 70.83% D 4.17%" at bounding box center [520, 145] width 131 height 41
click at [575, 136] on icon at bounding box center [574, 135] width 6 height 6
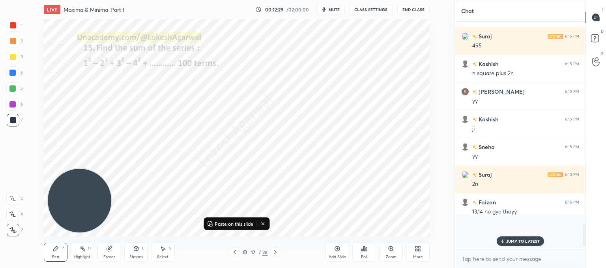
scroll to position [158, 128]
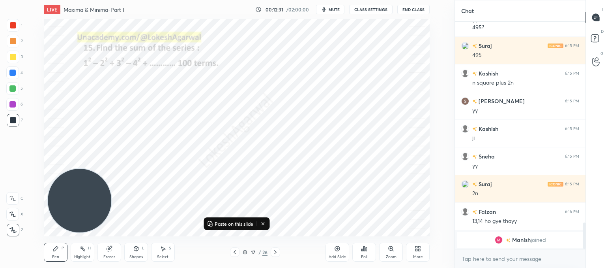
click at [273, 253] on icon at bounding box center [275, 252] width 6 height 6
drag, startPoint x: 60, startPoint y: 250, endPoint x: 57, endPoint y: 247, distance: 4.8
click at [60, 249] on div "Pen P" at bounding box center [56, 251] width 24 height 19
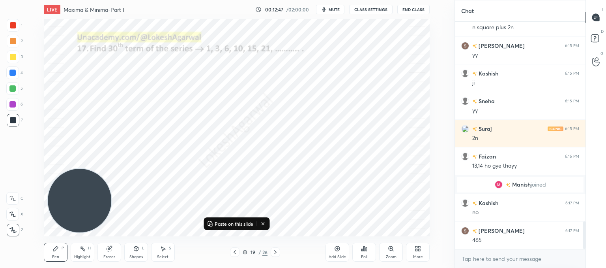
scroll to position [1662, 0]
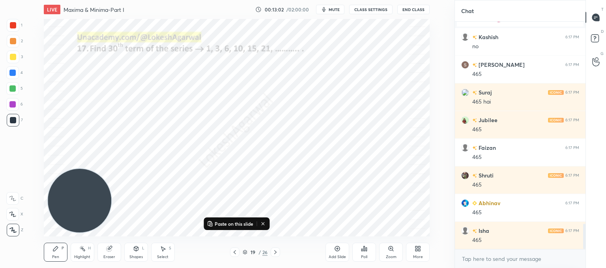
click at [272, 251] on icon at bounding box center [275, 252] width 6 height 6
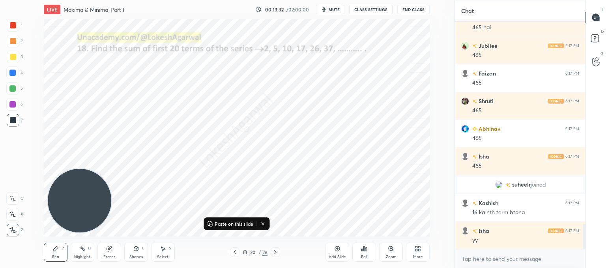
scroll to position [1882, 0]
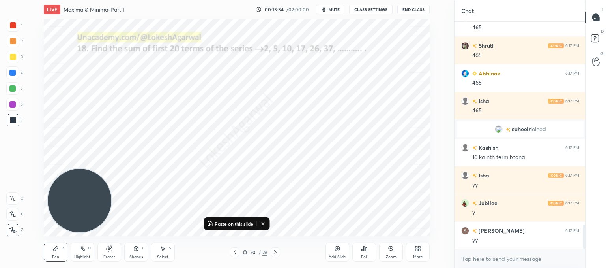
click at [359, 253] on div "Poll" at bounding box center [364, 251] width 24 height 19
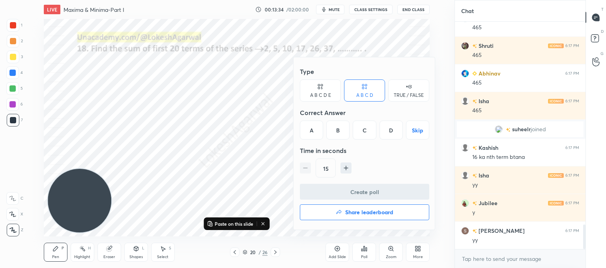
click at [361, 125] on div "C" at bounding box center [364, 129] width 23 height 19
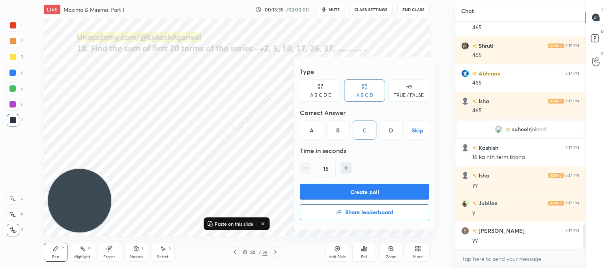
click at [338, 183] on button "Create poll" at bounding box center [364, 191] width 129 height 16
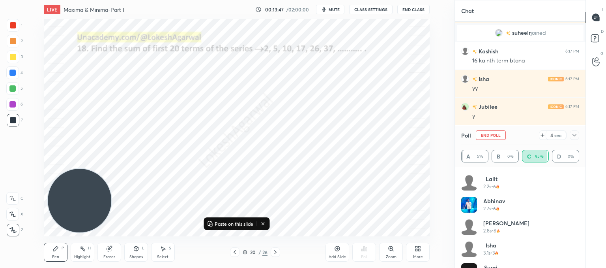
scroll to position [325, 0]
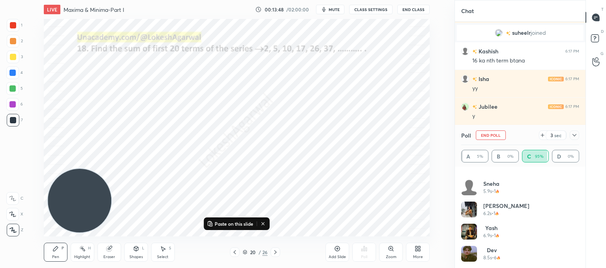
click at [574, 132] on icon at bounding box center [574, 135] width 6 height 6
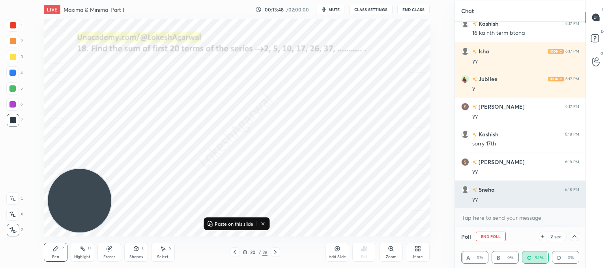
scroll to position [0, 0]
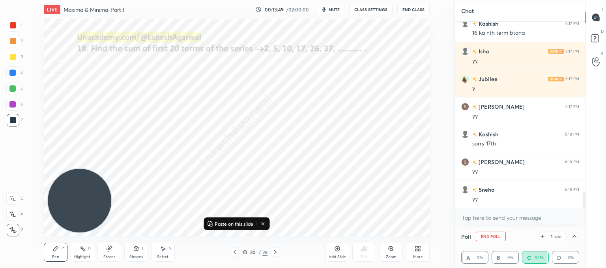
click at [487, 226] on div "Poll End Poll 1 sec" at bounding box center [520, 235] width 118 height 19
click at [487, 225] on div "x" at bounding box center [520, 217] width 131 height 19
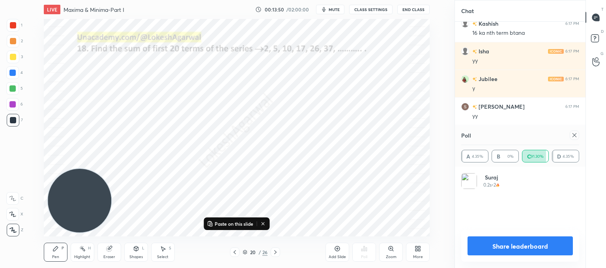
scroll to position [92, 116]
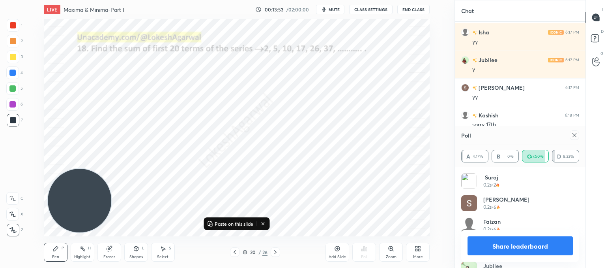
click at [576, 140] on div "Poll" at bounding box center [520, 134] width 118 height 19
drag, startPoint x: 573, startPoint y: 135, endPoint x: 444, endPoint y: 150, distance: 130.2
click at [573, 135] on icon at bounding box center [574, 135] width 6 height 6
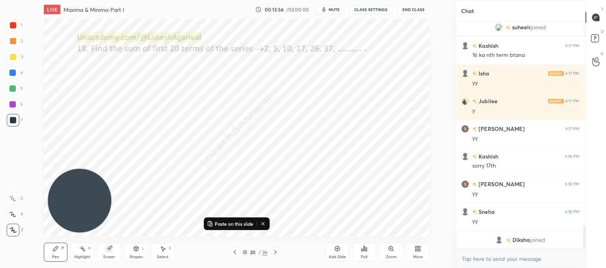
click at [275, 249] on icon at bounding box center [275, 252] width 6 height 6
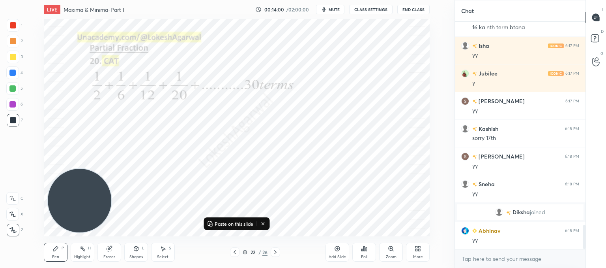
click at [275, 249] on icon at bounding box center [275, 252] width 6 height 6
click at [57, 251] on div "Pen P" at bounding box center [56, 251] width 24 height 19
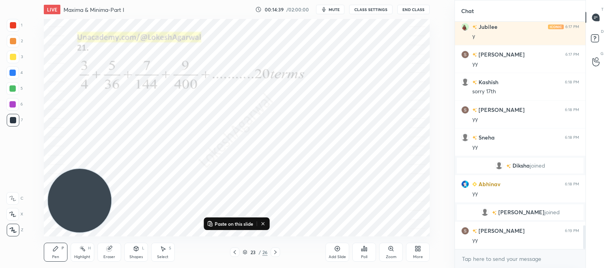
click at [360, 250] on div "Poll" at bounding box center [364, 251] width 24 height 19
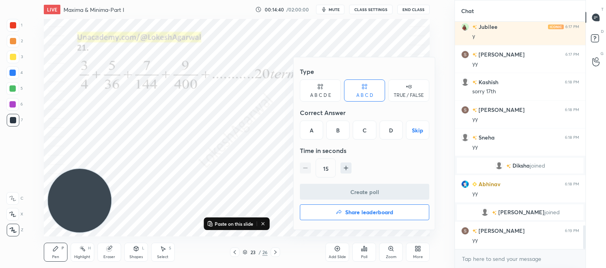
click at [349, 133] on div "B" at bounding box center [337, 129] width 23 height 19
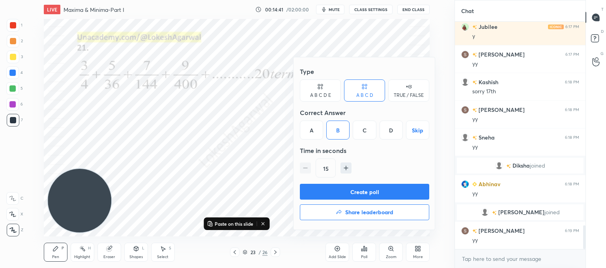
click at [346, 195] on button "Create poll" at bounding box center [364, 191] width 129 height 16
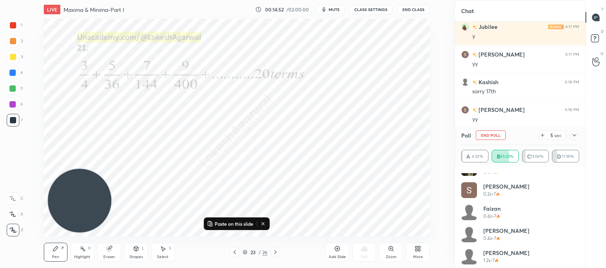
scroll to position [0, 0]
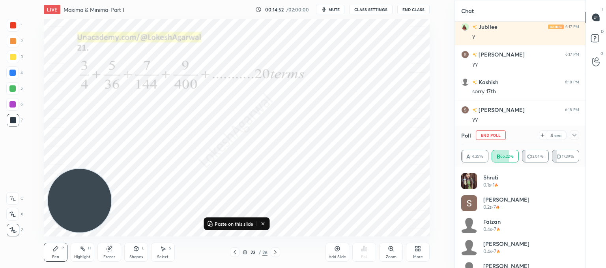
click at [571, 135] on div at bounding box center [574, 134] width 9 height 9
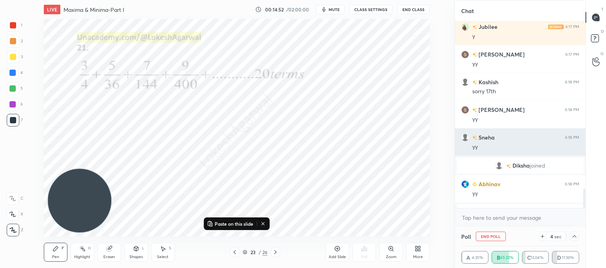
scroll to position [61, 116]
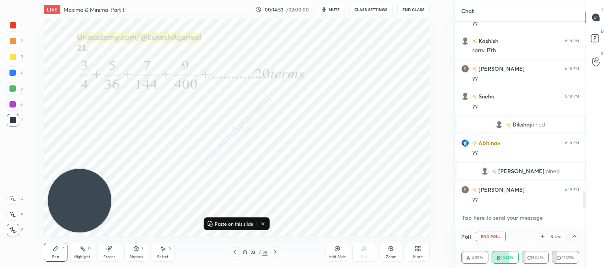
click at [490, 214] on textarea at bounding box center [520, 217] width 118 height 13
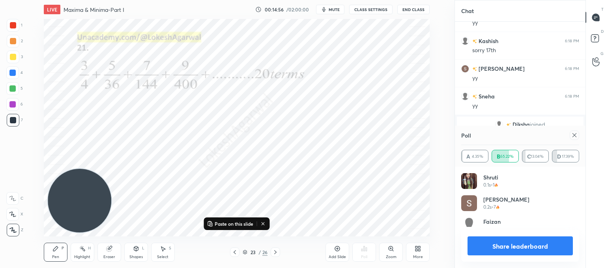
scroll to position [92, 116]
click at [575, 136] on icon at bounding box center [575, 135] width 4 height 4
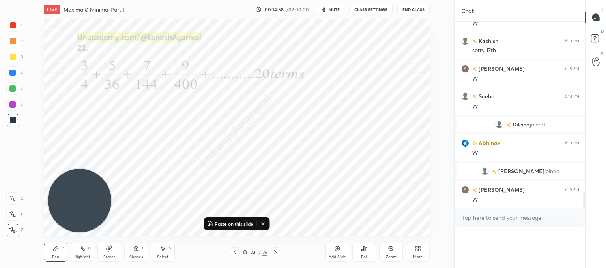
scroll to position [221, 128]
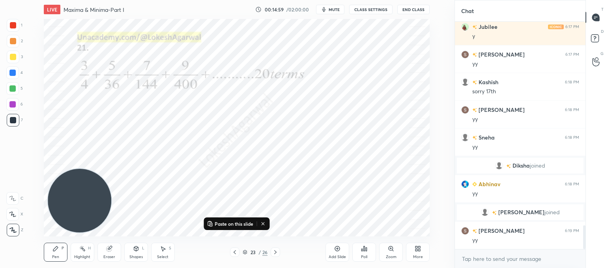
click at [273, 248] on div at bounding box center [275, 251] width 9 height 9
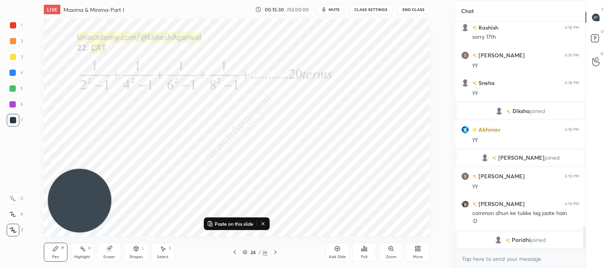
click at [366, 255] on div "Poll" at bounding box center [364, 257] width 6 height 4
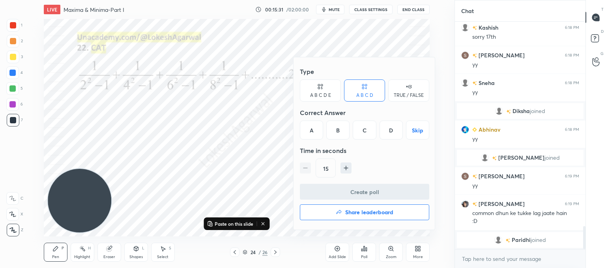
click at [363, 127] on div "C" at bounding box center [364, 129] width 23 height 19
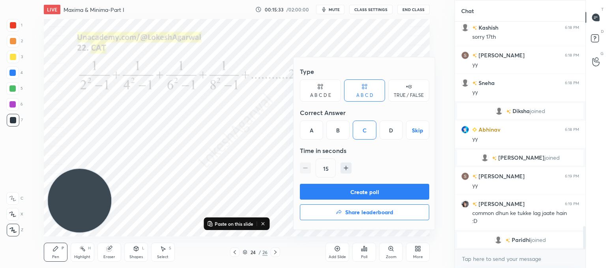
click at [364, 179] on div "Type A B C D E A B C D TRUE / FALSE Correct Answer A B C D Skip Time in seconds…" at bounding box center [364, 124] width 129 height 120
click at [364, 187] on button "Create poll" at bounding box center [364, 191] width 129 height 16
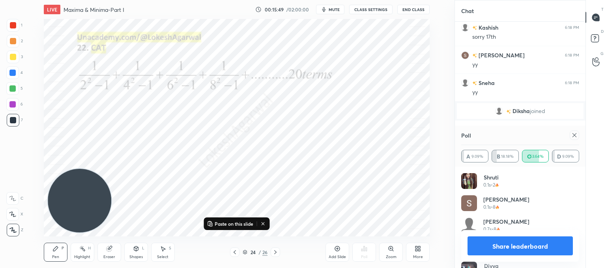
click at [579, 136] on div "Poll A 9.09% B 18.18% C 63.64% D 9.09%" at bounding box center [520, 145] width 131 height 41
click at [575, 138] on icon at bounding box center [574, 135] width 6 height 6
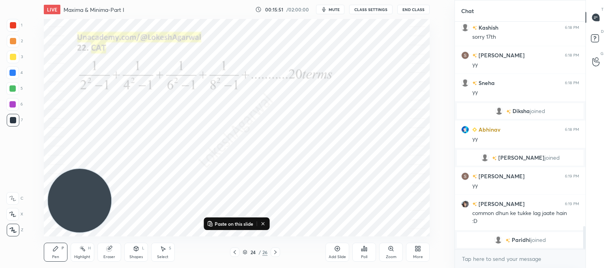
click at [274, 250] on icon at bounding box center [275, 252] width 6 height 6
drag, startPoint x: 274, startPoint y: 252, endPoint x: 279, endPoint y: 247, distance: 7.0
click at [275, 252] on icon at bounding box center [275, 252] width 6 height 6
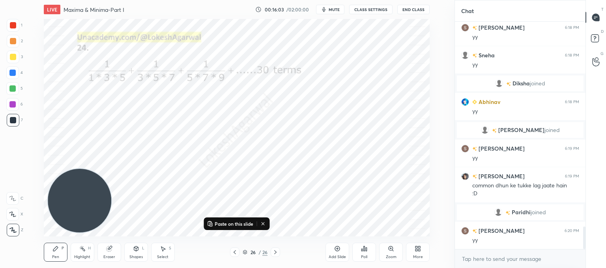
scroll to position [2058, 0]
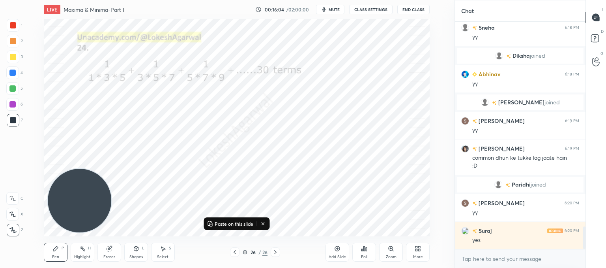
click at [359, 250] on div "Poll" at bounding box center [364, 251] width 24 height 19
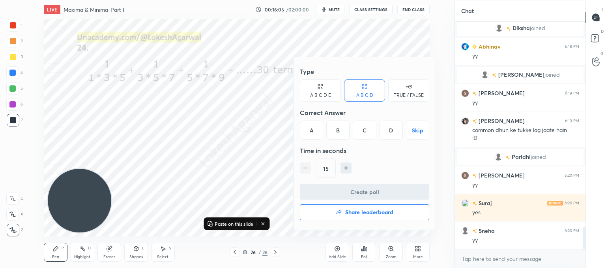
scroll to position [2113, 0]
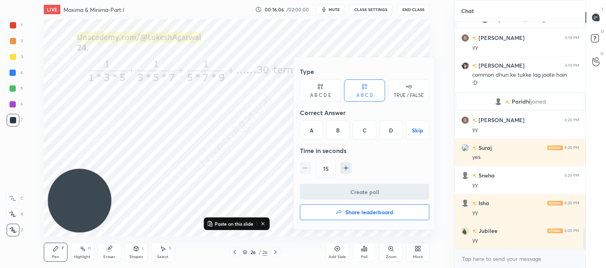
click at [369, 207] on button "Share leaderboard" at bounding box center [364, 212] width 129 height 16
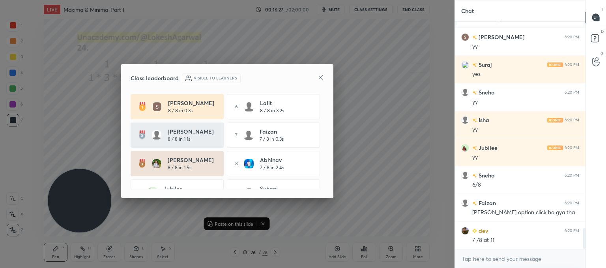
click at [320, 77] on icon at bounding box center [321, 77] width 4 height 4
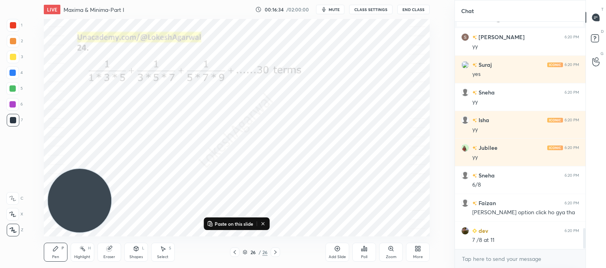
scroll to position [2251, 0]
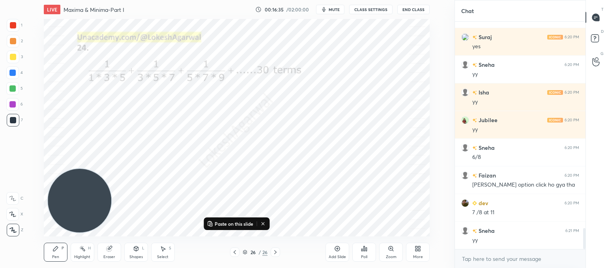
click at [234, 253] on icon at bounding box center [235, 252] width 6 height 6
click at [235, 254] on icon at bounding box center [235, 252] width 6 height 6
click at [235, 255] on div at bounding box center [234, 251] width 9 height 9
click at [236, 255] on div at bounding box center [234, 251] width 9 height 9
click at [236, 256] on div at bounding box center [234, 251] width 9 height 9
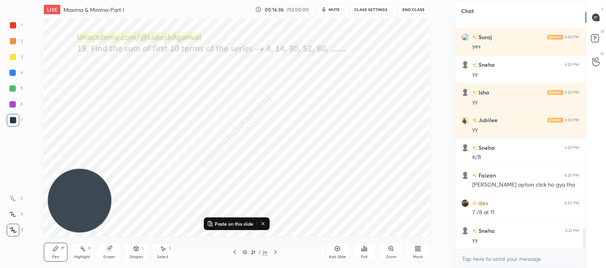
click at [237, 256] on div at bounding box center [234, 251] width 9 height 9
click at [237, 255] on div at bounding box center [234, 251] width 9 height 9
click at [237, 251] on icon at bounding box center [235, 252] width 6 height 6
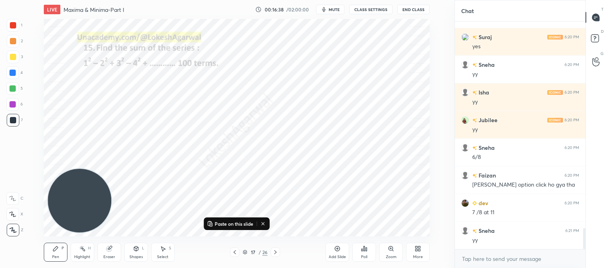
scroll to position [2279, 0]
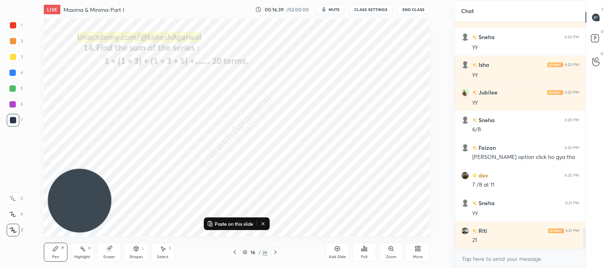
click at [235, 256] on div at bounding box center [234, 251] width 9 height 9
click at [238, 248] on div at bounding box center [234, 251] width 9 height 9
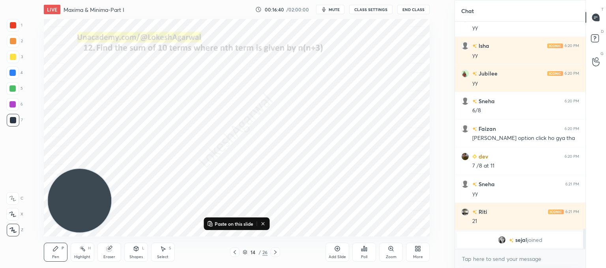
click at [238, 248] on div at bounding box center [234, 251] width 9 height 9
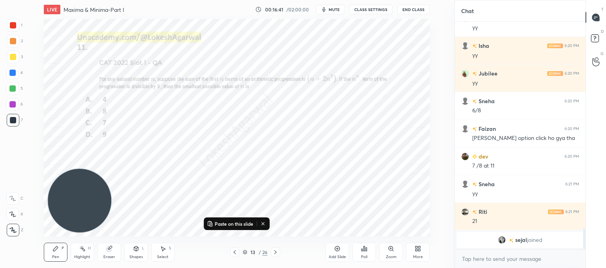
click at [238, 250] on div at bounding box center [234, 251] width 9 height 9
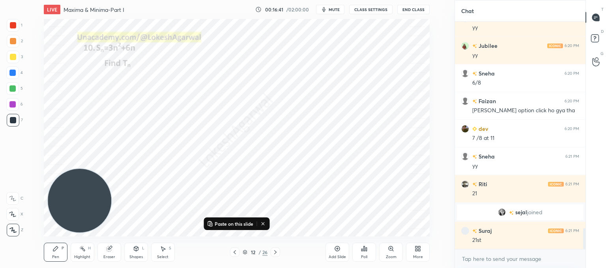
scroll to position [2240, 0]
click at [238, 250] on div at bounding box center [234, 251] width 9 height 9
click at [238, 249] on div at bounding box center [234, 251] width 9 height 9
click at [238, 250] on div at bounding box center [234, 251] width 9 height 9
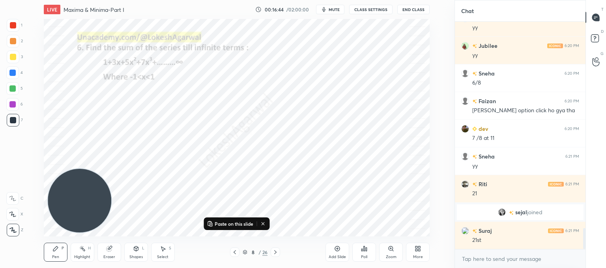
click at [239, 250] on div at bounding box center [234, 251] width 9 height 9
click at [240, 251] on div "7 / 26" at bounding box center [255, 251] width 50 height 9
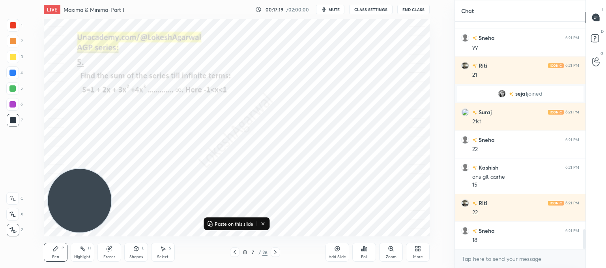
scroll to position [2377, 0]
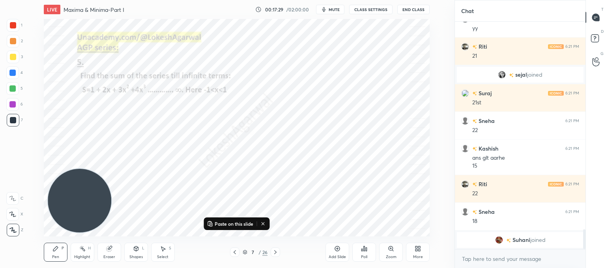
click at [275, 250] on icon at bounding box center [275, 252] width 6 height 6
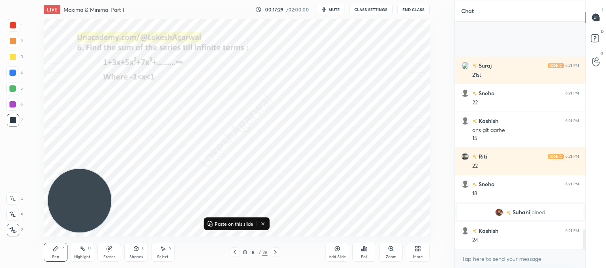
scroll to position [2374, 0]
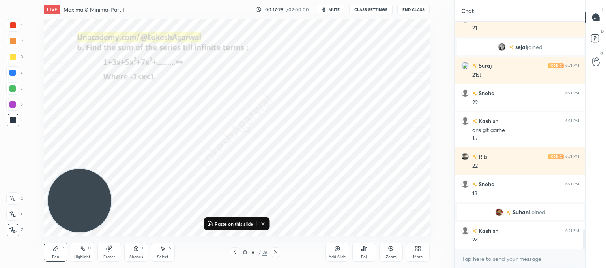
click at [275, 251] on icon at bounding box center [275, 252] width 2 height 4
click at [275, 253] on icon at bounding box center [275, 252] width 6 height 6
click at [276, 253] on icon at bounding box center [275, 252] width 6 height 6
click at [275, 253] on icon at bounding box center [275, 252] width 6 height 6
click at [276, 251] on icon at bounding box center [275, 252] width 6 height 6
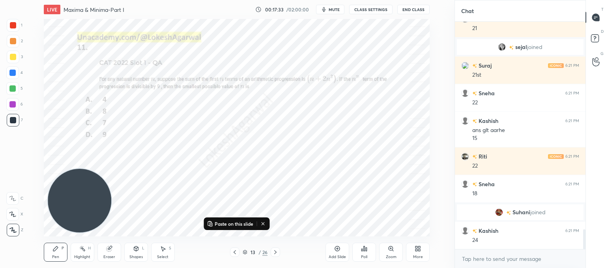
click at [276, 252] on icon at bounding box center [275, 252] width 6 height 6
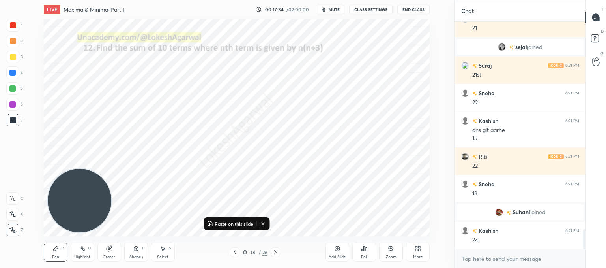
click at [278, 251] on icon at bounding box center [275, 252] width 6 height 6
click at [278, 253] on icon at bounding box center [275, 252] width 6 height 6
click at [277, 252] on icon at bounding box center [275, 252] width 6 height 6
click at [110, 250] on div "Eraser" at bounding box center [109, 251] width 24 height 19
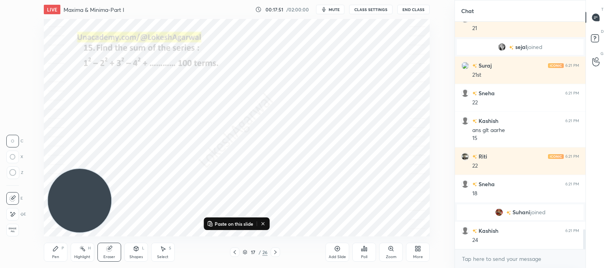
drag, startPoint x: 55, startPoint y: 250, endPoint x: 61, endPoint y: 196, distance: 54.0
click at [58, 247] on icon at bounding box center [55, 248] width 5 height 5
click at [168, 251] on div "Select S" at bounding box center [163, 251] width 24 height 19
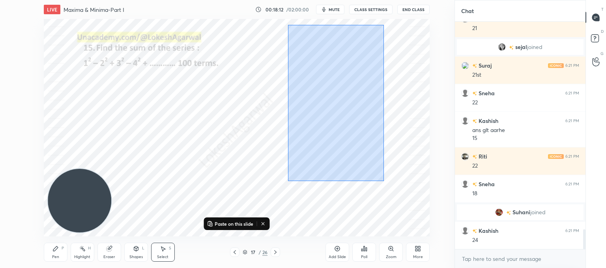
drag, startPoint x: 375, startPoint y: 179, endPoint x: 289, endPoint y: 30, distance: 171.6
click at [288, 31] on div "0 ° Undo Copy Paste here Duplicate Duplicate to new slide Delete" at bounding box center [237, 127] width 386 height 217
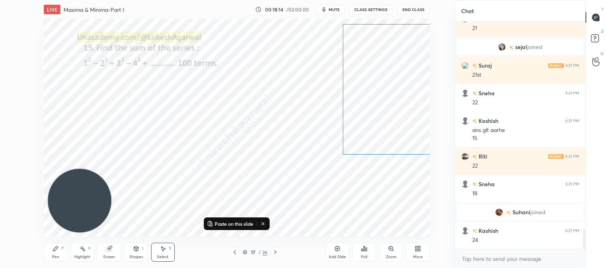
drag, startPoint x: 311, startPoint y: 75, endPoint x: 367, endPoint y: 62, distance: 57.6
click at [367, 62] on div "0 ° Undo Copy Paste here Duplicate Duplicate to new slide Delete" at bounding box center [237, 127] width 386 height 217
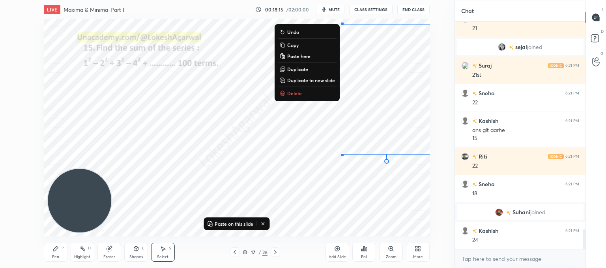
click at [59, 247] on div "Pen P" at bounding box center [56, 251] width 24 height 19
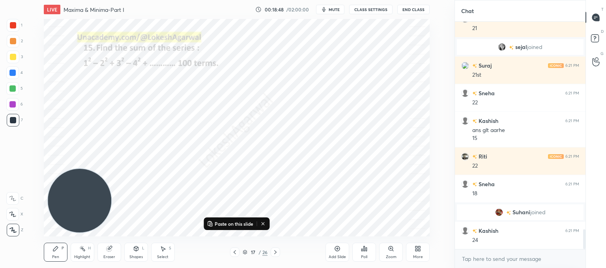
scroll to position [2401, 0]
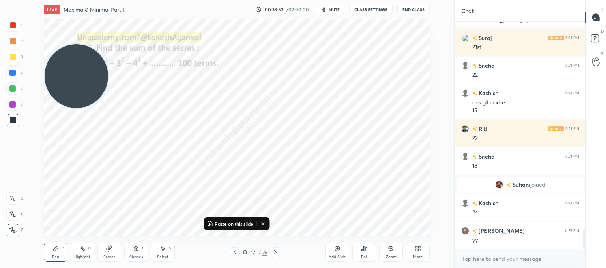
drag, startPoint x: 91, startPoint y: 183, endPoint x: 49, endPoint y: -34, distance: 221.4
click at [49, 0] on html "1 2 3 4 5 6 7 C X Z C X Z E E Erase all H H LIVE Maxima & Minima-Part I 00:18:5…" at bounding box center [303, 0] width 606 height 0
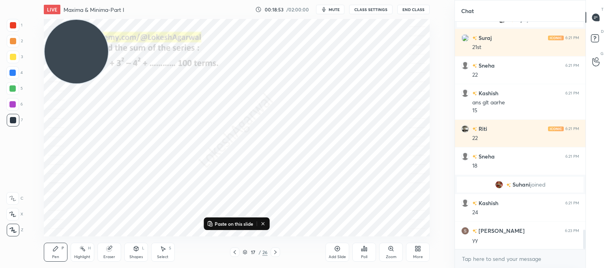
scroll to position [2429, 0]
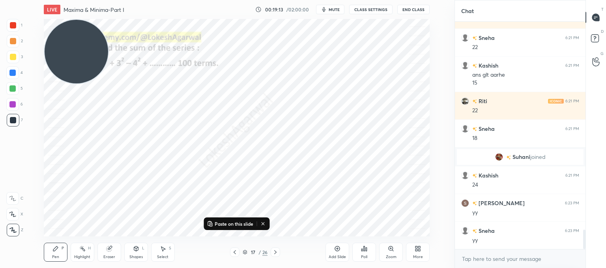
drag, startPoint x: 93, startPoint y: 53, endPoint x: 43, endPoint y: 221, distance: 175.4
click at [43, 221] on div "Paste on this slide Setting up your live class Poll for secs No correct answer …" at bounding box center [236, 127] width 423 height 217
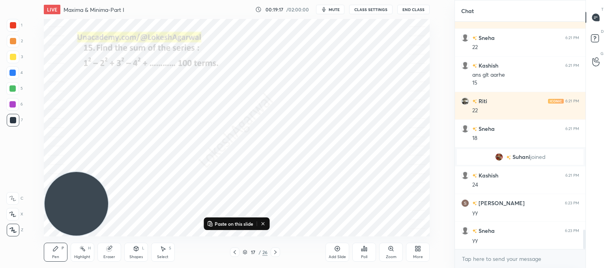
click at [276, 251] on icon at bounding box center [275, 252] width 6 height 6
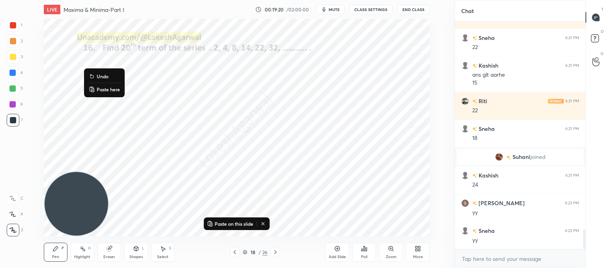
click at [97, 89] on p "Paste here" at bounding box center [108, 89] width 23 height 6
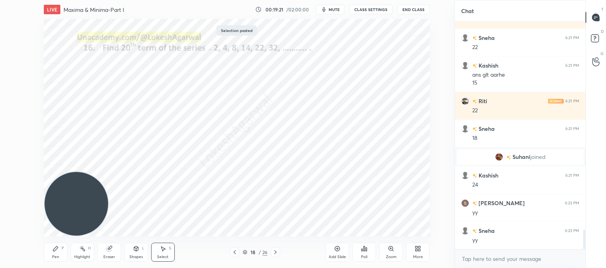
click at [313, 152] on div "0 ° Undo Copy Paste here Duplicate Duplicate to new slide Delete" at bounding box center [237, 127] width 386 height 217
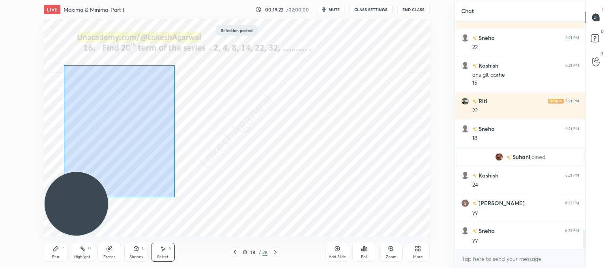
drag, startPoint x: 174, startPoint y: 197, endPoint x: 85, endPoint y: 58, distance: 165.4
click at [72, 45] on div "0 ° Undo Copy Paste here Duplicate Duplicate to new slide Delete" at bounding box center [237, 127] width 386 height 217
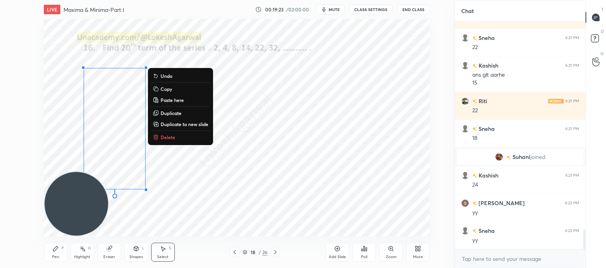
click at [172, 138] on p "Delete" at bounding box center [168, 137] width 15 height 6
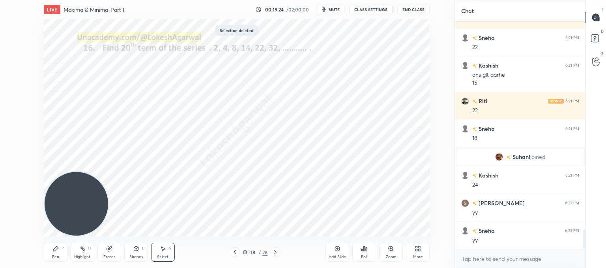
click at [233, 252] on icon at bounding box center [235, 252] width 6 height 6
click at [277, 251] on icon at bounding box center [275, 252] width 6 height 6
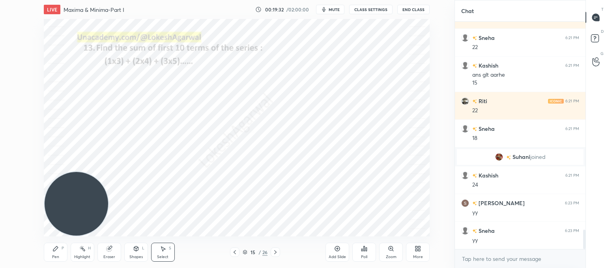
click at [277, 251] on icon at bounding box center [275, 252] width 6 height 6
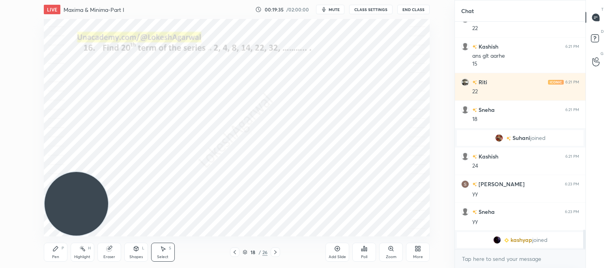
click at [277, 251] on icon at bounding box center [275, 252] width 6 height 6
drag, startPoint x: 51, startPoint y: 247, endPoint x: 62, endPoint y: 237, distance: 15.6
click at [51, 247] on div "Pen P" at bounding box center [56, 251] width 24 height 19
drag, startPoint x: 77, startPoint y: 164, endPoint x: 34, endPoint y: -35, distance: 203.8
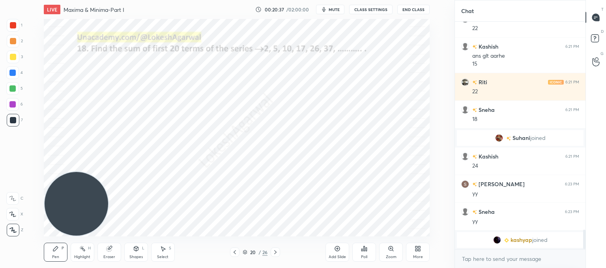
click at [34, 0] on html "1 2 3 4 5 6 7 C X Z C X Z E E Erase all H H LIVE Maxima & Minima-Part I 00:20:3…" at bounding box center [303, 0] width 606 height 0
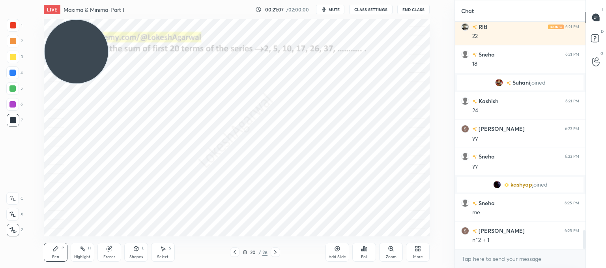
scroll to position [2509, 0]
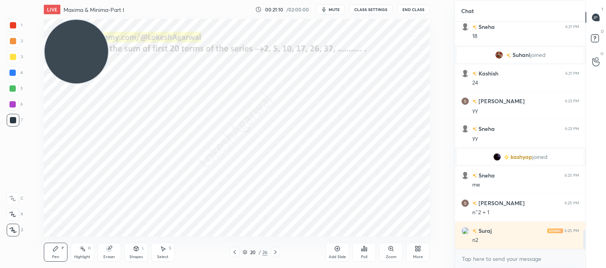
click at [114, 250] on div "Eraser" at bounding box center [109, 251] width 24 height 19
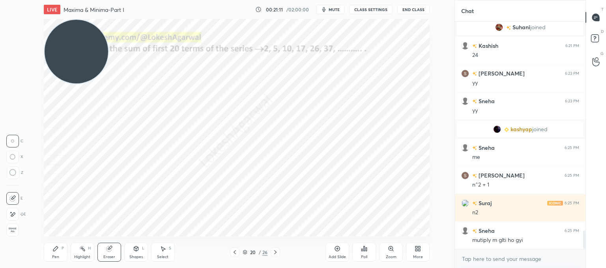
scroll to position [2564, 0]
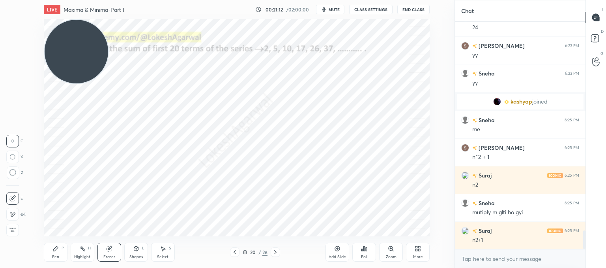
drag, startPoint x: 47, startPoint y: 249, endPoint x: 70, endPoint y: 237, distance: 26.3
click at [49, 250] on div "Pen P" at bounding box center [56, 251] width 24 height 19
drag, startPoint x: 112, startPoint y: 251, endPoint x: 123, endPoint y: 245, distance: 12.4
click at [113, 251] on div "Eraser" at bounding box center [109, 251] width 24 height 19
click at [55, 250] on icon at bounding box center [55, 248] width 5 height 5
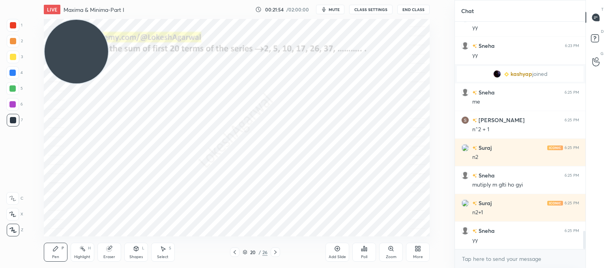
scroll to position [2619, 0]
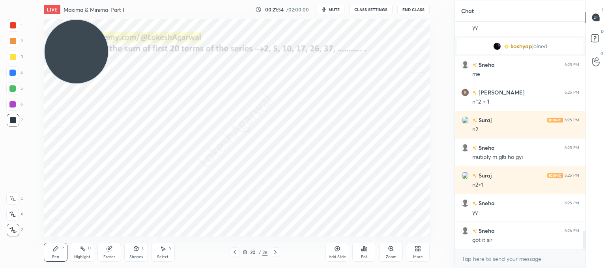
click at [277, 252] on icon at bounding box center [275, 252] width 6 height 6
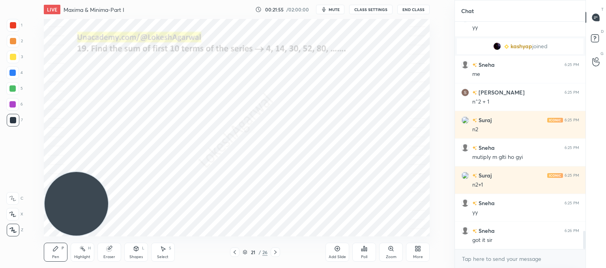
drag, startPoint x: 77, startPoint y: 52, endPoint x: 36, endPoint y: 237, distance: 189.2
click at [24, 0] on html "1 2 3 4 5 6 7 C X Z C X Z E E Erase all H H LIVE Maxima & Minima-Part I 00:21:5…" at bounding box center [303, 0] width 606 height 0
click at [276, 251] on icon at bounding box center [275, 252] width 2 height 4
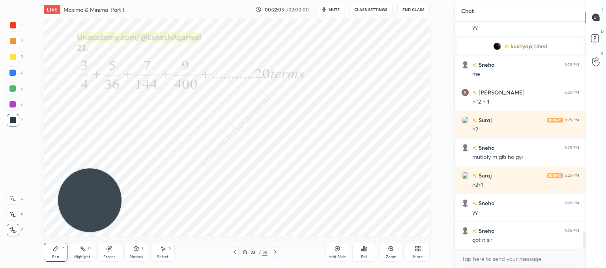
drag, startPoint x: 82, startPoint y: 183, endPoint x: 371, endPoint y: 116, distance: 296.7
click at [122, 168] on video at bounding box center [90, 200] width 64 height 64
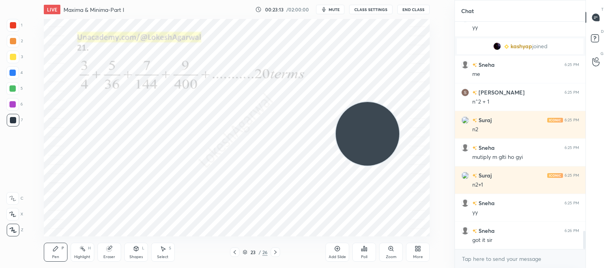
drag, startPoint x: 379, startPoint y: 124, endPoint x: 374, endPoint y: 224, distance: 99.5
click at [390, 245] on div "LIVE Maxima & Minima-Part I 00:23:13 / 02:00:00 mute CLASS SETTINGS End Class S…" at bounding box center [236, 134] width 423 height 268
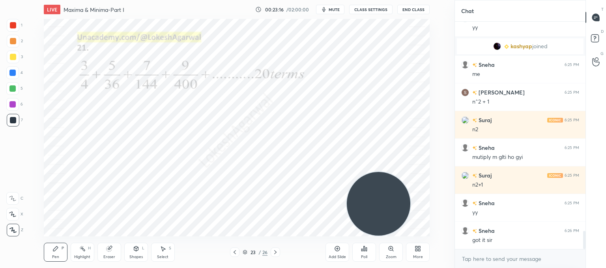
scroll to position [2654, 0]
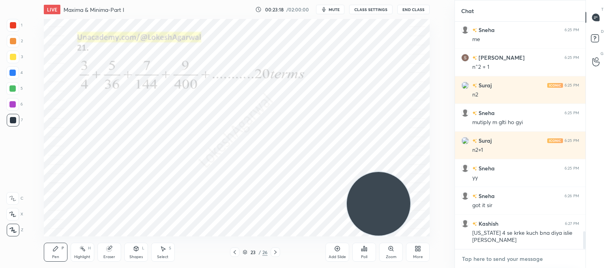
click at [473, 260] on textarea at bounding box center [520, 258] width 118 height 13
click at [273, 250] on icon at bounding box center [275, 252] width 6 height 6
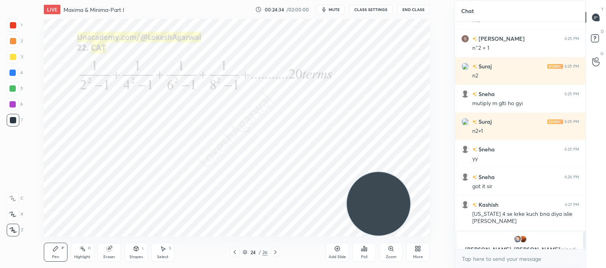
scroll to position [2682, 0]
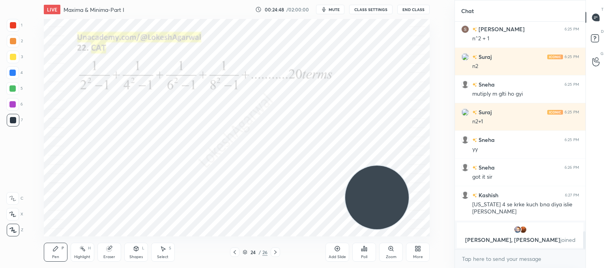
drag, startPoint x: 384, startPoint y: 202, endPoint x: 369, endPoint y: -26, distance: 228.6
click at [369, 0] on html "1 2 3 4 5 6 7 C X Z C X Z E E Erase all H H LIVE Maxima & Minima-Part I 00:24:4…" at bounding box center [303, 0] width 606 height 0
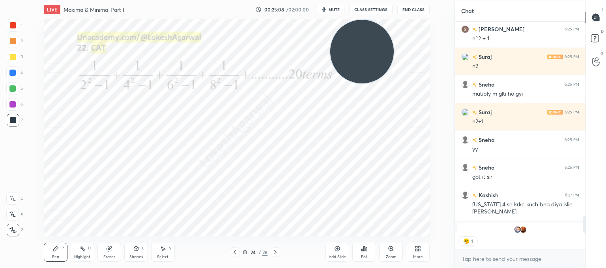
scroll to position [3, 2]
click at [277, 252] on icon at bounding box center [275, 252] width 6 height 6
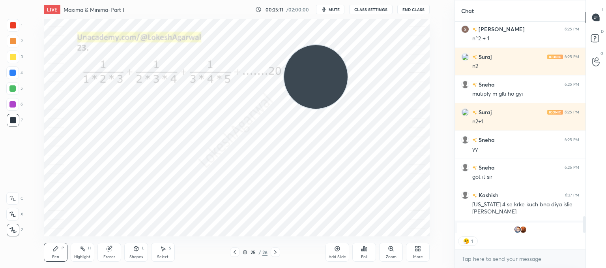
drag, startPoint x: 348, startPoint y: 51, endPoint x: 18, endPoint y: 237, distance: 378.3
click at [0, 237] on div "1 2 3 4 5 6 7 C X Z C X Z E E Erase all H H LIVE Maxima & Minima-Part I 00:25:1…" at bounding box center [224, 134] width 448 height 268
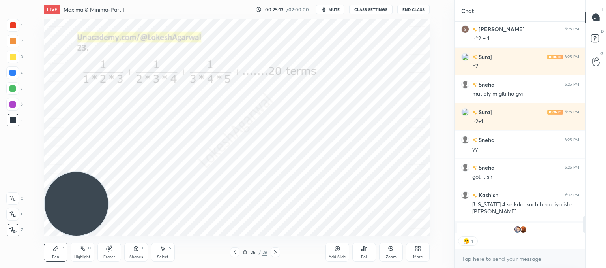
click at [273, 254] on icon at bounding box center [275, 252] width 6 height 6
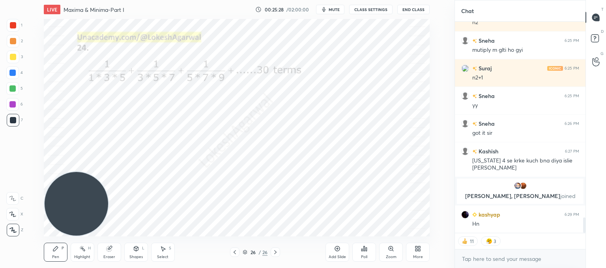
scroll to position [2667, 0]
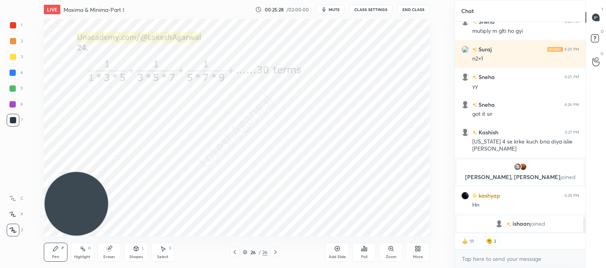
click at [366, 10] on button "CLASS SETTINGS" at bounding box center [370, 9] width 43 height 9
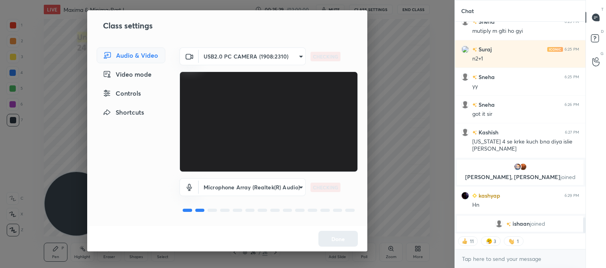
click at [134, 95] on div "Controls" at bounding box center [131, 93] width 69 height 16
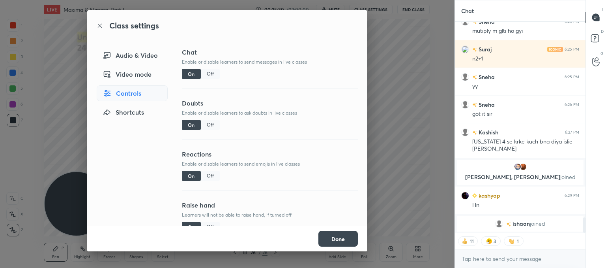
drag, startPoint x: 205, startPoint y: 178, endPoint x: 199, endPoint y: 176, distance: 5.7
click at [205, 177] on div "Off" at bounding box center [210, 175] width 19 height 10
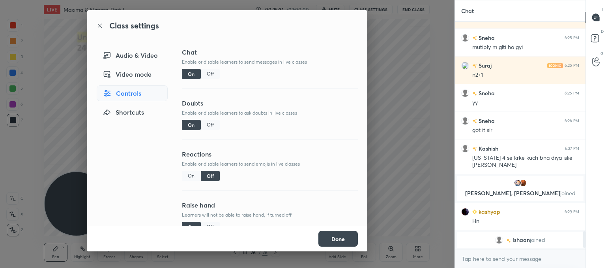
click at [337, 238] on button "Done" at bounding box center [337, 238] width 39 height 16
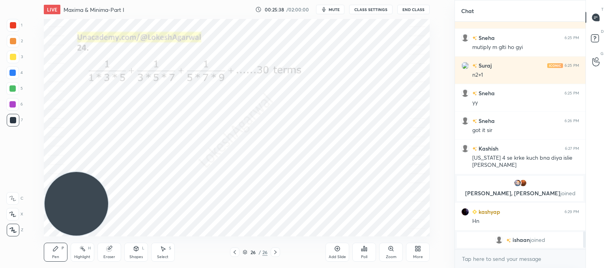
click at [166, 251] on div "Select S" at bounding box center [163, 251] width 24 height 19
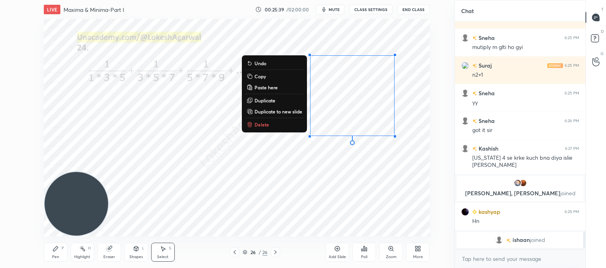
drag, startPoint x: 399, startPoint y: 136, endPoint x: 321, endPoint y: 30, distance: 131.5
click at [318, 14] on div "LIVE Maxima & Minima-Part I 00:25:39 / 02:00:00 mute CLASS SETTINGS End Class 0…" at bounding box center [236, 134] width 423 height 268
click at [270, 125] on button "Delete" at bounding box center [274, 124] width 59 height 9
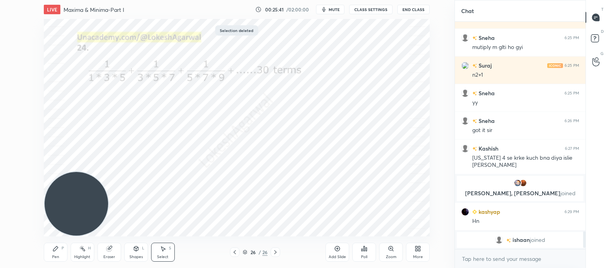
drag, startPoint x: 56, startPoint y: 247, endPoint x: 54, endPoint y: 241, distance: 5.5
click at [56, 245] on icon at bounding box center [55, 248] width 6 height 6
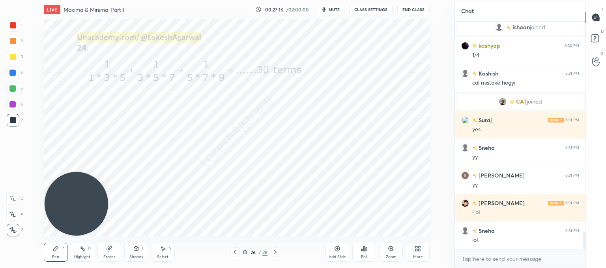
scroll to position [2851, 0]
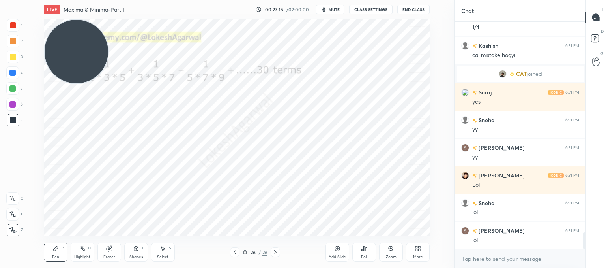
drag, startPoint x: 79, startPoint y: 205, endPoint x: 43, endPoint y: -36, distance: 243.4
click at [43, 0] on html "1 2 3 4 5 6 7 C X Z C X Z E E Erase all H H LIVE Maxima & Minima-Part I 00:27:1…" at bounding box center [303, 0] width 606 height 0
click at [234, 251] on icon at bounding box center [235, 252] width 2 height 4
click at [274, 253] on icon at bounding box center [275, 252] width 6 height 6
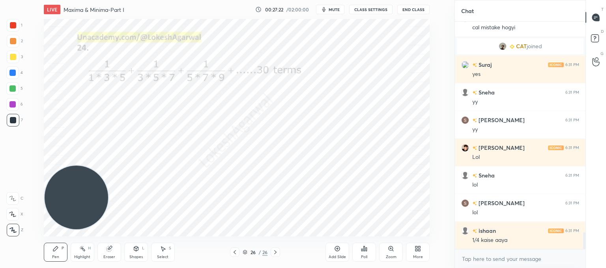
drag, startPoint x: 76, startPoint y: 83, endPoint x: 25, endPoint y: 273, distance: 197.2
click at [25, 0] on html "1 2 3 4 5 6 7 C X Z C X Z E E Erase all H H LIVE Maxima & Minima-Part I 00:27:2…" at bounding box center [303, 0] width 606 height 0
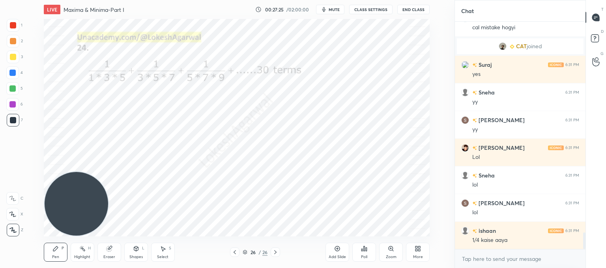
scroll to position [2906, 0]
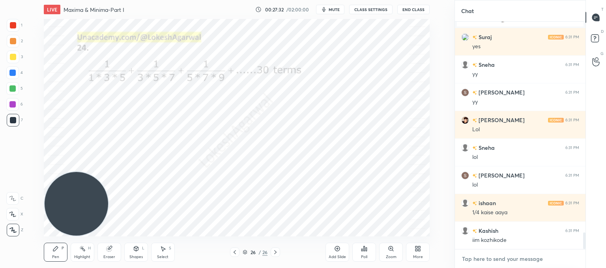
click at [498, 258] on textarea at bounding box center [520, 258] width 118 height 13
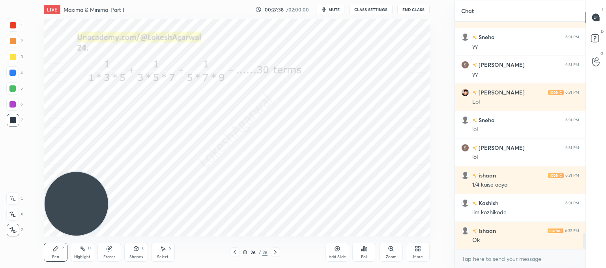
click at [273, 253] on icon at bounding box center [275, 252] width 6 height 6
click at [426, 255] on div "More" at bounding box center [418, 251] width 24 height 19
click at [274, 210] on div at bounding box center [303, 134] width 606 height 268
drag, startPoint x: 333, startPoint y: 252, endPoint x: 339, endPoint y: 232, distance: 20.4
click at [333, 251] on div "Add Slide" at bounding box center [338, 251] width 24 height 19
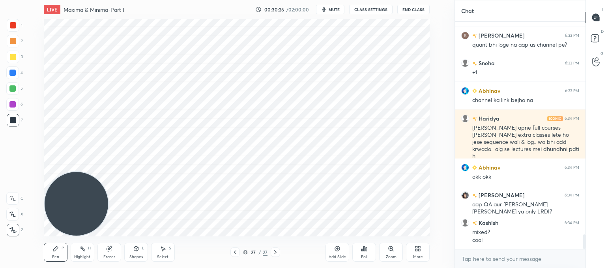
scroll to position [3344, 0]
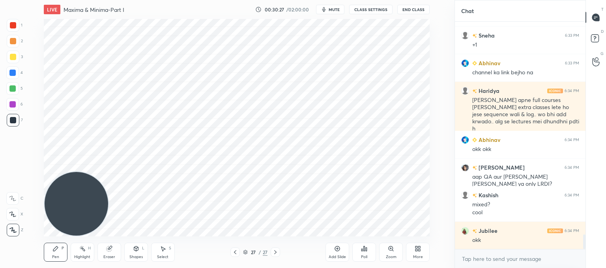
click at [337, 230] on div "LIVE Maxima & Minima-Part I 00:30:27 / 02:00:00 mute CLASS SETTINGS End Class S…" at bounding box center [236, 134] width 423 height 268
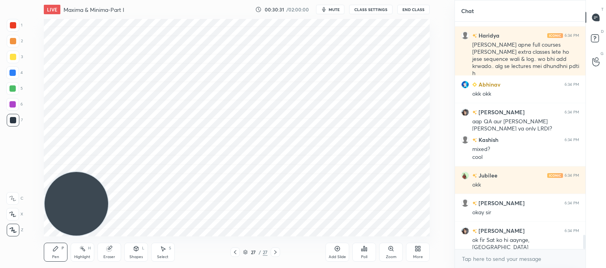
scroll to position [3427, 0]
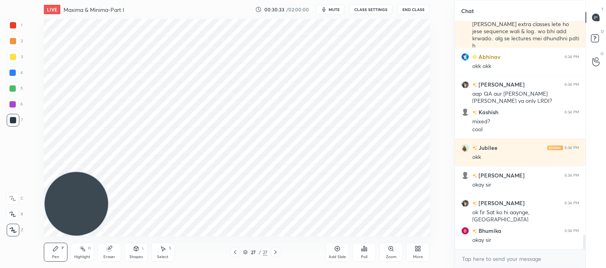
click at [395, 228] on div "LIVE Maxima & Minima-Part I 00:30:33 / 02:00:00 mute CLASS SETTINGS End Class S…" at bounding box center [236, 134] width 423 height 268
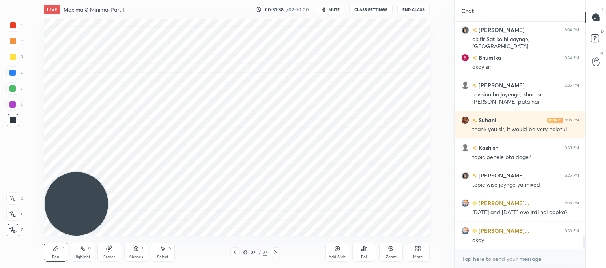
scroll to position [3628, 0]
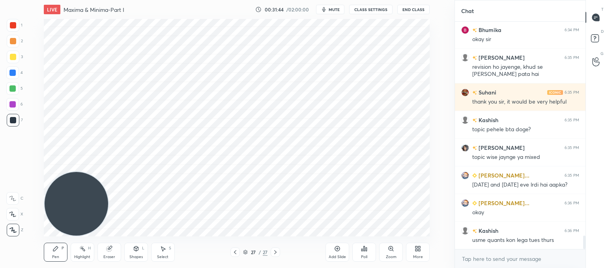
click at [339, 255] on div "Add Slide" at bounding box center [337, 257] width 17 height 4
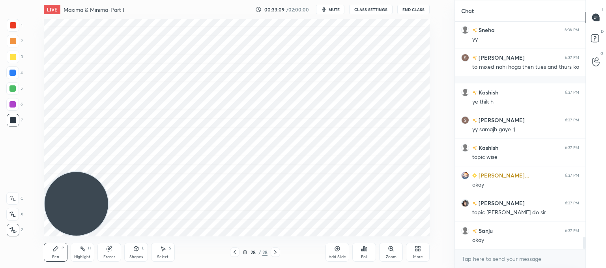
scroll to position [3966, 0]
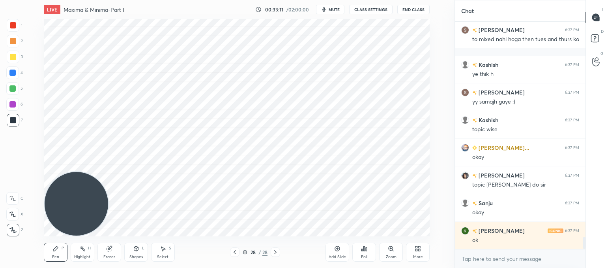
drag, startPoint x: 56, startPoint y: 202, endPoint x: 55, endPoint y: 213, distance: 11.1
click at [54, 211] on video at bounding box center [77, 204] width 64 height 64
click at [104, 244] on div "Eraser" at bounding box center [109, 251] width 24 height 19
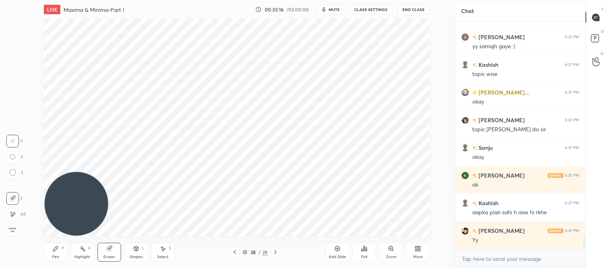
scroll to position [4049, 0]
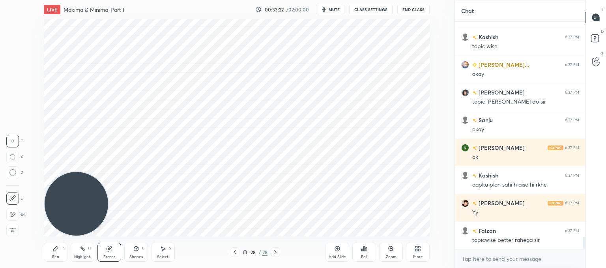
click at [59, 245] on div "Pen P" at bounding box center [56, 251] width 24 height 19
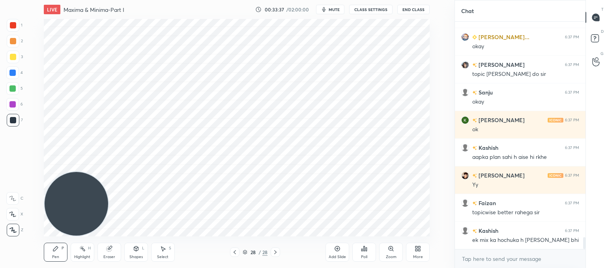
click at [295, 240] on div "LIVE Maxima & Minima-Part I 00:33:37 / 02:00:00 mute CLASS SETTINGS End Class S…" at bounding box center [236, 134] width 423 height 268
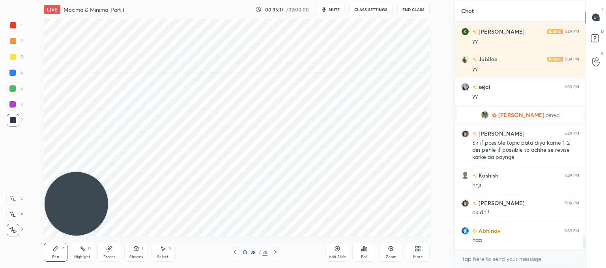
scroll to position [4049, 0]
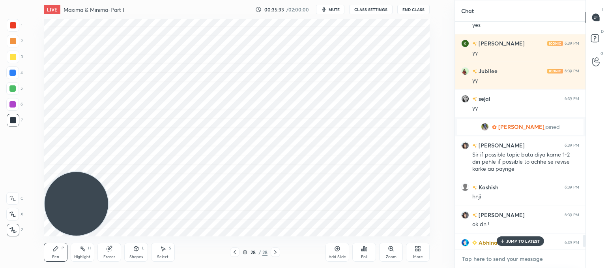
type textarea "x"
click at [480, 261] on textarea at bounding box center [520, 258] width 118 height 13
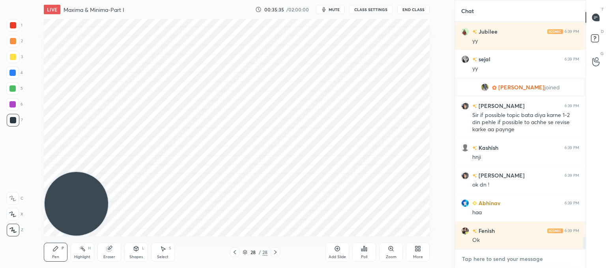
scroll to position [4077, 0]
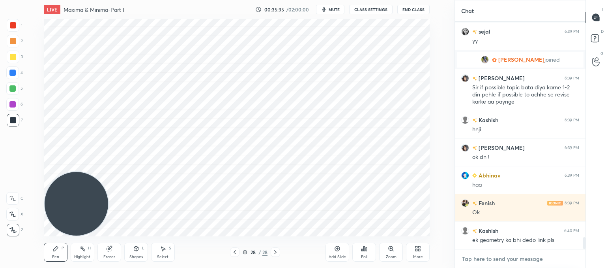
click at [468, 256] on textarea at bounding box center [520, 258] width 118 height 13
paste textarea "[URL][DOMAIN_NAME]"
type textarea "[URL][DOMAIN_NAME]"
type textarea "x"
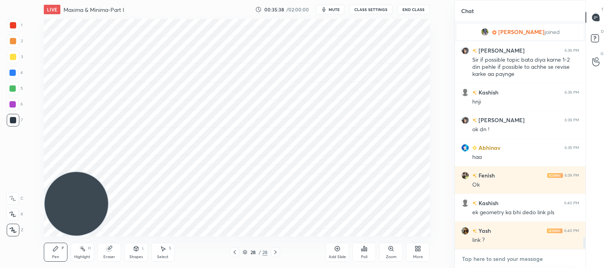
scroll to position [4163, 0]
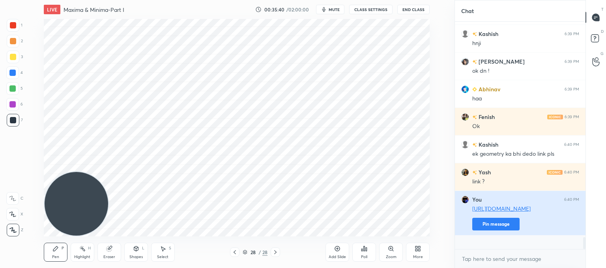
drag, startPoint x: 494, startPoint y: 237, endPoint x: 495, endPoint y: 227, distance: 9.9
click at [494, 230] on button "Pin message" at bounding box center [495, 223] width 47 height 13
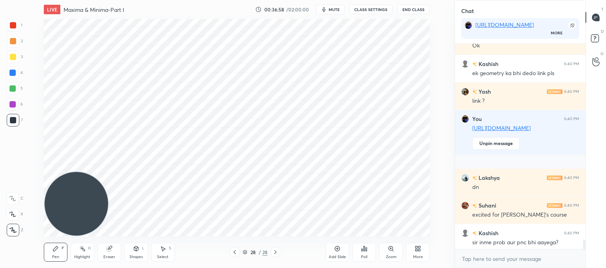
scroll to position [4268, 0]
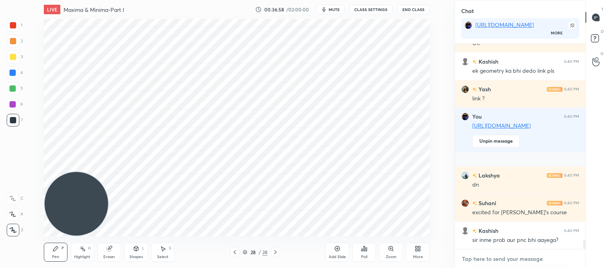
type textarea "x"
click at [477, 257] on textarea at bounding box center [520, 258] width 118 height 13
paste textarea "[URL][DOMAIN_NAME]"
type textarea "[URL][DOMAIN_NAME]"
type textarea "x"
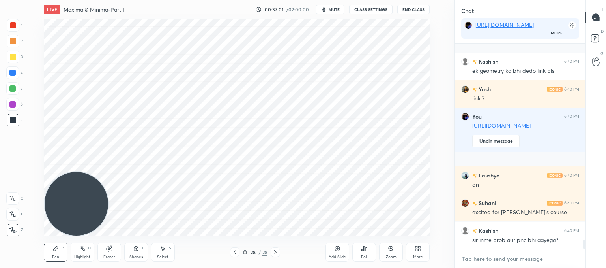
scroll to position [4312, 0]
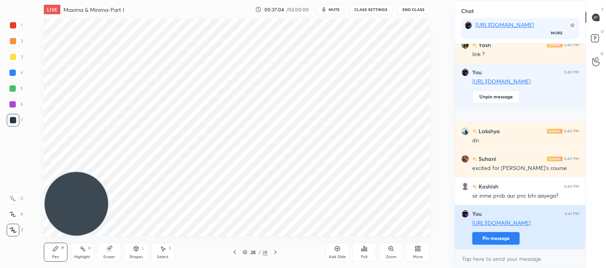
click at [503, 238] on button "Pin message" at bounding box center [495, 238] width 47 height 13
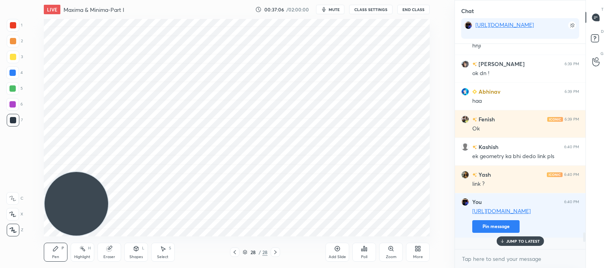
scroll to position [4154, 0]
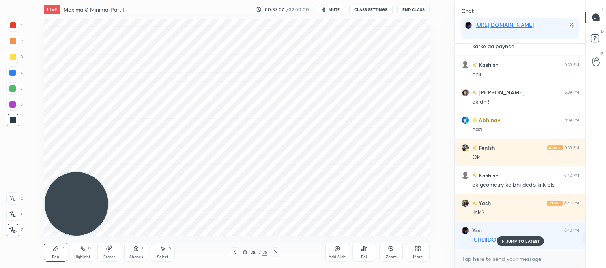
click at [430, 26] on div "Setting up your live class Poll for secs No correct answer Start poll" at bounding box center [236, 127] width 423 height 217
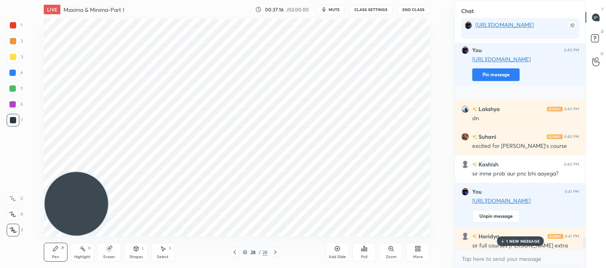
scroll to position [4354, 0]
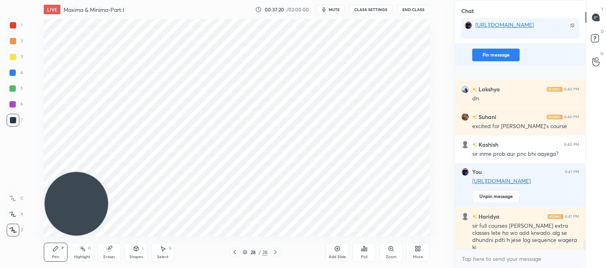
click at [335, 252] on div "Add Slide" at bounding box center [338, 251] width 24 height 19
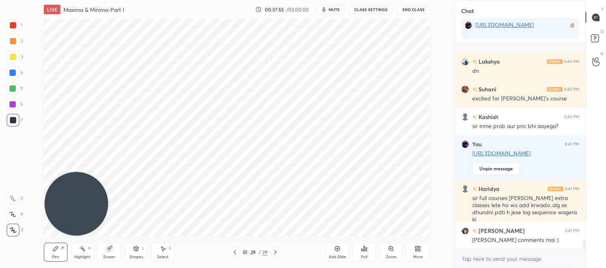
drag, startPoint x: 158, startPoint y: 251, endPoint x: 167, endPoint y: 241, distance: 13.7
click at [158, 251] on div "Select S" at bounding box center [163, 251] width 24 height 19
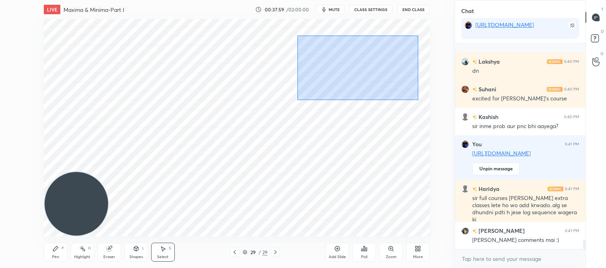
drag, startPoint x: 412, startPoint y: 90, endPoint x: 356, endPoint y: 41, distance: 74.1
click at [305, 35] on div "0 ° Undo Copy Paste here Duplicate Duplicate to new slide Delete" at bounding box center [237, 127] width 386 height 217
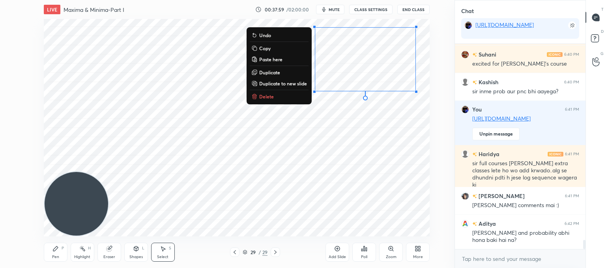
click at [268, 97] on p "Delete" at bounding box center [266, 96] width 15 height 6
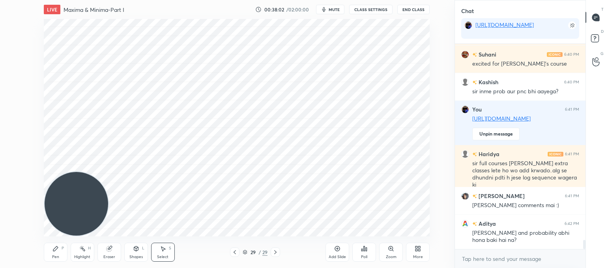
drag, startPoint x: 51, startPoint y: 252, endPoint x: 60, endPoint y: 240, distance: 15.5
click at [51, 250] on div "Pen P" at bounding box center [56, 251] width 24 height 19
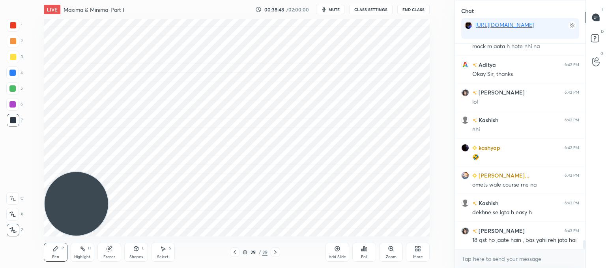
scroll to position [4645, 0]
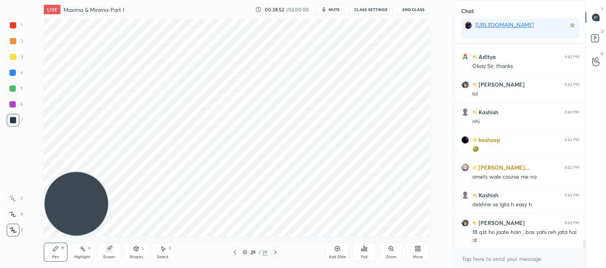
click at [166, 247] on icon at bounding box center [163, 248] width 6 height 6
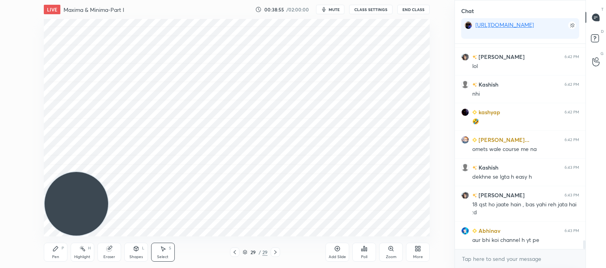
scroll to position [4700, 0]
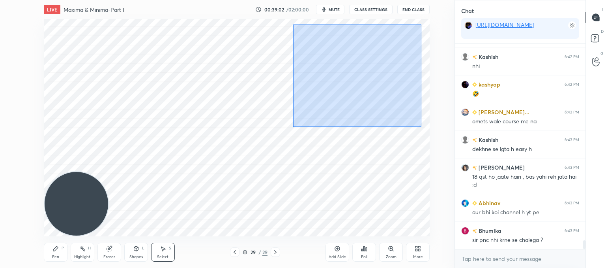
drag, startPoint x: 421, startPoint y: 127, endPoint x: 293, endPoint y: 24, distance: 164.2
click at [293, 24] on div "0 ° Undo Copy Paste here Duplicate Duplicate to new slide Delete" at bounding box center [237, 127] width 386 height 217
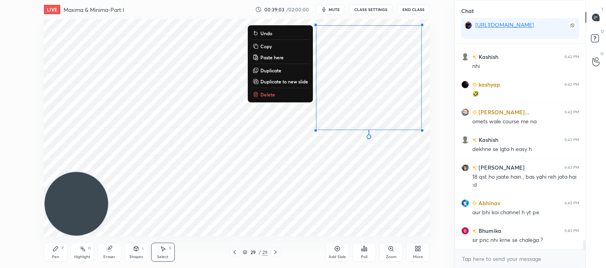
click at [266, 92] on p "Delete" at bounding box center [267, 94] width 15 height 6
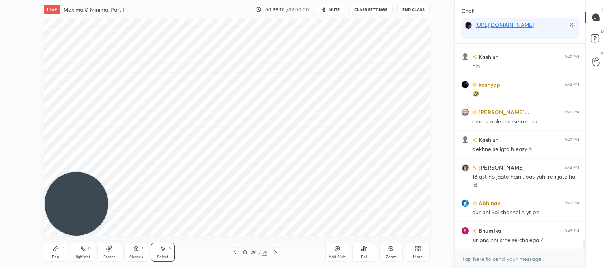
click at [64, 240] on div "Pen P Highlight H Eraser Shapes L Select S 29 / 29 Add Slide Poll Zoom More" at bounding box center [237, 252] width 386 height 32
drag, startPoint x: 54, startPoint y: 250, endPoint x: 93, endPoint y: 229, distance: 44.5
click at [54, 250] on icon at bounding box center [55, 248] width 5 height 5
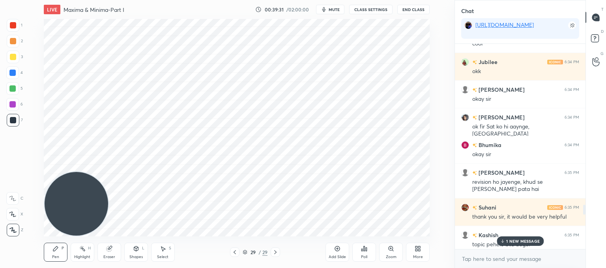
scroll to position [3288, 0]
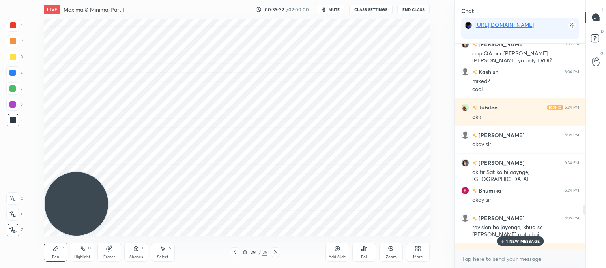
click at [519, 239] on p "1 NEW MESSAGE" at bounding box center [523, 240] width 34 height 5
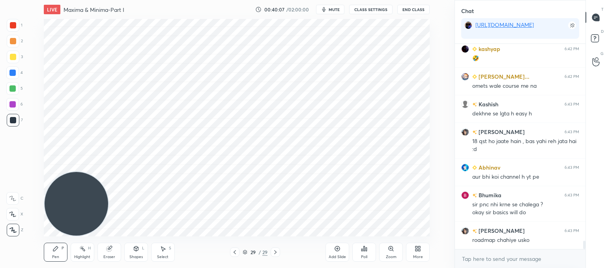
scroll to position [4987, 0]
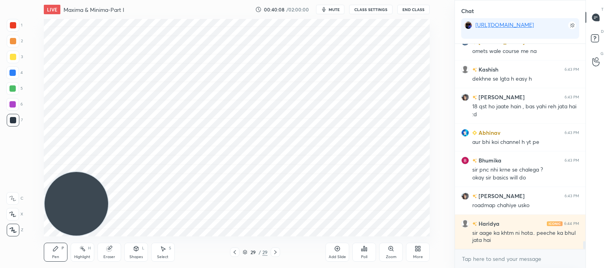
click at [161, 249] on icon at bounding box center [163, 248] width 6 height 6
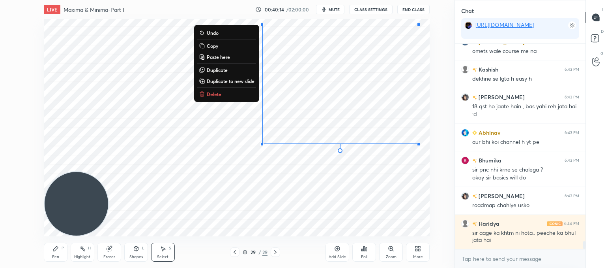
drag, startPoint x: 418, startPoint y: 138, endPoint x: 262, endPoint y: 40, distance: 184.6
click at [200, 0] on html "1 2 3 4 5 6 7 C X Z C X Z E E Erase all H H LIVE Maxima & Minima-Part I 00:40:1…" at bounding box center [303, 0] width 606 height 0
click at [209, 96] on p "Delete" at bounding box center [214, 94] width 15 height 6
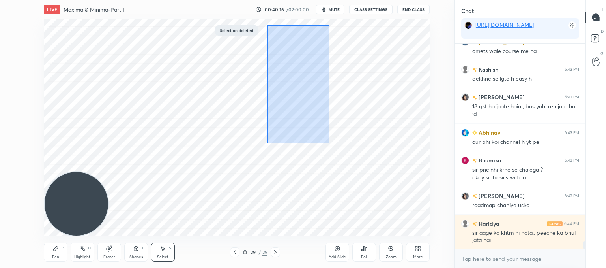
drag, startPoint x: 278, startPoint y: 37, endPoint x: 217, endPoint y: 8, distance: 67.1
click at [217, 8] on div "LIVE Maxima & Minima-Part I 00:40:16 / 02:00:00 mute CLASS SETTINGS End Class 0…" at bounding box center [236, 134] width 423 height 268
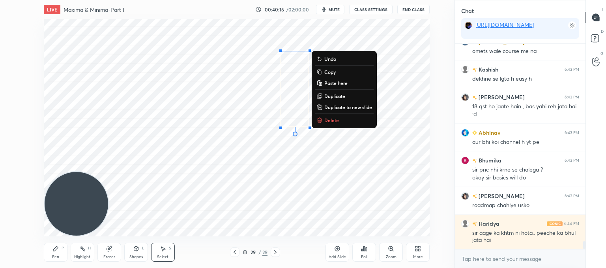
click at [331, 121] on p "Delete" at bounding box center [331, 120] width 15 height 6
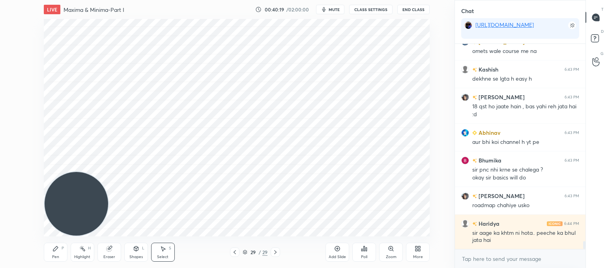
drag, startPoint x: 57, startPoint y: 251, endPoint x: 73, endPoint y: 243, distance: 18.7
click at [58, 251] on div "Pen P" at bounding box center [56, 251] width 24 height 19
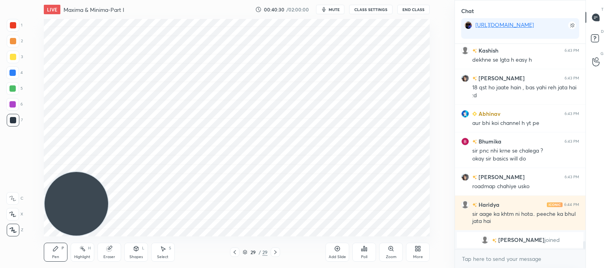
drag, startPoint x: 159, startPoint y: 251, endPoint x: 164, endPoint y: 245, distance: 6.7
click at [163, 247] on icon at bounding box center [163, 248] width 6 height 6
drag, startPoint x: 377, startPoint y: 91, endPoint x: 389, endPoint y: 81, distance: 15.7
click at [377, 91] on div "0 ° Undo Copy Paste here Duplicate Duplicate to new slide Delete" at bounding box center [237, 127] width 386 height 217
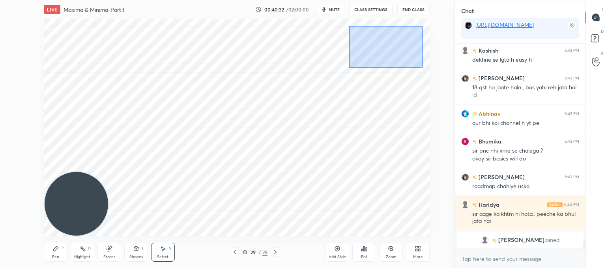
drag, startPoint x: 420, startPoint y: 67, endPoint x: 352, endPoint y: 26, distance: 78.8
click at [351, 27] on div "0 ° Undo Copy Paste here Duplicate Duplicate to new slide Delete" at bounding box center [237, 127] width 386 height 217
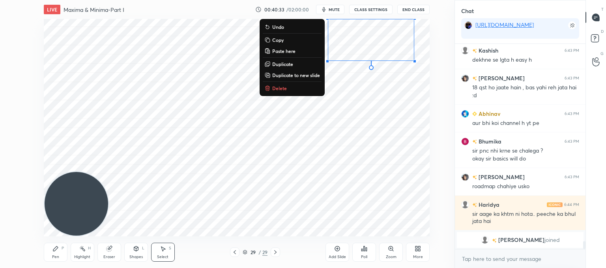
click at [283, 89] on p "Delete" at bounding box center [279, 88] width 15 height 6
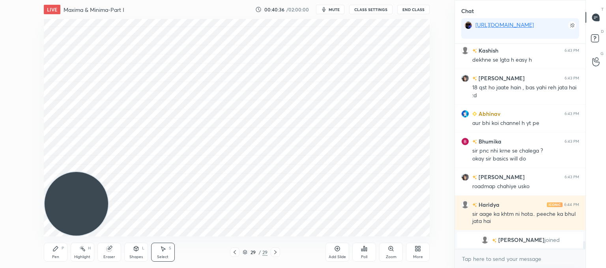
click at [418, 253] on div "More" at bounding box center [418, 251] width 24 height 19
click at [379, 174] on div "Upload File" at bounding box center [373, 174] width 21 height 4
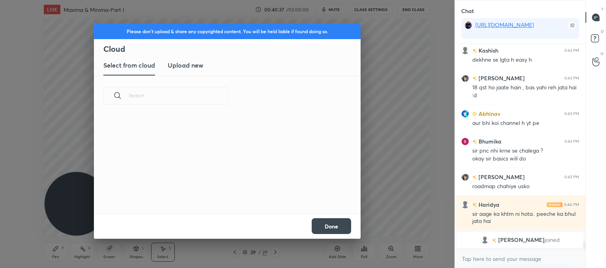
scroll to position [97, 253]
click at [177, 67] on h3 "Upload new" at bounding box center [186, 64] width 36 height 9
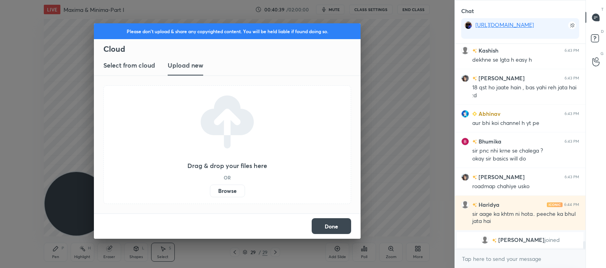
click at [221, 191] on label "Browse" at bounding box center [227, 190] width 35 height 13
click at [210, 191] on input "Browse" at bounding box center [210, 190] width 0 height 13
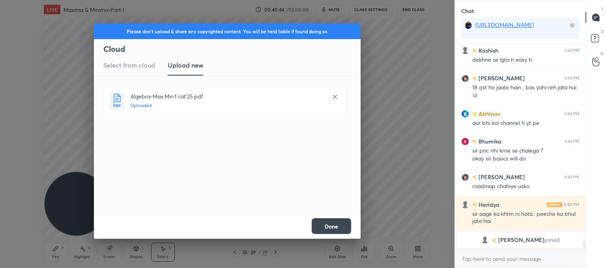
click at [338, 228] on button "Done" at bounding box center [331, 226] width 39 height 16
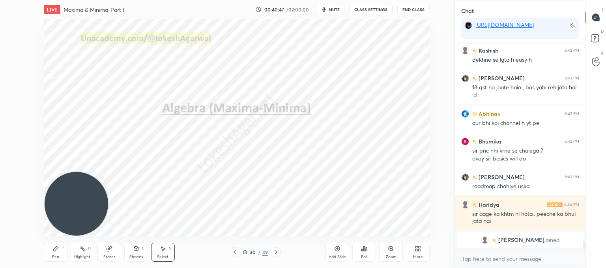
click at [341, 251] on div "Add Slide" at bounding box center [338, 251] width 24 height 19
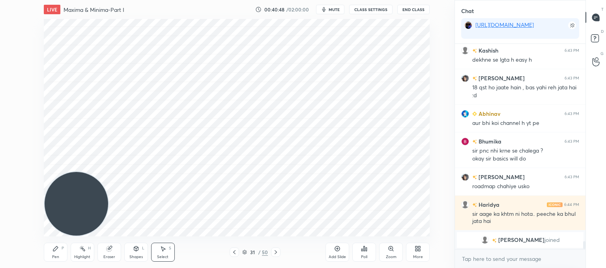
drag, startPoint x: 51, startPoint y: 251, endPoint x: 54, endPoint y: 220, distance: 31.3
click at [51, 248] on div "Pen P" at bounding box center [56, 251] width 24 height 19
click at [114, 255] on div "Eraser" at bounding box center [109, 257] width 12 height 4
drag, startPoint x: 54, startPoint y: 249, endPoint x: 71, endPoint y: 229, distance: 26.6
click at [56, 248] on icon at bounding box center [55, 248] width 5 height 5
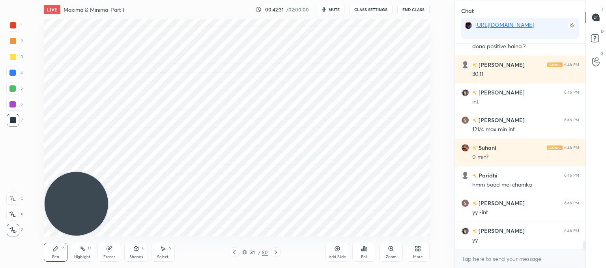
scroll to position [5243, 0]
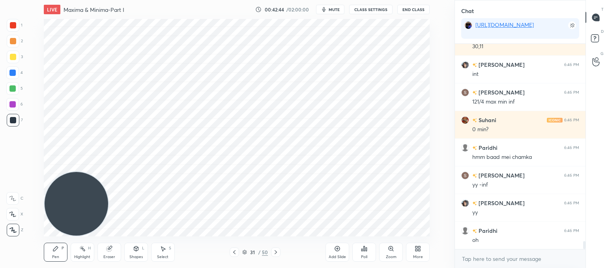
drag, startPoint x: 109, startPoint y: 244, endPoint x: 117, endPoint y: 240, distance: 9.2
click at [112, 243] on div "Eraser" at bounding box center [109, 251] width 24 height 19
click at [56, 247] on icon at bounding box center [55, 248] width 5 height 5
click at [114, 249] on div "Eraser" at bounding box center [109, 251] width 24 height 19
drag, startPoint x: 51, startPoint y: 253, endPoint x: 63, endPoint y: 245, distance: 14.1
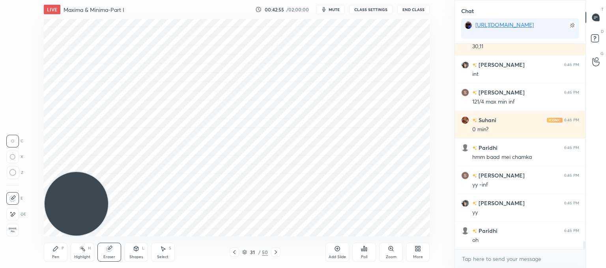
click at [52, 251] on div "Pen P" at bounding box center [56, 251] width 24 height 19
drag, startPoint x: 161, startPoint y: 251, endPoint x: 174, endPoint y: 241, distance: 16.9
click at [162, 251] on icon at bounding box center [163, 248] width 6 height 6
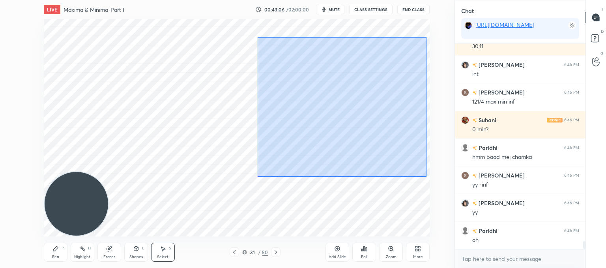
drag, startPoint x: 426, startPoint y: 176, endPoint x: 257, endPoint y: 41, distance: 215.6
click at [257, 38] on div "0 ° Undo Copy Paste here Duplicate Duplicate to new slide Delete" at bounding box center [237, 127] width 386 height 217
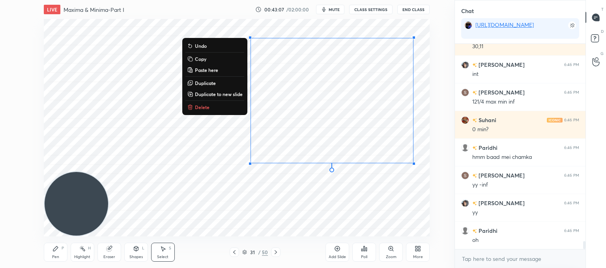
drag, startPoint x: 202, startPoint y: 108, endPoint x: 234, endPoint y: 110, distance: 31.7
click at [203, 109] on p "Delete" at bounding box center [202, 107] width 15 height 6
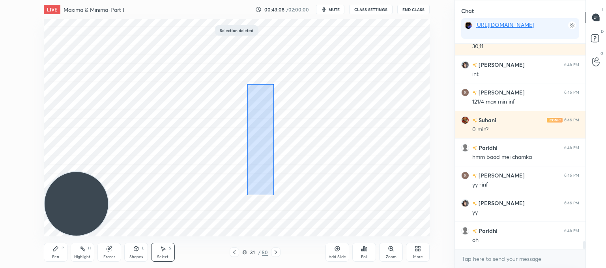
drag, startPoint x: 247, startPoint y: 83, endPoint x: 275, endPoint y: 193, distance: 114.1
click at [275, 193] on div "0 ° Undo Copy Paste here Duplicate Duplicate to new slide Delete" at bounding box center [237, 127] width 386 height 217
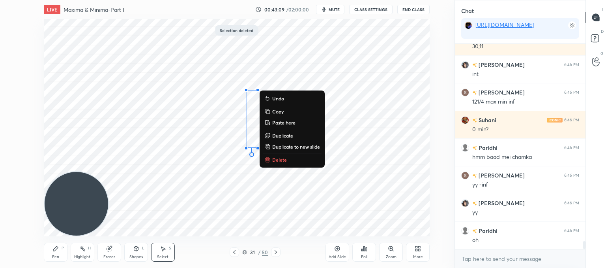
click at [279, 158] on p "Delete" at bounding box center [279, 159] width 15 height 6
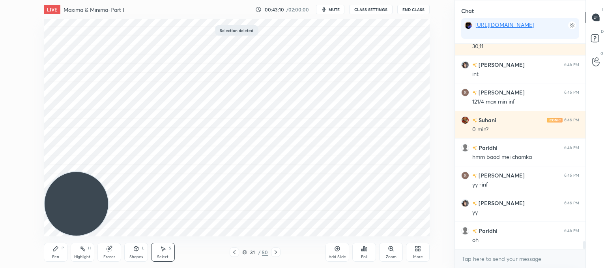
click at [61, 253] on div "Pen P" at bounding box center [56, 251] width 24 height 19
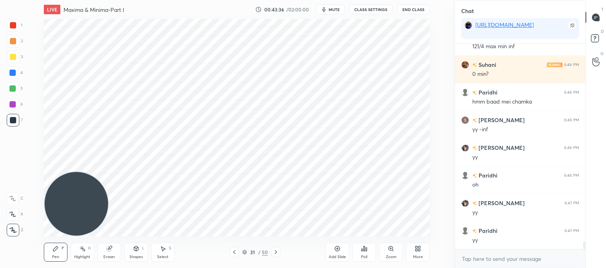
scroll to position [5326, 0]
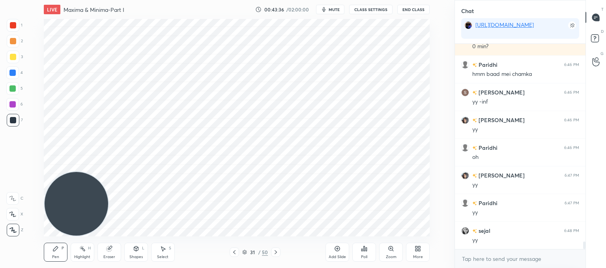
click at [111, 252] on div "Eraser" at bounding box center [109, 251] width 24 height 19
drag, startPoint x: 58, startPoint y: 253, endPoint x: 95, endPoint y: 219, distance: 49.7
click at [60, 253] on div "Pen P" at bounding box center [56, 251] width 24 height 19
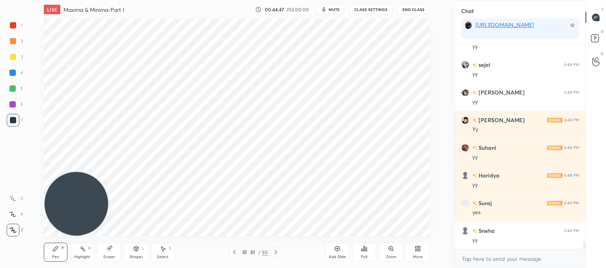
scroll to position [5519, 0]
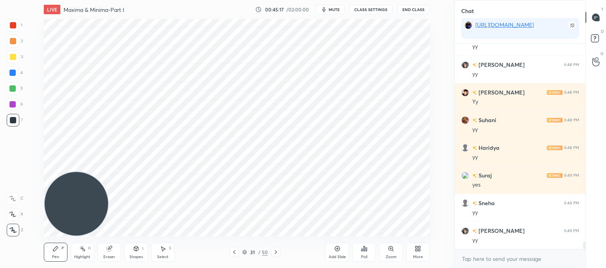
click at [333, 253] on div "Add Slide" at bounding box center [338, 251] width 24 height 19
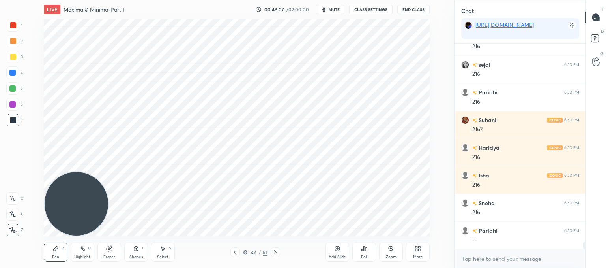
scroll to position [5934, 0]
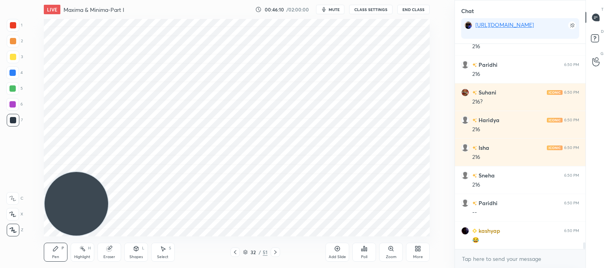
drag, startPoint x: 107, startPoint y: 249, endPoint x: 109, endPoint y: 243, distance: 6.0
click at [109, 247] on icon at bounding box center [108, 248] width 5 height 5
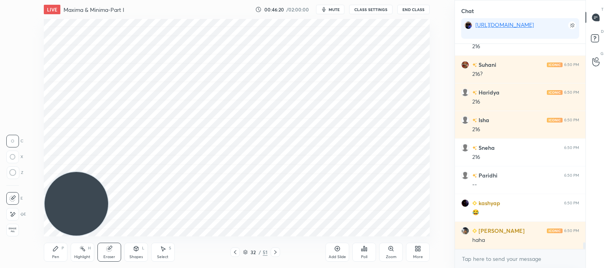
scroll to position [5989, 0]
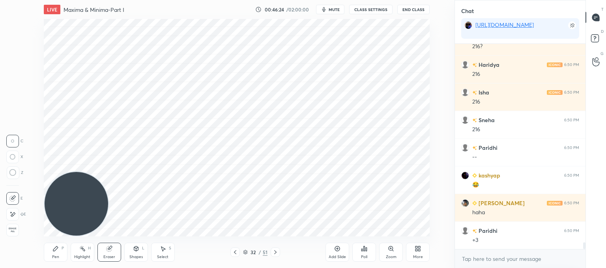
drag, startPoint x: 57, startPoint y: 248, endPoint x: 105, endPoint y: 220, distance: 55.9
click at [63, 247] on div "Pen P" at bounding box center [56, 251] width 24 height 19
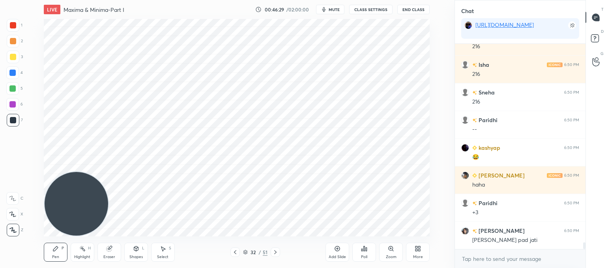
drag, startPoint x: 107, startPoint y: 255, endPoint x: 128, endPoint y: 238, distance: 26.9
click at [107, 255] on div "Eraser" at bounding box center [109, 257] width 12 height 4
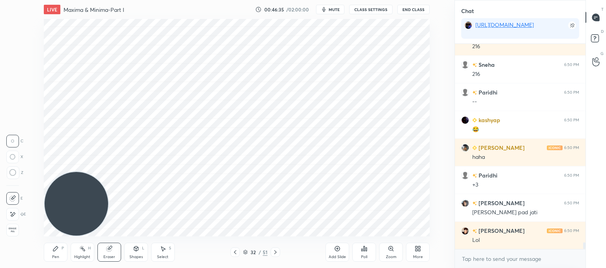
scroll to position [6072, 0]
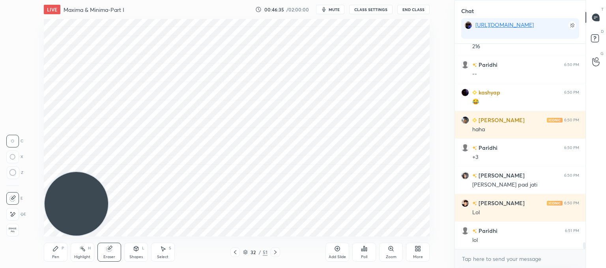
click at [154, 250] on div "Select S" at bounding box center [163, 251] width 24 height 19
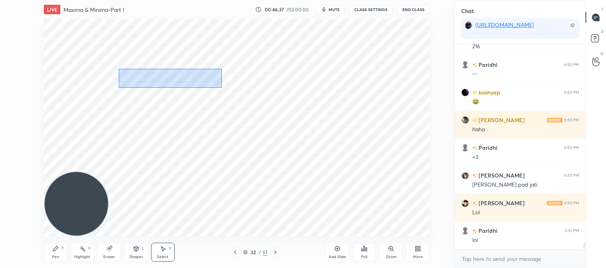
drag, startPoint x: 222, startPoint y: 88, endPoint x: 123, endPoint y: 70, distance: 100.6
click at [122, 70] on div "0 ° Undo Copy Paste here Duplicate Duplicate to new slide Delete" at bounding box center [237, 127] width 386 height 217
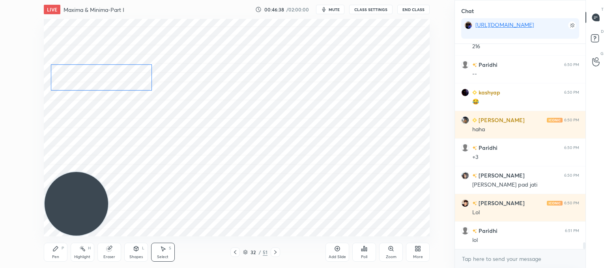
drag, startPoint x: 182, startPoint y: 80, endPoint x: 144, endPoint y: 78, distance: 38.7
click at [121, 78] on div "0 ° Undo Copy Paste here Duplicate Duplicate to new slide Delete" at bounding box center [237, 127] width 386 height 217
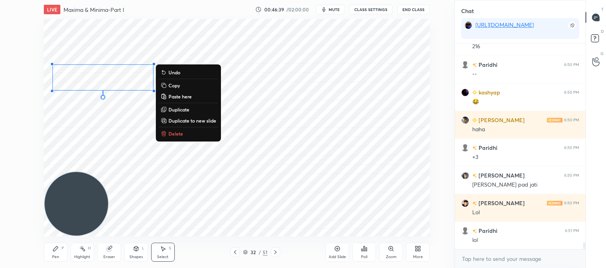
click at [233, 76] on div "0 ° Undo Copy Paste here Duplicate Duplicate to new slide Delete" at bounding box center [237, 127] width 386 height 217
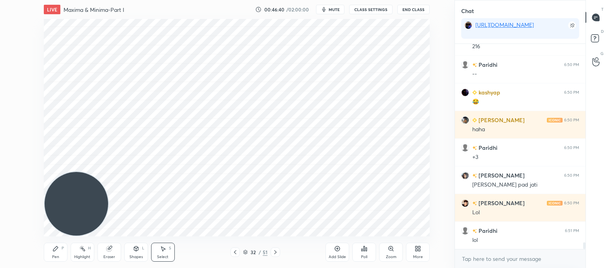
drag, startPoint x: 62, startPoint y: 249, endPoint x: 80, endPoint y: 219, distance: 35.9
click at [62, 249] on div "P" at bounding box center [63, 248] width 2 height 4
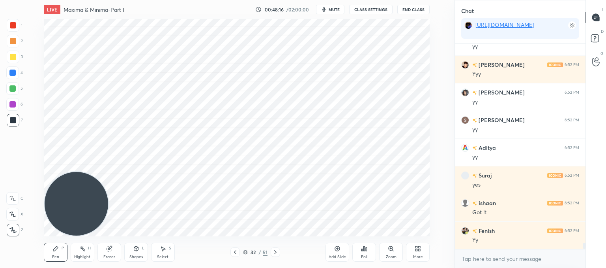
scroll to position [6486, 0]
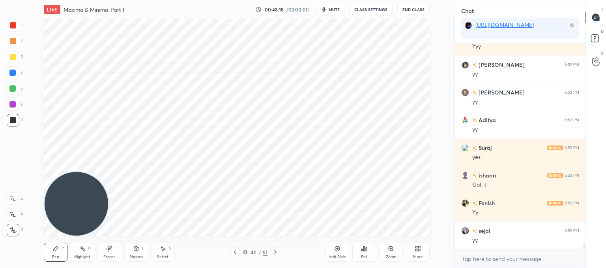
drag, startPoint x: 165, startPoint y: 249, endPoint x: 171, endPoint y: 250, distance: 5.5
click at [169, 250] on div "Select S" at bounding box center [163, 251] width 24 height 19
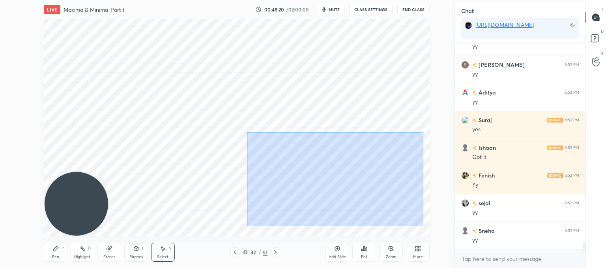
scroll to position [6541, 0]
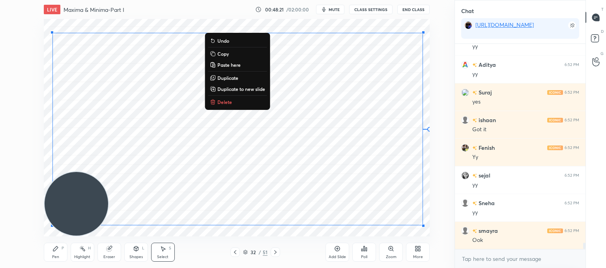
drag, startPoint x: 423, startPoint y: 226, endPoint x: 18, endPoint y: 38, distance: 446.1
click at [18, 38] on div "1 2 3 4 5 6 7 C X Z C X Z E E Erase all H H LIVE Maxima & Minima-Part I 00:48:2…" at bounding box center [224, 134] width 448 height 268
click at [226, 101] on p "Delete" at bounding box center [224, 102] width 15 height 6
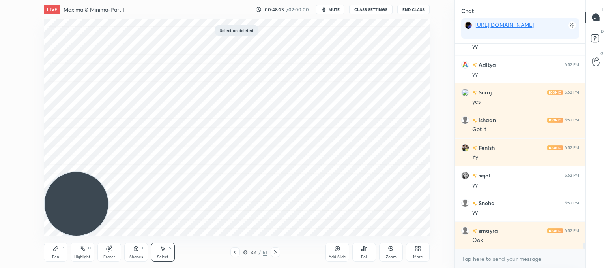
click at [330, 107] on div "0 ° Undo Copy Paste here Duplicate Duplicate to new slide Delete" at bounding box center [237, 127] width 386 height 217
click at [263, 50] on div "0 ° Undo Copy Paste here Duplicate Duplicate to new slide Delete" at bounding box center [237, 127] width 386 height 217
drag, startPoint x: 247, startPoint y: 41, endPoint x: 291, endPoint y: 51, distance: 44.3
click at [296, 51] on div "0 ° Undo Copy Paste here Duplicate Duplicate to new slide Delete" at bounding box center [237, 127] width 386 height 217
drag, startPoint x: 241, startPoint y: 45, endPoint x: 292, endPoint y: 52, distance: 51.0
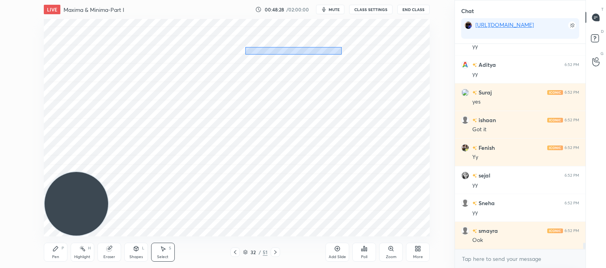
click at [292, 52] on div "0 ° Undo Copy Paste here Duplicate Duplicate to new slide Delete" at bounding box center [237, 127] width 386 height 217
click at [237, 251] on icon at bounding box center [235, 252] width 6 height 6
click at [342, 251] on div "Add Slide" at bounding box center [338, 251] width 24 height 19
drag, startPoint x: 54, startPoint y: 249, endPoint x: 65, endPoint y: 211, distance: 40.0
click at [55, 247] on icon at bounding box center [55, 248] width 6 height 6
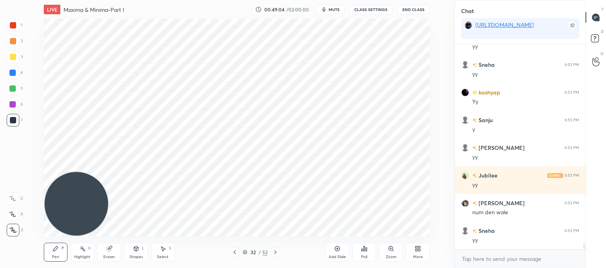
scroll to position [6818, 0]
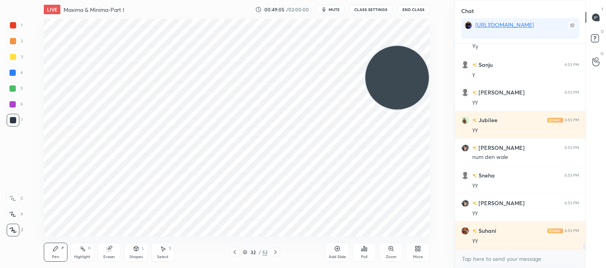
drag, startPoint x: 75, startPoint y: 204, endPoint x: 451, endPoint y: 37, distance: 412.1
click at [454, 36] on div "1 2 3 4 5 6 7 C X Z C X Z E E Erase all H H LIVE Maxima & Minima-Part I 00:49:0…" at bounding box center [227, 134] width 455 height 268
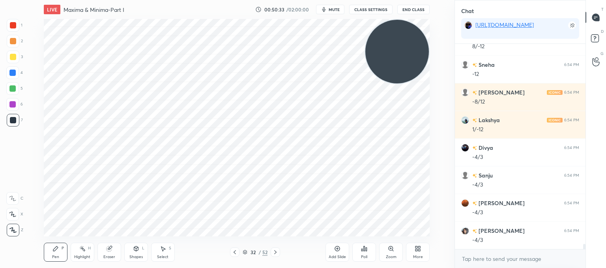
scroll to position [7903, 0]
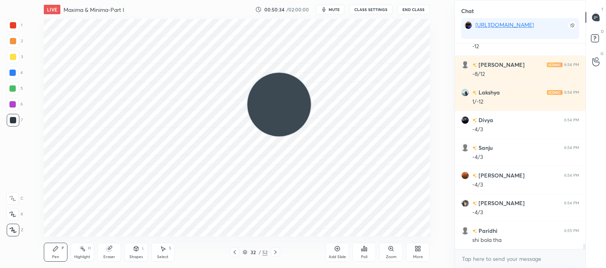
drag, startPoint x: 350, startPoint y: 82, endPoint x: 78, endPoint y: 261, distance: 326.0
click at [76, 263] on div "LIVE Maxima & Minima-Part I 00:50:34 / 02:00:00 mute CLASS SETTINGS End Class S…" at bounding box center [236, 134] width 423 height 268
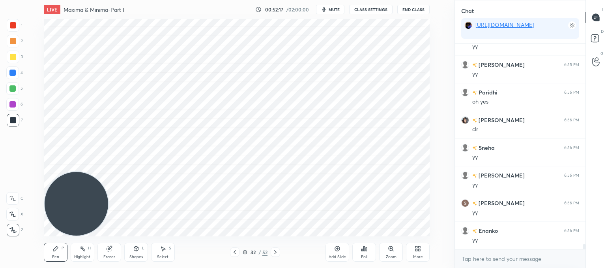
scroll to position [8179, 0]
drag, startPoint x: 236, startPoint y: 250, endPoint x: 234, endPoint y: 236, distance: 14.7
click at [237, 250] on icon at bounding box center [235, 252] width 6 height 6
drag, startPoint x: 276, startPoint y: 252, endPoint x: 275, endPoint y: 248, distance: 4.1
click at [276, 252] on icon at bounding box center [275, 252] width 6 height 6
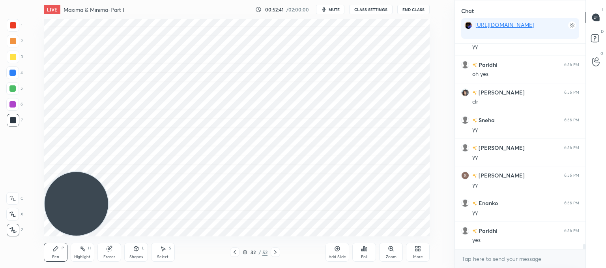
click at [335, 253] on div "Add Slide" at bounding box center [338, 251] width 24 height 19
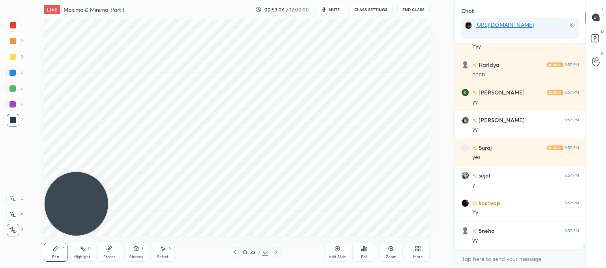
scroll to position [8593, 0]
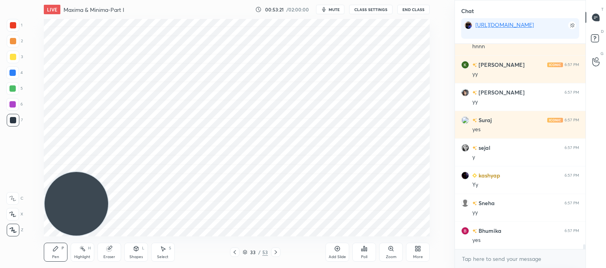
click at [333, 251] on div "Add Slide" at bounding box center [338, 251] width 24 height 19
click at [110, 247] on icon at bounding box center [110, 247] width 4 height 4
click at [13, 172] on icon at bounding box center [12, 172] width 7 height 7
click at [277, 251] on icon at bounding box center [276, 252] width 6 height 6
click at [276, 251] on icon at bounding box center [276, 252] width 6 height 6
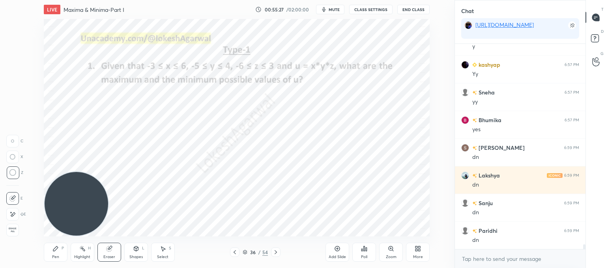
scroll to position [8731, 0]
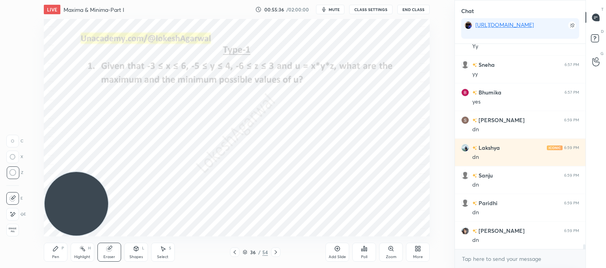
drag, startPoint x: 54, startPoint y: 250, endPoint x: 77, endPoint y: 233, distance: 28.3
click at [55, 249] on icon at bounding box center [55, 248] width 6 height 6
click at [369, 253] on div "Poll" at bounding box center [364, 251] width 24 height 19
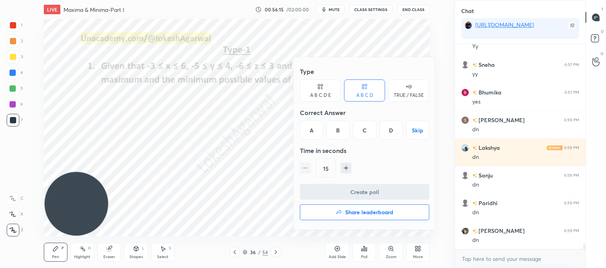
click at [367, 127] on div "C" at bounding box center [364, 129] width 23 height 19
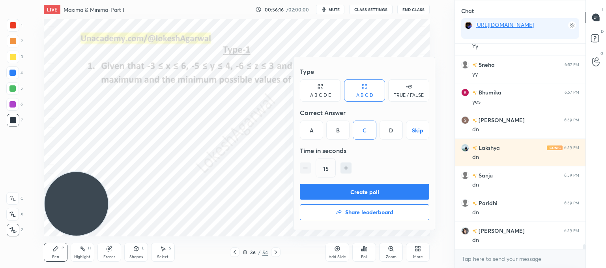
click at [354, 190] on button "Create poll" at bounding box center [364, 191] width 129 height 16
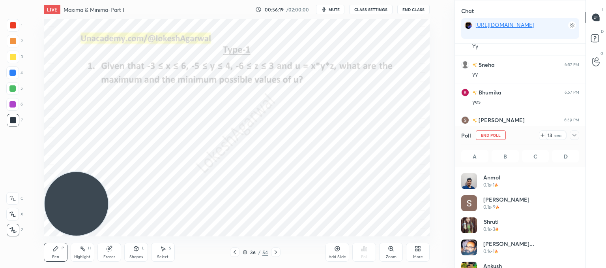
scroll to position [92, 116]
click at [165, 253] on div "Select S" at bounding box center [163, 251] width 24 height 19
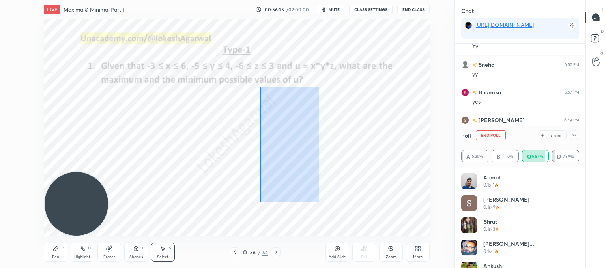
drag, startPoint x: 319, startPoint y: 202, endPoint x: 276, endPoint y: 98, distance: 112.2
click at [262, 90] on div "0 ° Undo Copy Paste here Duplicate Duplicate to new slide Delete" at bounding box center [237, 127] width 386 height 217
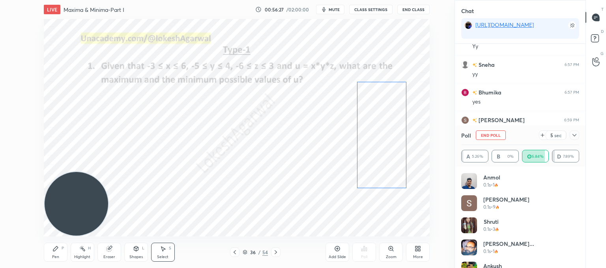
drag, startPoint x: 286, startPoint y: 124, endPoint x: 361, endPoint y: 137, distance: 76.5
click at [379, 114] on div "0 ° Undo Copy Paste here Duplicate Duplicate to new slide Delete" at bounding box center [237, 127] width 386 height 217
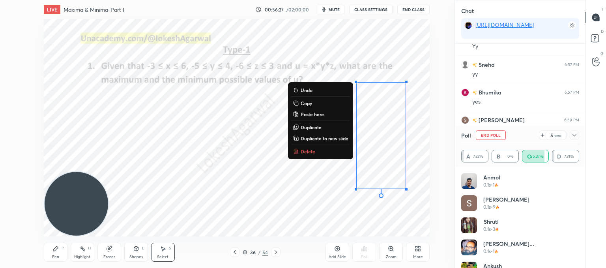
click at [275, 173] on div "0 ° Undo Copy Paste here Duplicate Duplicate to new slide Delete" at bounding box center [237, 127] width 386 height 217
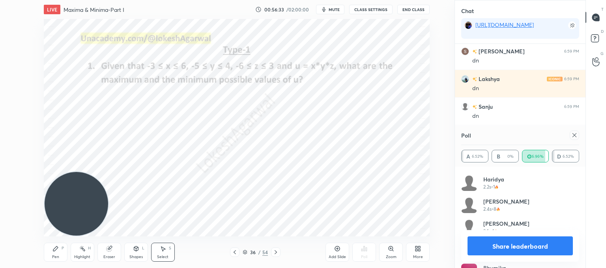
scroll to position [631, 0]
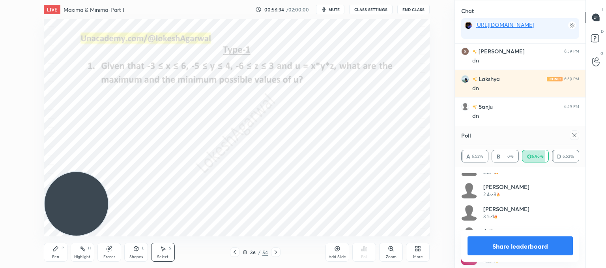
drag, startPoint x: 573, startPoint y: 135, endPoint x: 442, endPoint y: 174, distance: 136.4
click at [572, 135] on icon at bounding box center [574, 135] width 6 height 6
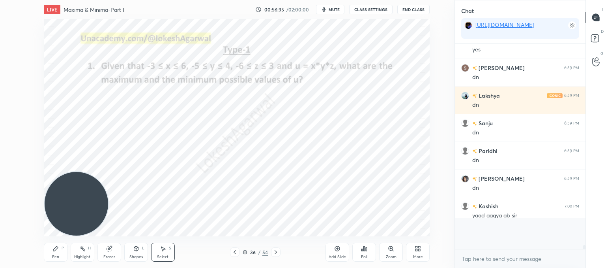
scroll to position [200, 128]
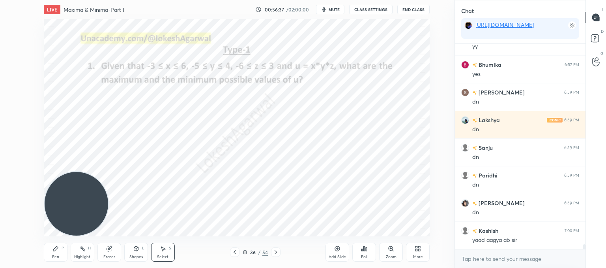
drag, startPoint x: 55, startPoint y: 253, endPoint x: 62, endPoint y: 249, distance: 7.9
click at [55, 253] on div "Pen P" at bounding box center [56, 251] width 24 height 19
click at [368, 255] on div "Poll" at bounding box center [364, 251] width 24 height 19
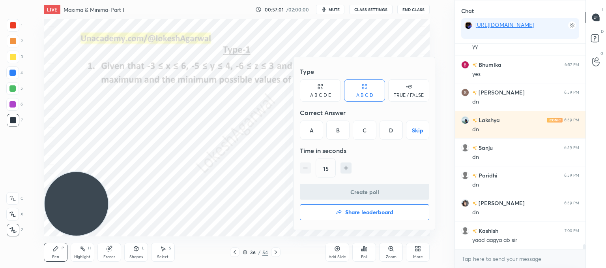
click at [325, 97] on div "A B C D E" at bounding box center [320, 95] width 21 height 5
click at [372, 126] on div "D" at bounding box center [375, 129] width 19 height 19
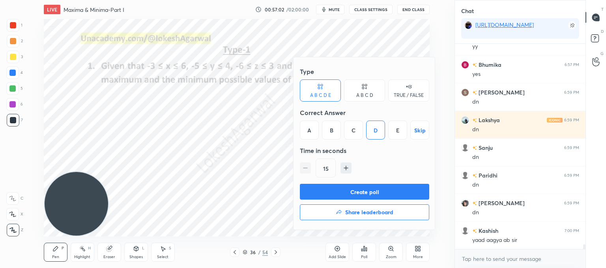
click at [349, 188] on button "Create poll" at bounding box center [364, 191] width 129 height 16
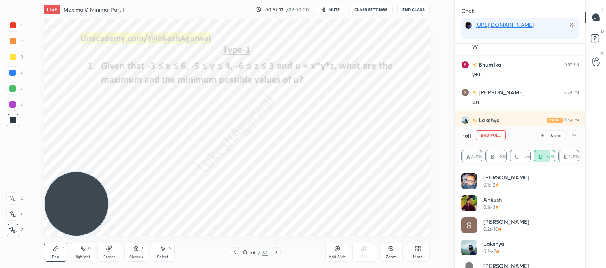
drag, startPoint x: 540, startPoint y: 135, endPoint x: 554, endPoint y: 217, distance: 83.6
click at [540, 134] on icon at bounding box center [542, 135] width 6 height 6
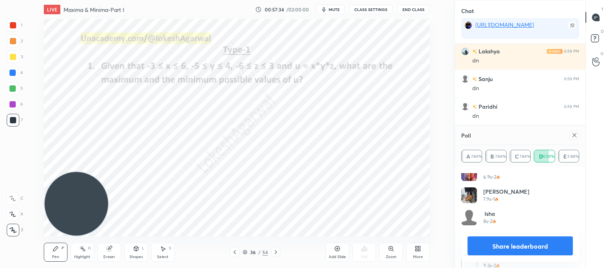
drag, startPoint x: 573, startPoint y: 132, endPoint x: 477, endPoint y: 144, distance: 96.2
click at [573, 133] on icon at bounding box center [574, 135] width 6 height 6
type textarea "x"
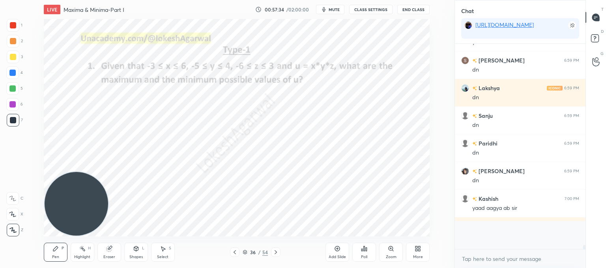
scroll to position [202, 128]
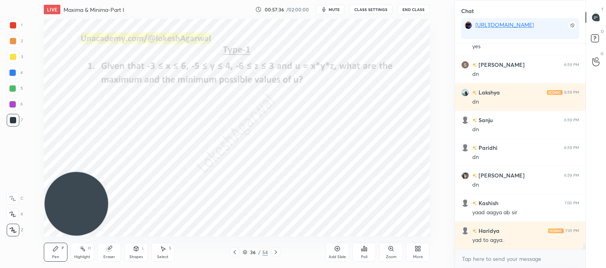
click at [154, 252] on div "Select S" at bounding box center [163, 251] width 24 height 19
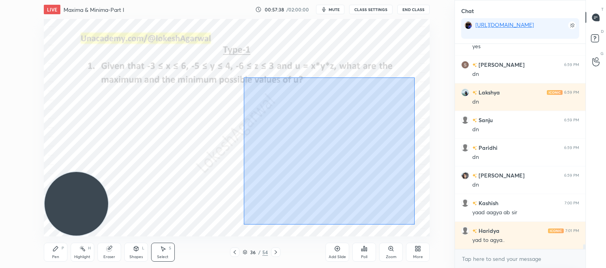
drag, startPoint x: 415, startPoint y: 224, endPoint x: 241, endPoint y: 77, distance: 227.9
click at [242, 77] on div "0 ° Undo Copy Paste here Duplicate Duplicate to new slide Delete" at bounding box center [237, 127] width 386 height 217
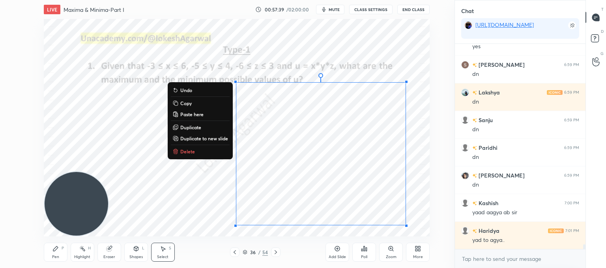
click at [185, 152] on p "Delete" at bounding box center [187, 151] width 15 height 6
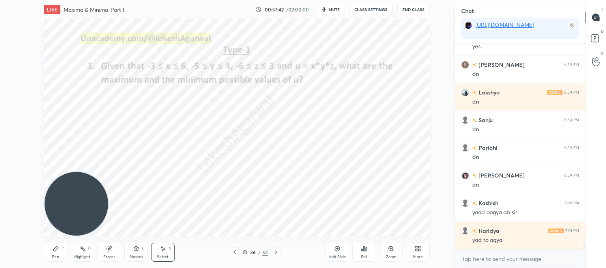
drag, startPoint x: 58, startPoint y: 255, endPoint x: 70, endPoint y: 241, distance: 18.5
click at [58, 255] on div "Pen" at bounding box center [55, 257] width 7 height 4
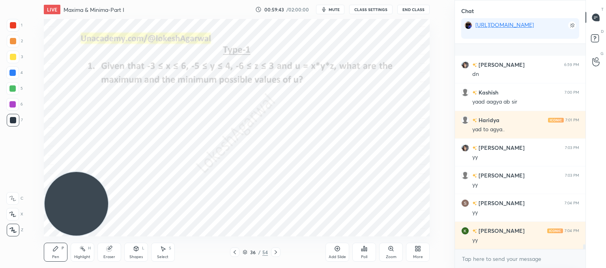
scroll to position [8952, 0]
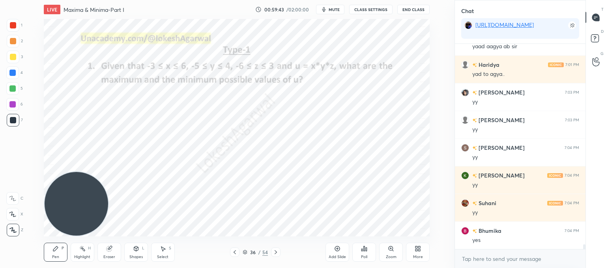
click at [273, 253] on icon at bounding box center [276, 252] width 6 height 6
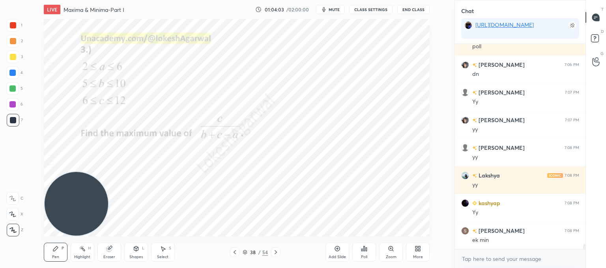
scroll to position [8068, 0]
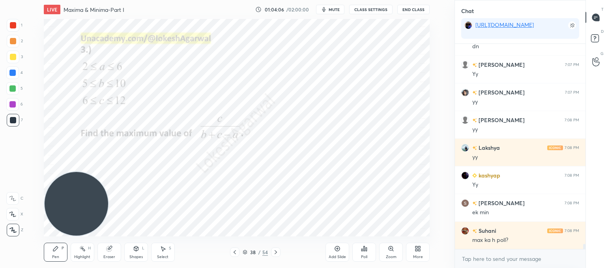
click at [368, 249] on div "Poll" at bounding box center [364, 251] width 24 height 19
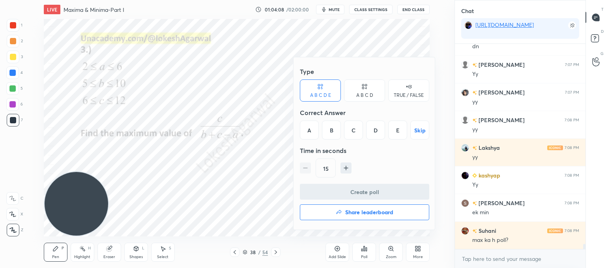
click at [309, 127] on div "A" at bounding box center [309, 129] width 19 height 19
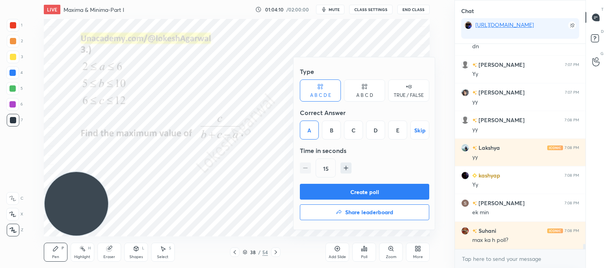
click at [350, 167] on button "button" at bounding box center [346, 167] width 11 height 11
type input "45"
click at [355, 186] on button "Create poll" at bounding box center [364, 191] width 129 height 16
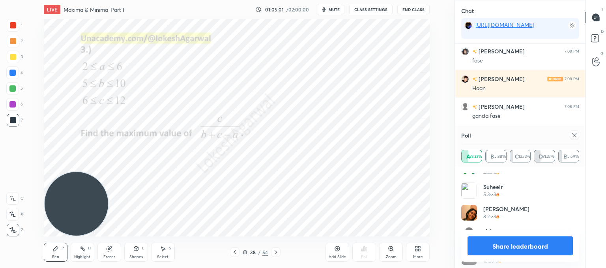
scroll to position [281, 0]
click at [572, 137] on icon at bounding box center [574, 135] width 6 height 6
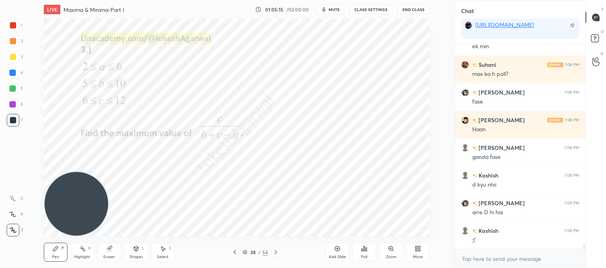
scroll to position [8261, 0]
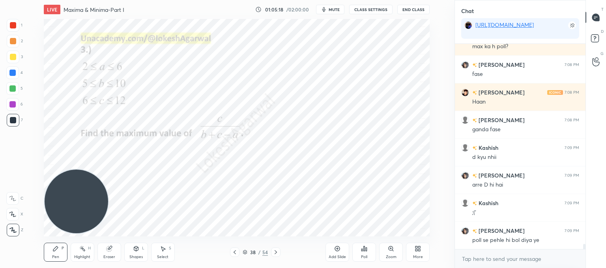
drag, startPoint x: 88, startPoint y: 206, endPoint x: 51, endPoint y: 15, distance: 194.4
click at [45, 0] on html "1 2 3 4 5 6 7 C X Z C X Z E E Erase all H H LIVE Maxima & Minima-Part I 01:05:1…" at bounding box center [303, 0] width 606 height 0
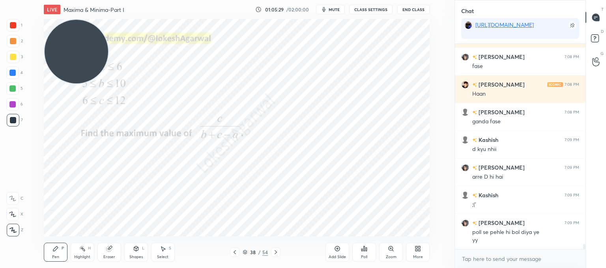
scroll to position [8297, 0]
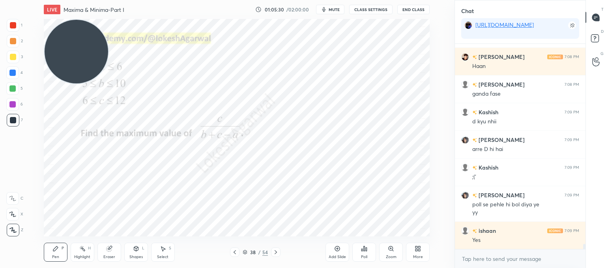
drag, startPoint x: 159, startPoint y: 253, endPoint x: 163, endPoint y: 247, distance: 6.2
click at [160, 252] on div "Select S" at bounding box center [163, 251] width 24 height 19
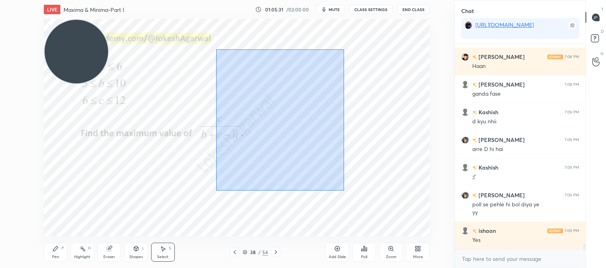
drag, startPoint x: 342, startPoint y: 189, endPoint x: 218, endPoint y: 30, distance: 201.8
click at [215, 24] on div "0 ° Undo Copy Paste here Duplicate Duplicate to new slide Delete" at bounding box center [237, 127] width 386 height 217
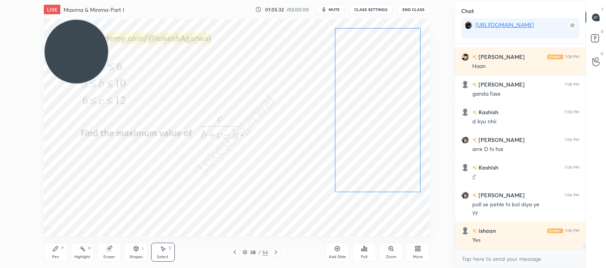
drag, startPoint x: 303, startPoint y: 97, endPoint x: 369, endPoint y: 89, distance: 66.8
click at [371, 89] on div "0 ° Undo Copy Paste here Duplicate Duplicate to new slide Delete" at bounding box center [237, 127] width 386 height 217
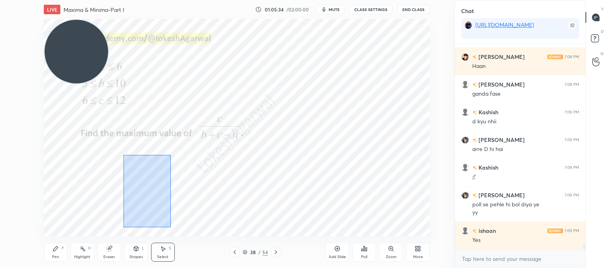
drag, startPoint x: 170, startPoint y: 226, endPoint x: 124, endPoint y: 150, distance: 89.1
click at [124, 150] on div "0 ° Undo Copy Paste here Duplicate Duplicate to new slide Delete" at bounding box center [237, 127] width 386 height 217
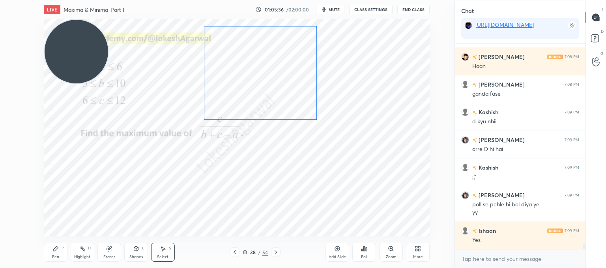
drag, startPoint x: 138, startPoint y: 172, endPoint x: 247, endPoint y: 62, distance: 154.3
click at [248, 62] on div "0 ° Undo Copy Paste here Duplicate Duplicate to new slide Delete" at bounding box center [237, 127] width 386 height 217
click at [243, 170] on div "0 ° Undo Copy Paste here Duplicate Duplicate to new slide Delete" at bounding box center [237, 127] width 386 height 217
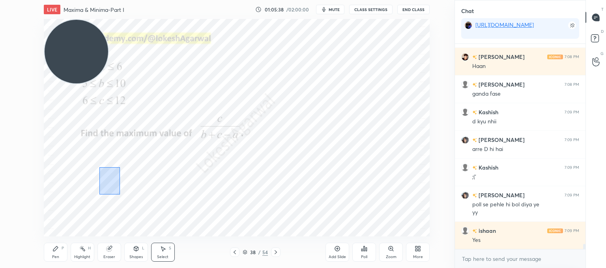
drag, startPoint x: 102, startPoint y: 182, endPoint x: 96, endPoint y: 153, distance: 29.3
click at [95, 153] on div "0 ° Undo Copy Paste here Duplicate Duplicate to new slide Delete" at bounding box center [237, 127] width 386 height 217
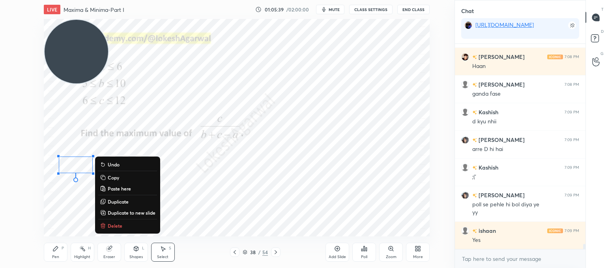
drag, startPoint x: 98, startPoint y: 170, endPoint x: 60, endPoint y: 161, distance: 38.8
click at [45, 144] on div "0 ° Undo Copy Paste here Duplicate Duplicate to new slide Delete" at bounding box center [237, 127] width 386 height 217
click at [119, 223] on p "Delete" at bounding box center [115, 225] width 15 height 6
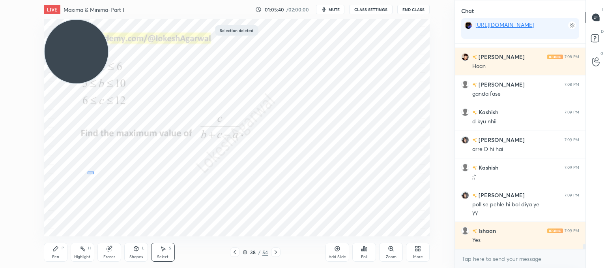
drag, startPoint x: 88, startPoint y: 171, endPoint x: 40, endPoint y: 138, distance: 57.8
click at [19, 133] on div "1 2 3 4 5 6 7 C X Z C X Z E E Erase all H H LIVE Maxima & Minima-Part I 01:05:4…" at bounding box center [224, 134] width 448 height 268
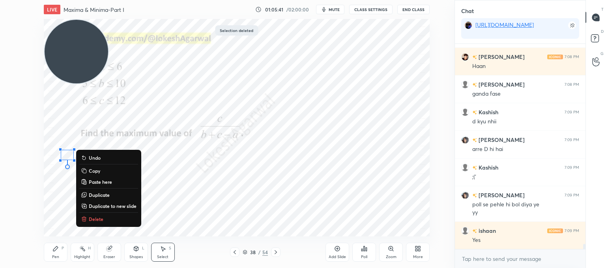
drag, startPoint x: 103, startPoint y: 218, endPoint x: 111, endPoint y: 212, distance: 10.5
click at [104, 218] on button "Delete" at bounding box center [108, 218] width 59 height 9
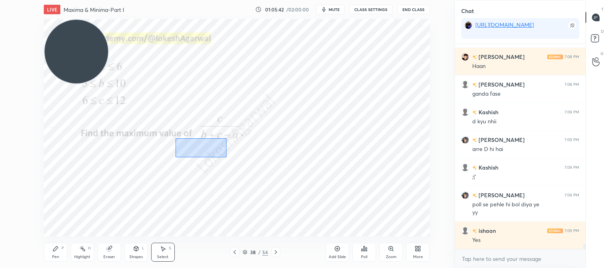
drag, startPoint x: 222, startPoint y: 156, endPoint x: 126, endPoint y: 120, distance: 102.7
click at [111, 109] on div "0 ° Undo Copy Paste here Duplicate Duplicate to new slide Delete" at bounding box center [237, 127] width 386 height 217
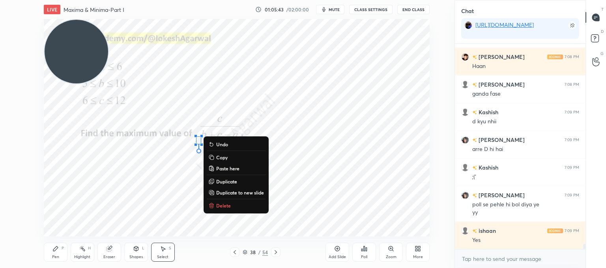
click at [219, 203] on p "Delete" at bounding box center [223, 205] width 15 height 6
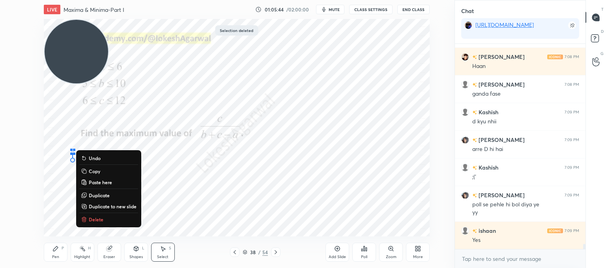
click at [49, 130] on div "0 ° Undo Copy Paste here Duplicate Duplicate to new slide Delete" at bounding box center [237, 127] width 386 height 217
drag, startPoint x: 104, startPoint y: 221, endPoint x: 144, endPoint y: 193, distance: 49.6
click at [105, 221] on button "Delete" at bounding box center [108, 218] width 59 height 9
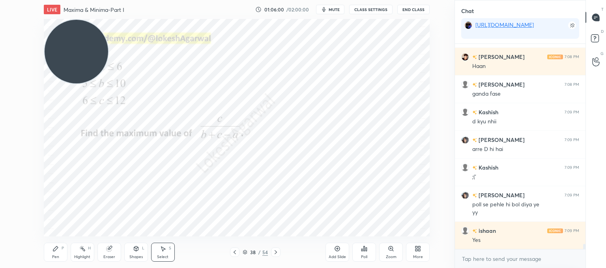
click at [55, 253] on div "Pen P" at bounding box center [56, 251] width 24 height 19
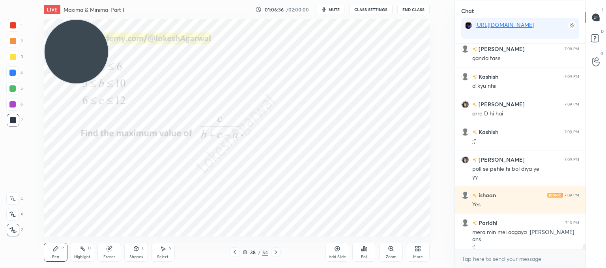
scroll to position [8360, 0]
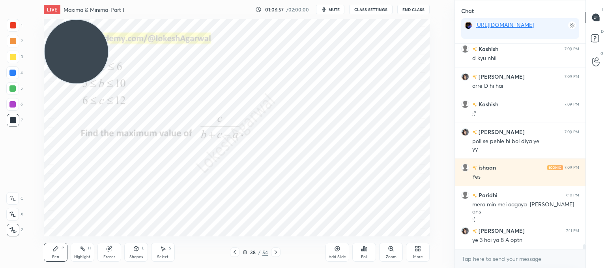
click at [371, 253] on div "Poll" at bounding box center [364, 251] width 24 height 19
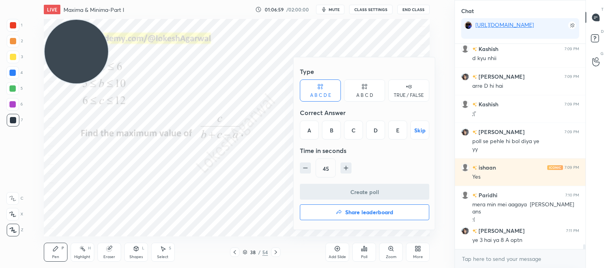
click at [359, 129] on div "C" at bounding box center [353, 129] width 19 height 19
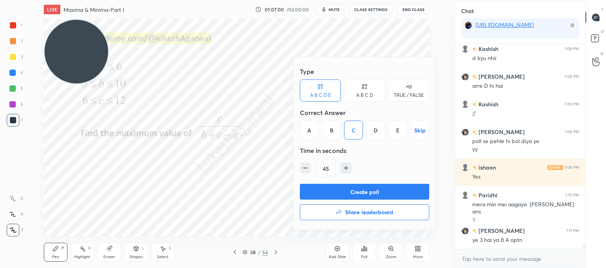
click at [356, 193] on button "Create poll" at bounding box center [364, 191] width 129 height 16
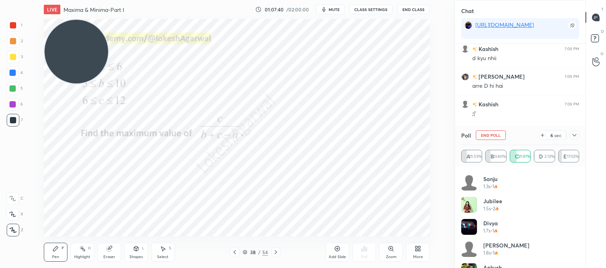
scroll to position [237, 0]
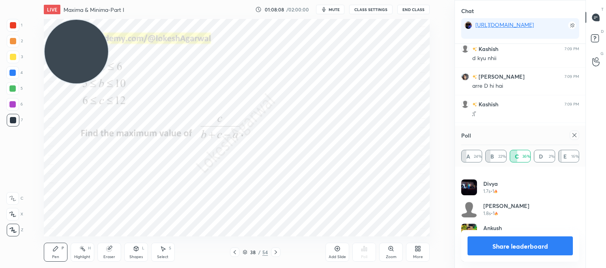
click at [576, 136] on icon at bounding box center [574, 135] width 6 height 6
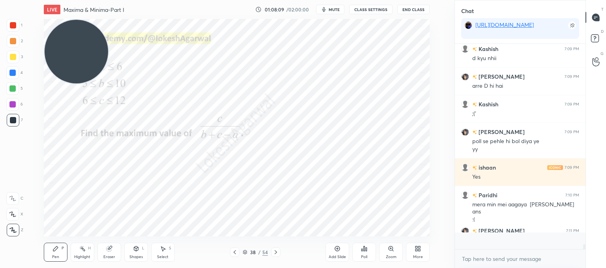
scroll to position [2, 2]
click at [157, 253] on div "Select S" at bounding box center [163, 251] width 24 height 19
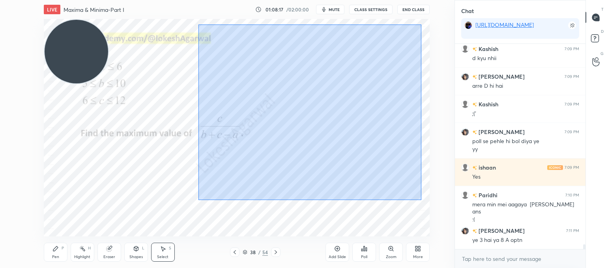
drag, startPoint x: 421, startPoint y: 200, endPoint x: 198, endPoint y: 24, distance: 283.8
click at [198, 24] on div "0 ° Undo Copy Paste here Duplicate Duplicate to new slide Delete" at bounding box center [237, 127] width 386 height 217
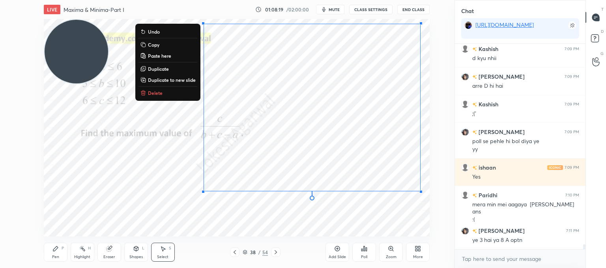
click at [156, 92] on p "Delete" at bounding box center [155, 93] width 15 height 6
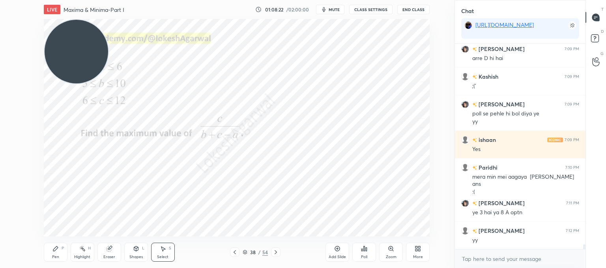
scroll to position [8415, 0]
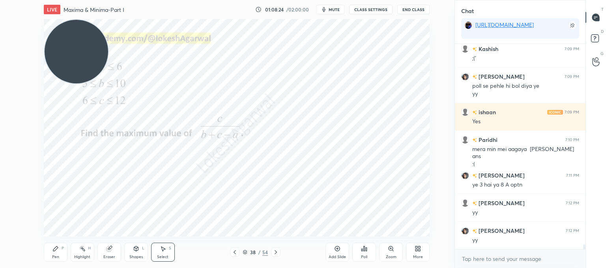
drag, startPoint x: 55, startPoint y: 254, endPoint x: 61, endPoint y: 243, distance: 12.2
click at [56, 255] on div "Pen" at bounding box center [55, 257] width 7 height 4
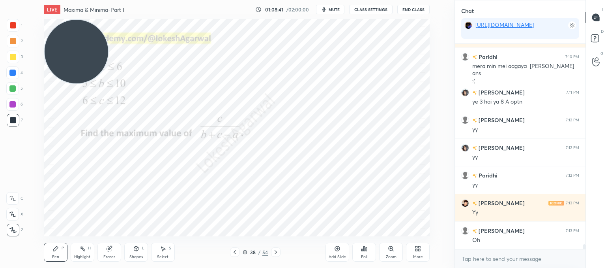
scroll to position [8525, 0]
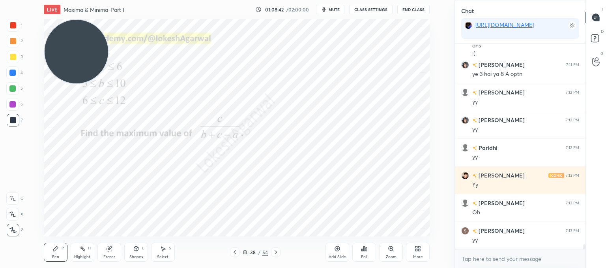
drag, startPoint x: 163, startPoint y: 252, endPoint x: 173, endPoint y: 239, distance: 16.7
click at [164, 252] on div "Select S" at bounding box center [163, 251] width 24 height 19
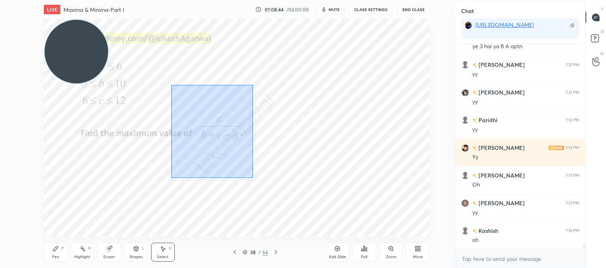
drag, startPoint x: 251, startPoint y: 176, endPoint x: 169, endPoint y: 87, distance: 121.2
click at [170, 86] on div "0 ° Undo Copy Paste here Duplicate Duplicate to new slide Delete" at bounding box center [237, 127] width 386 height 217
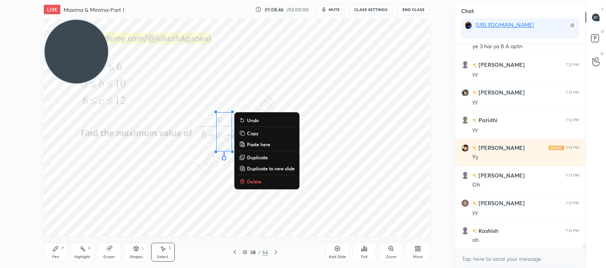
drag, startPoint x: 254, startPoint y: 180, endPoint x: 249, endPoint y: 182, distance: 4.8
click at [253, 180] on p "Delete" at bounding box center [254, 181] width 15 height 6
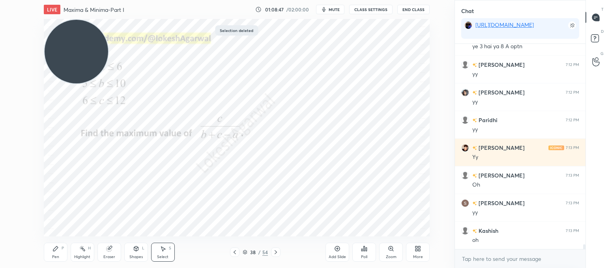
drag, startPoint x: 57, startPoint y: 248, endPoint x: 69, endPoint y: 239, distance: 15.8
click at [57, 249] on icon at bounding box center [55, 248] width 6 height 6
drag, startPoint x: 79, startPoint y: 89, endPoint x: 74, endPoint y: 244, distance: 155.5
click at [74, 236] on div "LIVE Maxima & Minima-Part I 01:08:52 / 02:00:00 mute CLASS SETTINGS End Class S…" at bounding box center [236, 134] width 423 height 268
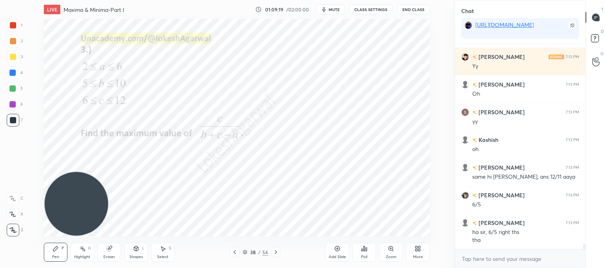
scroll to position [8652, 0]
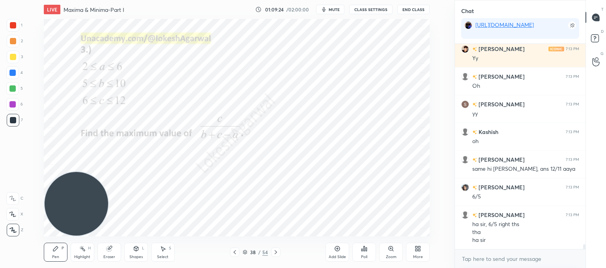
click at [161, 250] on div "Select S" at bounding box center [163, 251] width 24 height 19
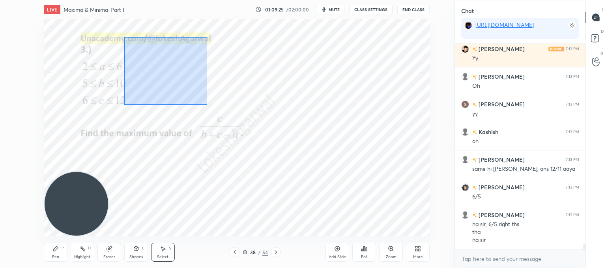
drag, startPoint x: 205, startPoint y: 105, endPoint x: 144, endPoint y: 46, distance: 84.0
click at [129, 35] on div "0 ° Undo Copy Paste here Duplicate Duplicate to new slide Delete" at bounding box center [237, 127] width 386 height 217
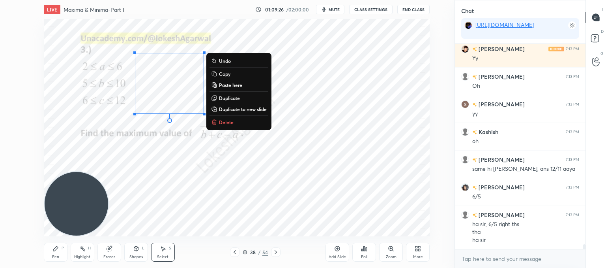
click at [227, 120] on p "Delete" at bounding box center [226, 122] width 15 height 6
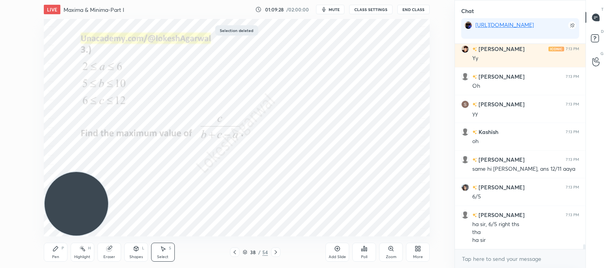
drag, startPoint x: 54, startPoint y: 244, endPoint x: 104, endPoint y: 215, distance: 58.3
click at [54, 245] on div "Pen P" at bounding box center [56, 251] width 24 height 19
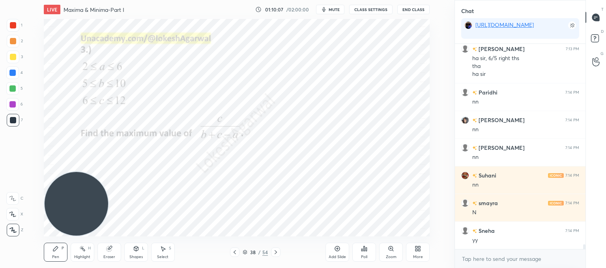
scroll to position [8845, 0]
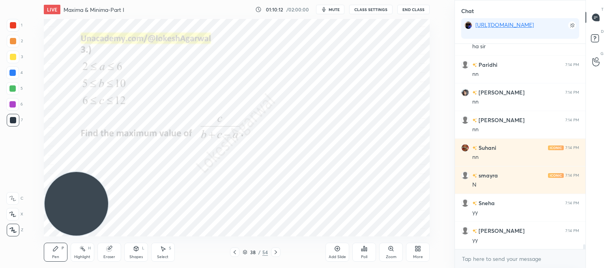
click at [110, 251] on icon at bounding box center [109, 248] width 6 height 6
click at [61, 253] on div "Pen P" at bounding box center [56, 251] width 24 height 19
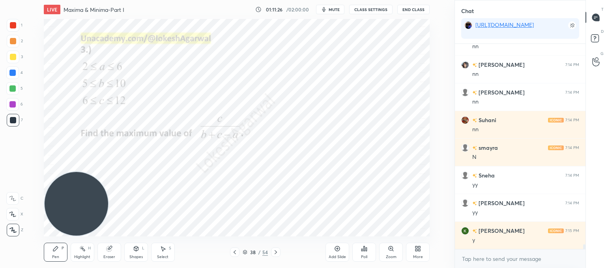
scroll to position [8900, 0]
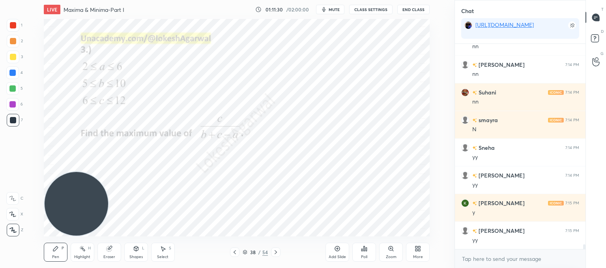
drag, startPoint x: 103, startPoint y: 251, endPoint x: 110, endPoint y: 250, distance: 8.0
click at [109, 252] on div "Eraser" at bounding box center [109, 251] width 24 height 19
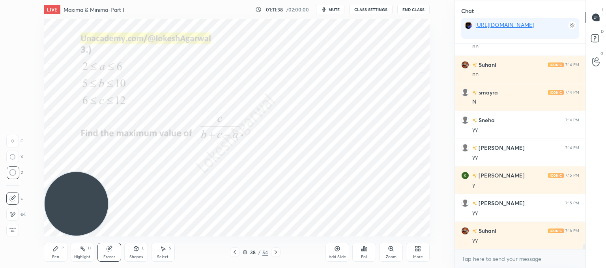
click at [56, 252] on div "Pen P" at bounding box center [56, 251] width 24 height 19
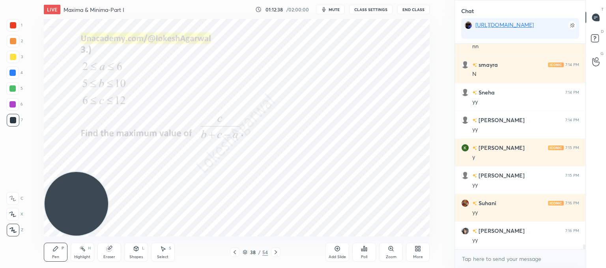
scroll to position [8983, 0]
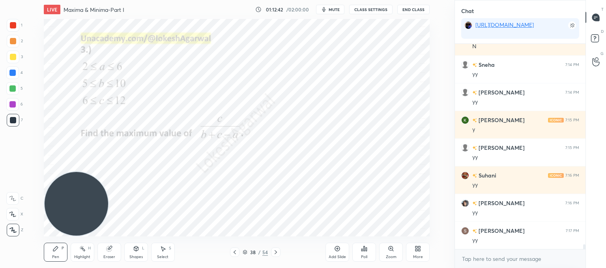
click at [243, 252] on icon at bounding box center [245, 251] width 5 height 5
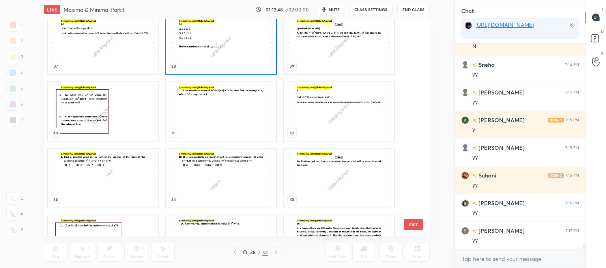
scroll to position [844, 0]
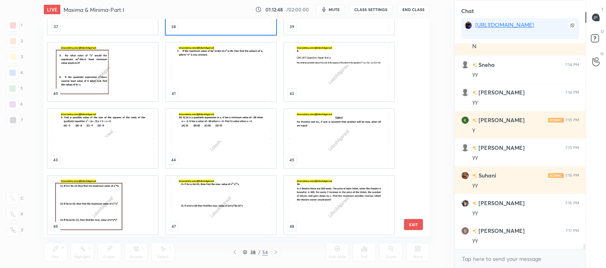
click at [342, 138] on img "grid" at bounding box center [339, 138] width 110 height 58
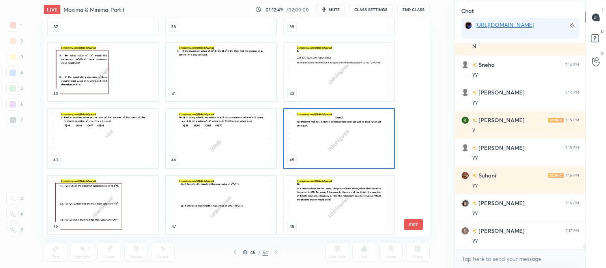
click at [410, 225] on button "EXIT" at bounding box center [413, 224] width 19 height 11
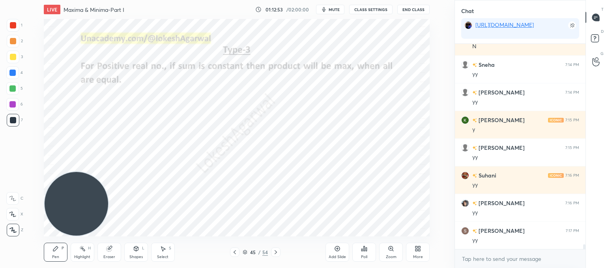
click at [246, 253] on icon at bounding box center [245, 251] width 5 height 5
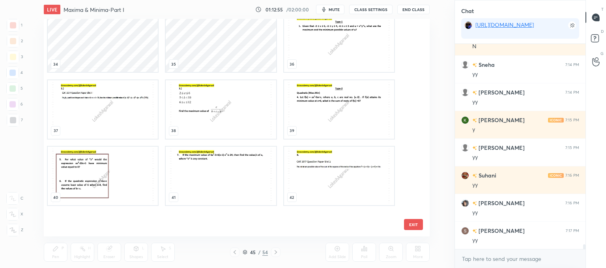
scroll to position [701, 0]
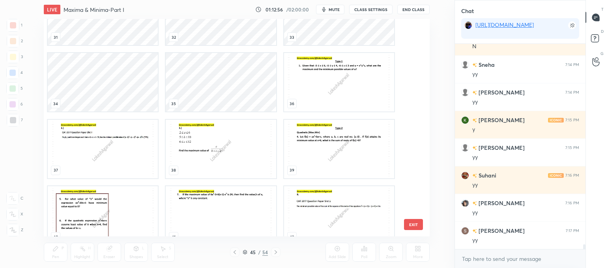
click at [343, 138] on img "grid" at bounding box center [339, 148] width 110 height 58
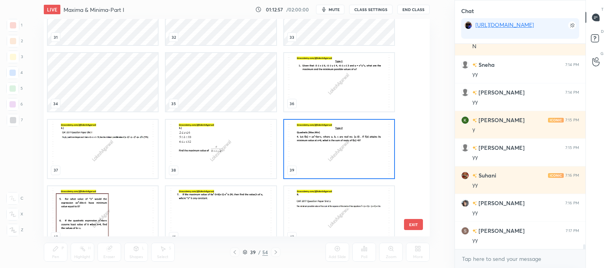
click at [410, 225] on button "EXIT" at bounding box center [413, 224] width 19 height 11
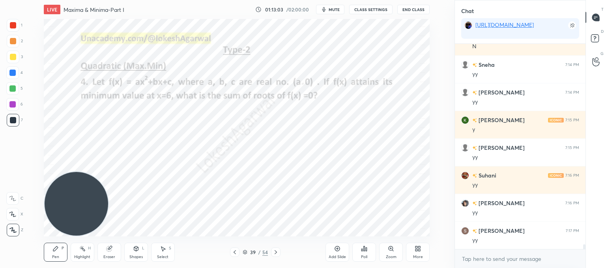
drag, startPoint x: 99, startPoint y: 251, endPoint x: 111, endPoint y: 237, distance: 19.0
click at [101, 251] on div "Eraser" at bounding box center [109, 251] width 24 height 19
drag, startPoint x: 49, startPoint y: 260, endPoint x: 79, endPoint y: 230, distance: 42.7
click at [49, 258] on div "Pen P" at bounding box center [56, 251] width 24 height 19
click at [161, 249] on icon at bounding box center [163, 248] width 6 height 6
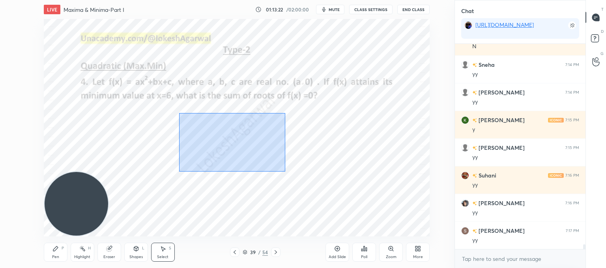
drag, startPoint x: 180, startPoint y: 114, endPoint x: 260, endPoint y: 160, distance: 92.8
click at [283, 170] on div "0 ° Undo Copy Paste here Duplicate Duplicate to new slide Delete" at bounding box center [237, 127] width 386 height 217
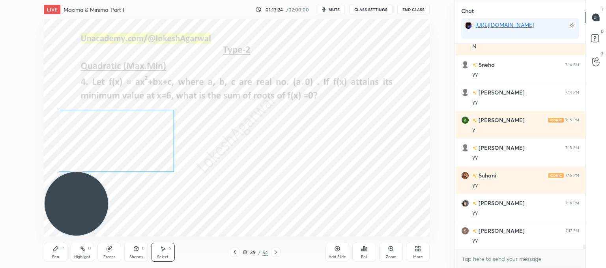
drag, startPoint x: 244, startPoint y: 149, endPoint x: 120, endPoint y: 149, distance: 123.9
click at [120, 149] on div "0 ° Undo Copy Paste here Duplicate Duplicate to new slide Delete" at bounding box center [237, 127] width 386 height 217
click at [360, 181] on div "0 ° Undo Copy Paste here Duplicate Duplicate to new slide Delete" at bounding box center [237, 127] width 386 height 217
drag, startPoint x: 104, startPoint y: 253, endPoint x: 111, endPoint y: 241, distance: 14.0
click at [106, 250] on div "Eraser" at bounding box center [109, 251] width 24 height 19
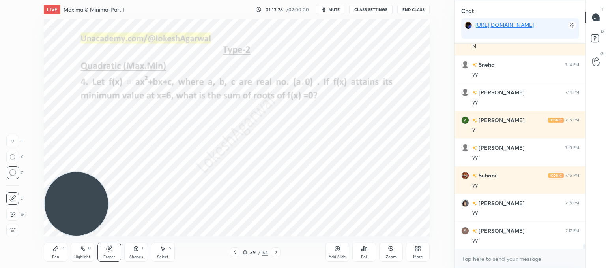
drag, startPoint x: 52, startPoint y: 256, endPoint x: 61, endPoint y: 250, distance: 10.4
click at [56, 255] on div "Pen" at bounding box center [55, 257] width 7 height 4
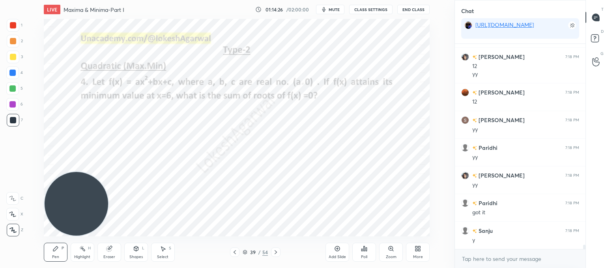
scroll to position [9295, 0]
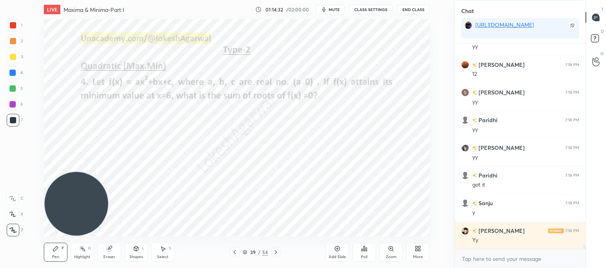
click at [275, 249] on icon at bounding box center [276, 252] width 6 height 6
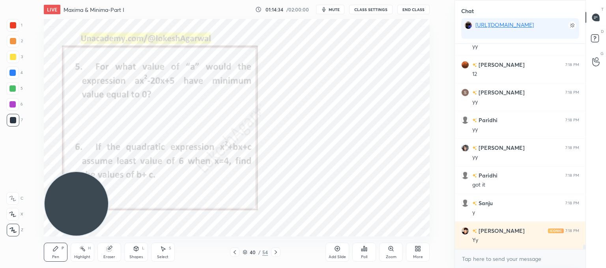
click at [276, 249] on icon at bounding box center [276, 252] width 6 height 6
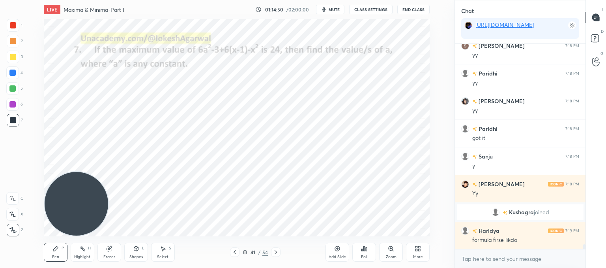
scroll to position [8838, 0]
click at [234, 251] on icon at bounding box center [235, 252] width 6 height 6
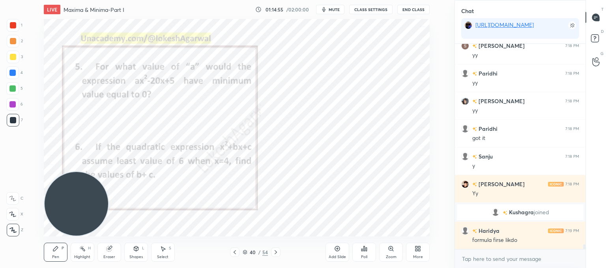
click at [234, 251] on icon at bounding box center [235, 252] width 6 height 6
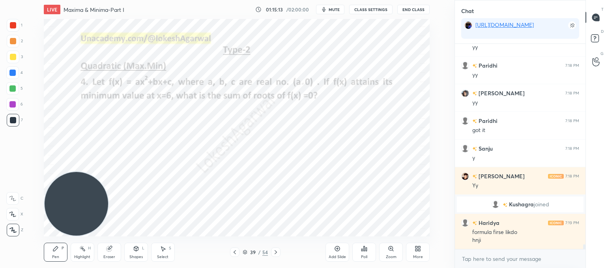
click at [275, 250] on icon at bounding box center [276, 252] width 2 height 4
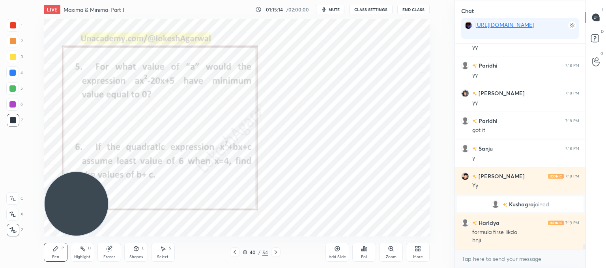
click at [274, 250] on icon at bounding box center [276, 252] width 6 height 6
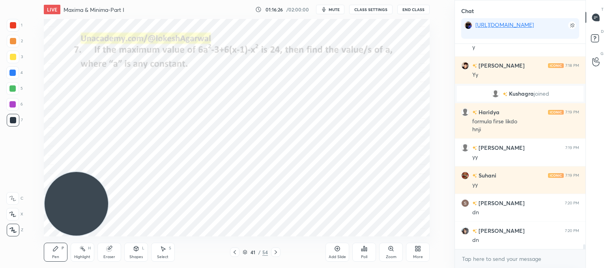
scroll to position [8984, 0]
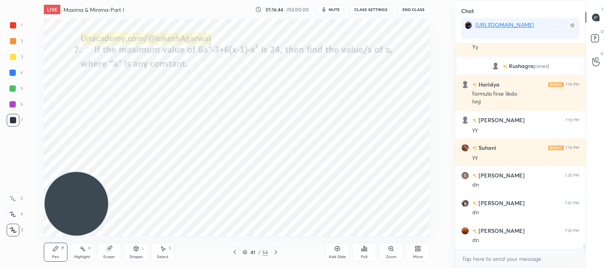
click at [361, 255] on div "Poll" at bounding box center [364, 257] width 6 height 4
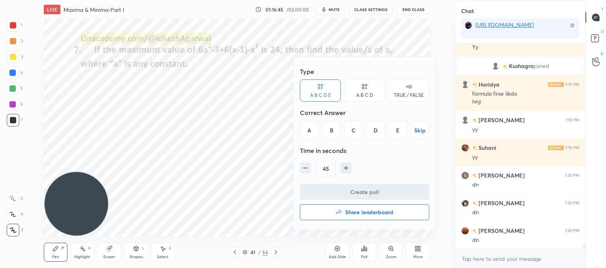
click at [361, 90] on icon at bounding box center [364, 86] width 6 height 8
click at [341, 132] on div "B" at bounding box center [337, 129] width 23 height 19
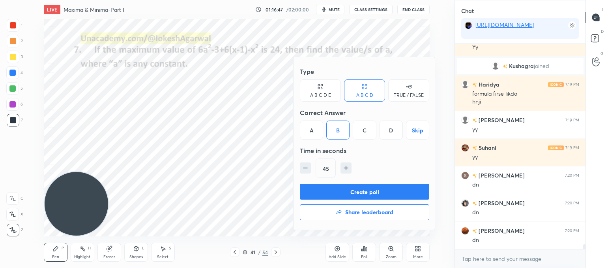
click at [339, 186] on button "Create poll" at bounding box center [364, 191] width 129 height 16
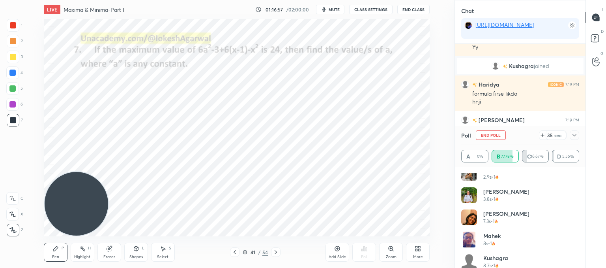
scroll to position [215, 0]
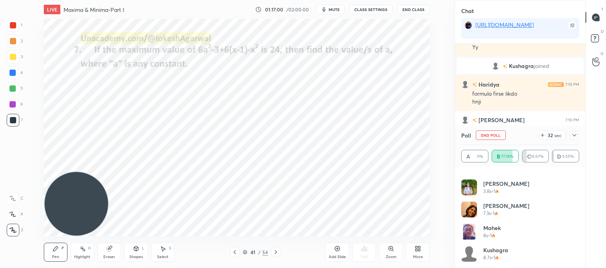
click at [112, 256] on div "Eraser" at bounding box center [109, 257] width 12 height 4
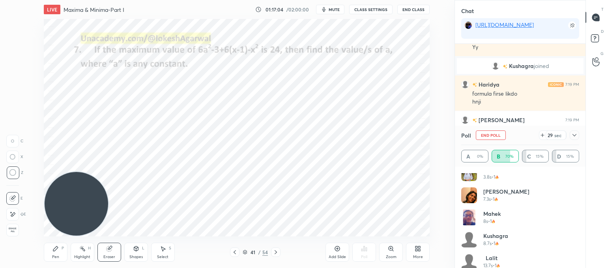
scroll to position [237, 0]
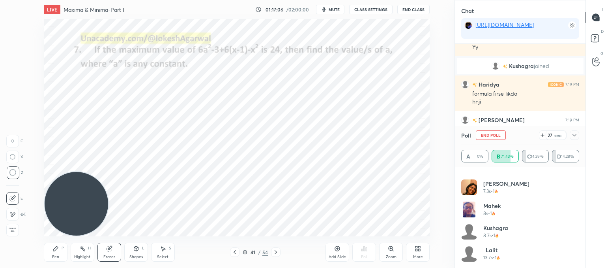
drag, startPoint x: 179, startPoint y: 249, endPoint x: 164, endPoint y: 250, distance: 15.5
click at [179, 249] on div "Pen P Highlight H Eraser Shapes L Select S" at bounding box center [114, 251] width 141 height 19
click at [164, 250] on icon at bounding box center [163, 248] width 6 height 6
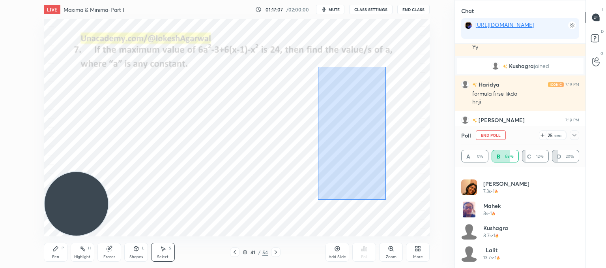
drag, startPoint x: 386, startPoint y: 199, endPoint x: 320, endPoint y: 59, distance: 154.6
click at [320, 59] on div "0 ° Undo Copy Paste here Duplicate Duplicate to new slide Delete" at bounding box center [237, 127] width 386 height 217
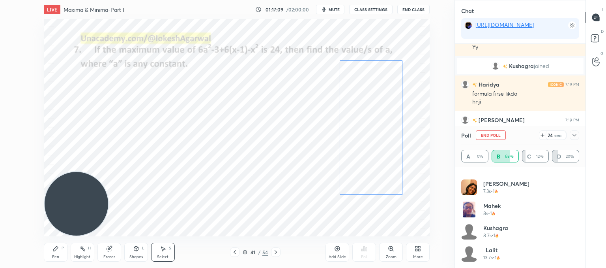
drag, startPoint x: 344, startPoint y: 94, endPoint x: 358, endPoint y: 94, distance: 14.2
click at [358, 94] on div "0 ° Undo Copy Paste here Duplicate Duplicate to new slide Delete" at bounding box center [237, 127] width 386 height 217
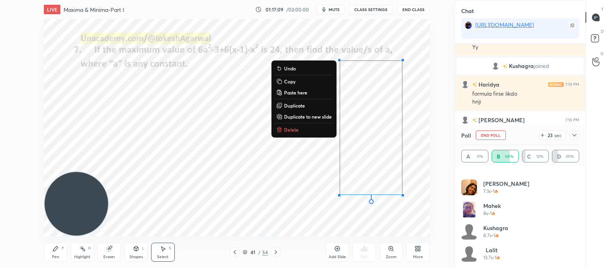
click at [118, 123] on div "0 ° Undo Copy Paste here Duplicate Duplicate to new slide Delete" at bounding box center [237, 127] width 386 height 217
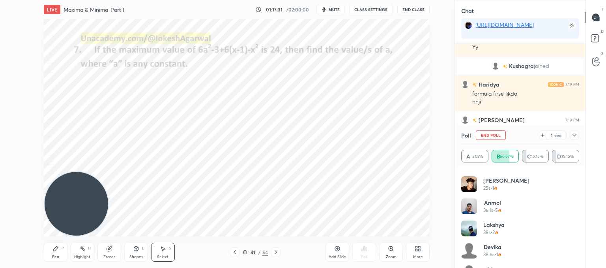
scroll to position [414, 0]
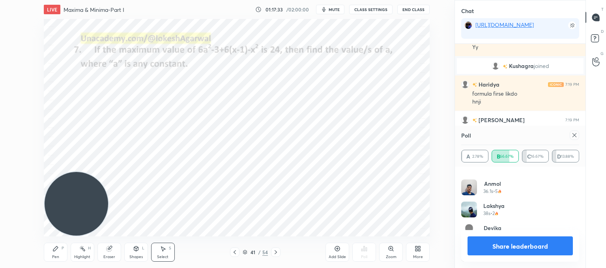
click at [573, 133] on icon at bounding box center [574, 135] width 6 height 6
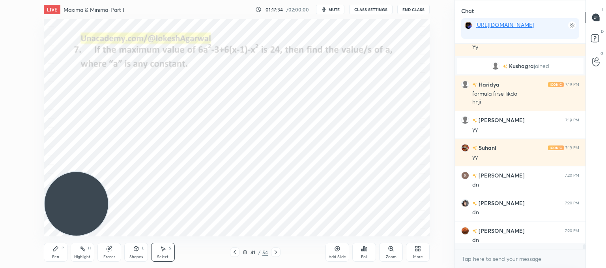
scroll to position [2, 2]
drag, startPoint x: 54, startPoint y: 252, endPoint x: 58, endPoint y: 244, distance: 8.5
click at [54, 251] on div "Pen P" at bounding box center [56, 251] width 24 height 19
click at [276, 251] on icon at bounding box center [276, 252] width 2 height 4
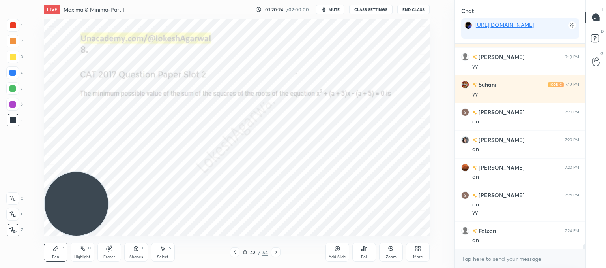
scroll to position [9075, 0]
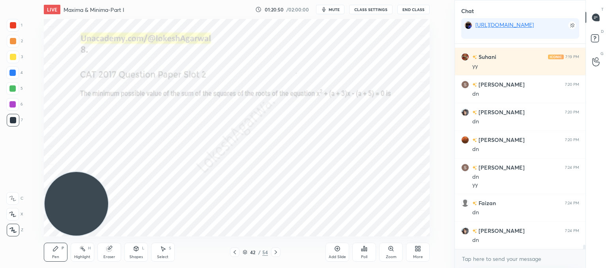
click at [370, 253] on div "Poll" at bounding box center [364, 251] width 24 height 19
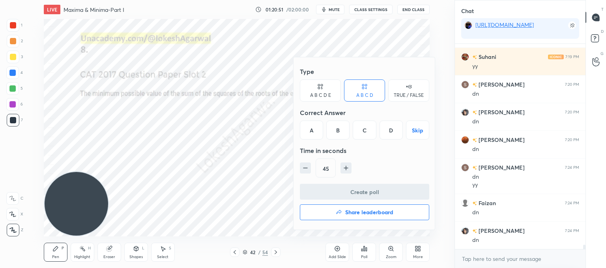
click at [311, 83] on div "A B C D E" at bounding box center [320, 90] width 41 height 22
click at [333, 133] on div "B" at bounding box center [331, 129] width 19 height 19
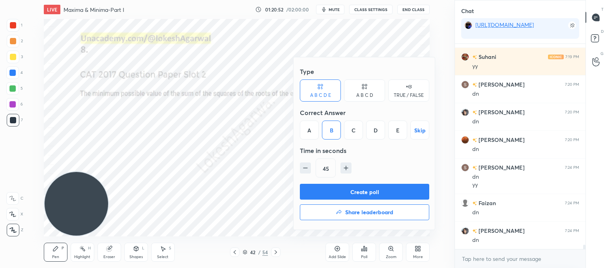
click at [348, 195] on button "Create poll" at bounding box center [364, 191] width 129 height 16
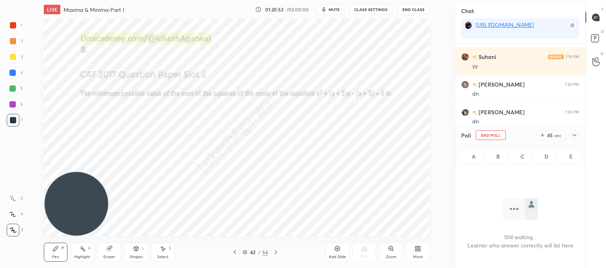
scroll to position [96, 128]
drag, startPoint x: 488, startPoint y: 134, endPoint x: 459, endPoint y: 140, distance: 30.2
click at [488, 133] on button "End Poll" at bounding box center [491, 134] width 30 height 9
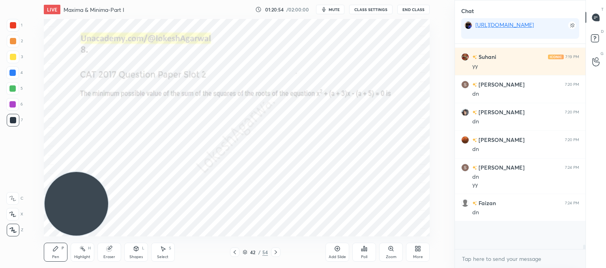
scroll to position [137, 128]
click at [368, 257] on div "Poll" at bounding box center [364, 251] width 24 height 19
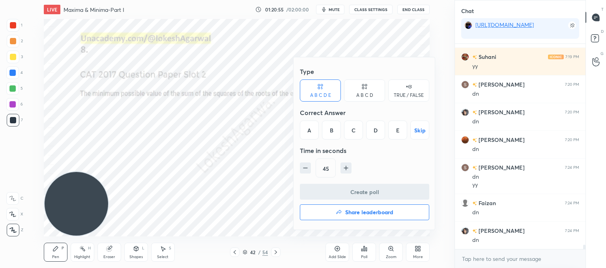
click at [380, 126] on div "D" at bounding box center [375, 129] width 19 height 19
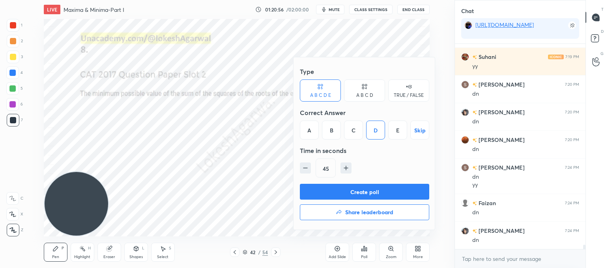
click at [342, 190] on button "Create poll" at bounding box center [364, 191] width 129 height 16
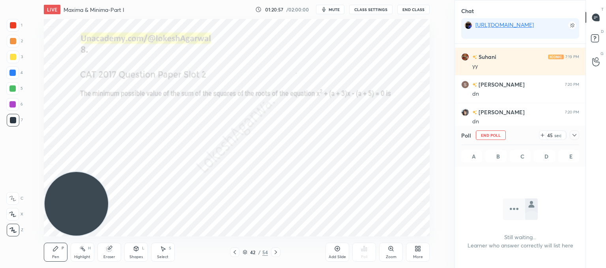
scroll to position [161, 128]
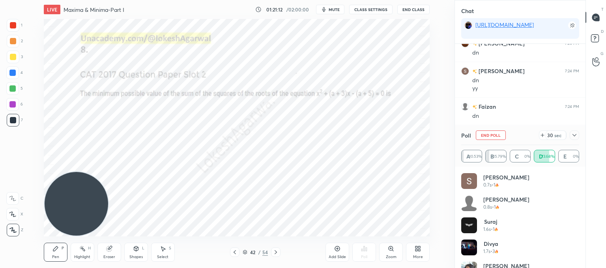
drag, startPoint x: 573, startPoint y: 135, endPoint x: 545, endPoint y: 175, distance: 49.4
click at [573, 135] on icon at bounding box center [574, 135] width 6 height 6
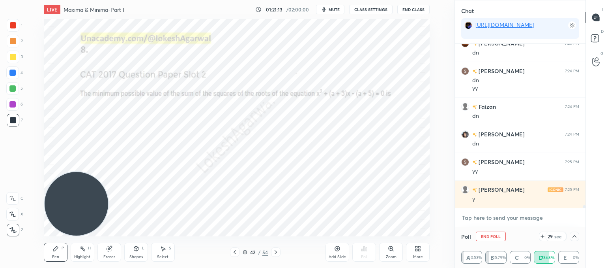
click at [475, 215] on textarea at bounding box center [520, 217] width 118 height 13
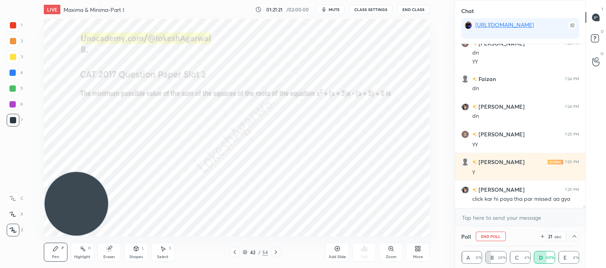
click at [114, 250] on div "Eraser" at bounding box center [109, 251] width 24 height 19
click at [51, 247] on div "Pen P" at bounding box center [56, 251] width 24 height 19
click at [351, 229] on div "LIVE Maxima & Minima-Part I 01:21:29 / 02:00:00 mute CLASS SETTINGS End Class S…" at bounding box center [236, 134] width 423 height 268
click at [575, 238] on icon at bounding box center [574, 236] width 6 height 6
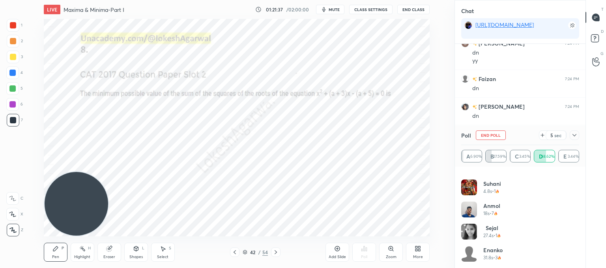
click at [542, 131] on div "5 sec" at bounding box center [553, 134] width 28 height 9
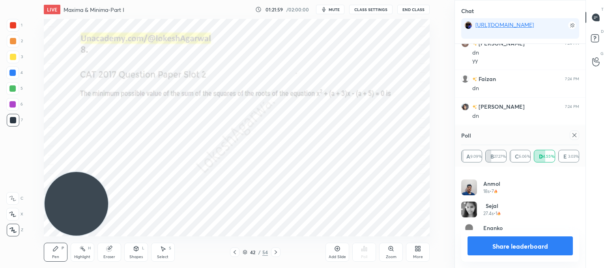
click at [573, 137] on icon at bounding box center [574, 135] width 6 height 6
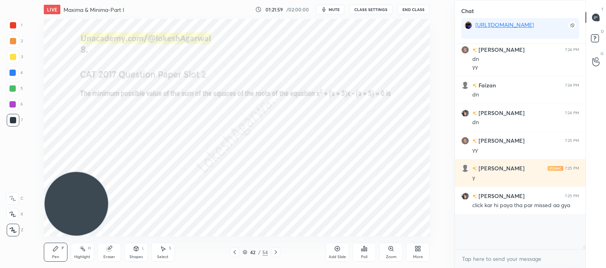
scroll to position [2, 2]
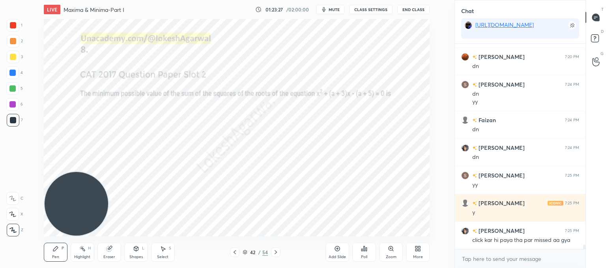
click at [163, 250] on icon at bounding box center [163, 248] width 4 height 5
click at [275, 252] on icon at bounding box center [276, 252] width 6 height 6
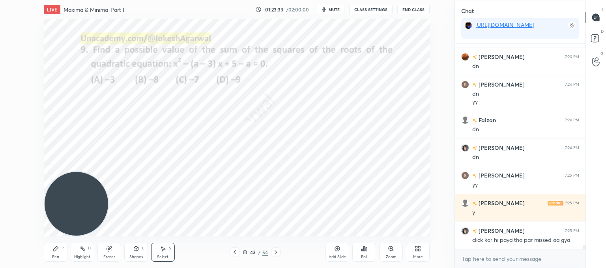
click at [275, 252] on icon at bounding box center [276, 252] width 6 height 6
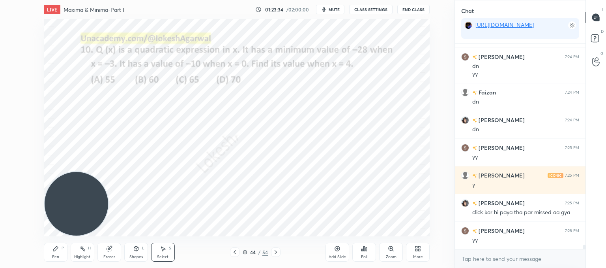
click at [275, 252] on icon at bounding box center [276, 252] width 6 height 6
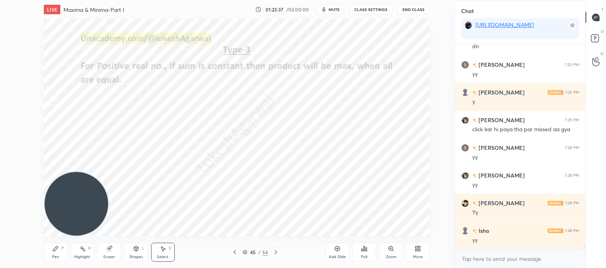
scroll to position [9296, 0]
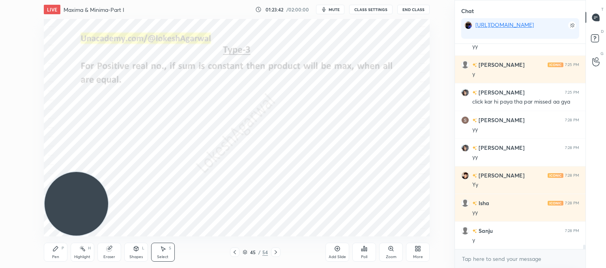
drag, startPoint x: 51, startPoint y: 249, endPoint x: 51, endPoint y: 189, distance: 59.2
click at [51, 248] on div "Pen P" at bounding box center [56, 251] width 24 height 19
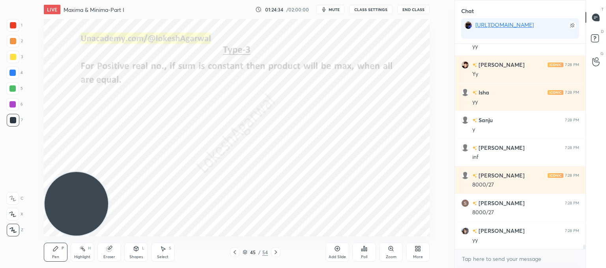
scroll to position [9434, 0]
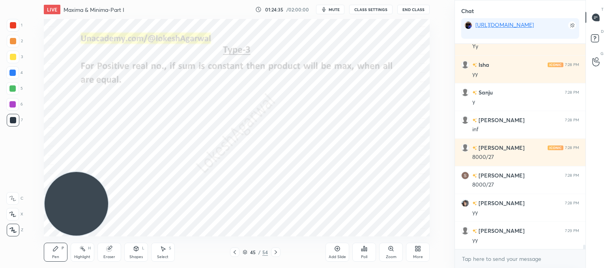
click at [114, 251] on div "Eraser" at bounding box center [109, 251] width 24 height 19
click at [57, 249] on icon at bounding box center [55, 248] width 6 height 6
drag, startPoint x: 162, startPoint y: 249, endPoint x: 165, endPoint y: 241, distance: 9.0
click at [163, 247] on icon at bounding box center [163, 248] width 6 height 6
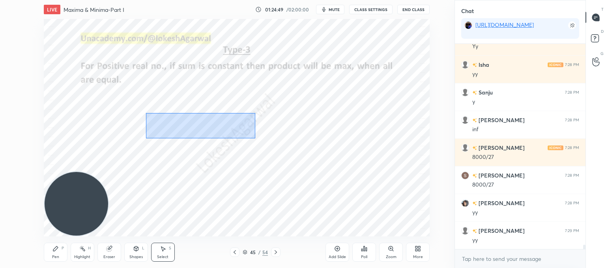
drag, startPoint x: 255, startPoint y: 138, endPoint x: 149, endPoint y: 108, distance: 110.2
click at [149, 108] on div "0 ° Undo Copy Paste here Duplicate Duplicate to new slide Delete" at bounding box center [237, 127] width 386 height 217
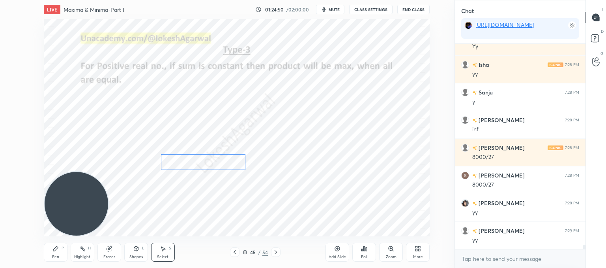
drag, startPoint x: 204, startPoint y: 123, endPoint x: 194, endPoint y: 128, distance: 11.1
click at [202, 161] on div "0 ° Undo Copy Paste here Duplicate Duplicate to new slide Delete" at bounding box center [237, 127] width 386 height 217
drag, startPoint x: 191, startPoint y: 109, endPoint x: 203, endPoint y: 104, distance: 13.0
click at [191, 109] on div "0 ° Undo Copy Paste here Duplicate Duplicate to new slide Delete" at bounding box center [237, 127] width 386 height 217
click at [208, 105] on div "0 ° Undo Copy Paste here Duplicate Duplicate to new slide Delete" at bounding box center [237, 127] width 386 height 217
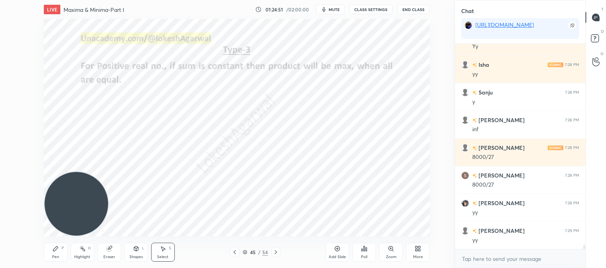
click at [226, 106] on div "0 ° Undo Copy Paste here Duplicate Duplicate to new slide Delete" at bounding box center [237, 127] width 386 height 217
drag, startPoint x: 62, startPoint y: 250, endPoint x: 65, endPoint y: 246, distance: 4.5
click at [63, 249] on div "P" at bounding box center [63, 248] width 2 height 4
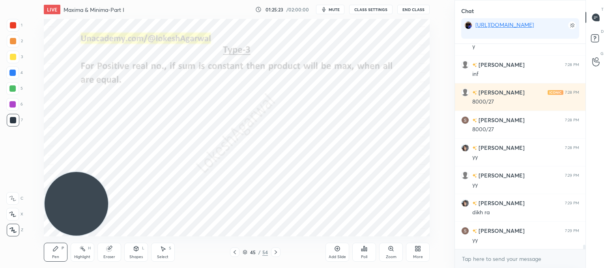
scroll to position [9517, 0]
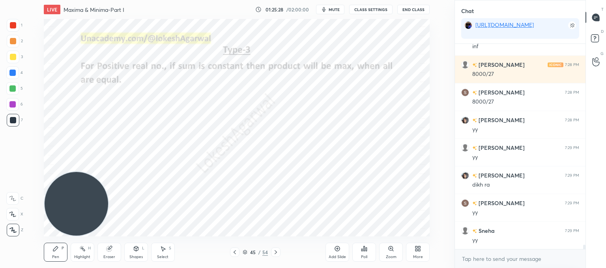
click at [338, 246] on icon at bounding box center [337, 248] width 6 height 6
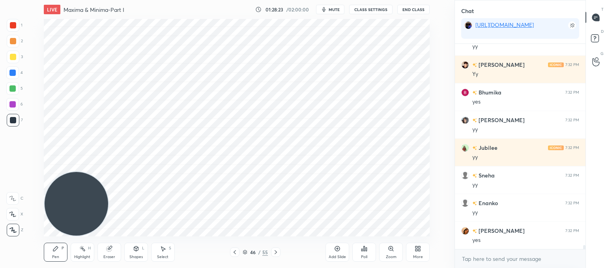
scroll to position [10124, 0]
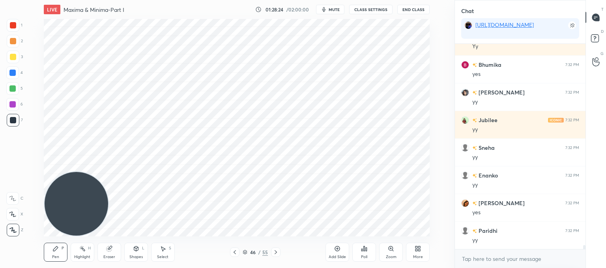
click at [338, 250] on icon at bounding box center [337, 248] width 6 height 6
click at [110, 251] on icon at bounding box center [108, 248] width 5 height 5
click at [56, 251] on div "Pen P" at bounding box center [56, 251] width 24 height 19
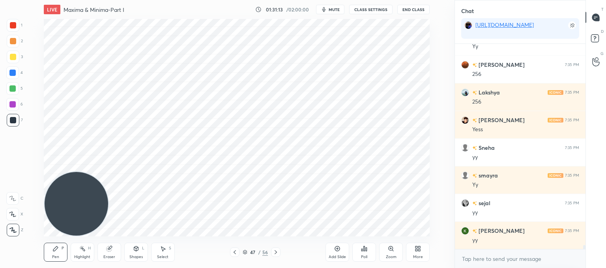
scroll to position [10877, 0]
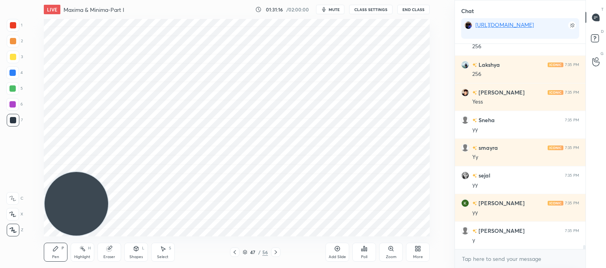
drag, startPoint x: 159, startPoint y: 251, endPoint x: 188, endPoint y: 237, distance: 31.9
click at [160, 251] on icon at bounding box center [163, 248] width 6 height 6
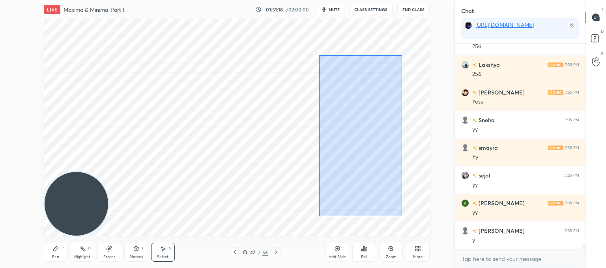
drag, startPoint x: 402, startPoint y: 216, endPoint x: 323, endPoint y: 43, distance: 189.6
click at [323, 43] on div "0 ° Undo Copy Paste here Duplicate Duplicate to new slide Delete" at bounding box center [237, 127] width 386 height 217
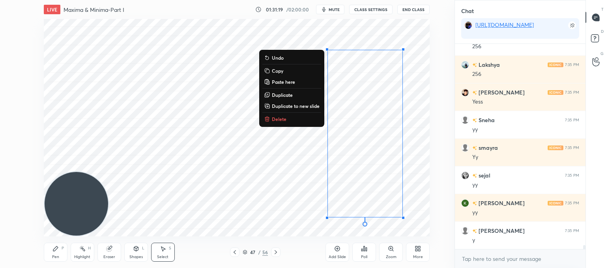
click at [281, 120] on p "Delete" at bounding box center [279, 119] width 15 height 6
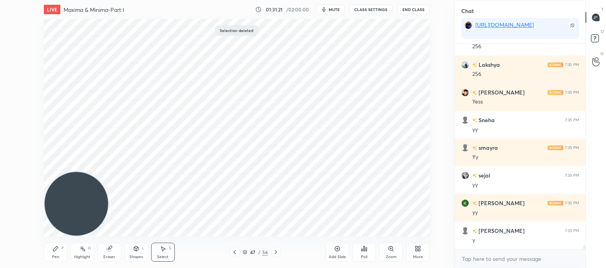
click at [55, 252] on div "Pen P" at bounding box center [56, 251] width 24 height 19
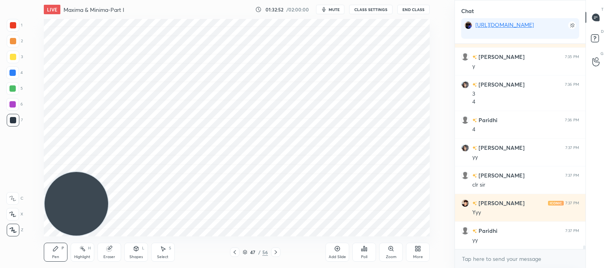
scroll to position [11078, 0]
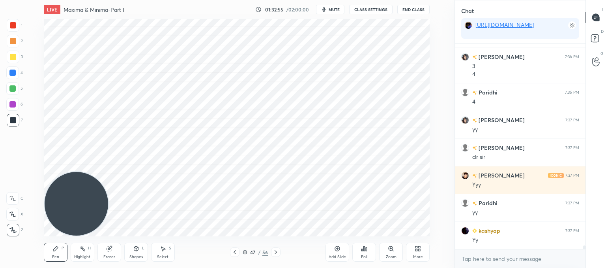
click at [340, 252] on div "Add Slide" at bounding box center [338, 251] width 24 height 19
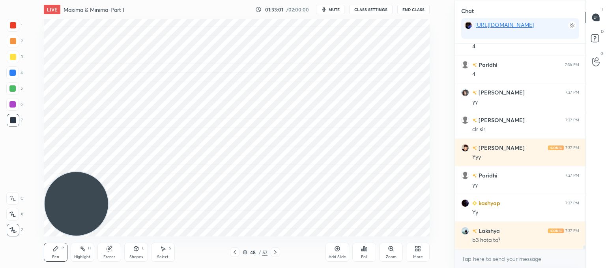
scroll to position [11134, 0]
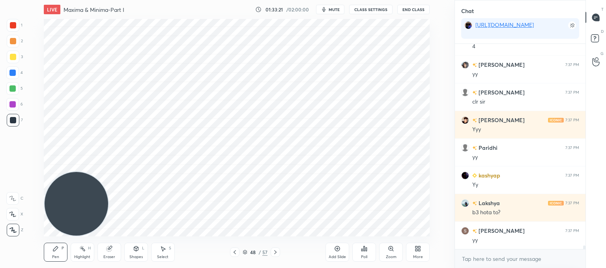
drag, startPoint x: 106, startPoint y: 255, endPoint x: 107, endPoint y: 251, distance: 4.1
click at [107, 253] on div "Eraser" at bounding box center [109, 251] width 24 height 19
click at [51, 252] on div "Pen P" at bounding box center [56, 251] width 24 height 19
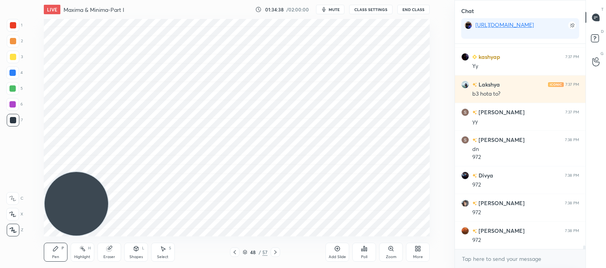
scroll to position [11280, 0]
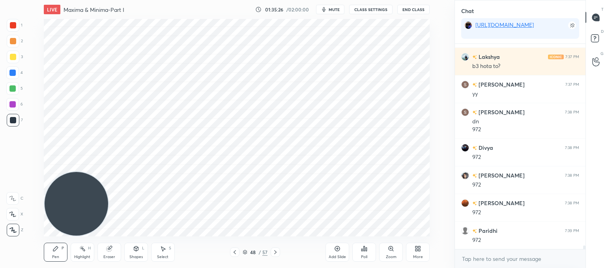
click at [360, 223] on div "LIVE Maxima & Minima-Part I 01:35:26 / 02:00:00 mute CLASS SETTINGS End Class S…" at bounding box center [236, 134] width 423 height 268
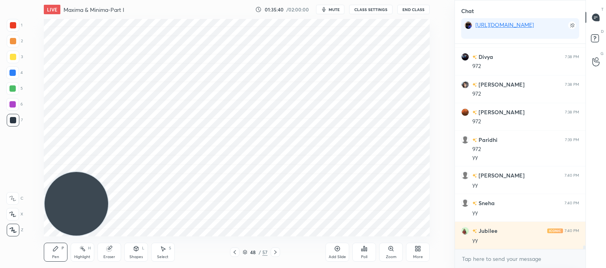
scroll to position [11426, 0]
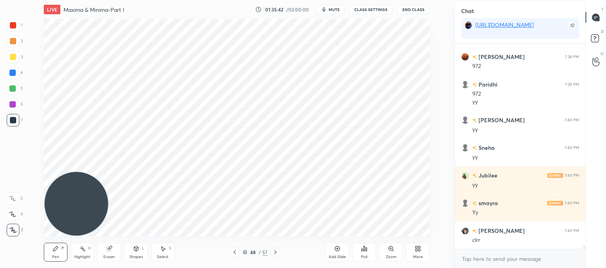
click at [340, 253] on div "Add Slide" at bounding box center [338, 251] width 24 height 19
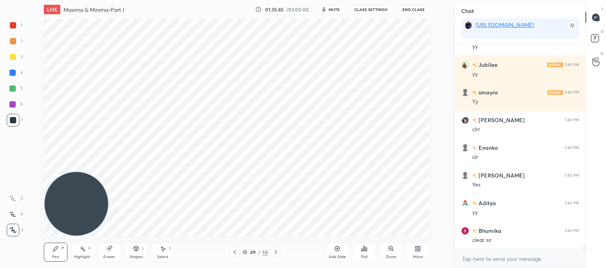
scroll to position [11564, 0]
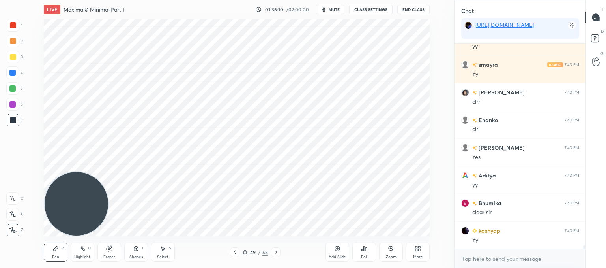
click at [109, 248] on icon at bounding box center [108, 248] width 5 height 5
drag, startPoint x: 55, startPoint y: 253, endPoint x: 64, endPoint y: 241, distance: 15.3
click at [56, 253] on div "Pen P" at bounding box center [56, 251] width 24 height 19
drag, startPoint x: 113, startPoint y: 251, endPoint x: 117, endPoint y: 247, distance: 5.9
click at [115, 250] on div "Eraser" at bounding box center [109, 251] width 24 height 19
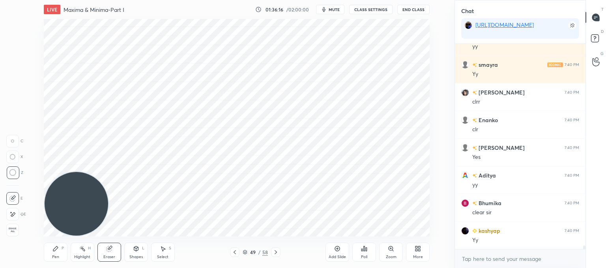
drag, startPoint x: 52, startPoint y: 254, endPoint x: 90, endPoint y: 210, distance: 57.1
click at [53, 253] on div "Pen P" at bounding box center [56, 251] width 24 height 19
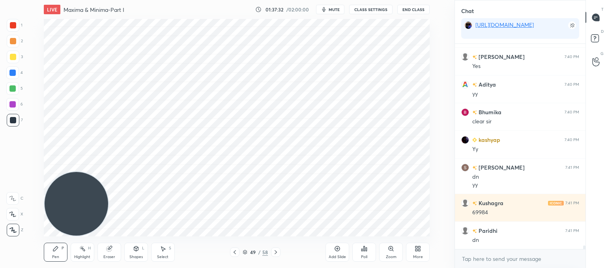
scroll to position [11682, 0]
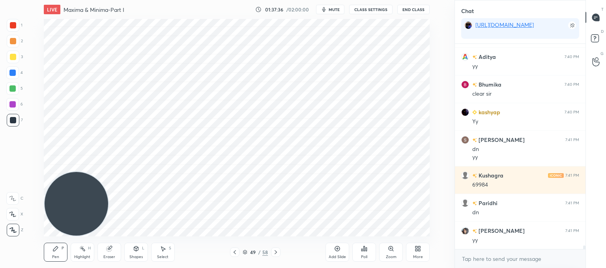
click at [365, 251] on div "Poll" at bounding box center [364, 251] width 24 height 19
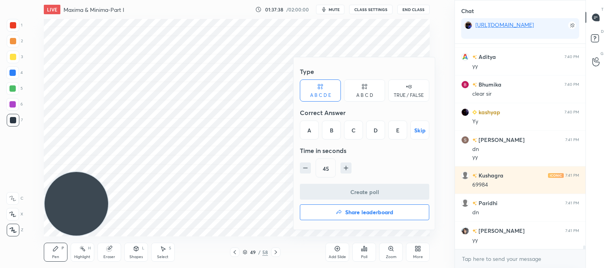
drag, startPoint x: 333, startPoint y: 126, endPoint x: 341, endPoint y: 158, distance: 32.7
click at [334, 126] on div "B" at bounding box center [331, 129] width 19 height 19
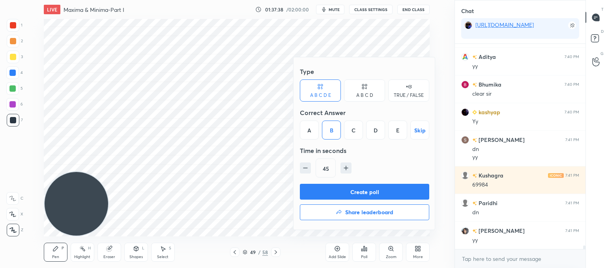
drag, startPoint x: 346, startPoint y: 188, endPoint x: 341, endPoint y: 189, distance: 5.6
click at [346, 188] on button "Create poll" at bounding box center [364, 191] width 129 height 16
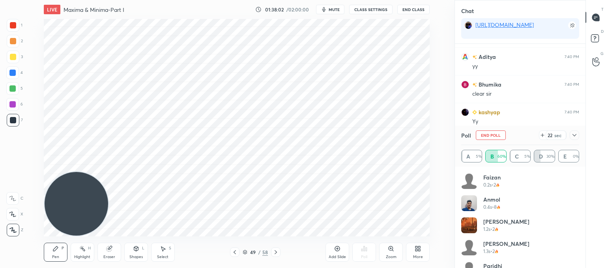
scroll to position [170, 0]
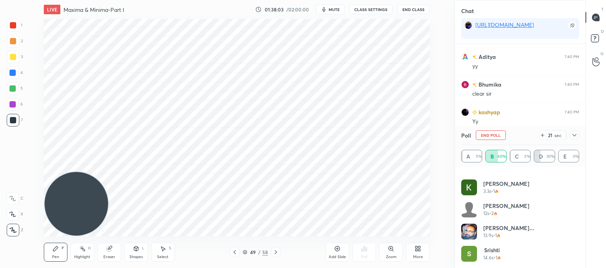
click at [539, 133] on icon at bounding box center [542, 135] width 6 height 6
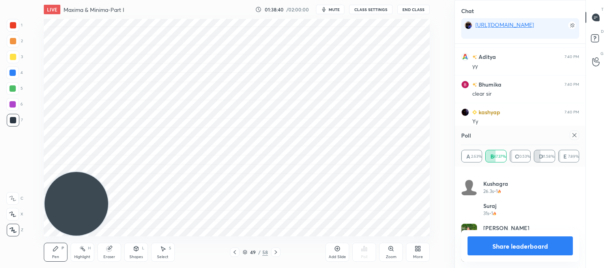
scroll to position [303, 0]
click at [573, 132] on icon at bounding box center [574, 135] width 6 height 6
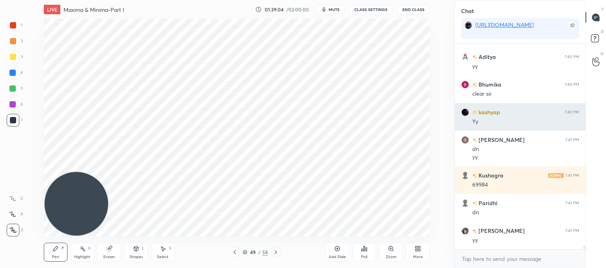
scroll to position [11710, 0]
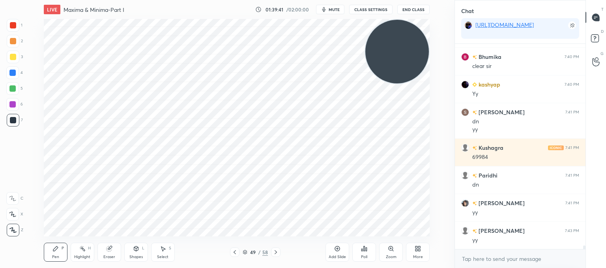
drag, startPoint x: 87, startPoint y: 202, endPoint x: 439, endPoint y: 39, distance: 387.5
click at [507, 23] on div "1 2 3 4 5 6 7 C X Z C X Z E E Erase all H H LIVE Maxima & Minima-Part I 01:39:4…" at bounding box center [303, 134] width 606 height 268
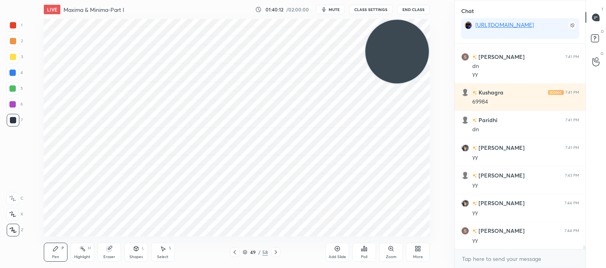
scroll to position [11793, 0]
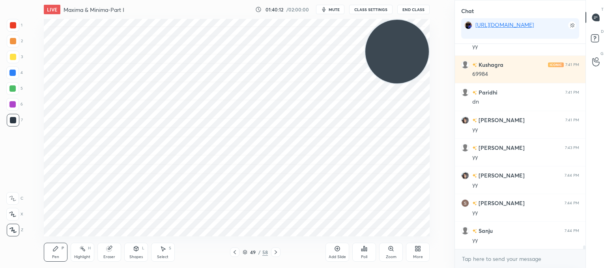
drag, startPoint x: 336, startPoint y: 250, endPoint x: 328, endPoint y: 244, distance: 10.0
click at [335, 251] on icon at bounding box center [337, 248] width 6 height 6
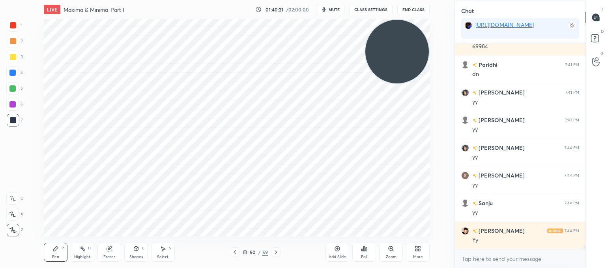
click at [108, 253] on div "Eraser" at bounding box center [109, 251] width 24 height 19
click at [58, 247] on icon at bounding box center [55, 248] width 6 height 6
click at [113, 247] on div "Eraser" at bounding box center [109, 251] width 24 height 19
drag, startPoint x: 51, startPoint y: 256, endPoint x: 53, endPoint y: 242, distance: 13.6
click at [52, 256] on div "Pen P" at bounding box center [56, 251] width 24 height 19
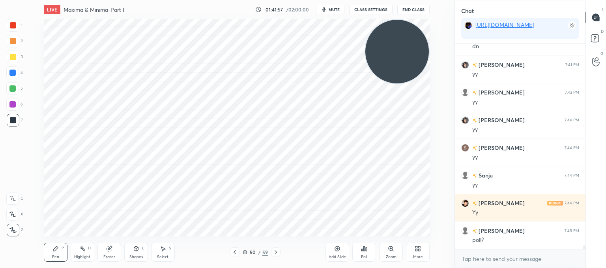
scroll to position [11875, 0]
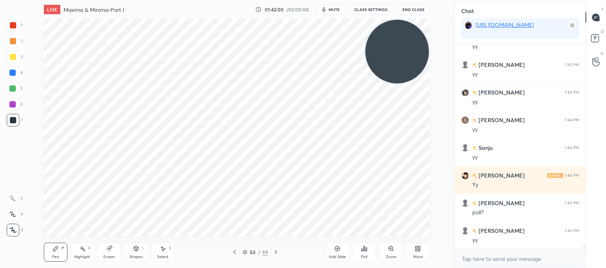
click at [365, 255] on div "Poll" at bounding box center [364, 257] width 6 height 4
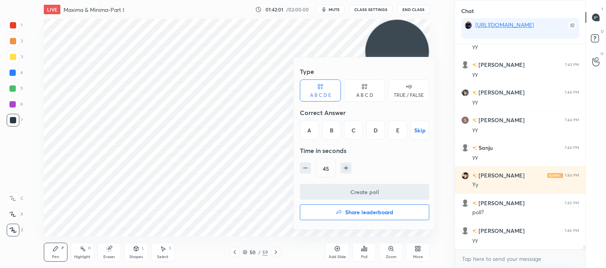
click at [354, 131] on div "C" at bounding box center [353, 129] width 19 height 19
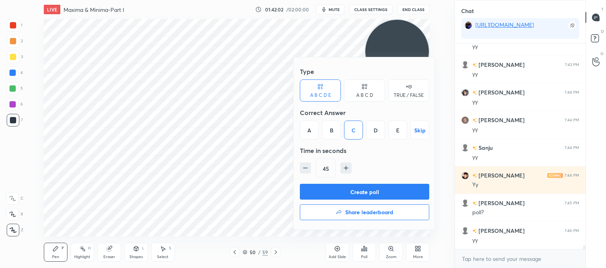
click at [352, 190] on button "Create poll" at bounding box center [364, 191] width 129 height 16
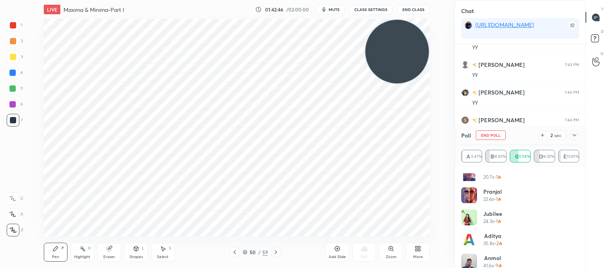
scroll to position [259, 0]
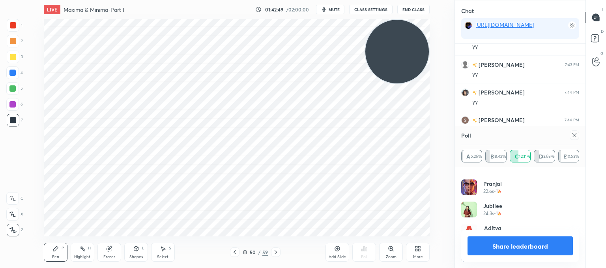
click at [573, 135] on icon at bounding box center [574, 135] width 6 height 6
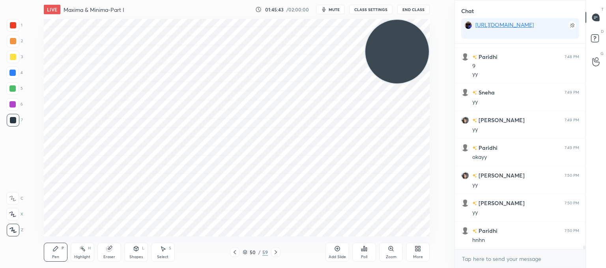
scroll to position [12320, 0]
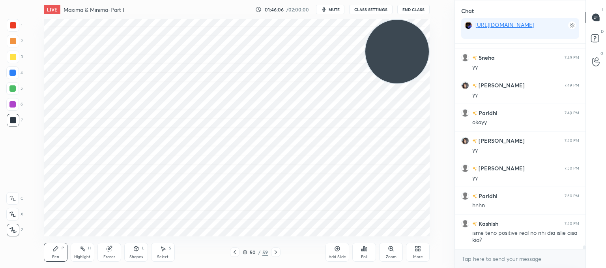
drag, startPoint x: 335, startPoint y: 255, endPoint x: 329, endPoint y: 243, distance: 12.9
click at [335, 253] on div "Add Slide" at bounding box center [338, 251] width 24 height 19
click at [210, 0] on html "1 2 3 4 5 6 7 C X Z C X Z E E Erase all H H LIVE Maxima & Minima-Part I 01:46:1…" at bounding box center [303, 0] width 606 height 0
click at [234, 251] on icon at bounding box center [234, 252] width 2 height 4
click at [278, 253] on icon at bounding box center [276, 252] width 6 height 6
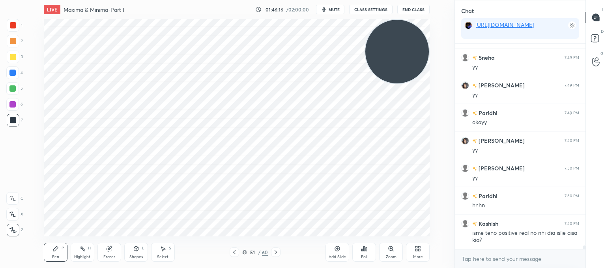
click at [277, 253] on icon at bounding box center [276, 252] width 6 height 6
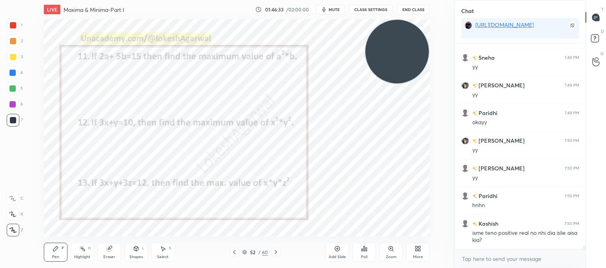
click at [276, 251] on icon at bounding box center [276, 252] width 6 height 6
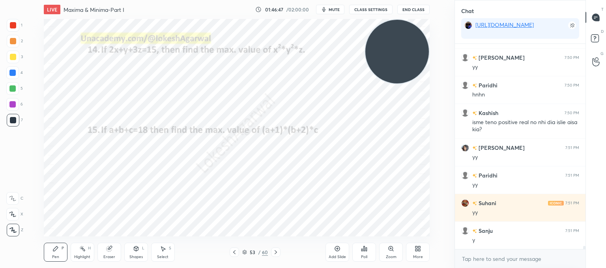
scroll to position [12459, 0]
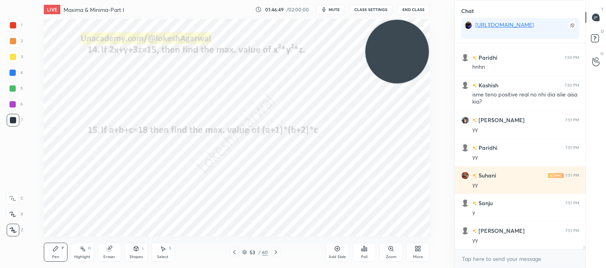
click at [275, 251] on icon at bounding box center [276, 252] width 2 height 4
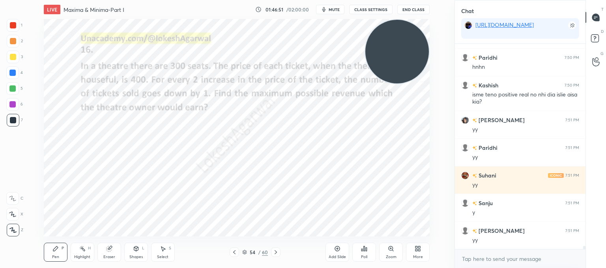
click at [235, 252] on icon at bounding box center [234, 252] width 6 height 6
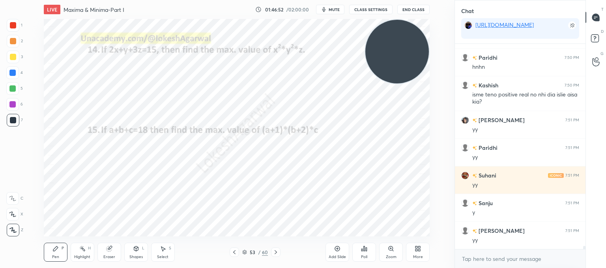
click at [234, 253] on icon at bounding box center [234, 252] width 6 height 6
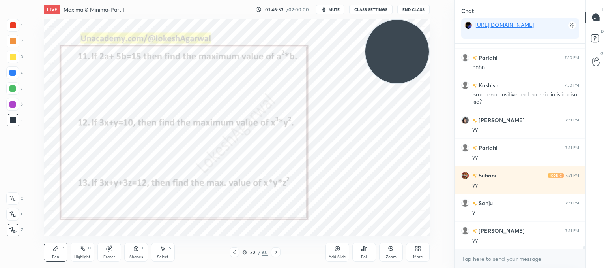
click at [235, 253] on icon at bounding box center [234, 252] width 2 height 4
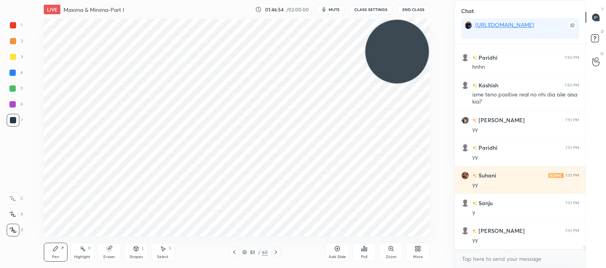
click at [235, 252] on icon at bounding box center [234, 252] width 6 height 6
click at [235, 253] on icon at bounding box center [234, 252] width 6 height 6
click at [236, 253] on icon at bounding box center [234, 252] width 6 height 6
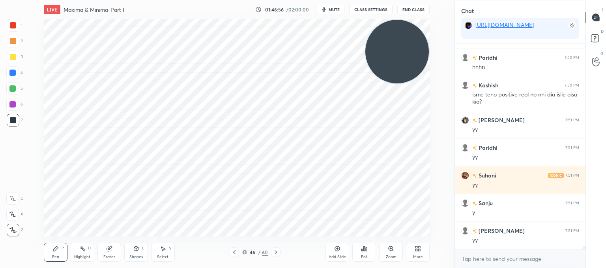
click at [236, 253] on icon at bounding box center [234, 252] width 6 height 6
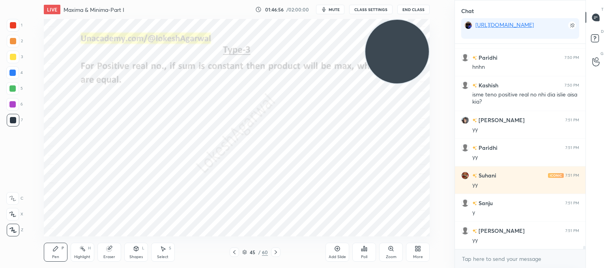
click at [236, 253] on icon at bounding box center [234, 252] width 6 height 6
click at [274, 251] on icon at bounding box center [276, 252] width 6 height 6
click at [274, 253] on icon at bounding box center [276, 252] width 6 height 6
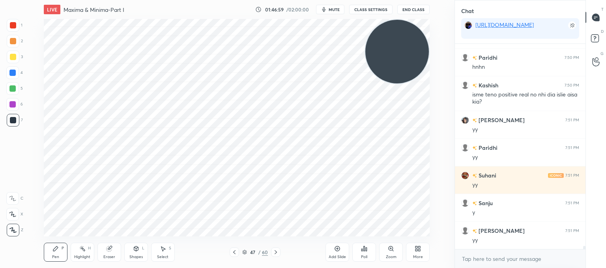
click at [274, 254] on icon at bounding box center [276, 252] width 6 height 6
click at [274, 255] on icon at bounding box center [276, 252] width 6 height 6
click at [273, 255] on icon at bounding box center [276, 252] width 6 height 6
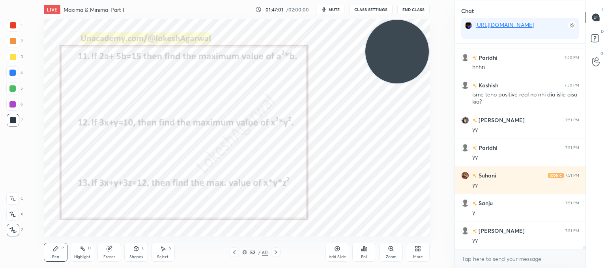
click at [235, 252] on icon at bounding box center [234, 252] width 6 height 6
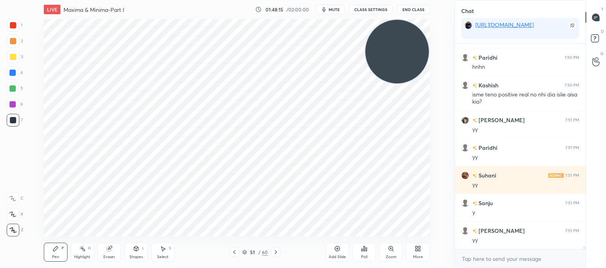
scroll to position [12486, 0]
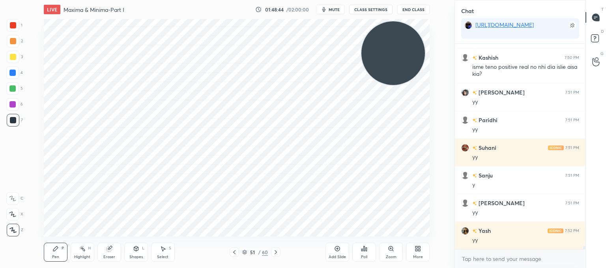
drag, startPoint x: 396, startPoint y: 46, endPoint x: 22, endPoint y: 198, distance: 403.5
click at [24, 199] on div "1 2 3 4 5 6 7 C X Z C X Z E E Erase all H H LIVE Maxima & Minima-Part I 01:48:4…" at bounding box center [224, 134] width 448 height 268
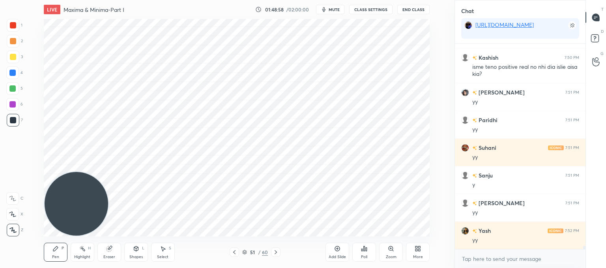
scroll to position [12514, 0]
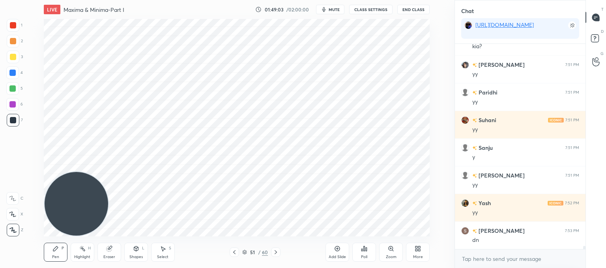
click at [111, 249] on icon at bounding box center [108, 248] width 5 height 5
drag, startPoint x: 57, startPoint y: 245, endPoint x: 61, endPoint y: 231, distance: 14.5
click at [57, 245] on icon at bounding box center [55, 248] width 6 height 6
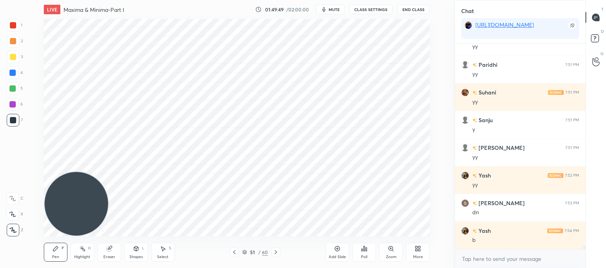
scroll to position [12569, 0]
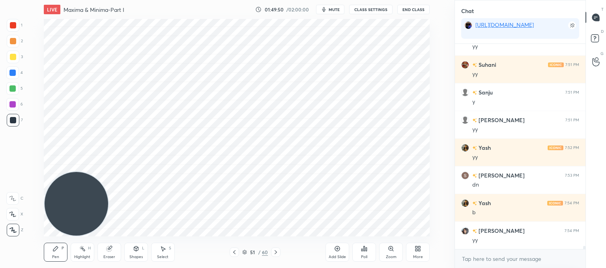
click at [370, 253] on div "Poll" at bounding box center [364, 251] width 24 height 19
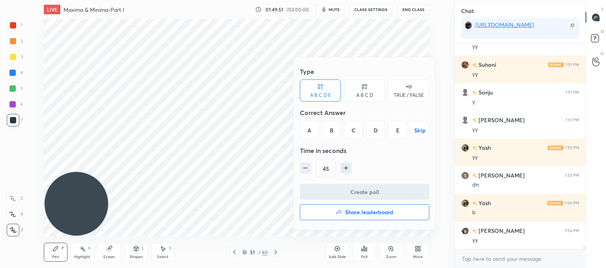
click at [374, 87] on div "A B C D" at bounding box center [364, 90] width 41 height 22
click at [367, 121] on div "C" at bounding box center [364, 129] width 23 height 19
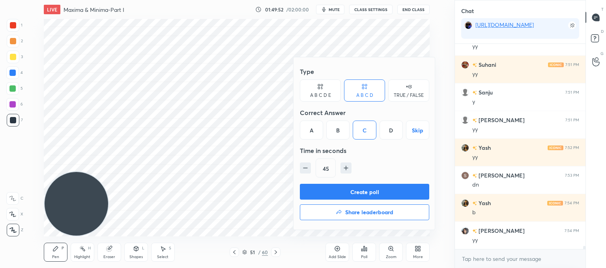
click at [351, 193] on button "Create poll" at bounding box center [364, 191] width 129 height 16
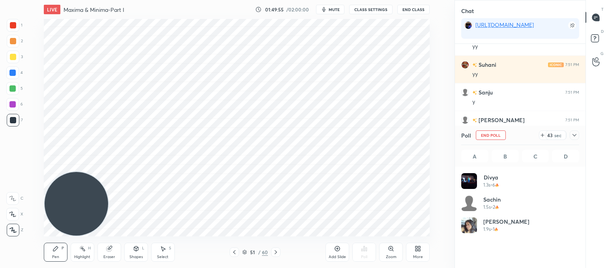
scroll to position [92, 116]
click at [165, 249] on icon at bounding box center [163, 248] width 6 height 6
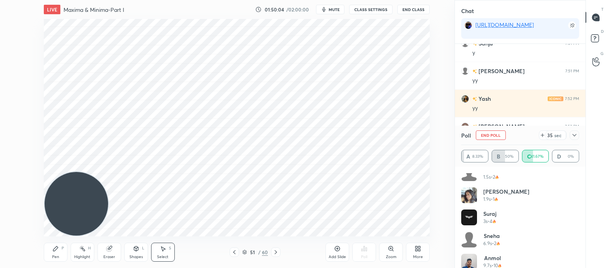
scroll to position [38, 0]
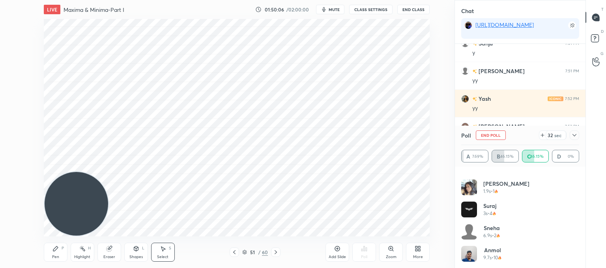
click at [572, 135] on icon at bounding box center [574, 135] width 6 height 6
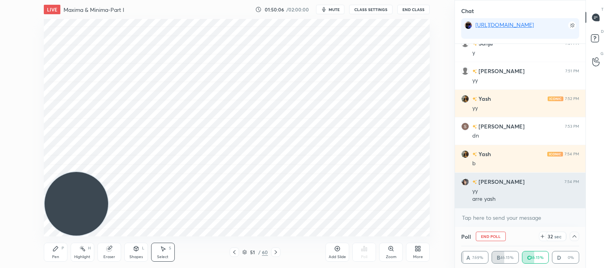
scroll to position [0, 0]
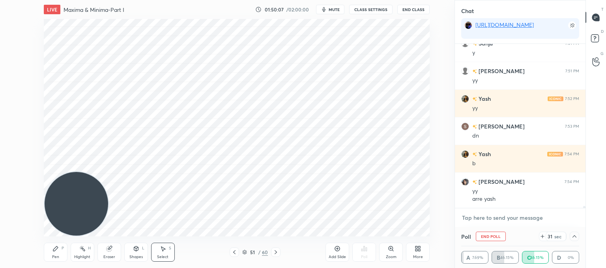
click at [487, 217] on textarea at bounding box center [520, 217] width 118 height 13
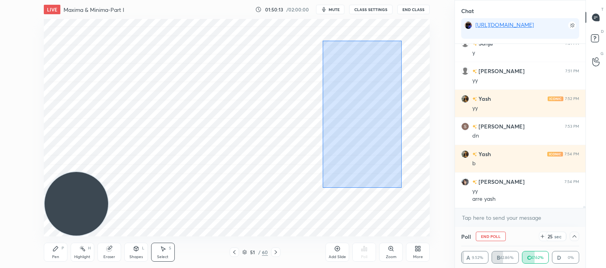
drag, startPoint x: 402, startPoint y: 187, endPoint x: 323, endPoint y: 40, distance: 167.0
click at [323, 40] on div "0 ° Undo Copy Paste here Duplicate Duplicate to new slide Delete" at bounding box center [237, 127] width 386 height 217
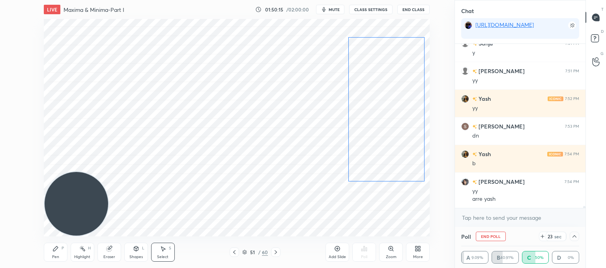
drag, startPoint x: 360, startPoint y: 75, endPoint x: 383, endPoint y: 70, distance: 23.0
click at [383, 70] on div "0 ° Undo Copy Paste here Duplicate Duplicate to new slide Delete" at bounding box center [237, 127] width 386 height 217
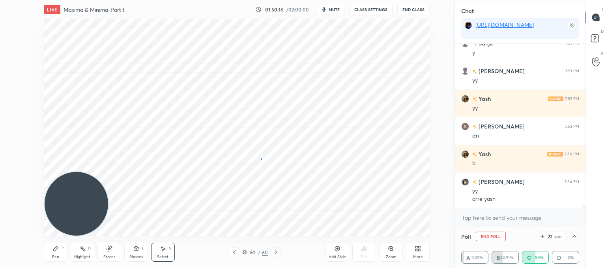
click at [261, 158] on div "0 ° Undo Copy Paste here Duplicate Duplicate to new slide Delete" at bounding box center [237, 127] width 386 height 217
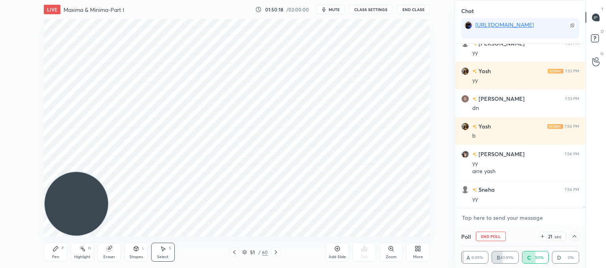
click at [493, 218] on textarea at bounding box center [520, 217] width 118 height 13
click at [576, 239] on div at bounding box center [574, 235] width 9 height 9
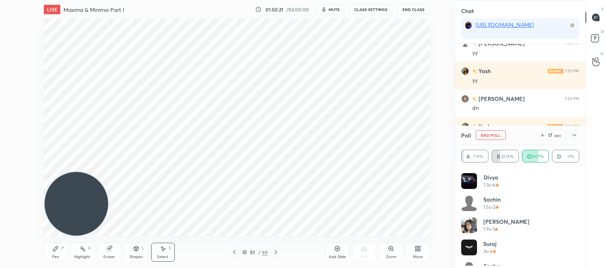
scroll to position [2, 2]
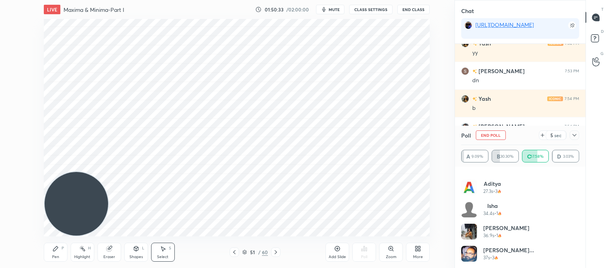
click at [541, 134] on icon at bounding box center [542, 135] width 6 height 6
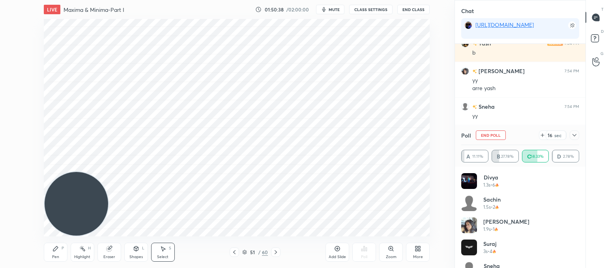
click at [576, 138] on div at bounding box center [574, 134] width 9 height 9
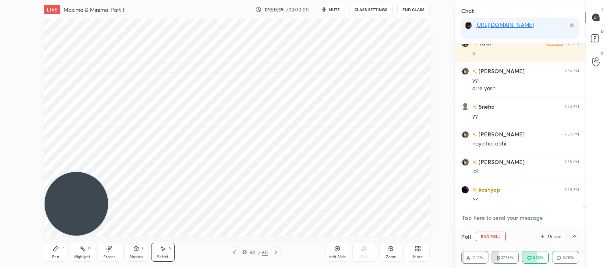
click at [485, 215] on textarea at bounding box center [520, 217] width 118 height 13
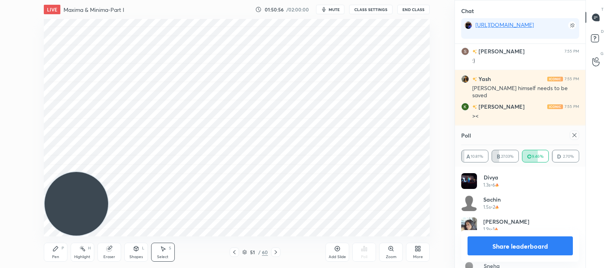
drag, startPoint x: 578, startPoint y: 137, endPoint x: 573, endPoint y: 138, distance: 5.1
click at [578, 137] on div at bounding box center [574, 134] width 9 height 9
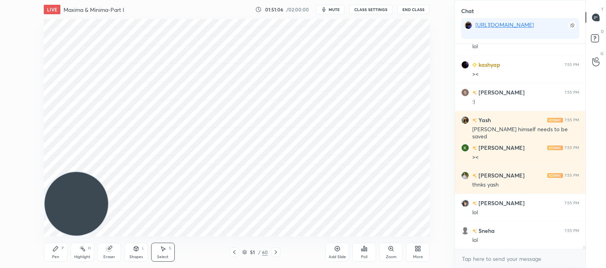
click at [60, 247] on div "Pen P" at bounding box center [56, 251] width 24 height 19
click at [109, 249] on icon at bounding box center [108, 248] width 5 height 5
click at [59, 255] on div "Pen P" at bounding box center [56, 251] width 24 height 19
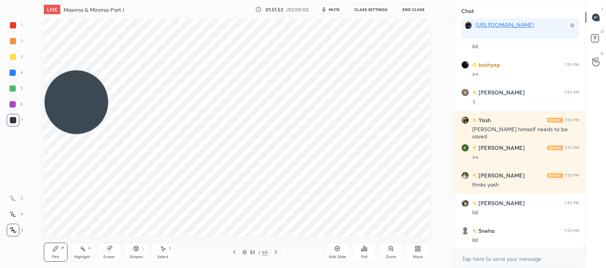
drag, startPoint x: 83, startPoint y: 191, endPoint x: 0, endPoint y: -26, distance: 232.4
click at [0, 0] on html "1 2 3 4 5 6 7 C X Z C X Z E E Erase all H H LIVE Maxima & Minima-Part I 01:51:5…" at bounding box center [303, 0] width 606 height 0
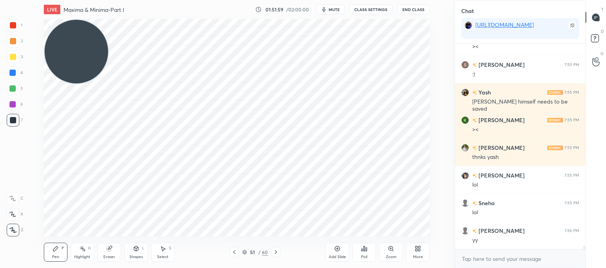
scroll to position [12908, 0]
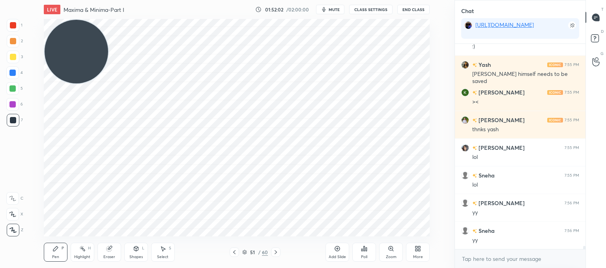
click at [163, 251] on div "Select S" at bounding box center [163, 251] width 24 height 19
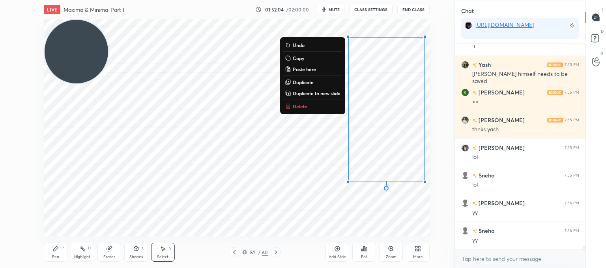
drag, startPoint x: 421, startPoint y: 190, endPoint x: 341, endPoint y: 19, distance: 189.4
click at [341, 19] on div "0 ° Undo Copy Paste here Duplicate Duplicate to new slide Delete" at bounding box center [237, 127] width 386 height 217
click at [297, 106] on p "Delete" at bounding box center [300, 106] width 15 height 6
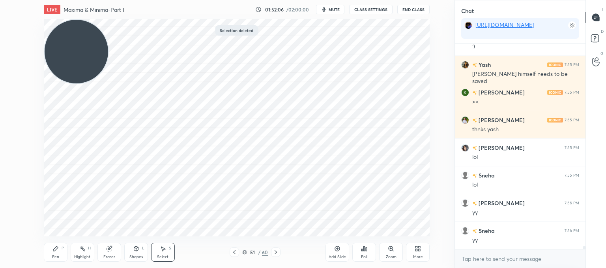
scroll to position [12936, 0]
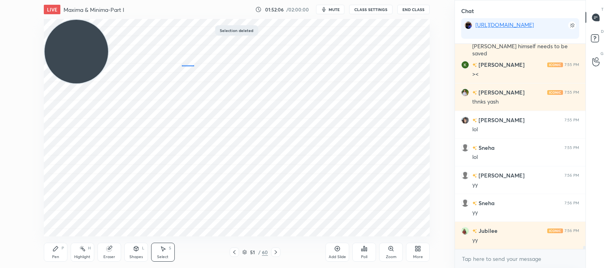
drag, startPoint x: 182, startPoint y: 65, endPoint x: 199, endPoint y: 66, distance: 17.8
click at [198, 66] on div "0 ° Undo Copy Paste here Duplicate Duplicate to new slide Delete" at bounding box center [237, 127] width 386 height 217
click at [54, 249] on icon at bounding box center [55, 248] width 6 height 6
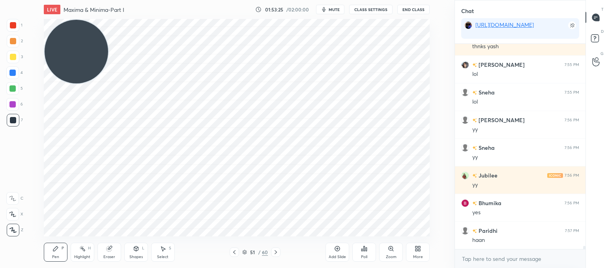
scroll to position [13019, 0]
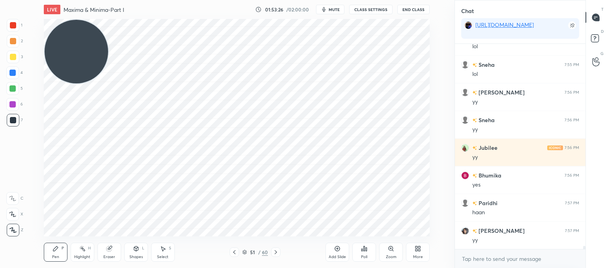
click at [110, 251] on icon at bounding box center [108, 248] width 5 height 5
drag, startPoint x: 65, startPoint y: 251, endPoint x: 73, endPoint y: 247, distance: 9.0
click at [66, 251] on div "Pen P" at bounding box center [56, 251] width 24 height 19
click at [237, 253] on icon at bounding box center [234, 252] width 6 height 6
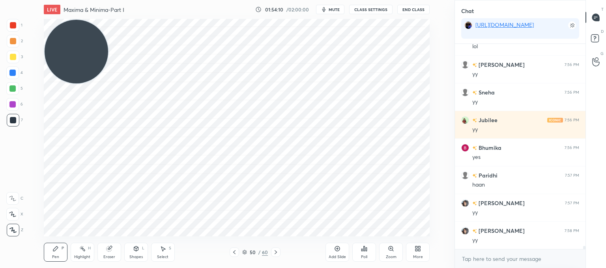
click at [237, 253] on icon at bounding box center [234, 252] width 6 height 6
click at [237, 252] on icon at bounding box center [234, 252] width 6 height 6
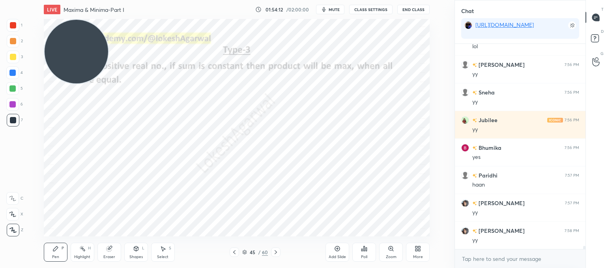
click at [237, 252] on icon at bounding box center [234, 252] width 6 height 6
click at [270, 249] on div "44 / 60" at bounding box center [255, 251] width 51 height 9
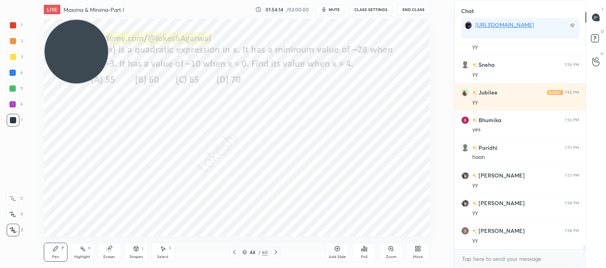
click at [274, 249] on icon at bounding box center [276, 252] width 6 height 6
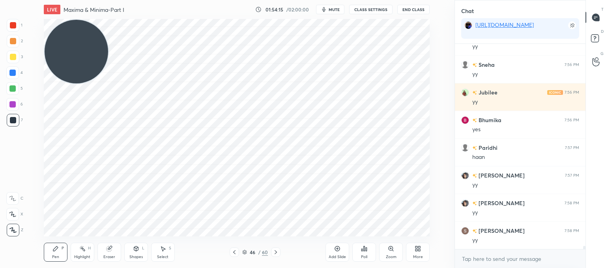
click at [274, 249] on icon at bounding box center [276, 252] width 6 height 6
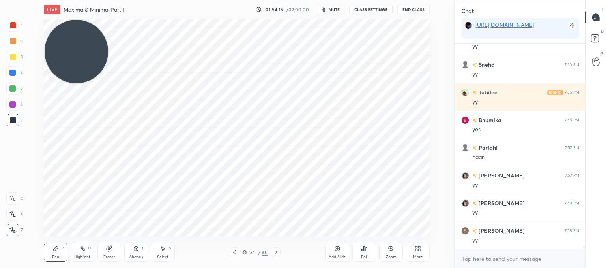
click at [274, 249] on icon at bounding box center [276, 252] width 6 height 6
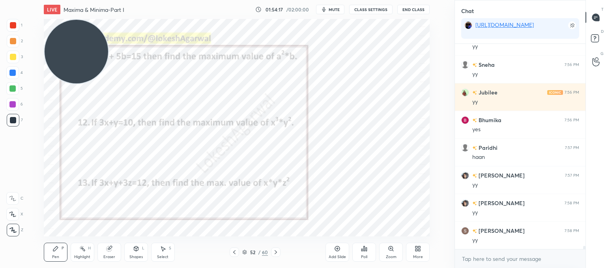
click at [274, 249] on icon at bounding box center [276, 252] width 6 height 6
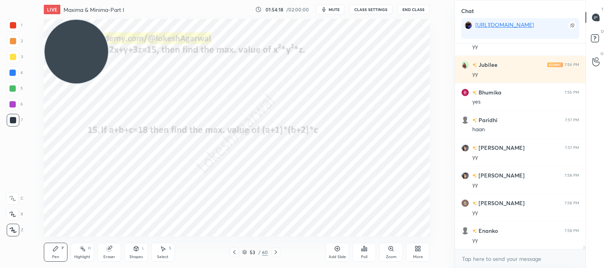
click at [274, 249] on icon at bounding box center [276, 252] width 6 height 6
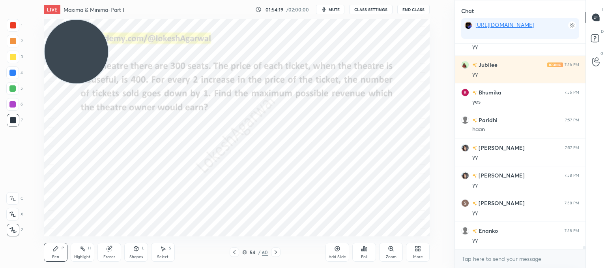
drag, startPoint x: 69, startPoint y: 47, endPoint x: 71, endPoint y: 167, distance: 120.0
click at [70, 83] on video at bounding box center [77, 52] width 64 height 64
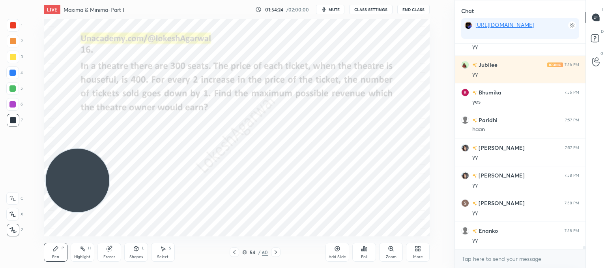
click at [276, 253] on icon at bounding box center [276, 252] width 6 height 6
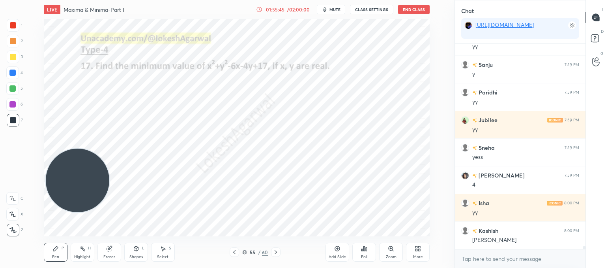
scroll to position [13552, 0]
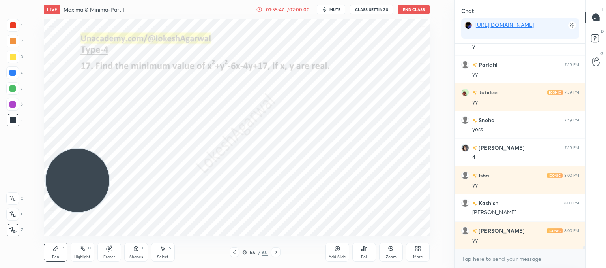
click at [236, 251] on icon at bounding box center [234, 252] width 6 height 6
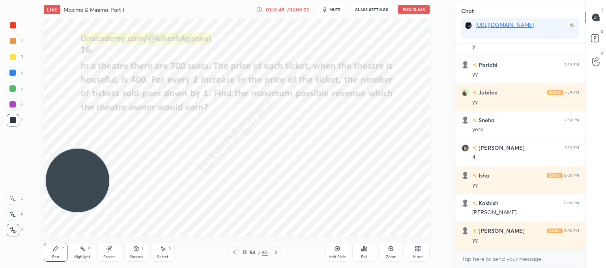
click at [234, 252] on icon at bounding box center [234, 252] width 2 height 4
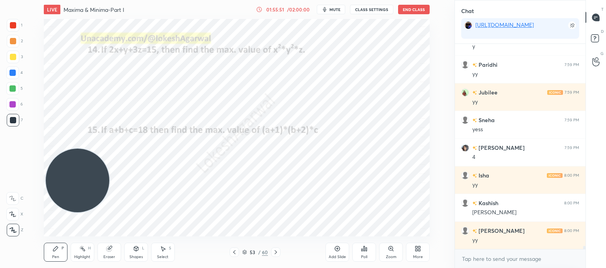
click at [277, 250] on icon at bounding box center [276, 252] width 6 height 6
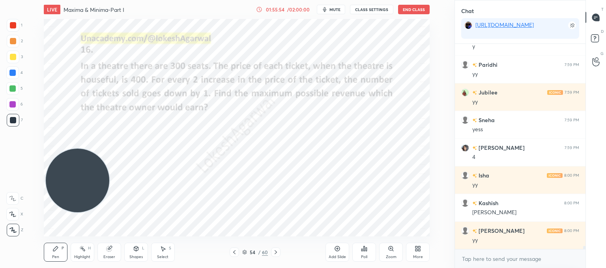
click at [338, 251] on icon at bounding box center [337, 248] width 6 height 6
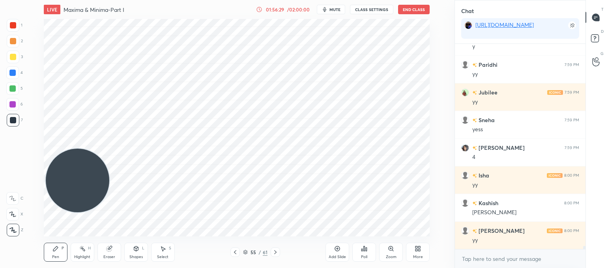
scroll to position [13579, 0]
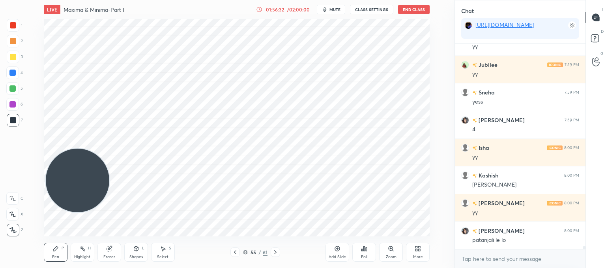
click at [112, 255] on div "Eraser" at bounding box center [109, 257] width 12 height 4
drag, startPoint x: 48, startPoint y: 253, endPoint x: 53, endPoint y: 238, distance: 16.6
click at [49, 252] on div "Pen P" at bounding box center [56, 251] width 24 height 19
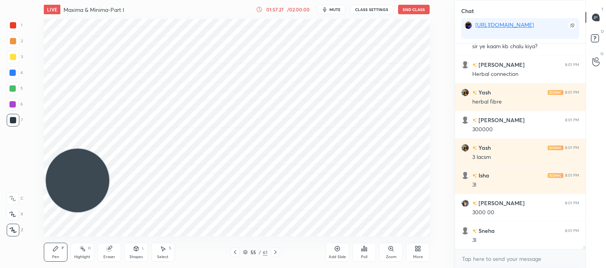
scroll to position [13938, 0]
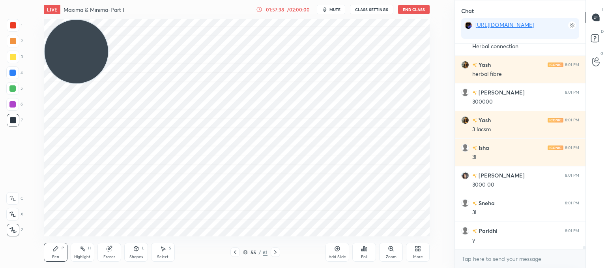
drag, startPoint x: 53, startPoint y: 59, endPoint x: 53, endPoint y: 52, distance: 6.7
click at [41, 26] on div "Setting up your live class Poll for secs No correct answer Start poll" at bounding box center [236, 127] width 423 height 217
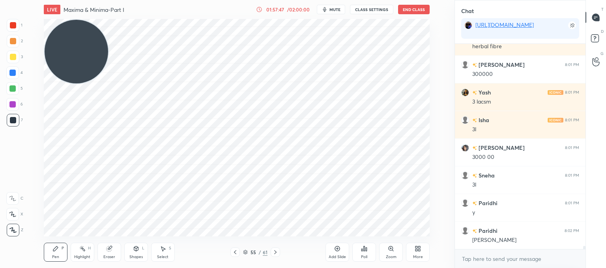
drag, startPoint x: 112, startPoint y: 251, endPoint x: 131, endPoint y: 236, distance: 24.5
click at [115, 250] on div "Eraser" at bounding box center [109, 251] width 24 height 19
drag, startPoint x: 58, startPoint y: 252, endPoint x: 62, endPoint y: 250, distance: 4.3
click at [58, 252] on div "Pen P" at bounding box center [56, 251] width 24 height 19
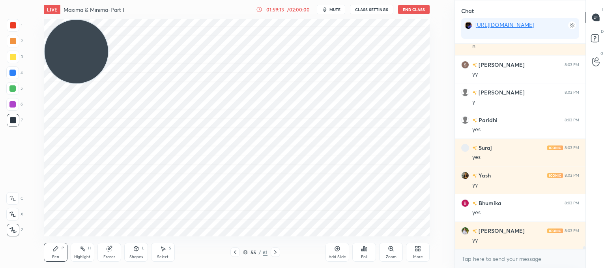
scroll to position [14518, 0]
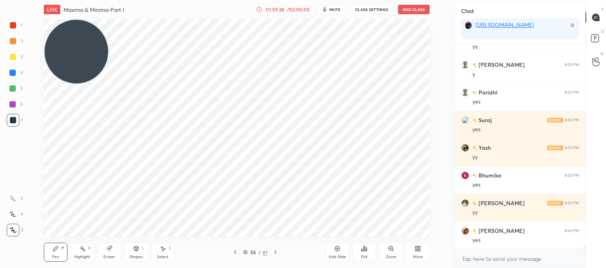
drag, startPoint x: 167, startPoint y: 253, endPoint x: 195, endPoint y: 237, distance: 31.8
click at [167, 253] on div "Select S" at bounding box center [163, 251] width 24 height 19
drag, startPoint x: 230, startPoint y: 157, endPoint x: 218, endPoint y: 167, distance: 15.7
click at [228, 163] on div "0 ° Undo Copy Paste here Duplicate Duplicate to new slide Delete" at bounding box center [237, 127] width 386 height 217
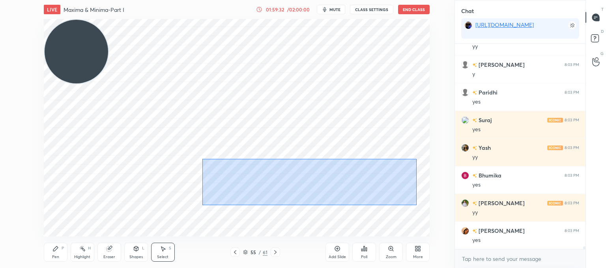
drag, startPoint x: 202, startPoint y: 158, endPoint x: 409, endPoint y: 202, distance: 211.4
click at [416, 205] on div "0 ° Undo Copy Paste here Duplicate Duplicate to new slide Delete" at bounding box center [237, 127] width 386 height 217
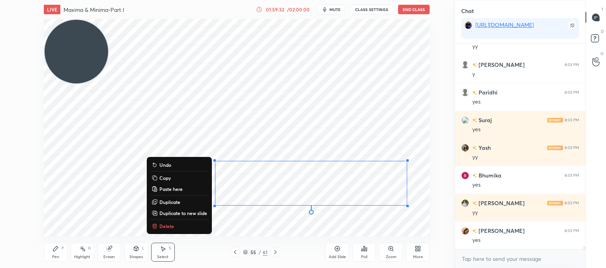
scroll to position [14546, 0]
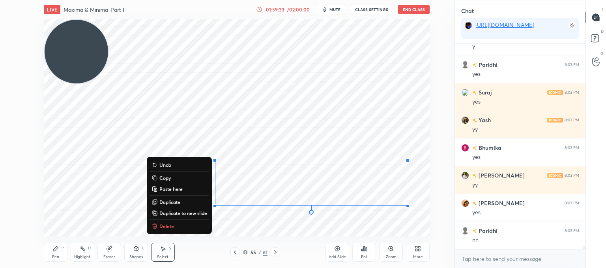
click at [159, 177] on p "Copy" at bounding box center [164, 177] width 11 height 6
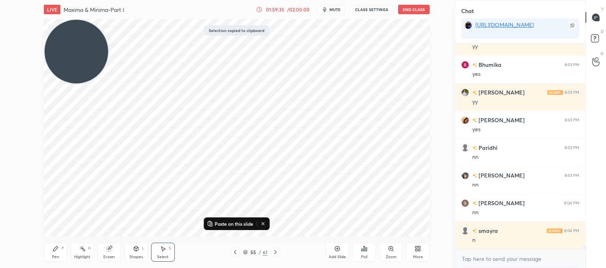
drag, startPoint x: 343, startPoint y: 250, endPoint x: 291, endPoint y: 207, distance: 67.6
click at [343, 249] on div "Add Slide" at bounding box center [338, 251] width 24 height 19
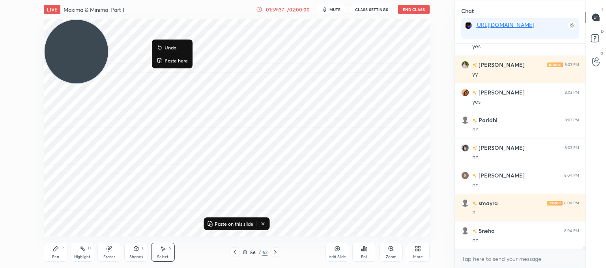
click at [168, 60] on p "Paste here" at bounding box center [176, 60] width 23 height 6
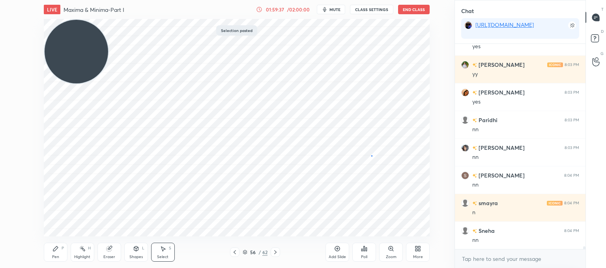
click at [372, 155] on div "0 ° Undo Copy Paste here Duplicate Duplicate to new slide Delete" at bounding box center [237, 127] width 386 height 217
drag, startPoint x: 54, startPoint y: 253, endPoint x: 62, endPoint y: 246, distance: 10.6
click at [55, 252] on div "Pen P" at bounding box center [56, 251] width 24 height 19
drag, startPoint x: 104, startPoint y: 257, endPoint x: 108, endPoint y: 242, distance: 15.4
click at [105, 256] on div "Eraser" at bounding box center [109, 257] width 12 height 4
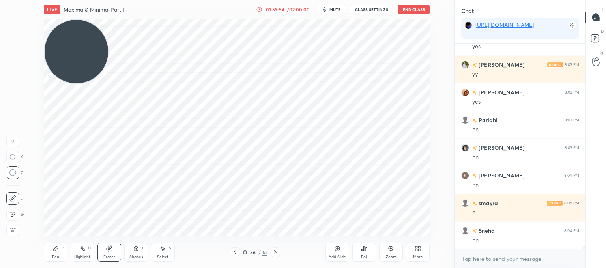
click at [53, 250] on icon at bounding box center [55, 248] width 6 height 6
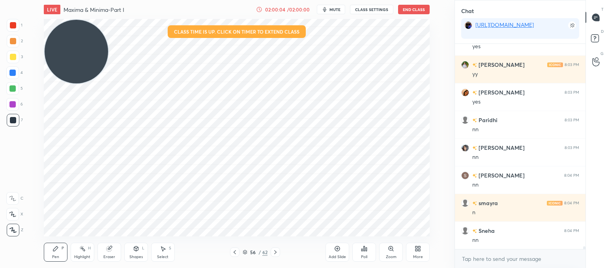
scroll to position [14684, 0]
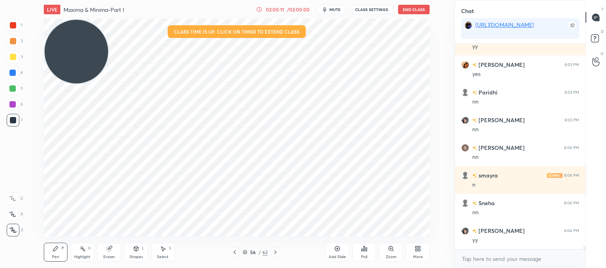
click at [113, 250] on div "Eraser" at bounding box center [109, 251] width 24 height 19
click at [54, 256] on div "Pen" at bounding box center [55, 257] width 7 height 4
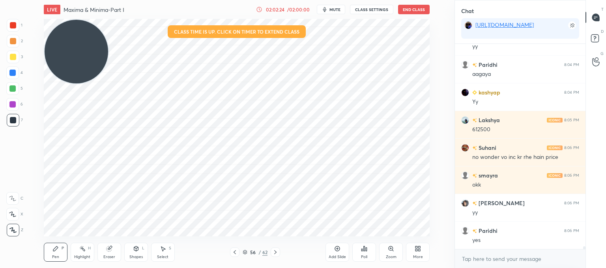
scroll to position [14933, 0]
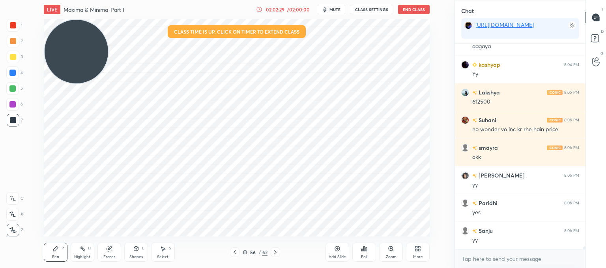
click at [278, 251] on icon at bounding box center [275, 252] width 6 height 6
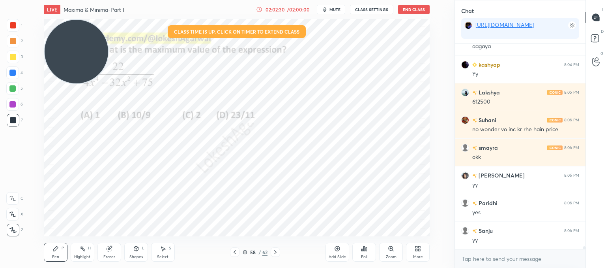
click at [278, 251] on icon at bounding box center [275, 252] width 6 height 6
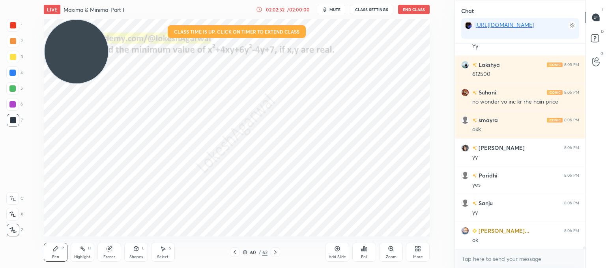
click at [278, 251] on icon at bounding box center [275, 252] width 6 height 6
click at [279, 251] on div at bounding box center [275, 251] width 9 height 9
click at [234, 251] on icon at bounding box center [235, 252] width 6 height 6
click at [234, 250] on icon at bounding box center [235, 252] width 6 height 6
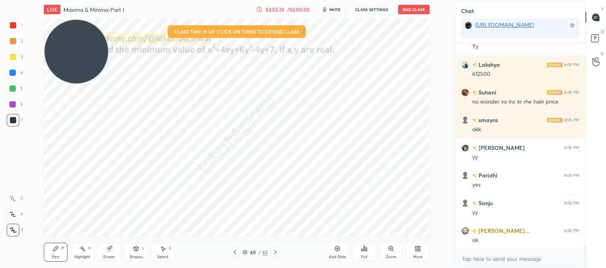
click at [234, 250] on icon at bounding box center [235, 252] width 6 height 6
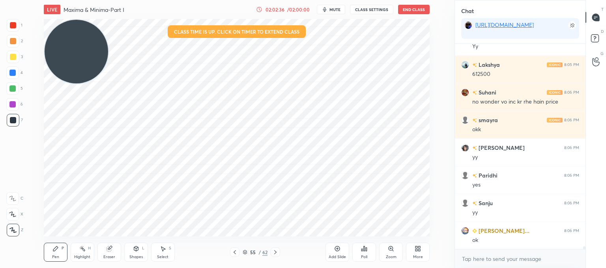
click at [234, 250] on icon at bounding box center [235, 252] width 6 height 6
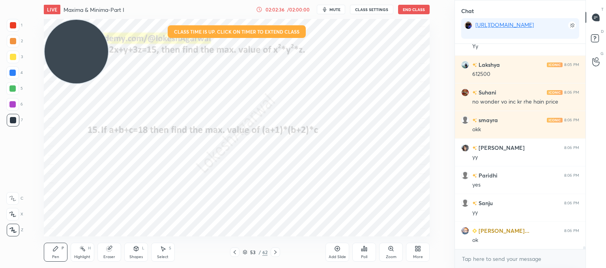
click at [234, 250] on icon at bounding box center [235, 252] width 6 height 6
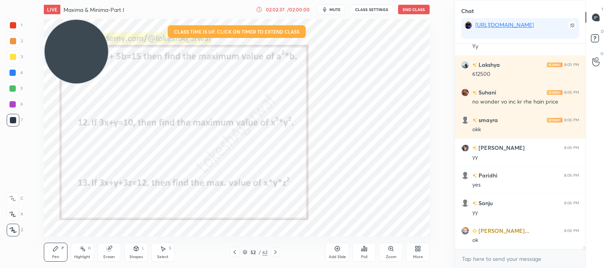
click at [234, 250] on icon at bounding box center [235, 252] width 6 height 6
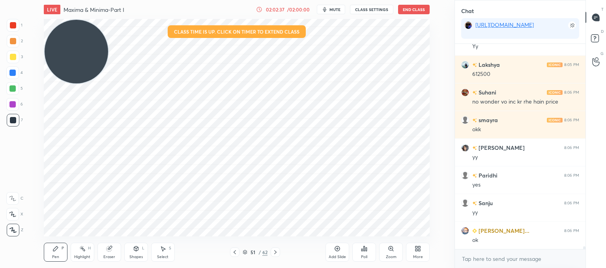
click at [234, 250] on icon at bounding box center [235, 252] width 6 height 6
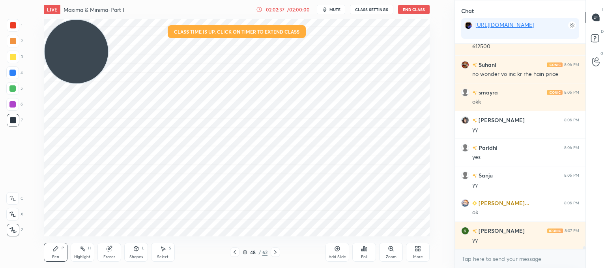
click at [234, 250] on icon at bounding box center [235, 252] width 6 height 6
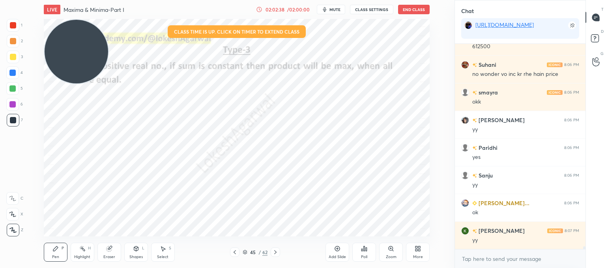
click at [234, 250] on icon at bounding box center [235, 252] width 6 height 6
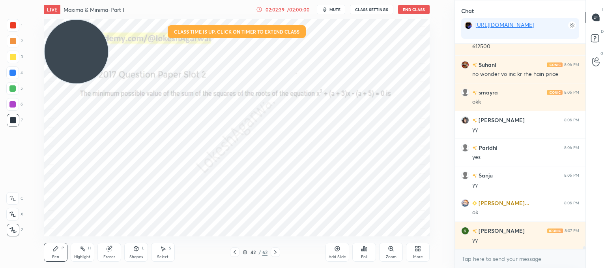
click at [234, 250] on icon at bounding box center [235, 252] width 6 height 6
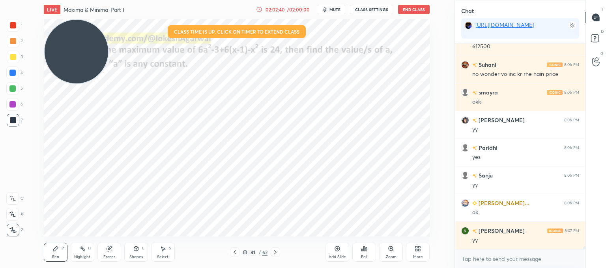
click at [234, 250] on icon at bounding box center [235, 252] width 6 height 6
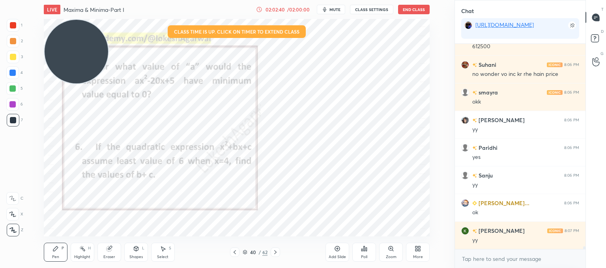
click at [234, 250] on icon at bounding box center [235, 252] width 6 height 6
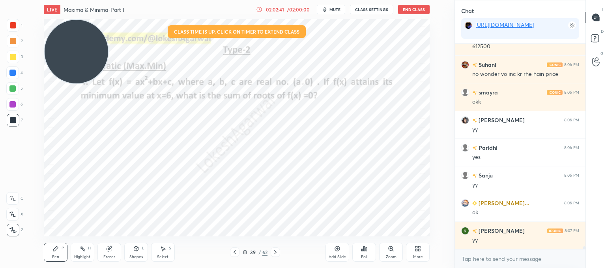
click at [234, 250] on icon at bounding box center [235, 252] width 6 height 6
click at [235, 250] on icon at bounding box center [235, 252] width 6 height 6
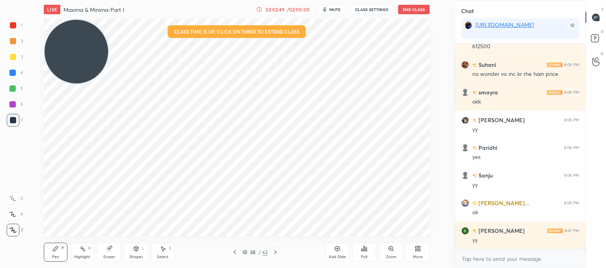
drag, startPoint x: 81, startPoint y: 35, endPoint x: 24, endPoint y: 229, distance: 202.0
click at [24, 229] on div "1 2 3 4 5 6 7 C X Z C X Z E E Erase all H H LIVE Maxima & Minima-Part I 02:02:4…" at bounding box center [224, 134] width 448 height 268
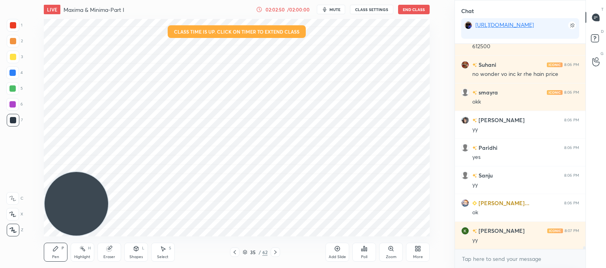
scroll to position [15015, 0]
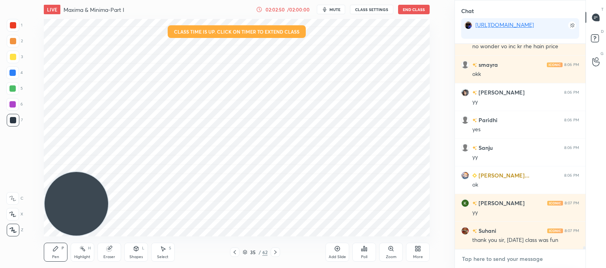
click at [467, 255] on textarea at bounding box center [520, 258] width 118 height 13
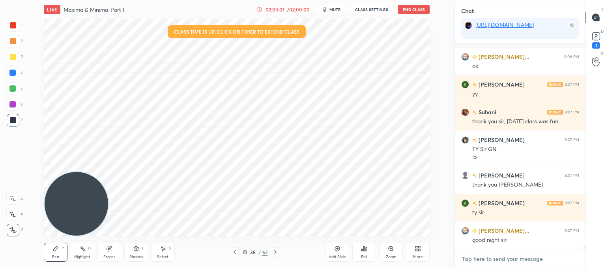
scroll to position [15168, 0]
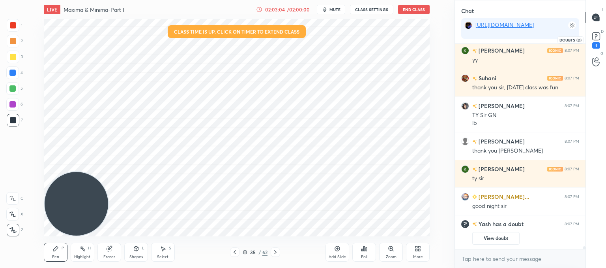
click at [596, 39] on rect at bounding box center [595, 36] width 7 height 7
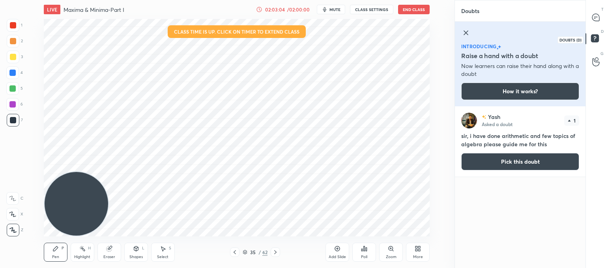
scroll to position [159, 128]
drag, startPoint x: 601, startPoint y: 51, endPoint x: 599, endPoint y: 46, distance: 5.8
click at [599, 46] on div "T Messages (T) D Doubts (D) G Raise Hand (G)" at bounding box center [596, 134] width 21 height 268
click at [600, 21] on div at bounding box center [596, 17] width 16 height 14
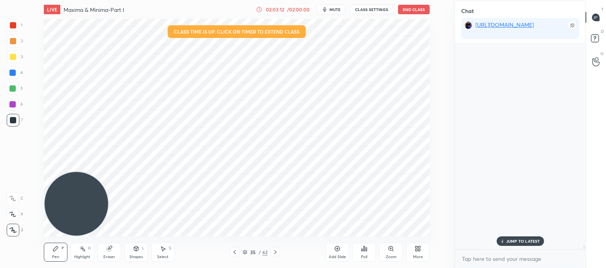
scroll to position [202, 128]
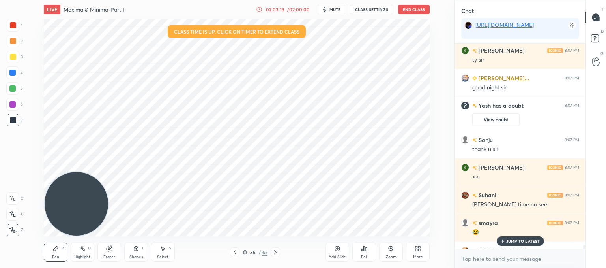
click at [521, 239] on p "JUMP TO LATEST" at bounding box center [523, 240] width 34 height 5
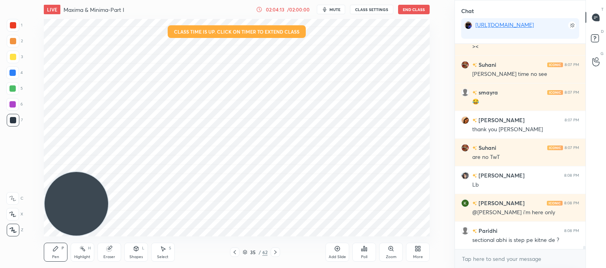
scroll to position [13519, 0]
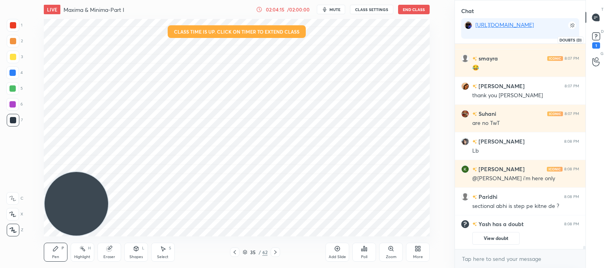
click at [593, 40] on rect at bounding box center [595, 36] width 7 height 7
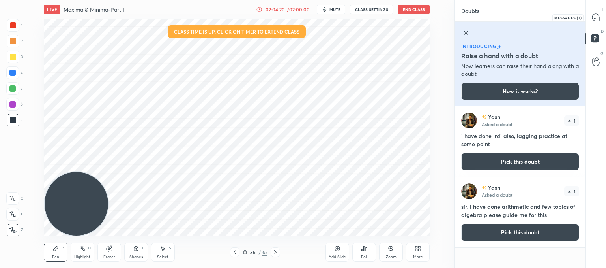
click at [599, 16] on icon at bounding box center [595, 17] width 7 height 7
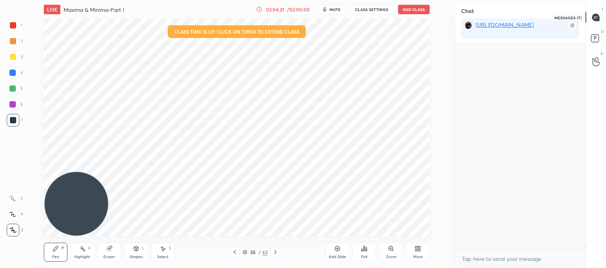
scroll to position [202, 128]
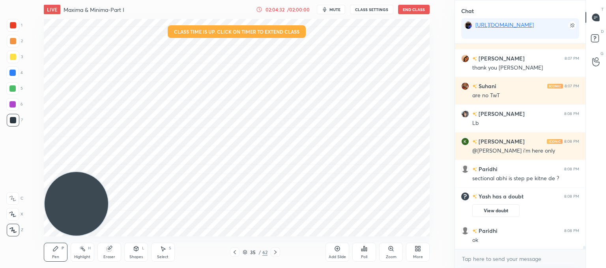
click at [365, 253] on div "Poll" at bounding box center [364, 251] width 24 height 19
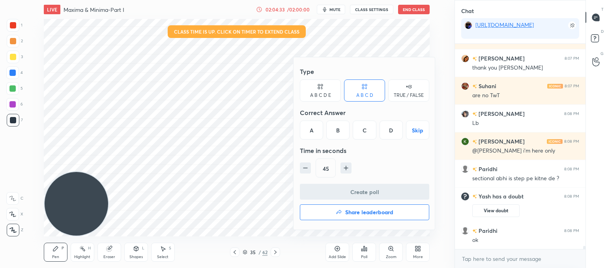
click at [337, 213] on icon "button" at bounding box center [339, 212] width 5 height 4
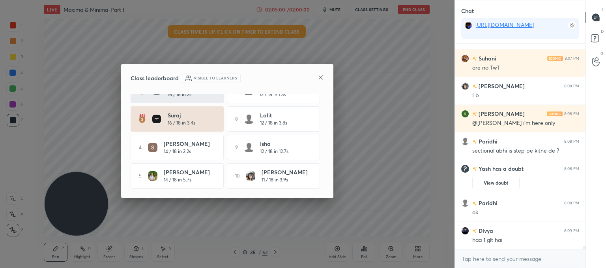
scroll to position [7, 0]
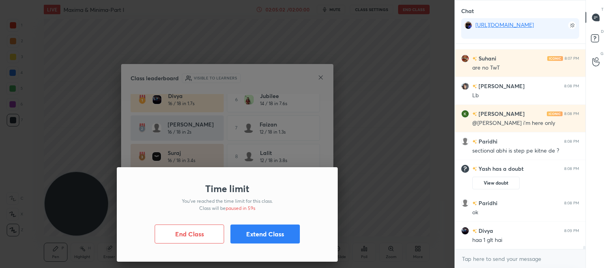
click at [265, 234] on button "Extend Class" at bounding box center [264, 233] width 69 height 19
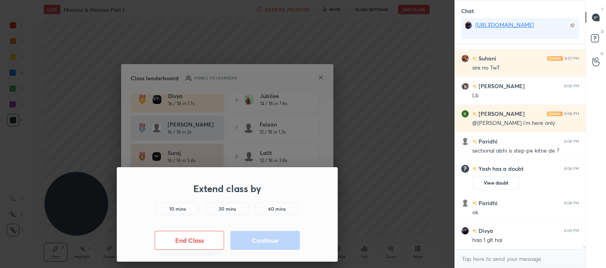
click at [166, 210] on div "10 mins" at bounding box center [177, 208] width 43 height 13
click at [394, 189] on div "Extend class by 10 mins 30 mins 60 mins End Class Continue" at bounding box center [227, 134] width 455 height 268
click at [263, 236] on button "Continue" at bounding box center [264, 239] width 69 height 19
click at [376, 177] on div "Extend class by 10 mins 30 mins 60 mins End Class Continue" at bounding box center [227, 134] width 455 height 268
click at [250, 236] on button "Continue" at bounding box center [264, 239] width 69 height 19
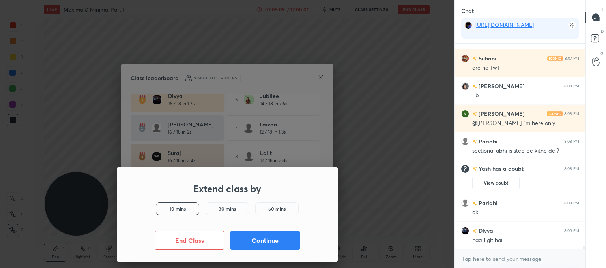
click at [388, 138] on div "Extend class by 10 mins 30 mins 60 mins End Class Continue" at bounding box center [227, 134] width 455 height 268
click at [354, 120] on div "Extend class by 10 mins 30 mins 60 mins End Class Continue" at bounding box center [227, 134] width 455 height 268
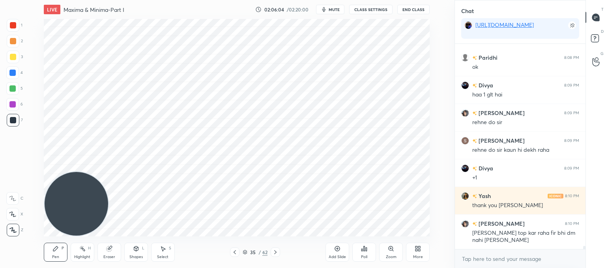
scroll to position [13803, 0]
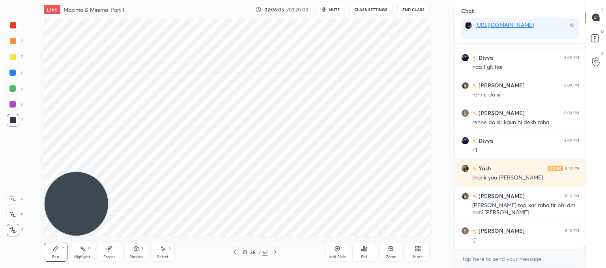
click at [114, 253] on div "Eraser" at bounding box center [109, 251] width 24 height 19
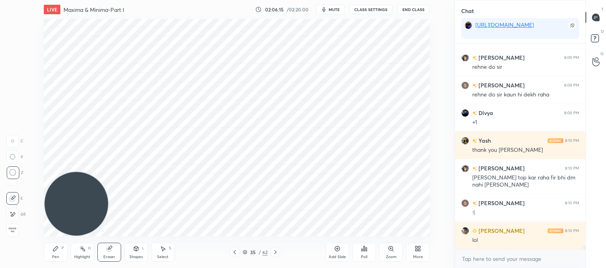
drag, startPoint x: 167, startPoint y: 255, endPoint x: 166, endPoint y: 245, distance: 9.9
click at [167, 255] on div "Select" at bounding box center [162, 257] width 11 height 4
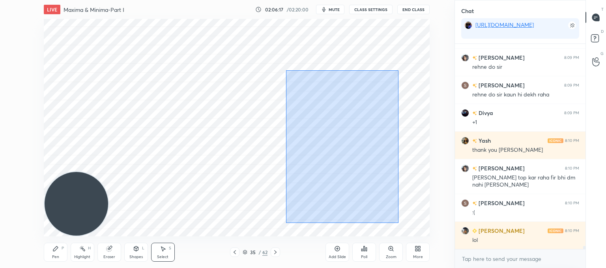
drag, startPoint x: 390, startPoint y: 220, endPoint x: 281, endPoint y: 49, distance: 203.2
click at [281, 49] on div "0 ° Undo Copy Paste here Duplicate Duplicate to new slide Delete" at bounding box center [237, 127] width 386 height 217
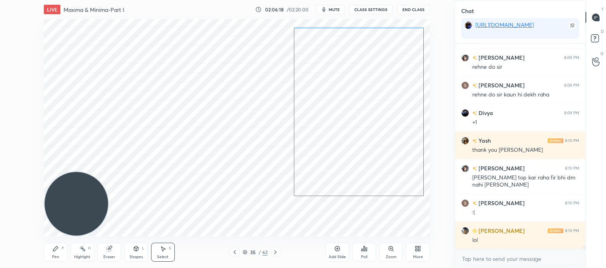
drag, startPoint x: 348, startPoint y: 80, endPoint x: 354, endPoint y: 64, distance: 17.3
click at [354, 64] on div "0 ° Undo Copy Paste here Duplicate Duplicate to new slide Delete" at bounding box center [237, 127] width 386 height 217
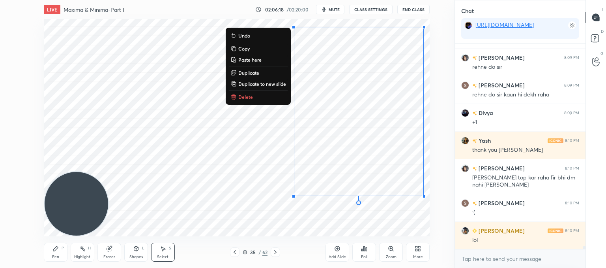
click at [270, 172] on div "0 ° Undo Copy Paste here Duplicate Duplicate to new slide Delete" at bounding box center [237, 127] width 386 height 217
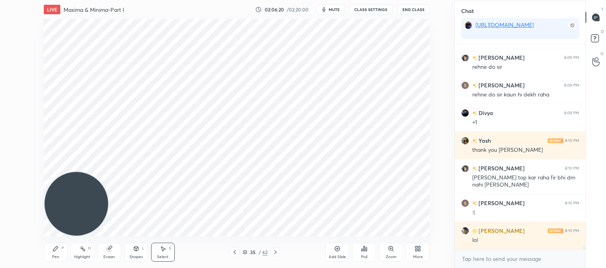
click at [409, 11] on button "End Class" at bounding box center [413, 9] width 32 height 9
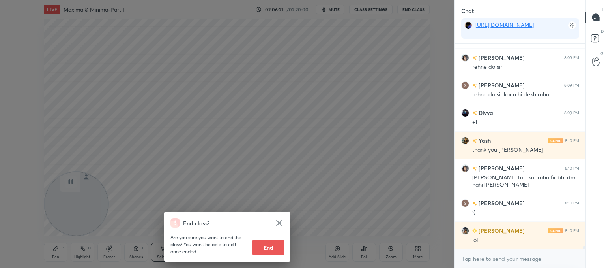
click at [268, 245] on button "End" at bounding box center [269, 247] width 32 height 16
type textarea "x"
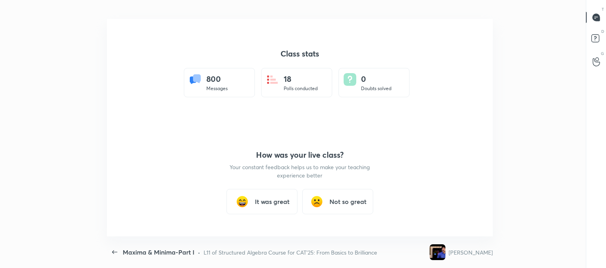
scroll to position [39241, 38881]
click at [252, 199] on div "It was great" at bounding box center [261, 201] width 71 height 25
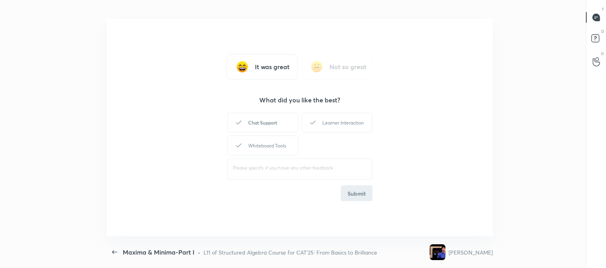
click at [240, 118] on icon at bounding box center [238, 122] width 9 height 9
click at [328, 118] on div "Learner Interaction" at bounding box center [336, 122] width 71 height 20
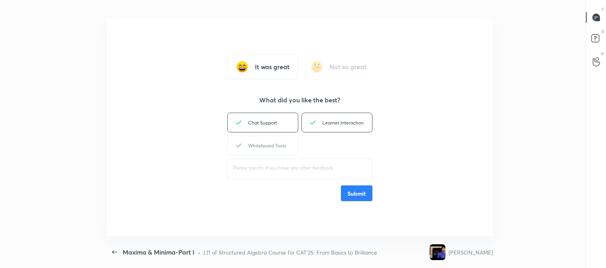
drag, startPoint x: 282, startPoint y: 145, endPoint x: 306, endPoint y: 158, distance: 27.5
click at [282, 145] on div "Whiteboard Tools" at bounding box center [262, 145] width 71 height 20
click at [363, 187] on button "Submit" at bounding box center [357, 193] width 32 height 16
